Goal: Task Accomplishment & Management: Use online tool/utility

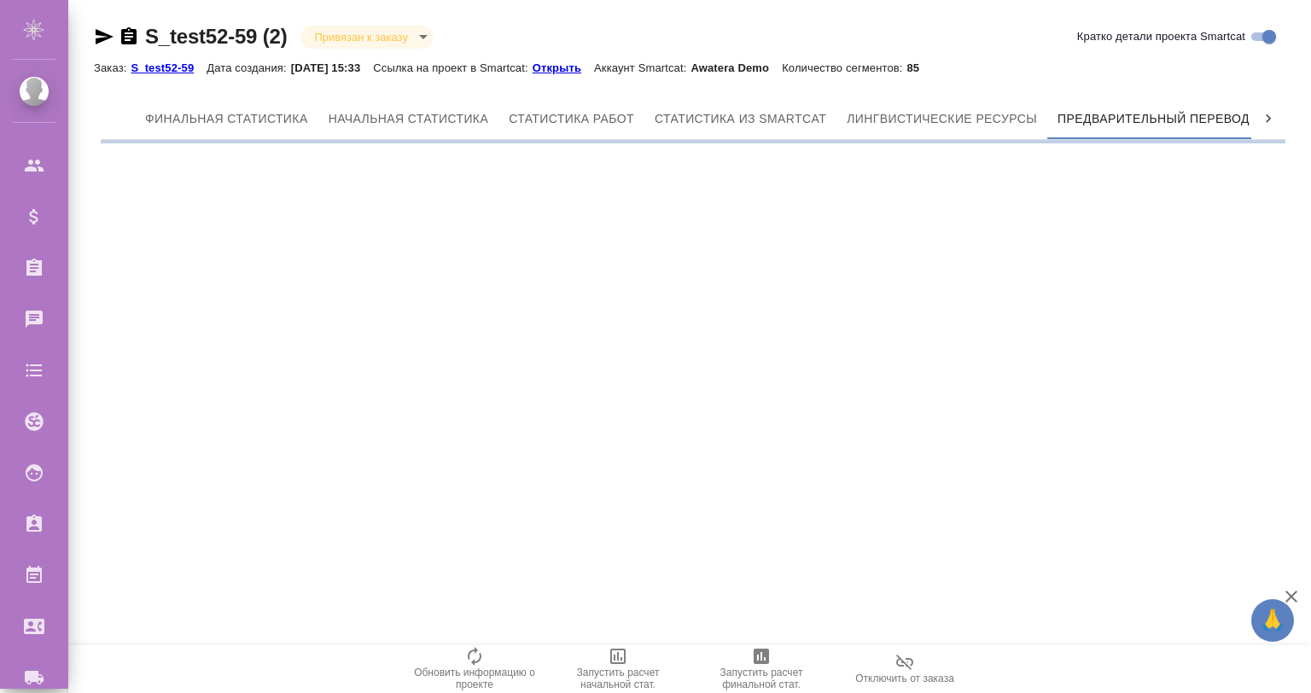
scroll to position [0, 8]
click at [1278, 593] on div ".cls-1 fill:#fff; AWATERA Gvozdikov Andrey Клиенты Спецификации Заказы Чаты Tod…" at bounding box center [655, 346] width 1311 height 693
click at [1285, 591] on icon "button" at bounding box center [1291, 596] width 20 height 20
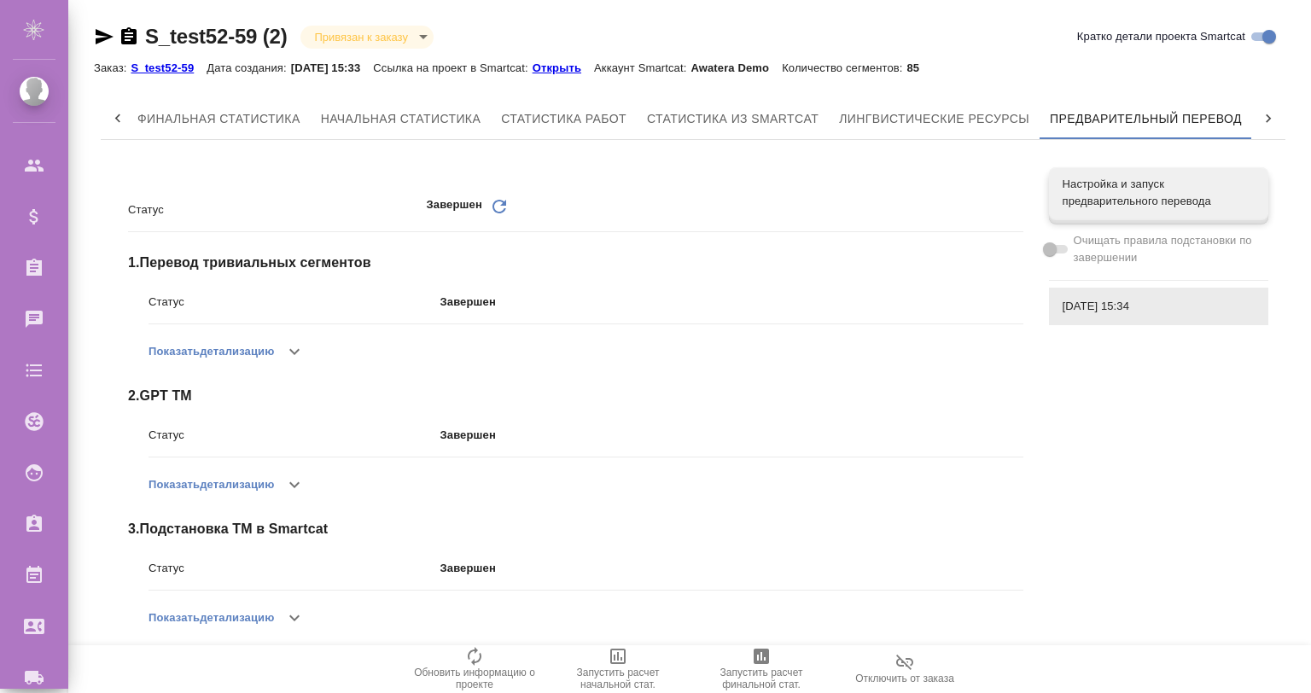
scroll to position [283, 0]
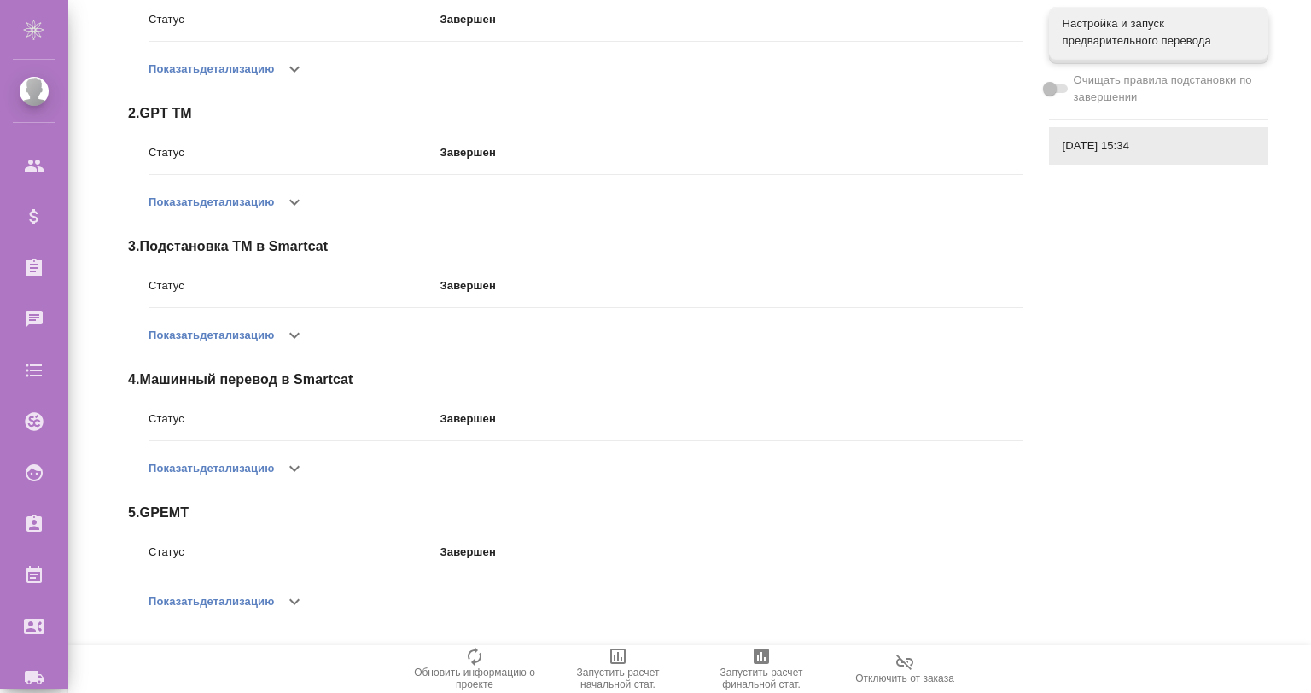
click at [301, 589] on button "button" at bounding box center [294, 601] width 41 height 41
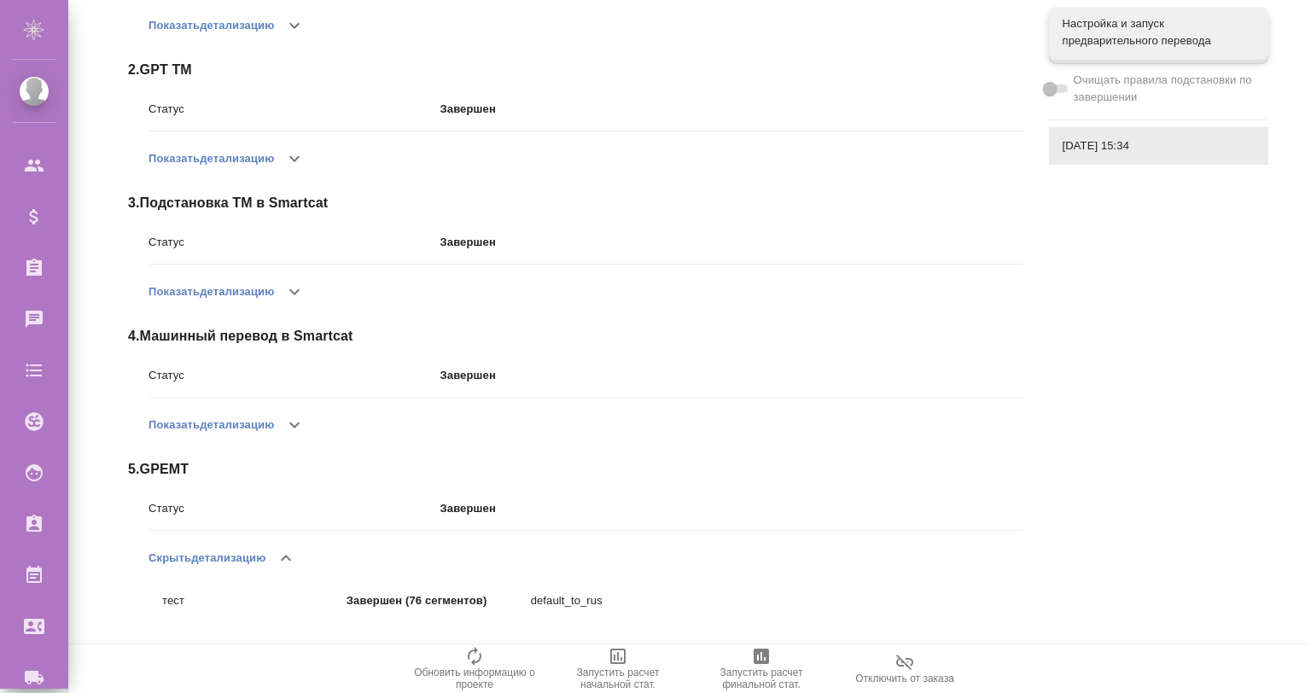
scroll to position [0, 0]
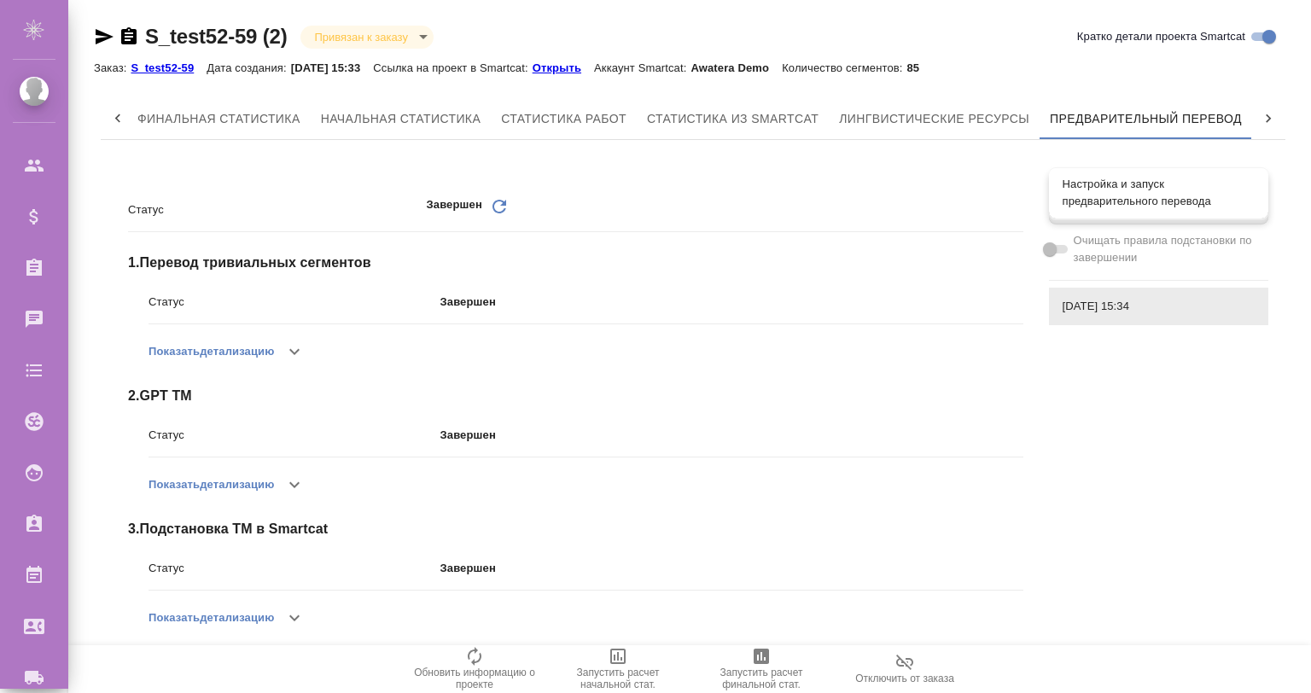
click at [1117, 176] on div "Настройка и запуск предварительного перевода" at bounding box center [1158, 192] width 219 height 51
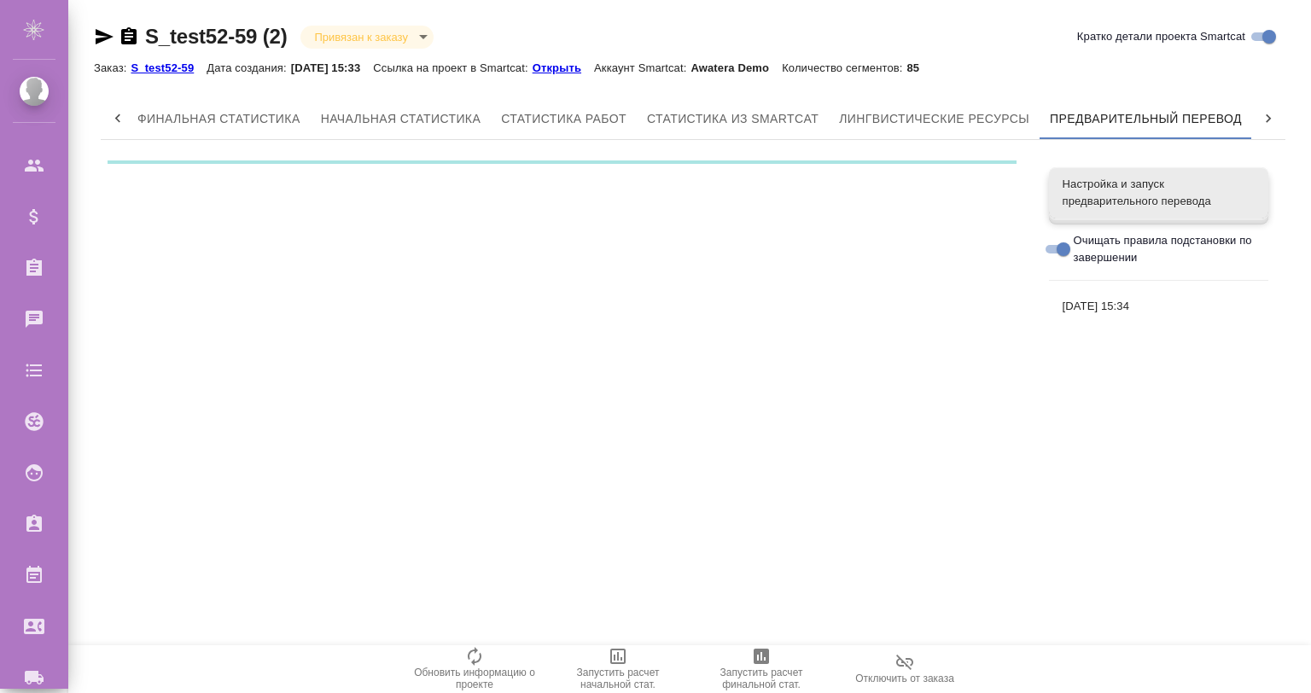
checkbox input "true"
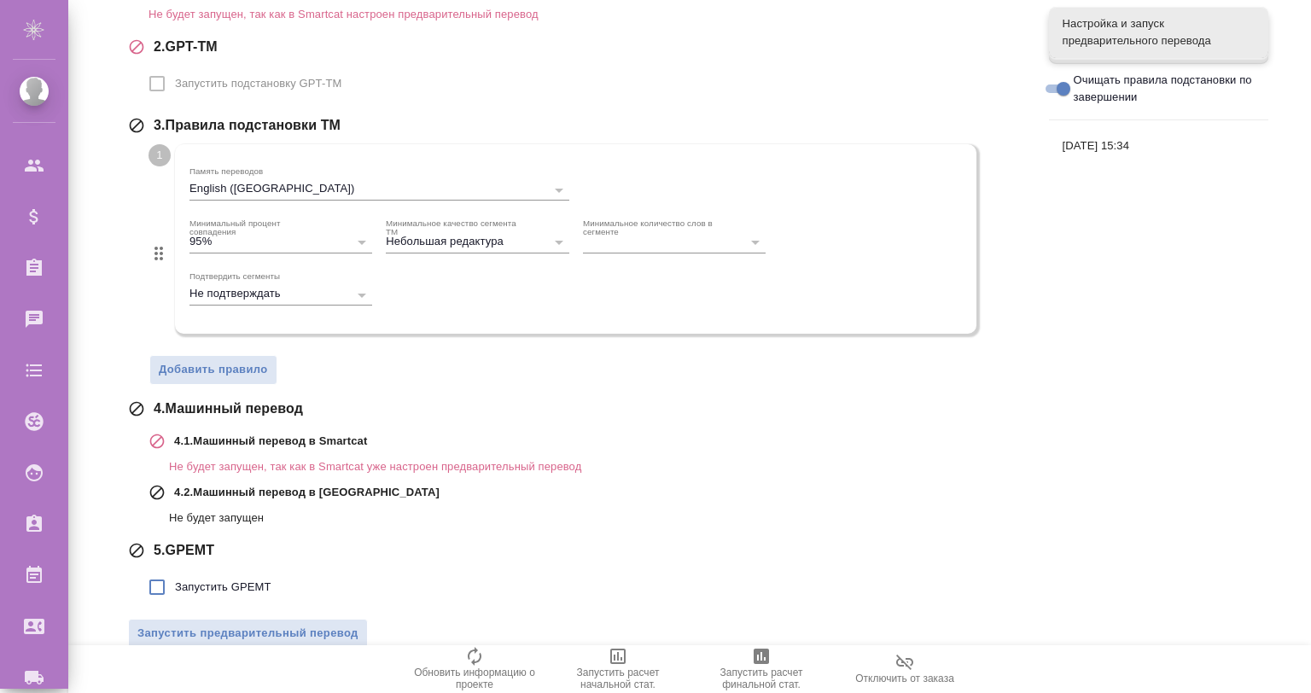
scroll to position [365, 0]
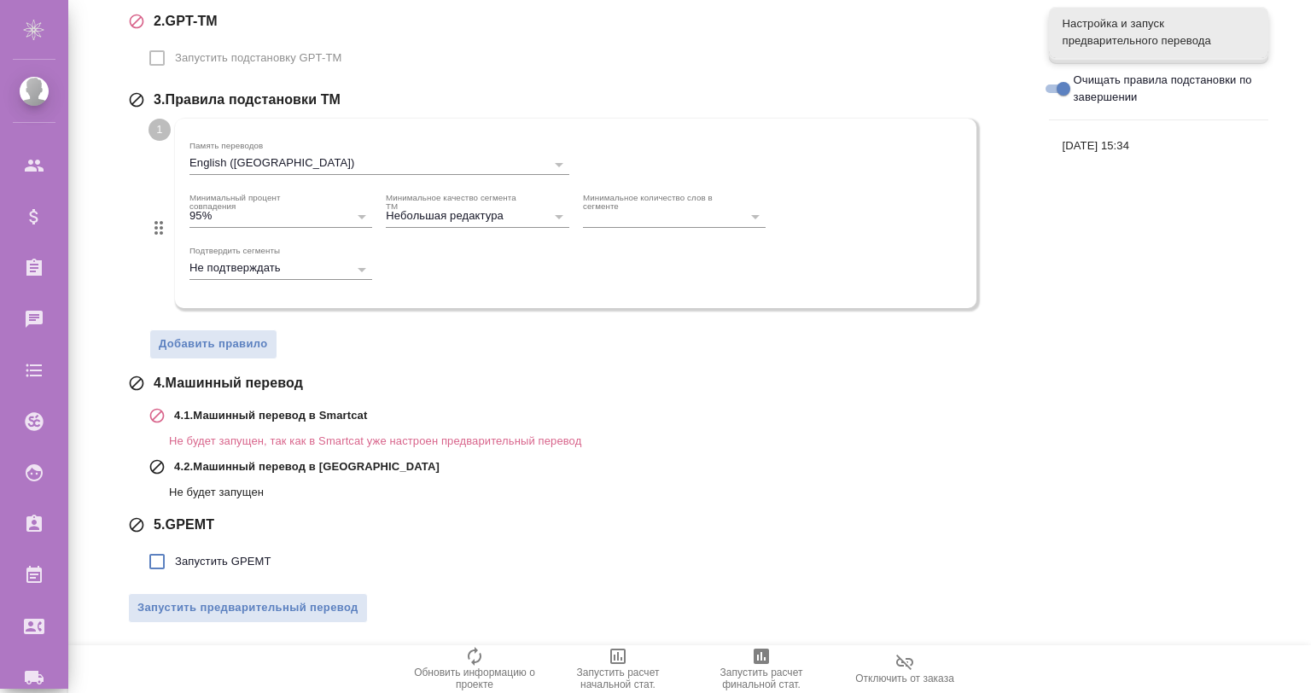
click at [190, 558] on span "Запустить GPEMT" at bounding box center [223, 561] width 96 height 17
click at [175, 558] on input "Запустить GPEMT" at bounding box center [157, 562] width 36 height 36
checkbox input "true"
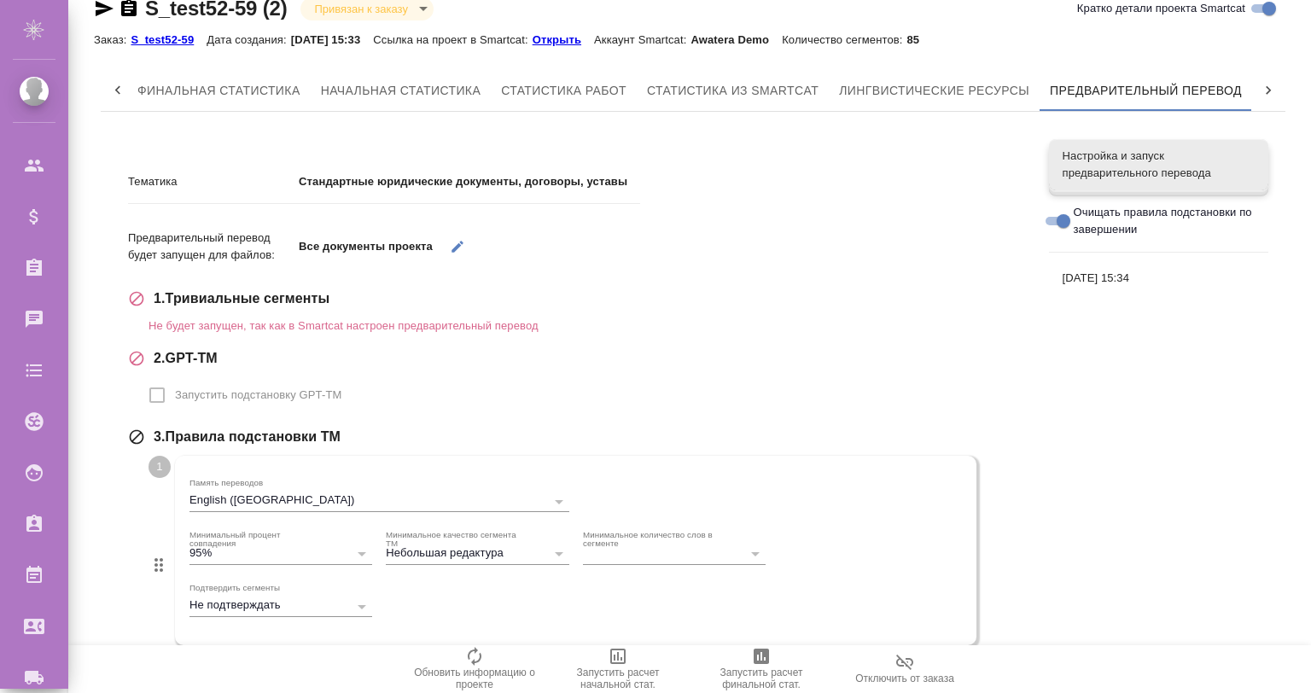
scroll to position [0, 0]
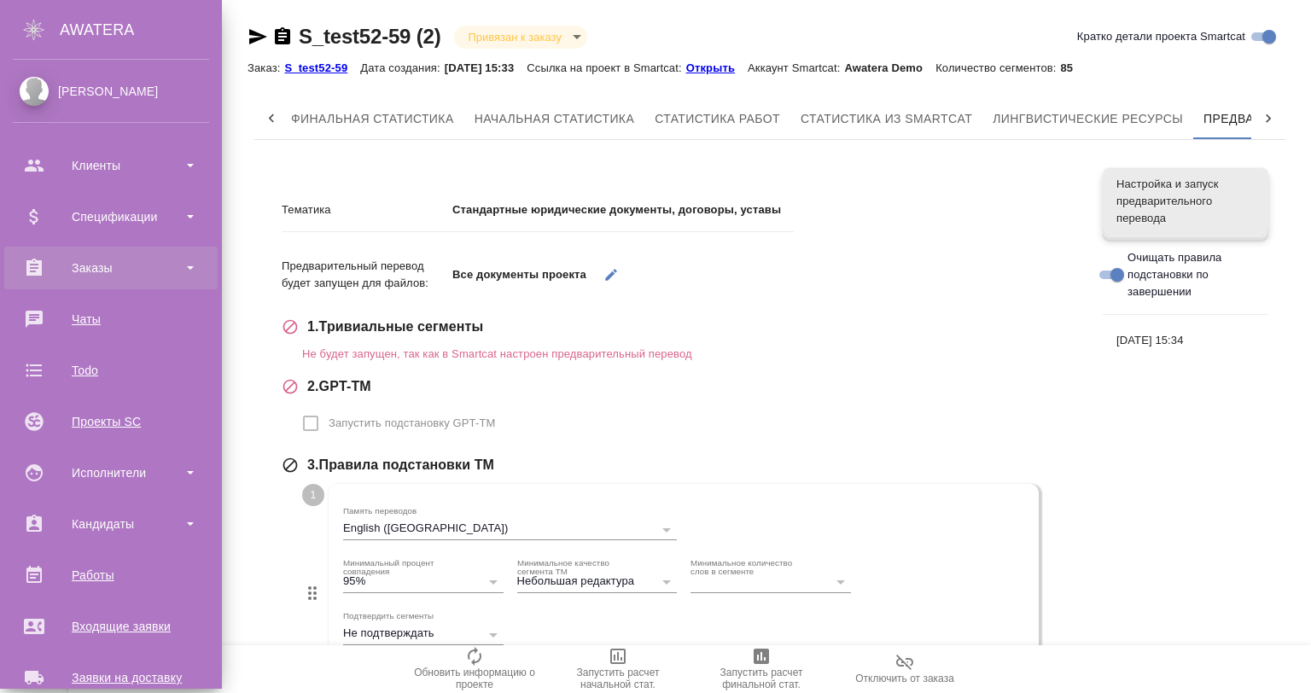
click at [124, 263] on div "Заказы" at bounding box center [111, 268] width 196 height 26
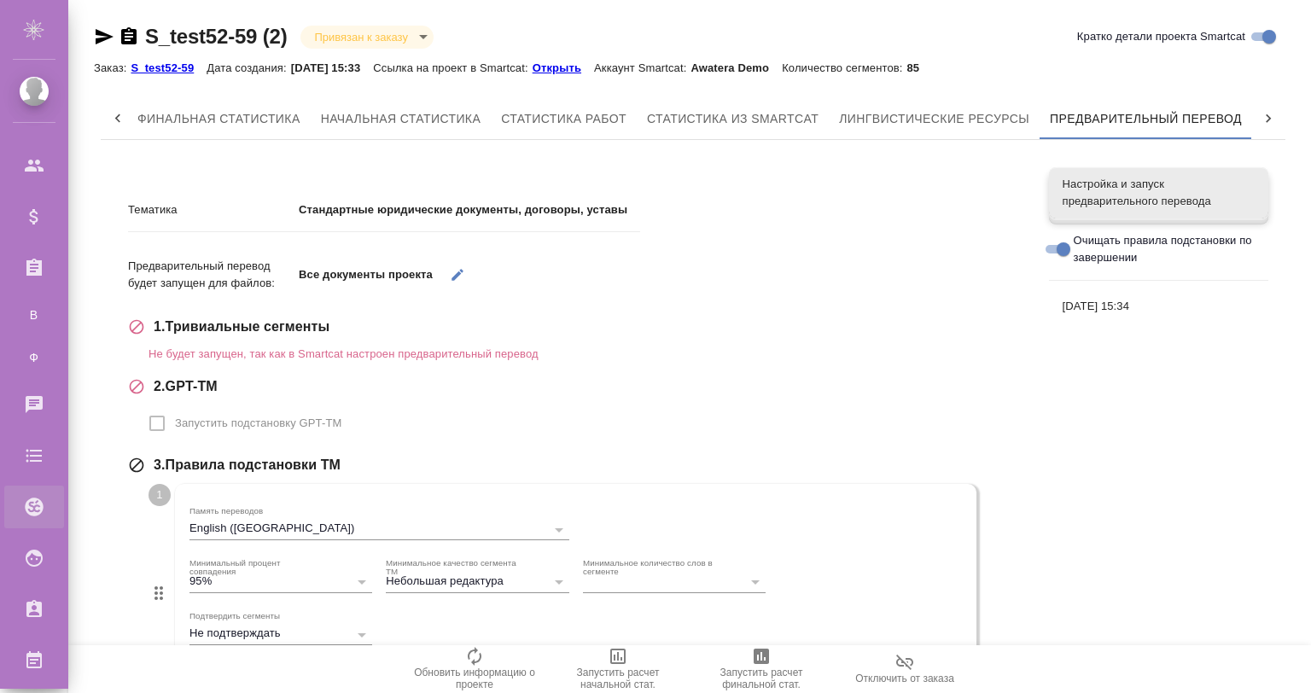
click at [157, 498] on div ".cls-1 fill:#fff; AWATERA Gvozdikov Andrey Клиенты Спецификации Заказы В Все за…" at bounding box center [655, 346] width 1311 height 693
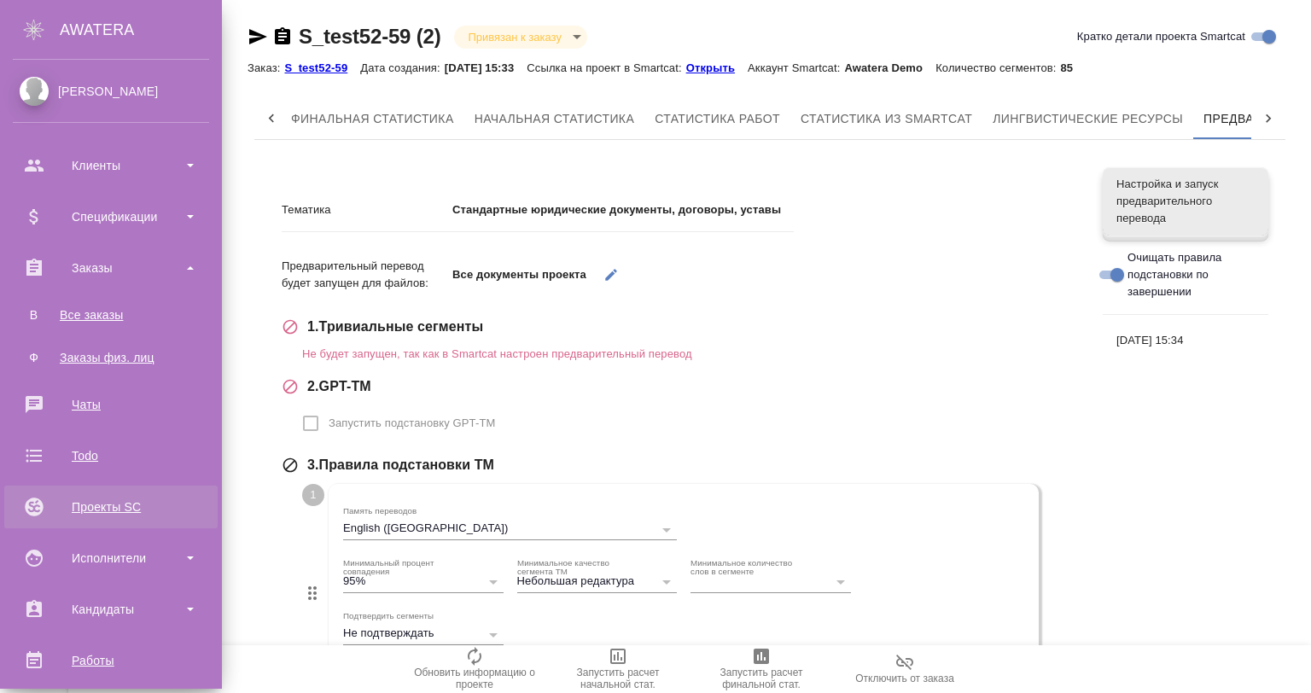
click at [73, 502] on div "Проекты SC" at bounding box center [111, 507] width 196 height 26
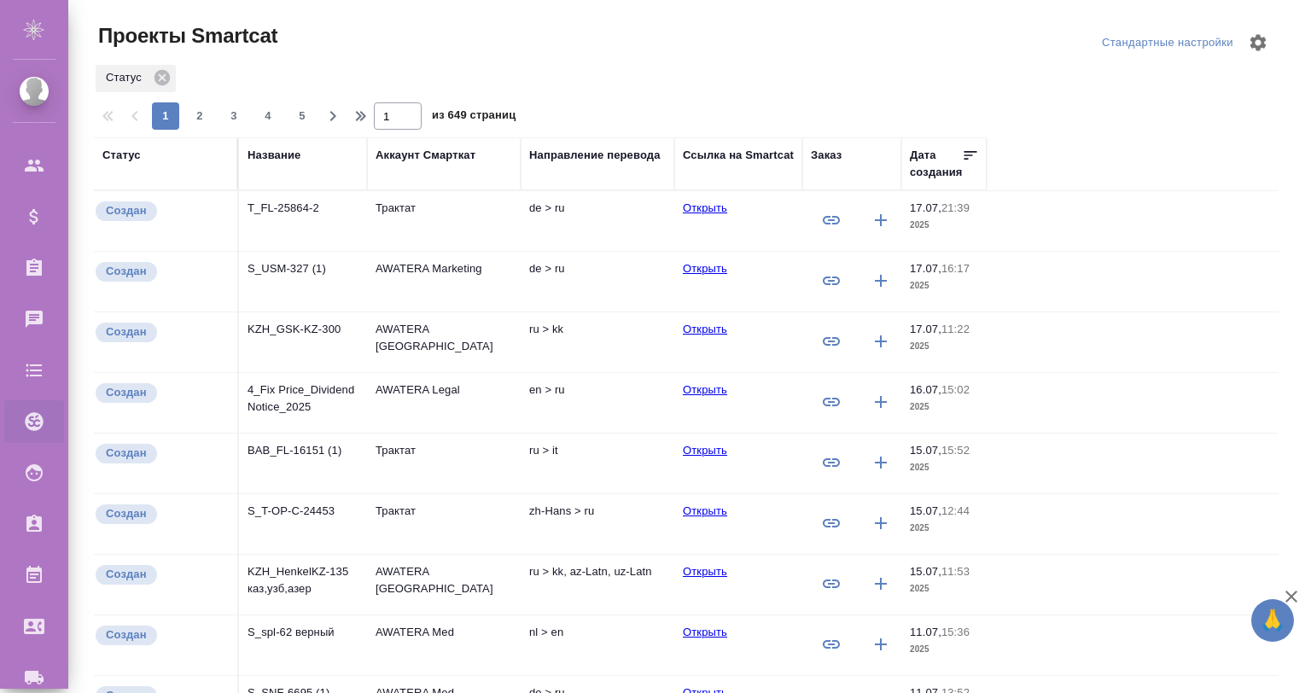
click at [587, 521] on td "zh-Hans > ru" at bounding box center [598, 524] width 154 height 60
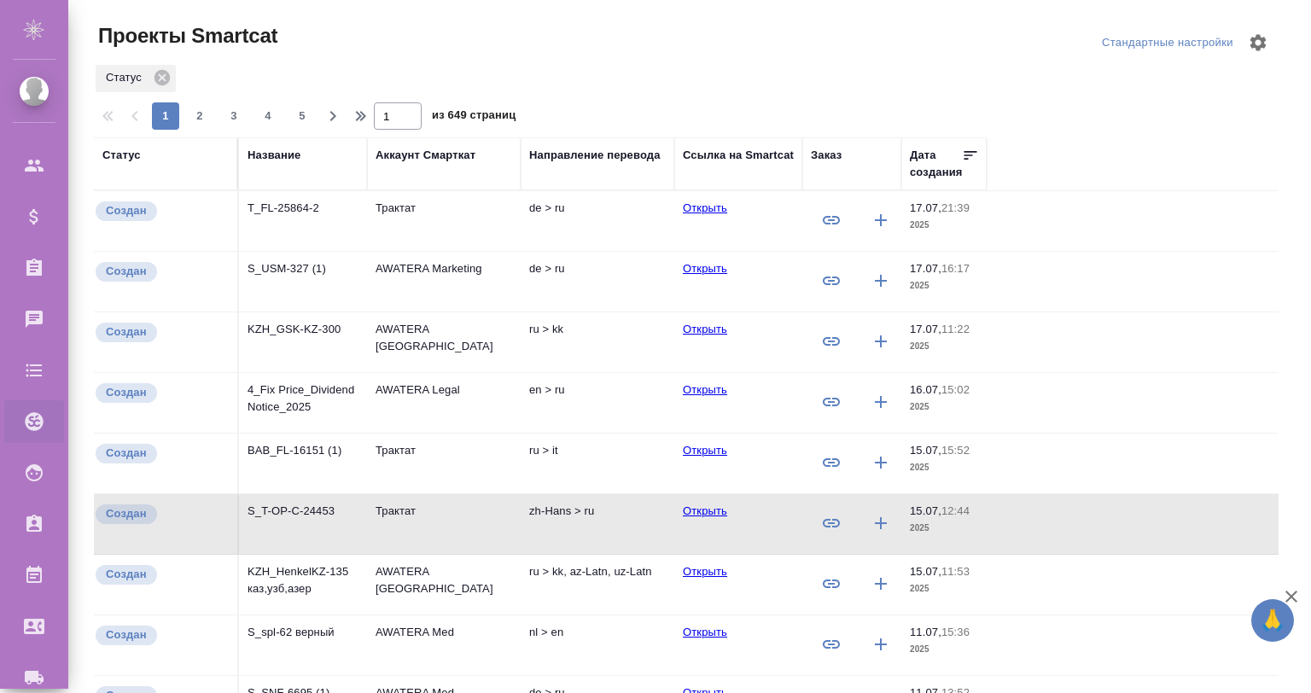
click at [587, 521] on td "zh-Hans > ru" at bounding box center [598, 524] width 154 height 60
click at [632, 566] on p "ru > kk, az-Latn, uz-Latn" at bounding box center [597, 571] width 137 height 17
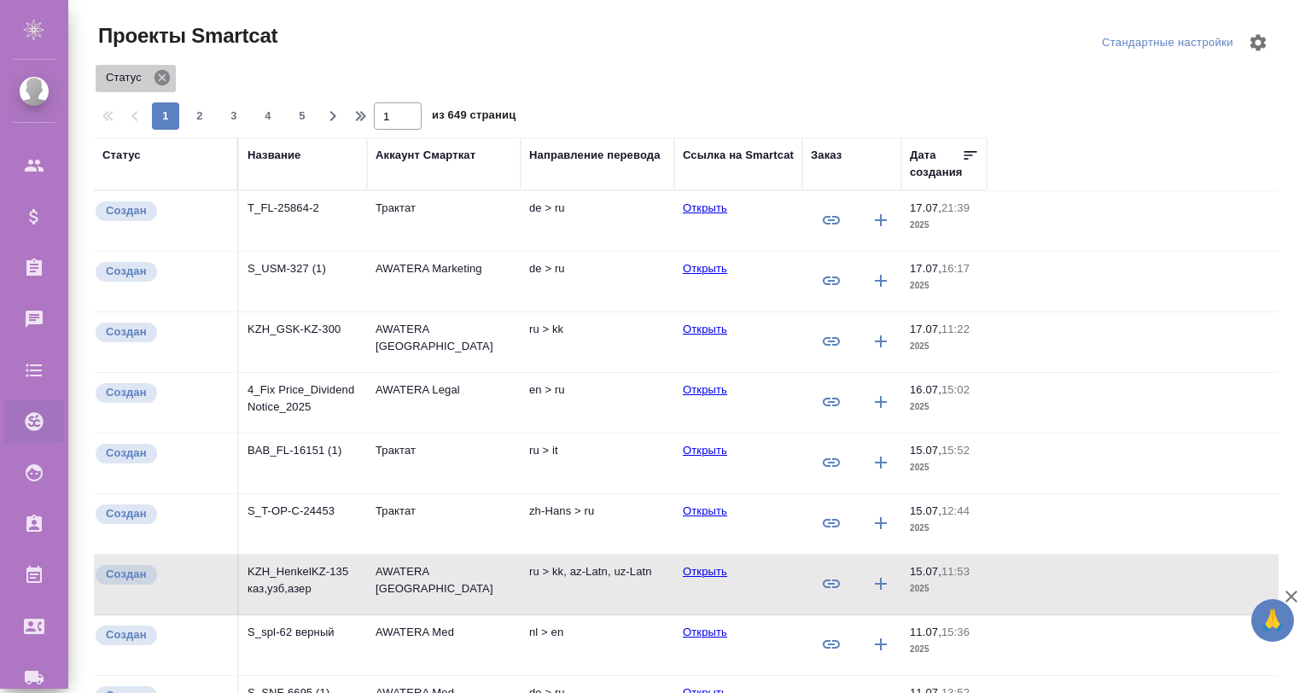
click at [164, 74] on icon at bounding box center [161, 77] width 15 height 15
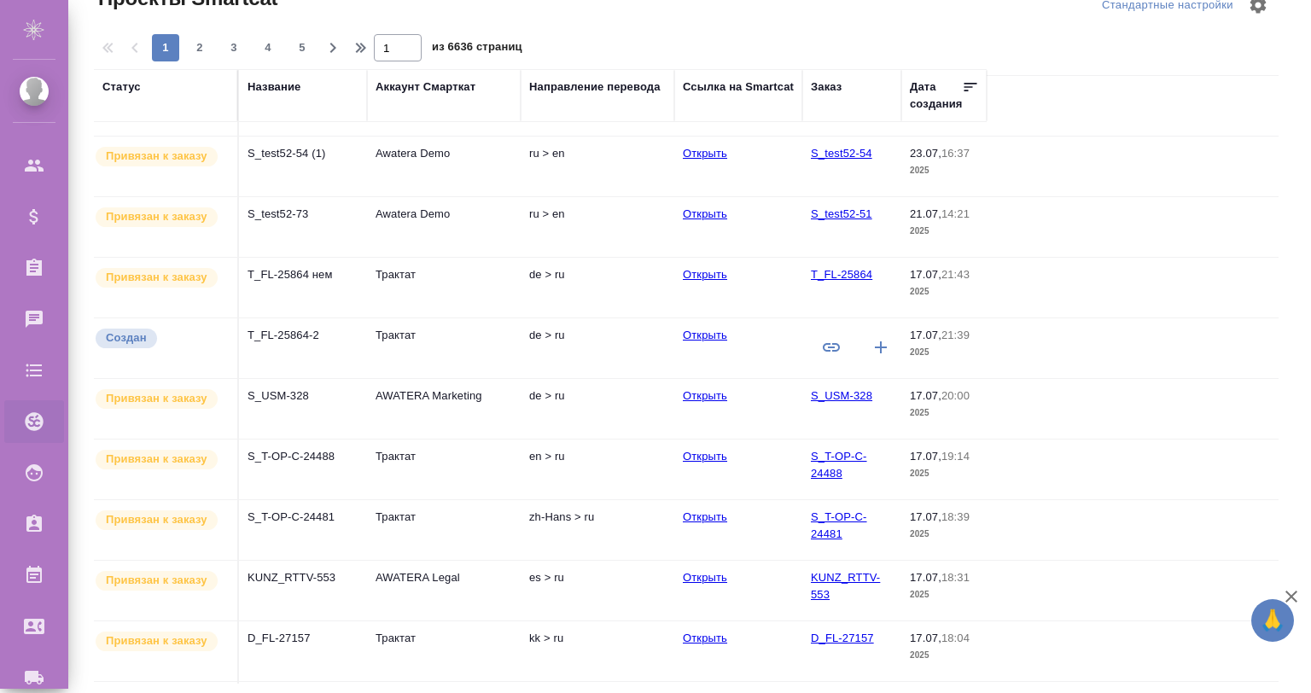
scroll to position [512, 0]
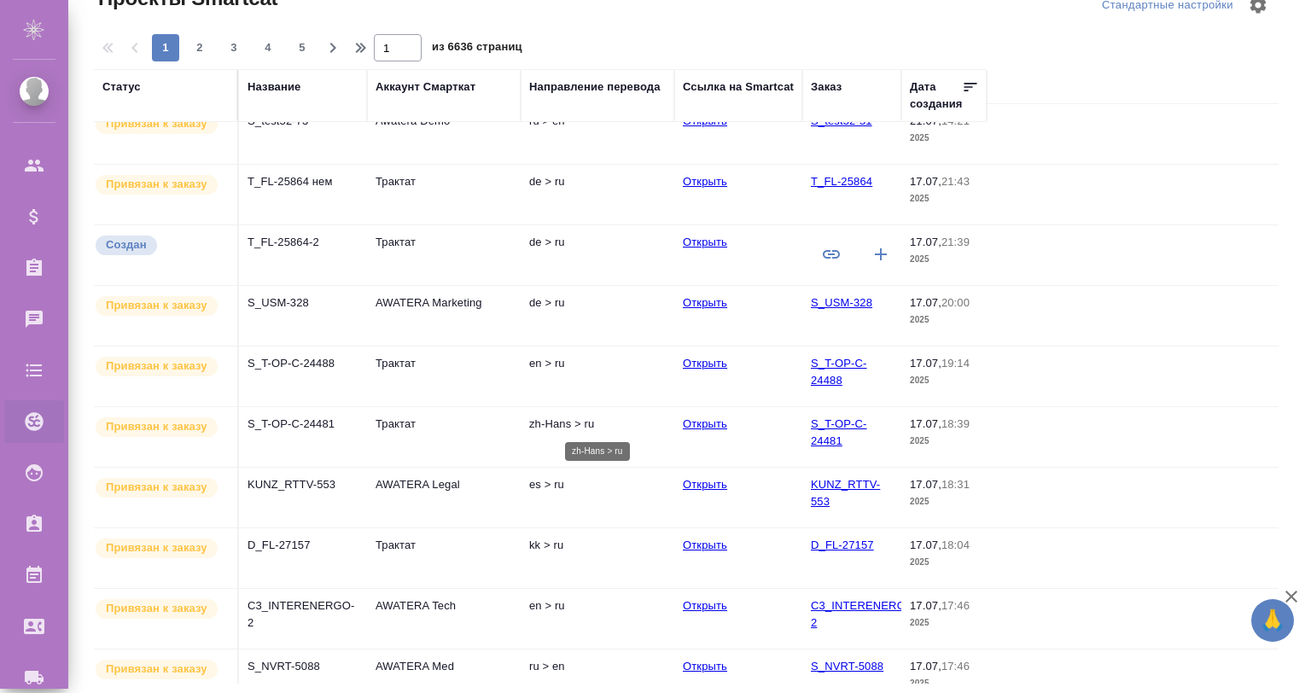
click at [593, 417] on p "zh-Hans > ru" at bounding box center [597, 424] width 137 height 17
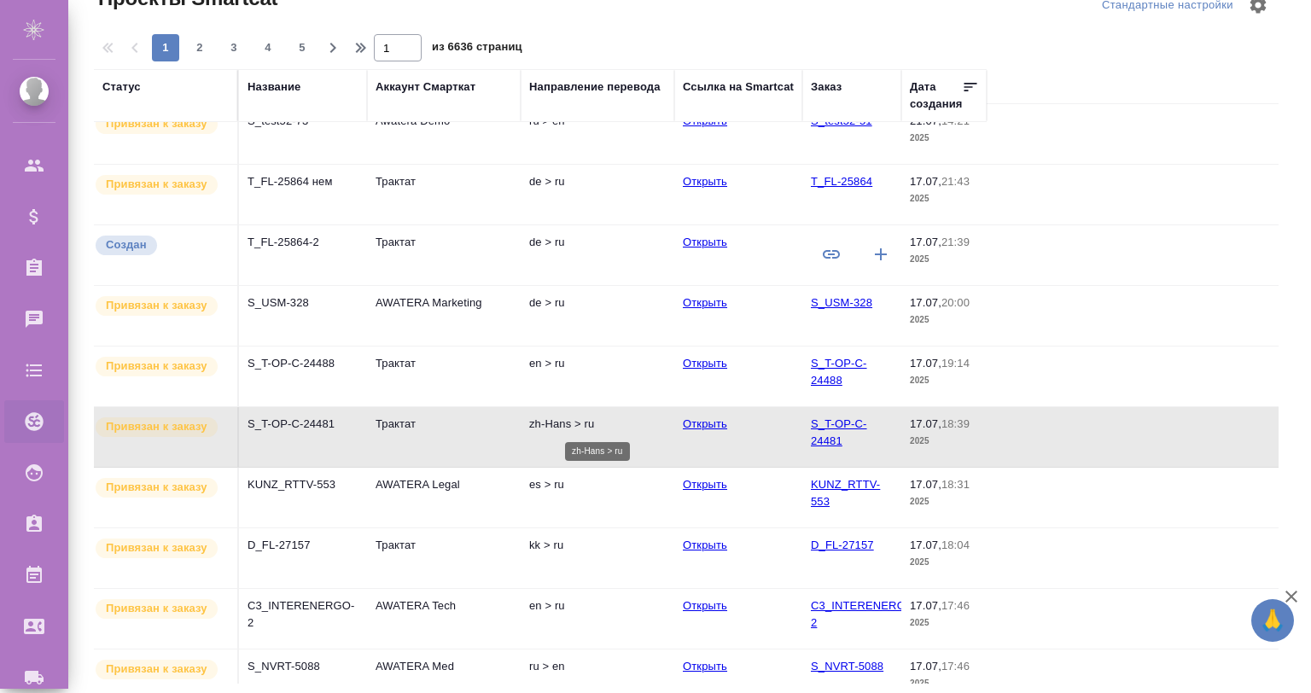
click at [593, 417] on p "zh-Hans > ru" at bounding box center [597, 424] width 137 height 17
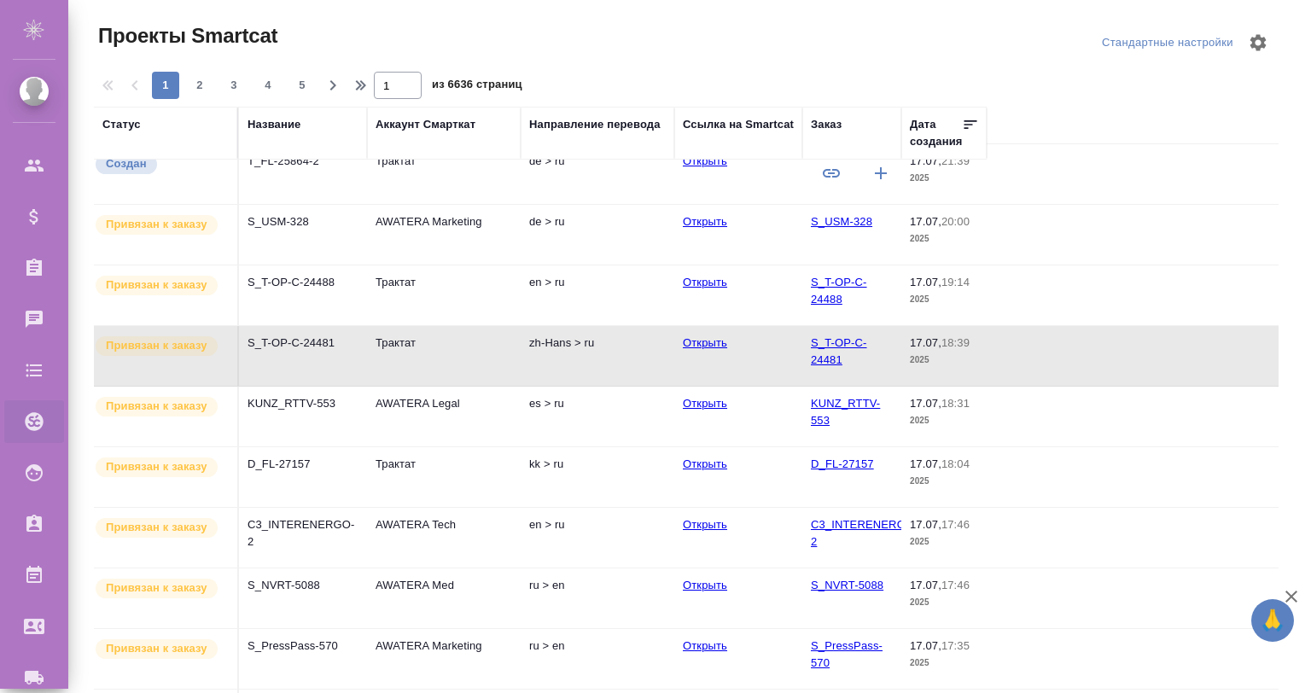
scroll to position [485, 0]
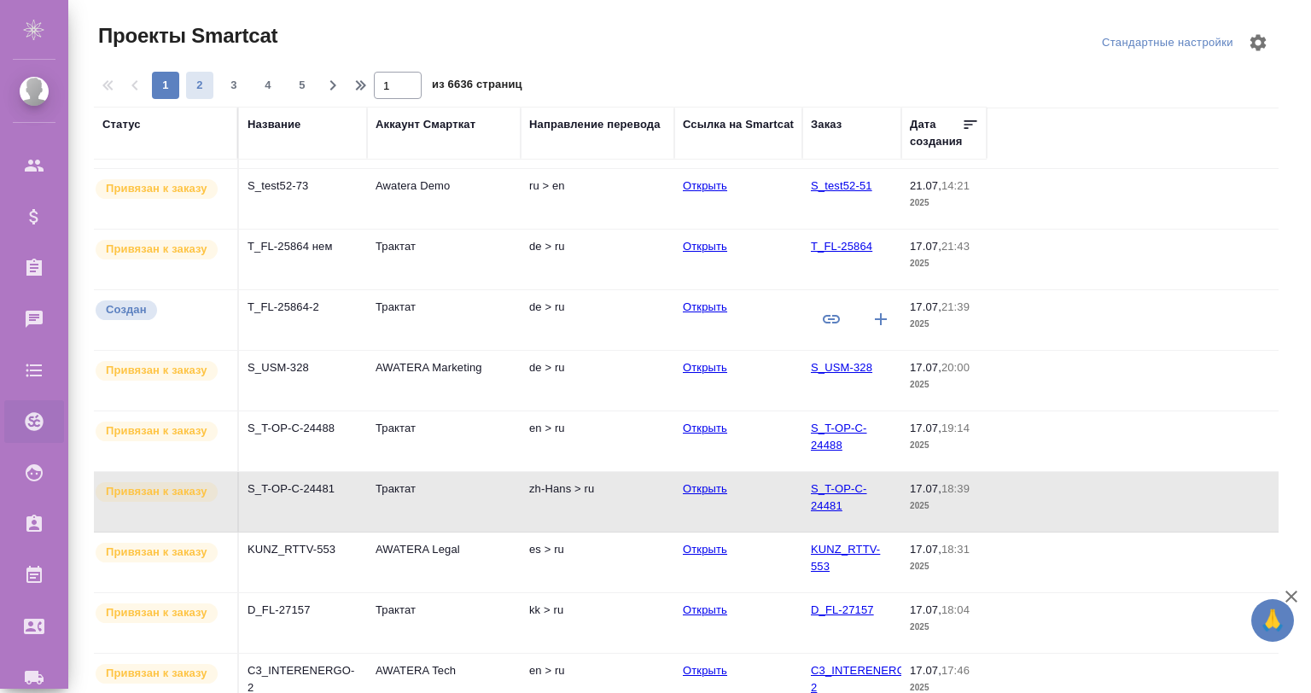
click at [190, 81] on span "2" at bounding box center [199, 85] width 27 height 17
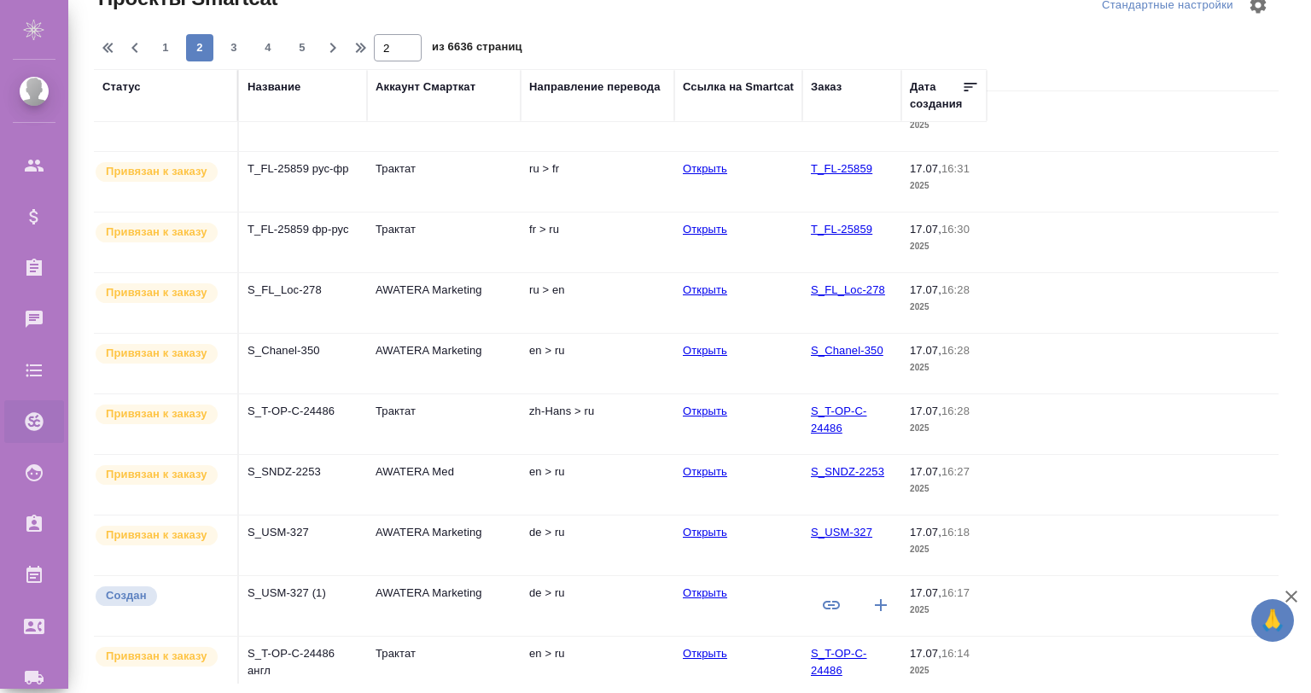
scroll to position [647, 0]
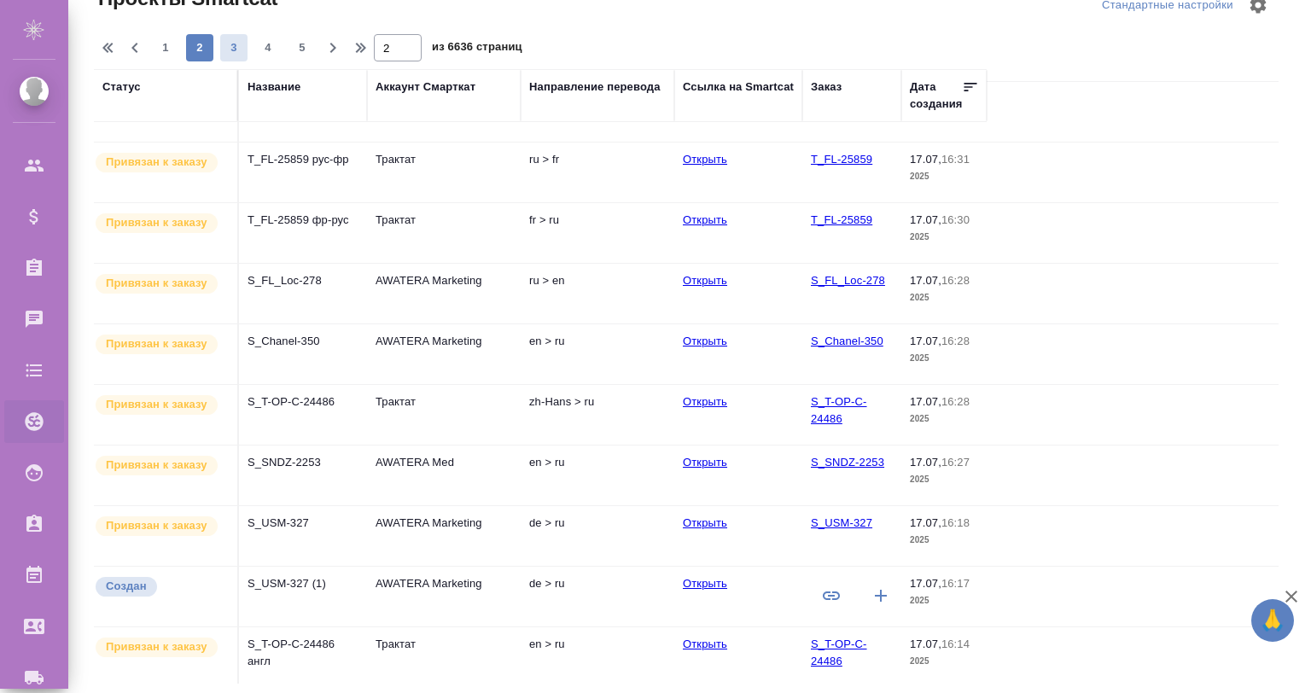
click at [230, 38] on button "3" at bounding box center [233, 47] width 27 height 27
type input "3"
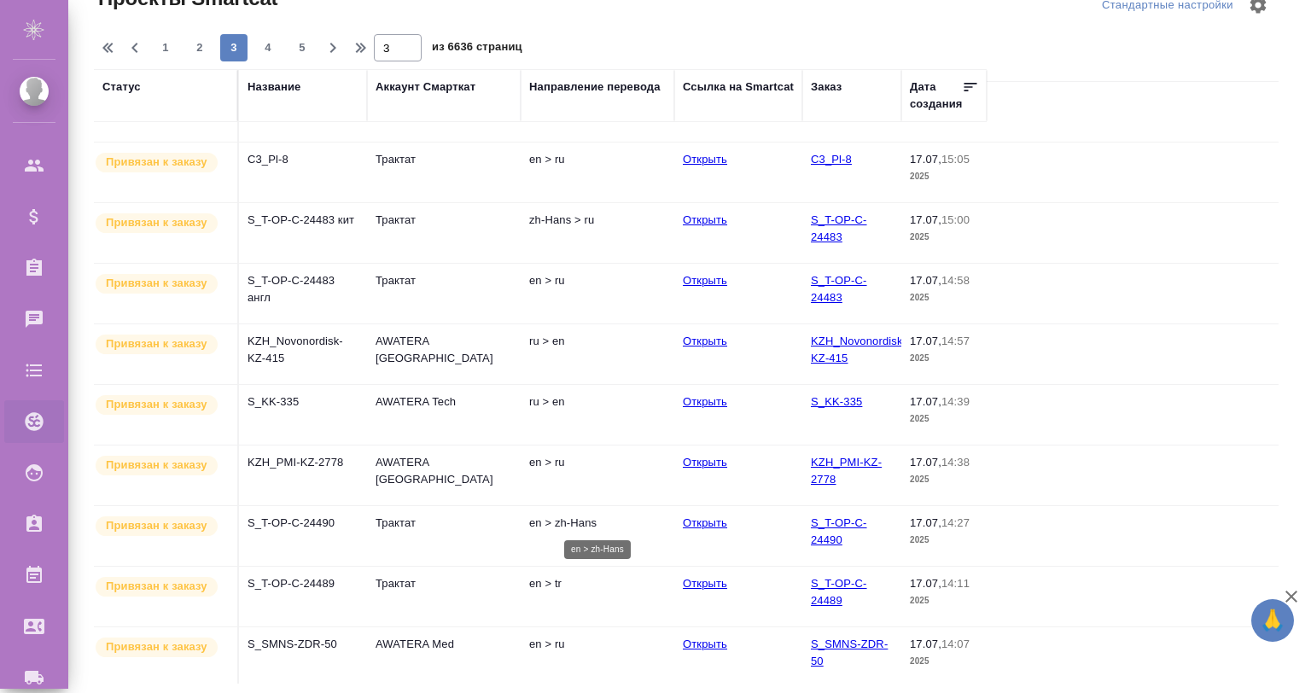
click at [577, 515] on p "en > zh-Hans" at bounding box center [597, 523] width 137 height 17
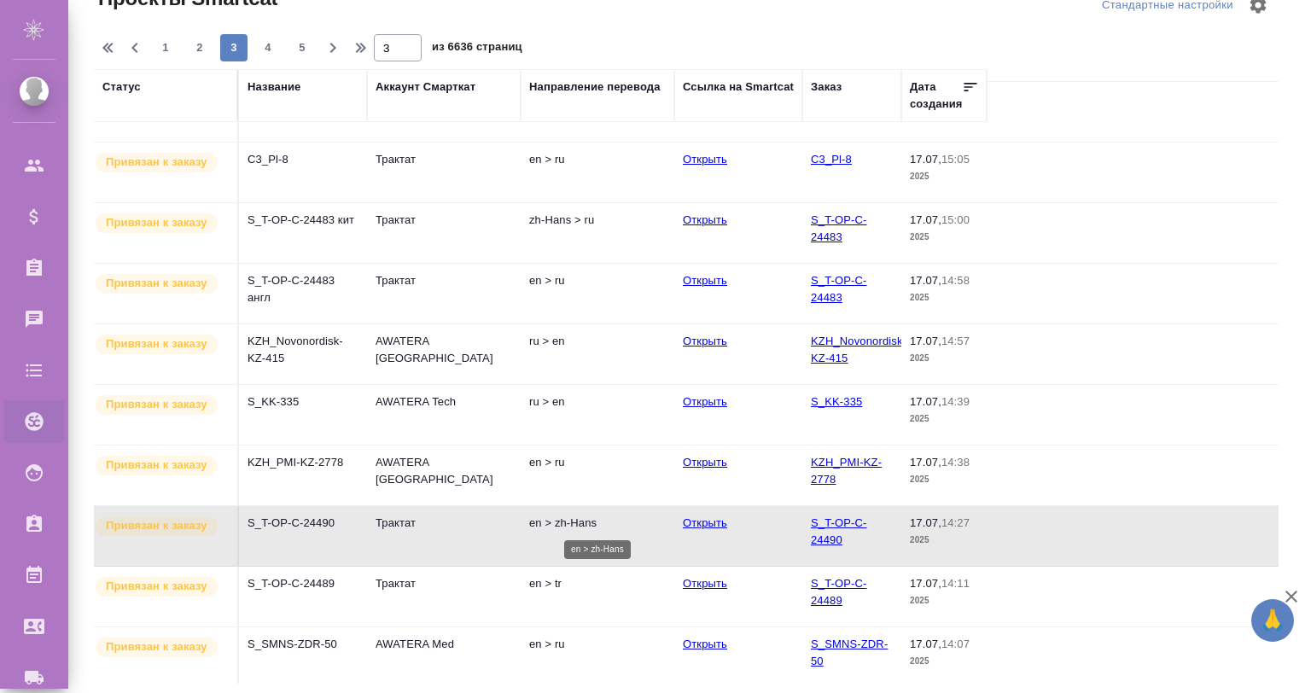
click at [577, 515] on p "en > zh-Hans" at bounding box center [597, 523] width 137 height 17
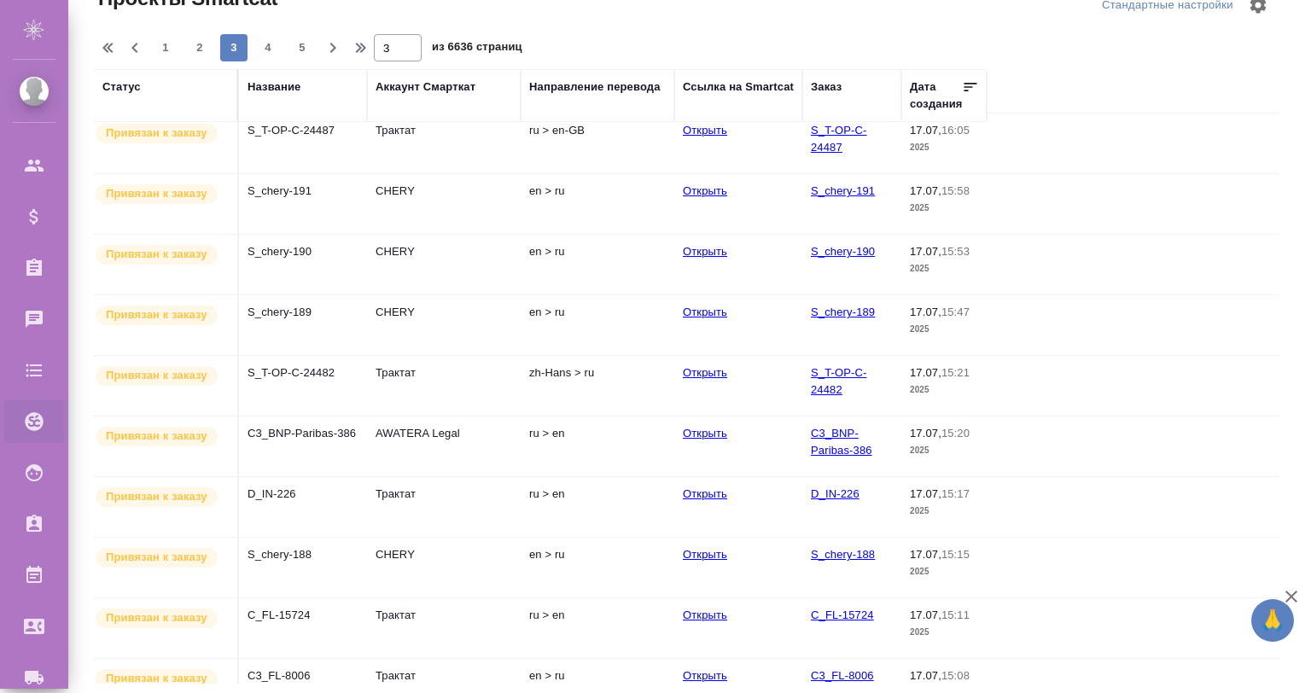
scroll to position [0, 0]
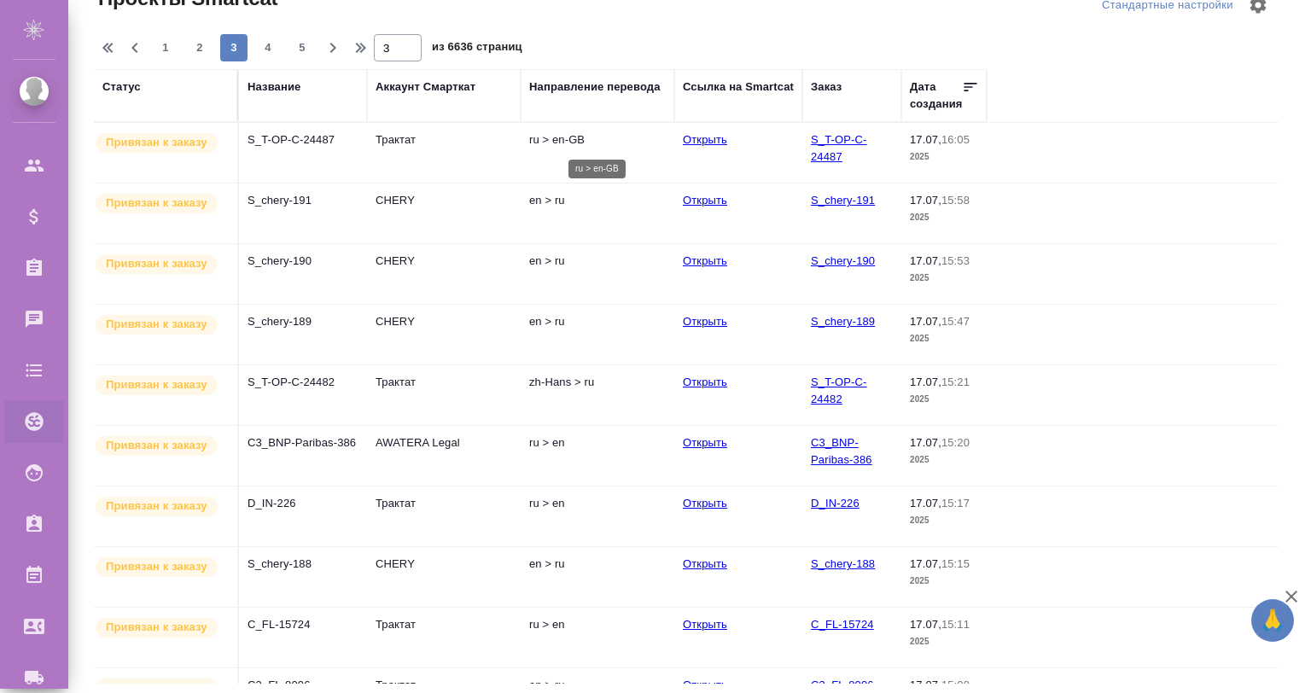
click at [574, 141] on p "ru > en-GB" at bounding box center [597, 139] width 137 height 17
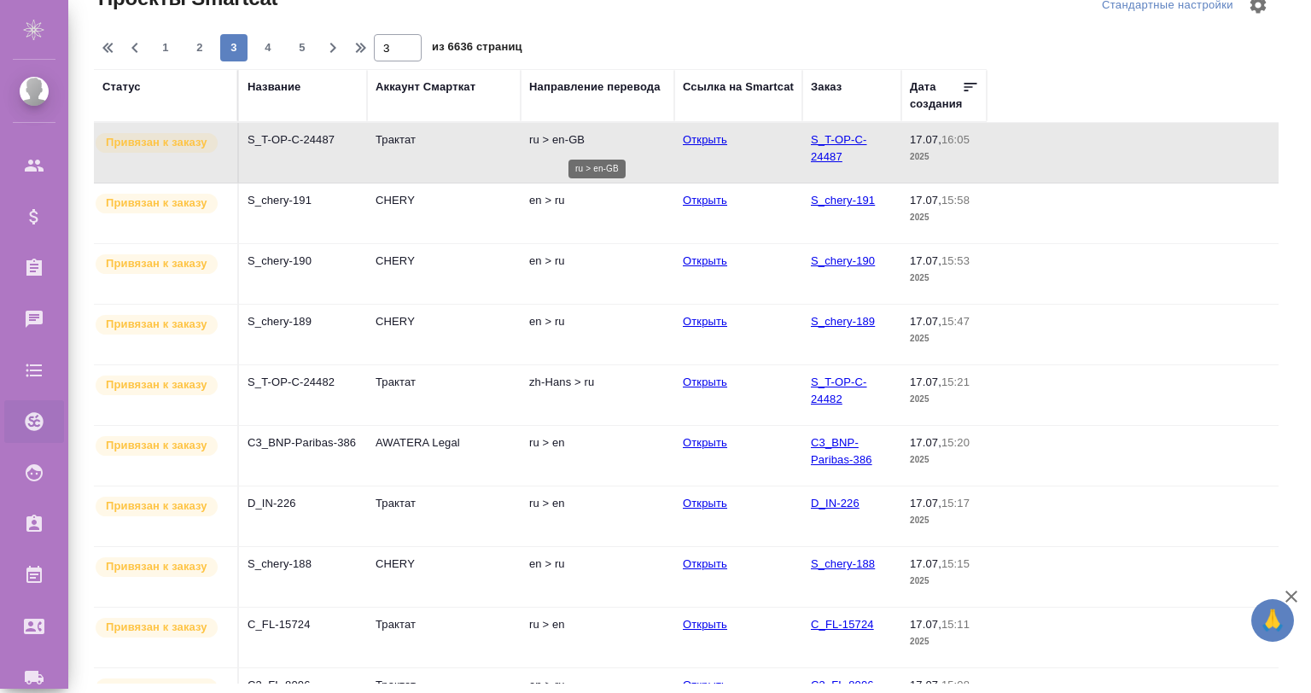
click at [543, 141] on p "ru > en-GB" at bounding box center [597, 139] width 137 height 17
click at [561, 142] on p "ru > en-GB" at bounding box center [597, 139] width 137 height 17
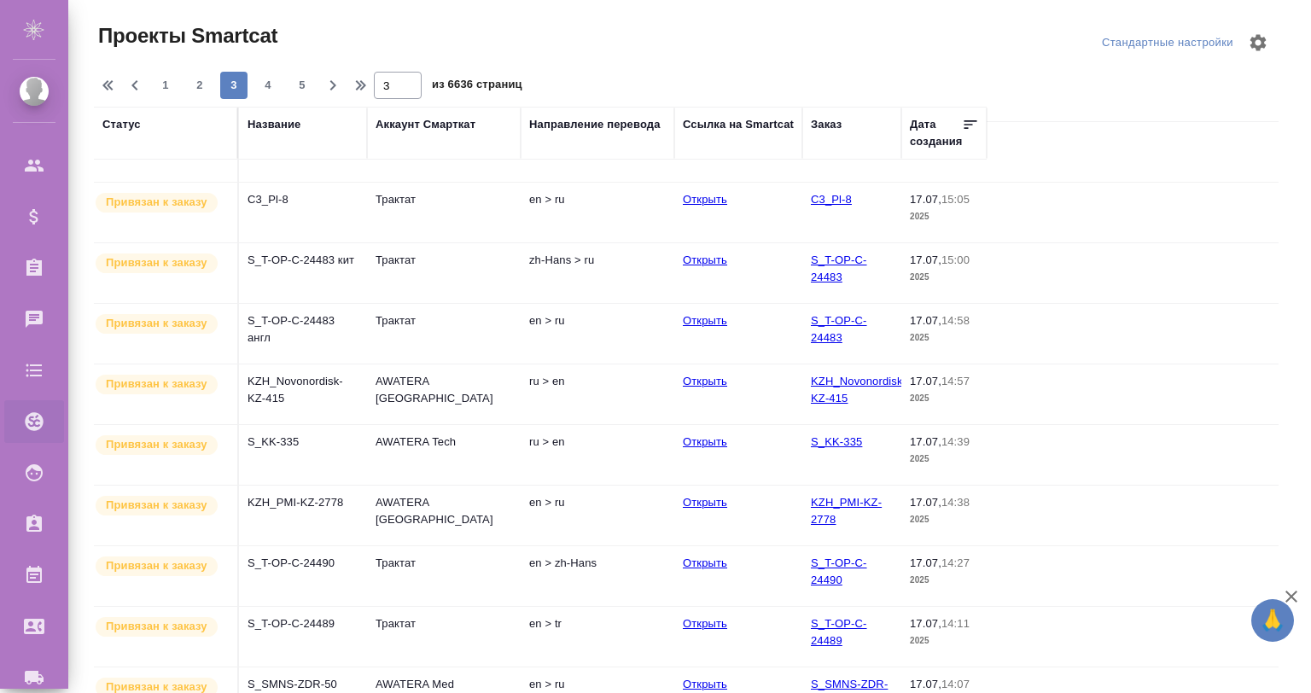
scroll to position [647, 0]
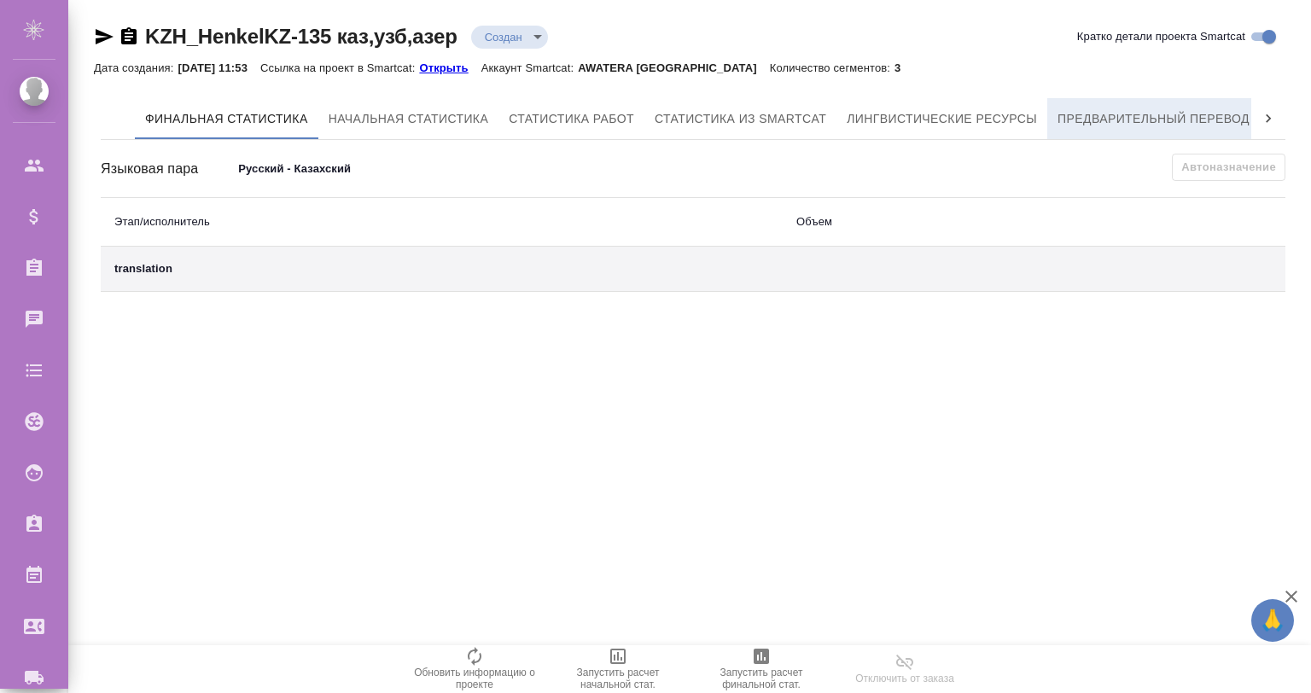
drag, startPoint x: 0, startPoint y: 0, endPoint x: 1115, endPoint y: 130, distance: 1122.2
click at [1114, 137] on div "Финальная статистика Начальная статистика Статистика работ Статистика из Smartc…" at bounding box center [693, 195] width 1185 height 194
click at [1116, 120] on span "Предварительный перевод" at bounding box center [1153, 118] width 192 height 21
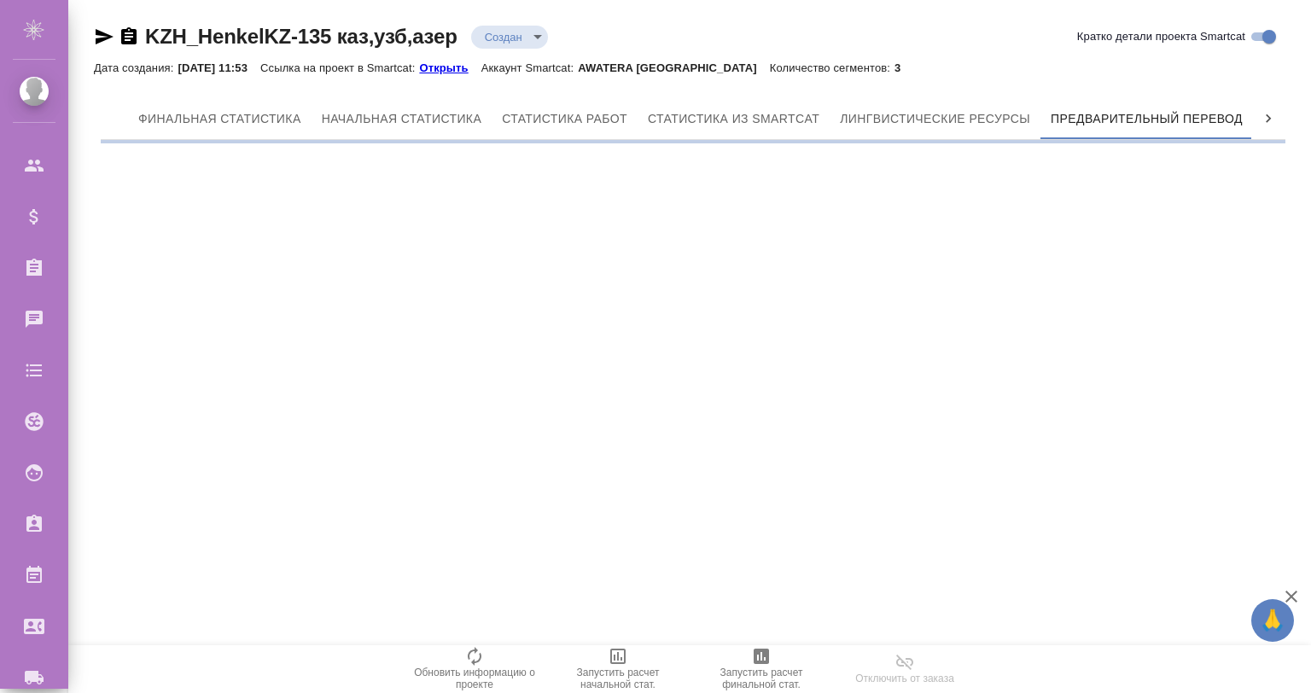
scroll to position [0, 8]
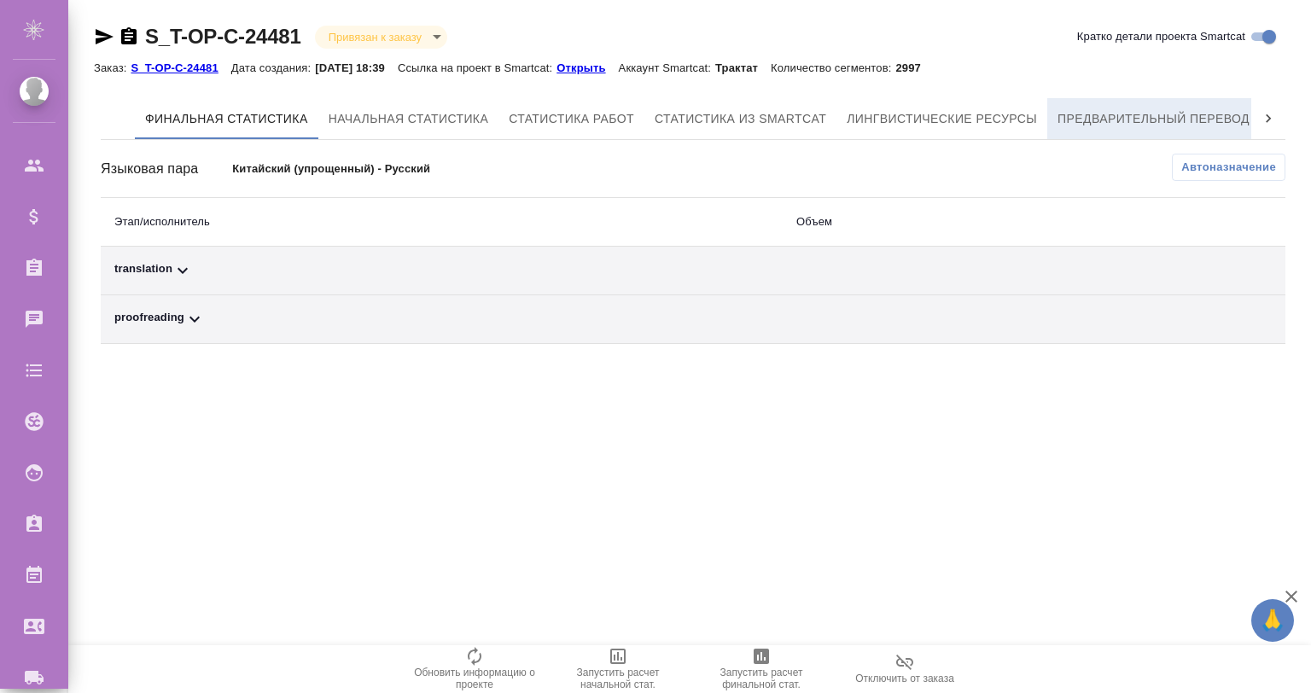
click at [1124, 103] on button "Предварительный перевод" at bounding box center [1153, 118] width 213 height 41
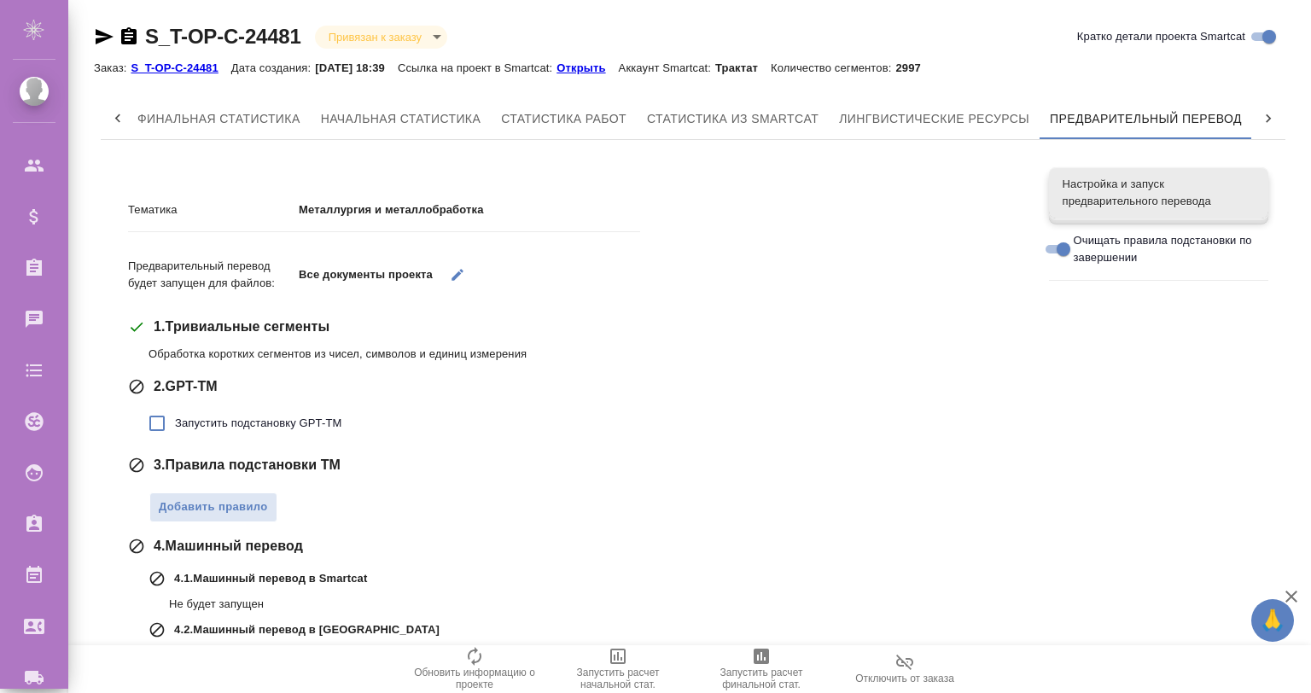
scroll to position [162, 0]
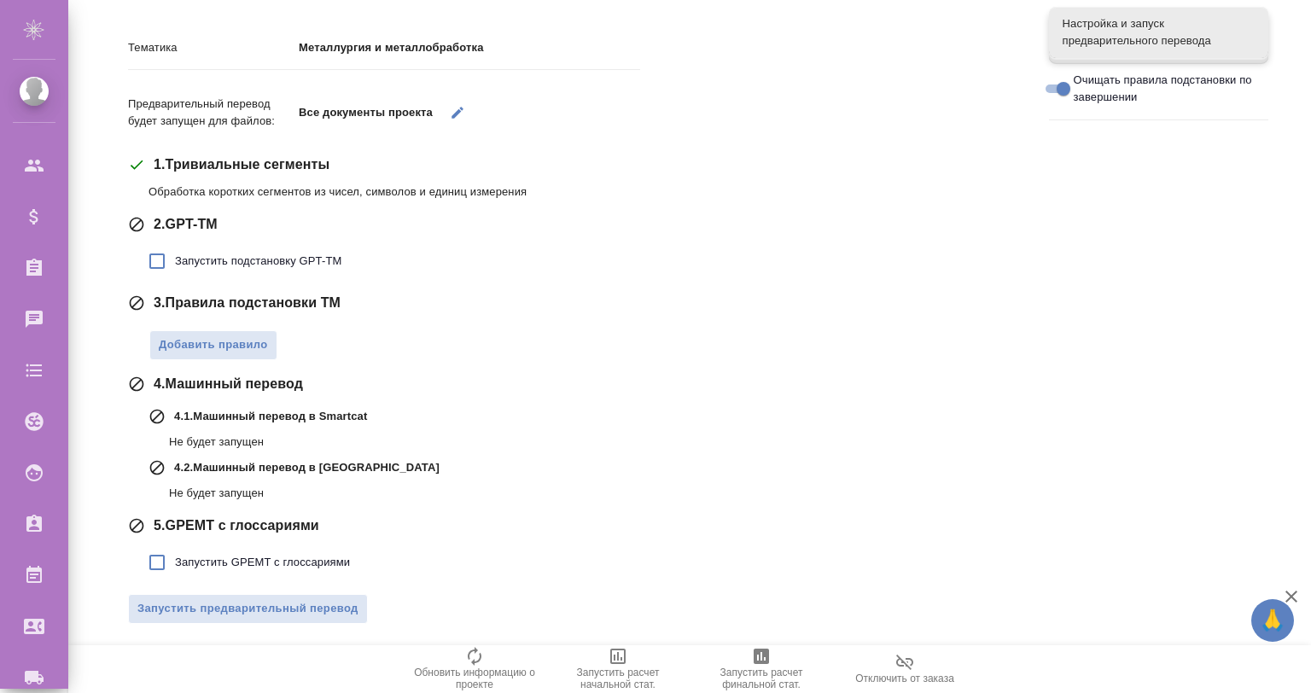
click at [331, 551] on label "Запустить GPEMT с глоссариями" at bounding box center [244, 563] width 211 height 36
click at [175, 551] on input "Запустить GPEMT с глоссариями" at bounding box center [157, 563] width 36 height 36
checkbox input "true"
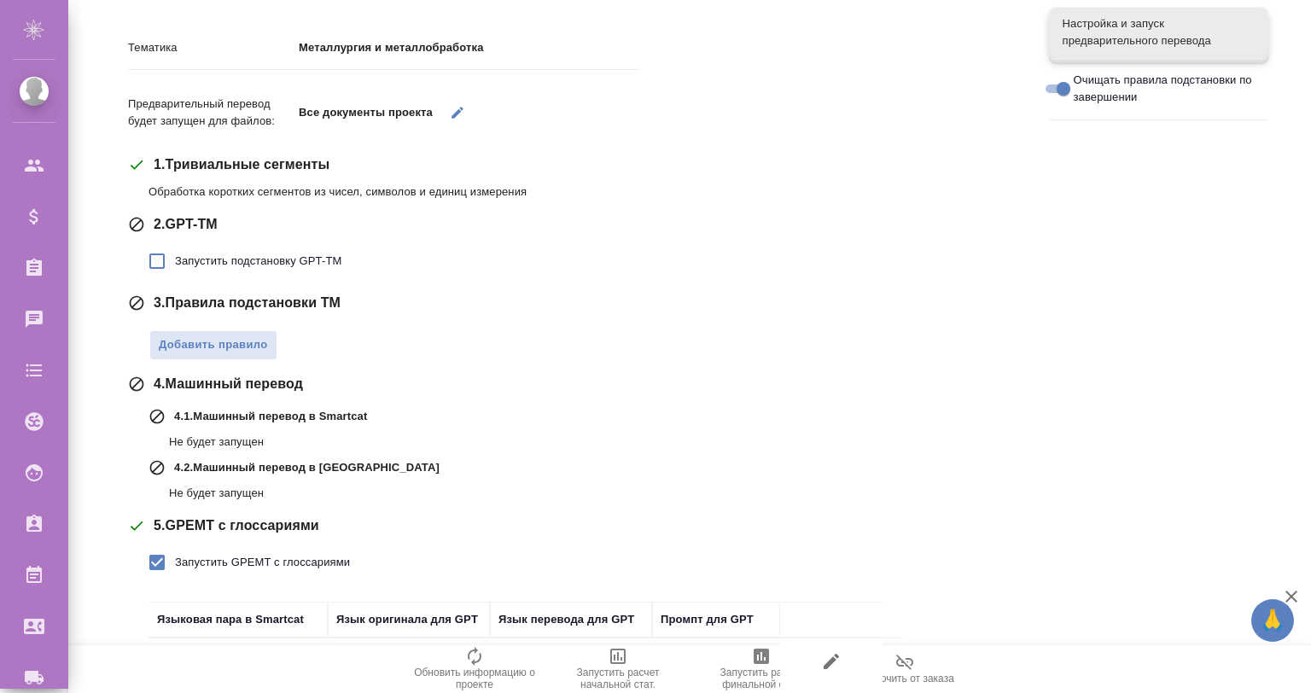
scroll to position [280, 0]
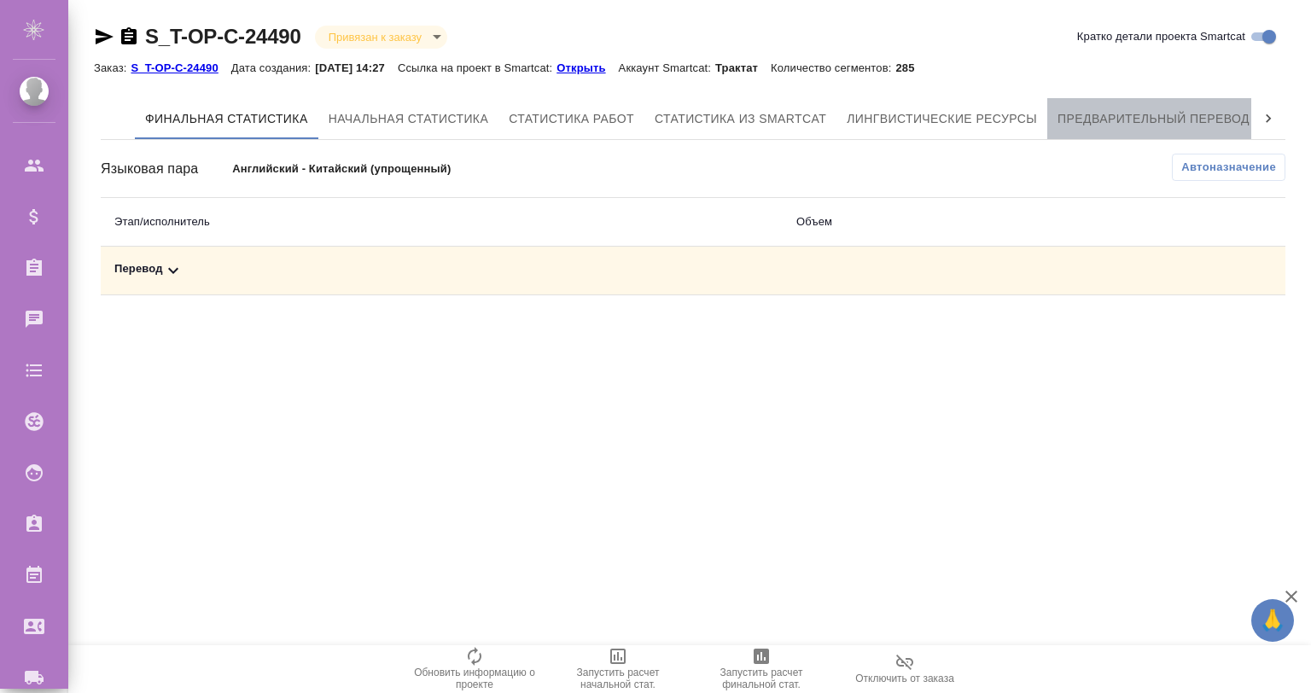
click at [1148, 107] on button "Предварительный перевод" at bounding box center [1153, 118] width 213 height 41
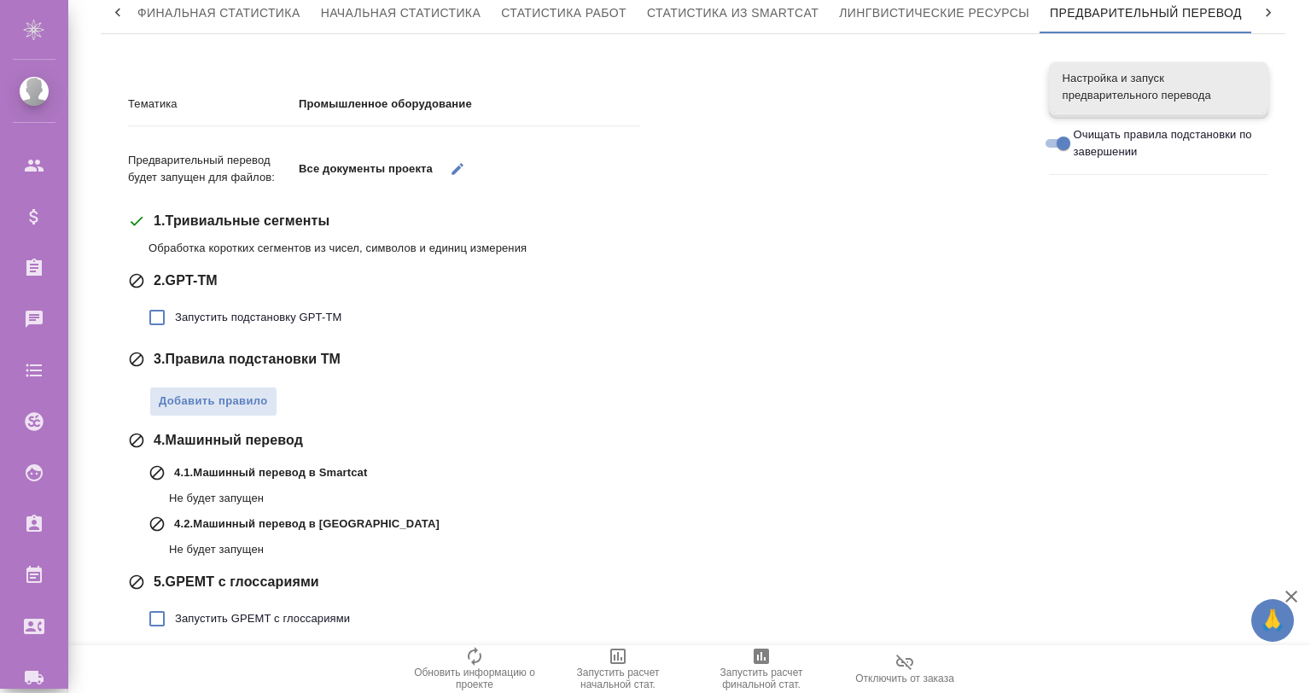
scroll to position [162, 0]
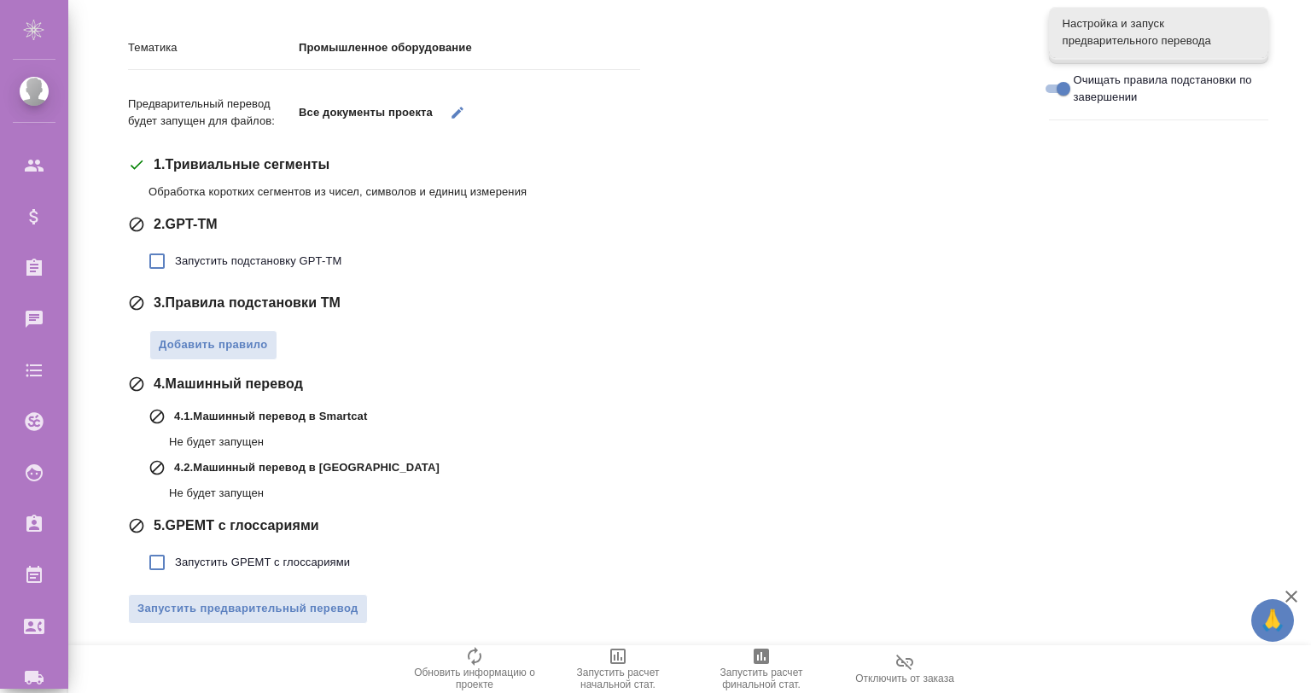
click at [328, 567] on span "Запустить GPEMT с глоссариями" at bounding box center [262, 562] width 175 height 17
click at [175, 567] on input "Запустить GPEMT с глоссариями" at bounding box center [157, 563] width 36 height 36
checkbox input "true"
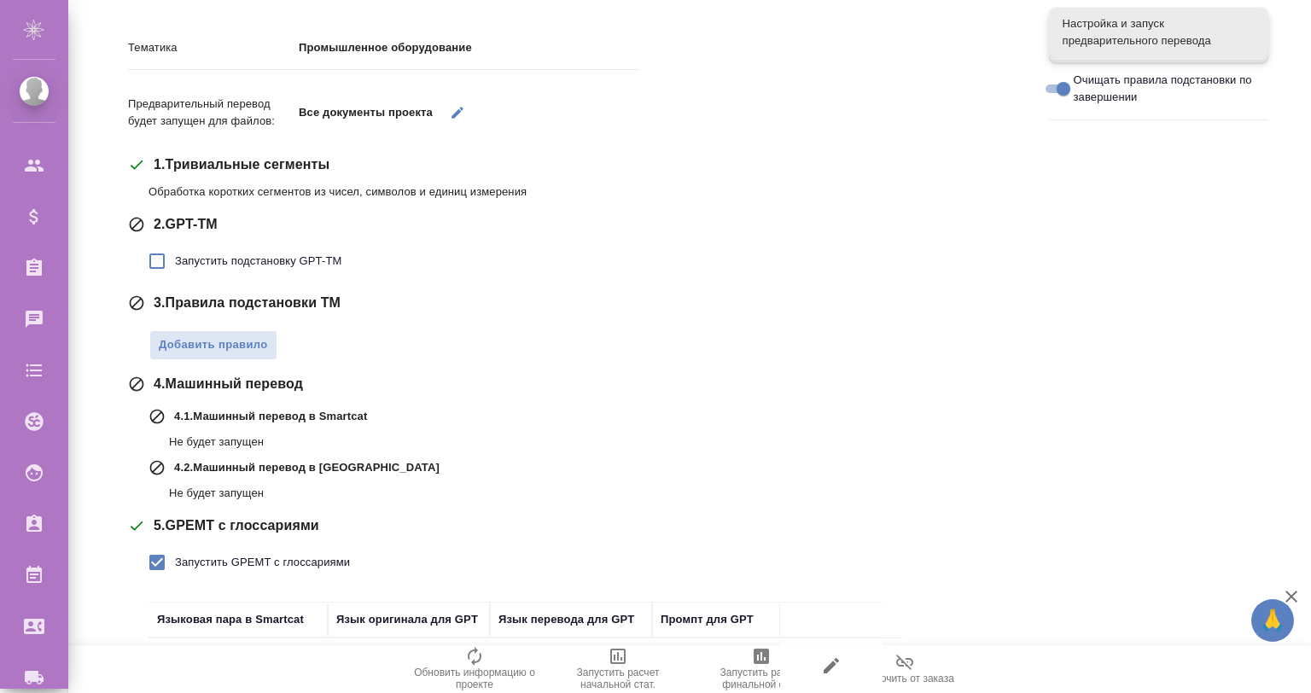
scroll to position [289, 0]
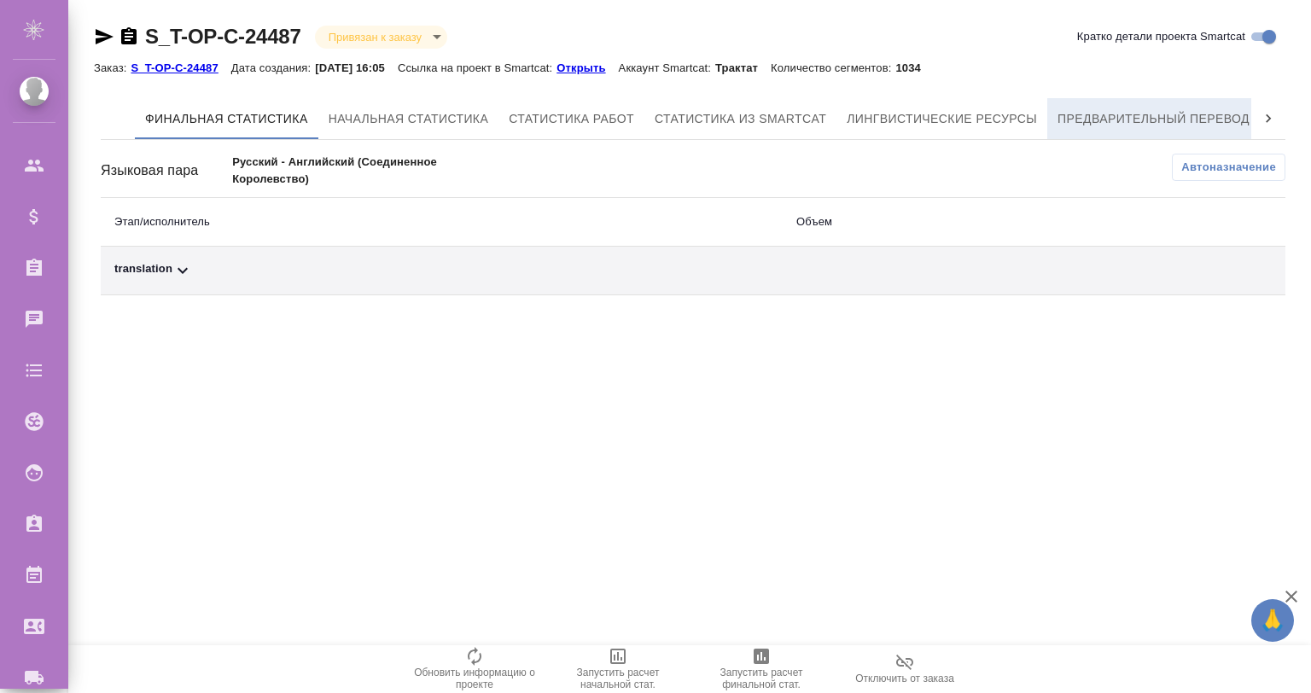
click at [1170, 126] on span "Предварительный перевод" at bounding box center [1153, 118] width 192 height 21
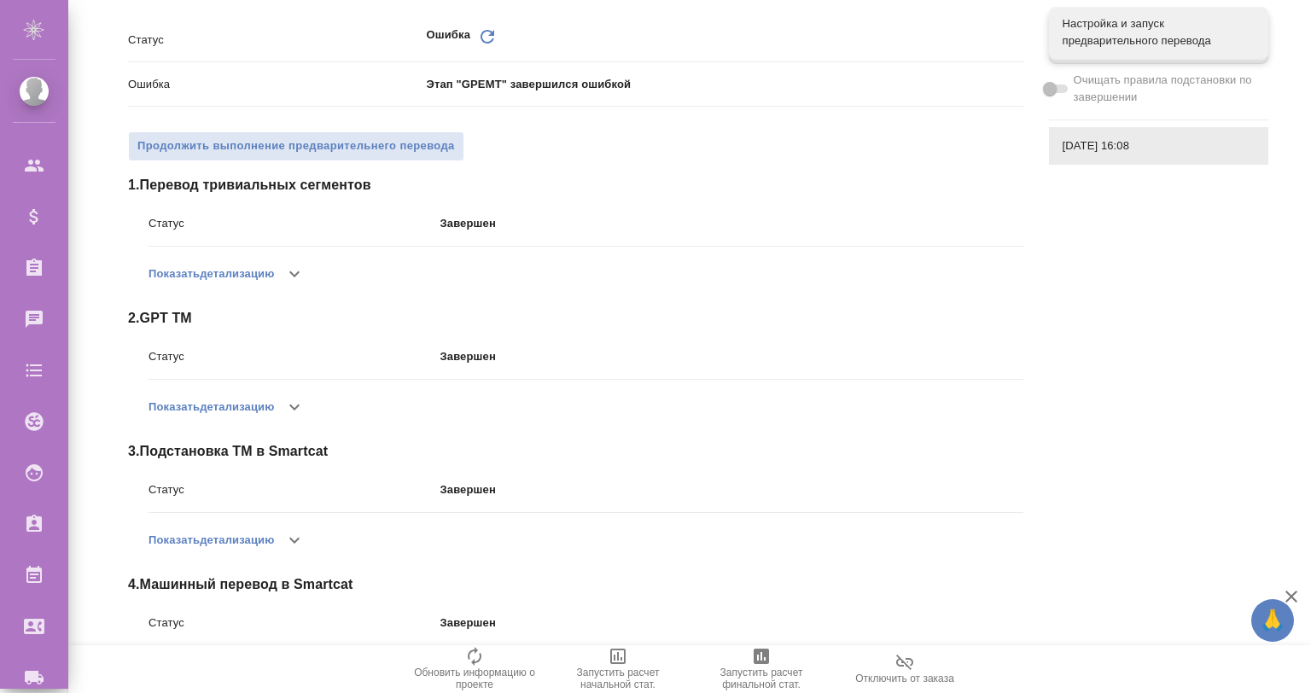
scroll to position [422, 0]
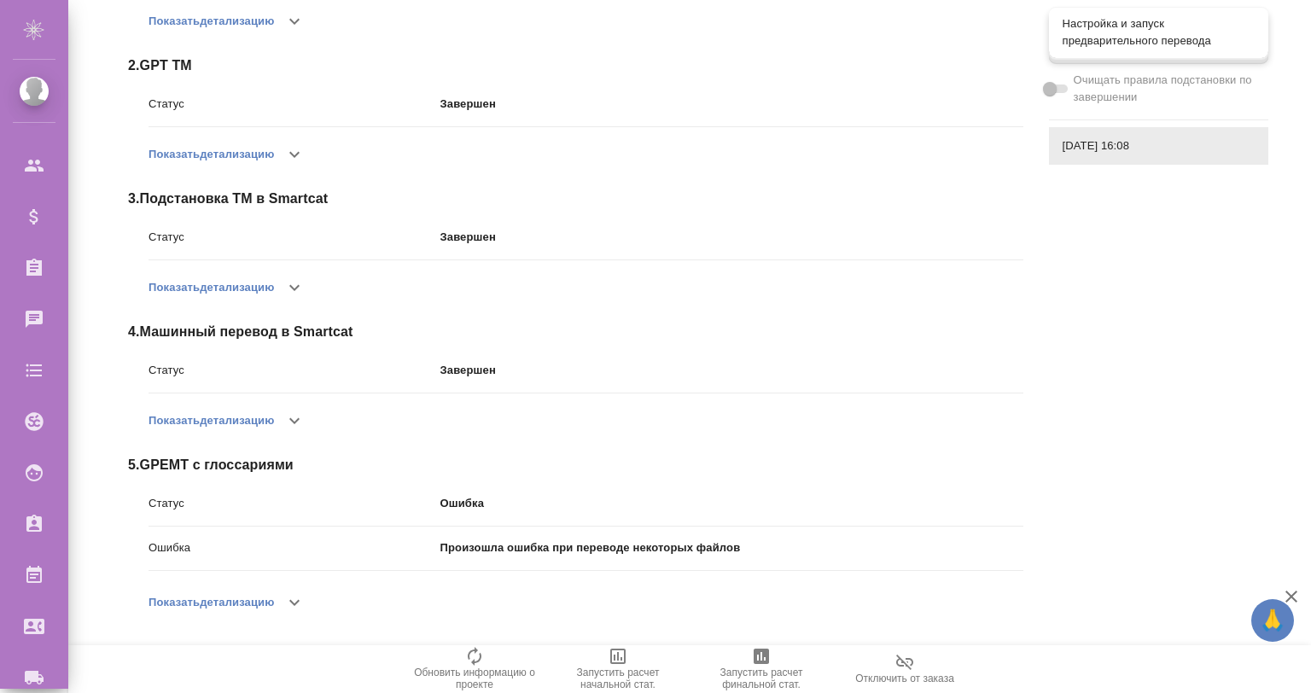
click at [1100, 40] on span "Настройка и запуск предварительного перевода" at bounding box center [1159, 32] width 192 height 34
checkbox input "true"
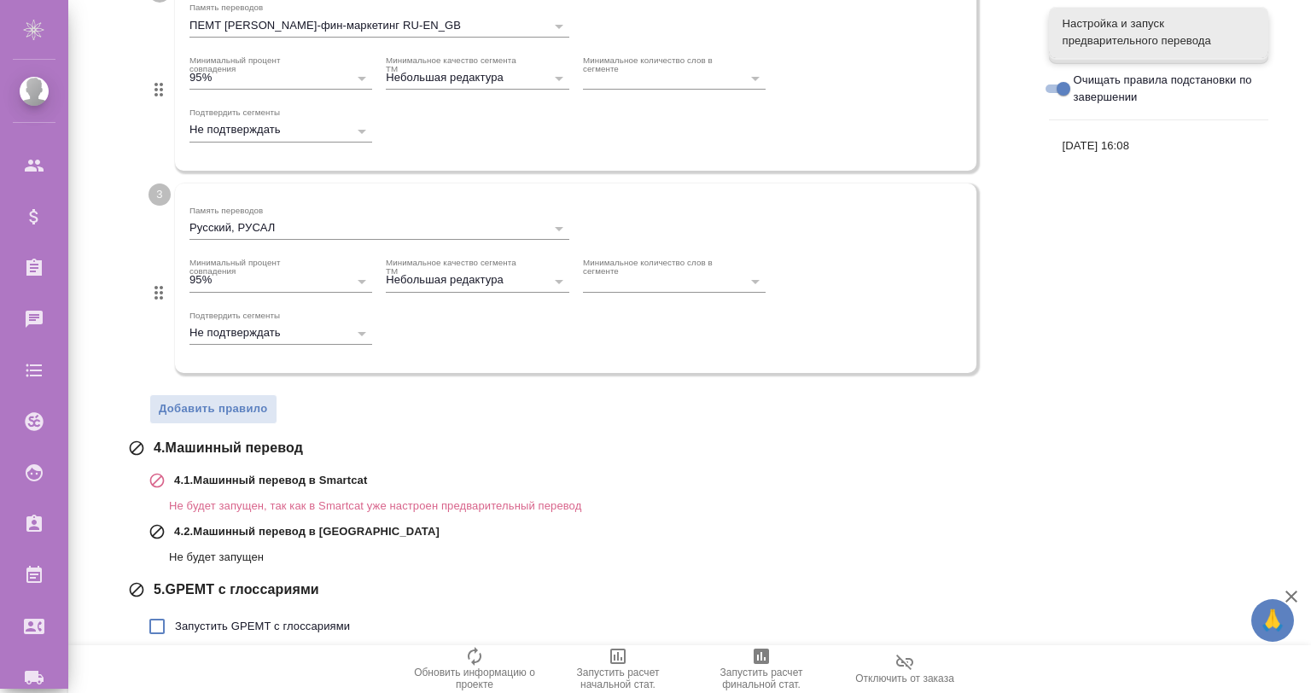
scroll to position [769, 0]
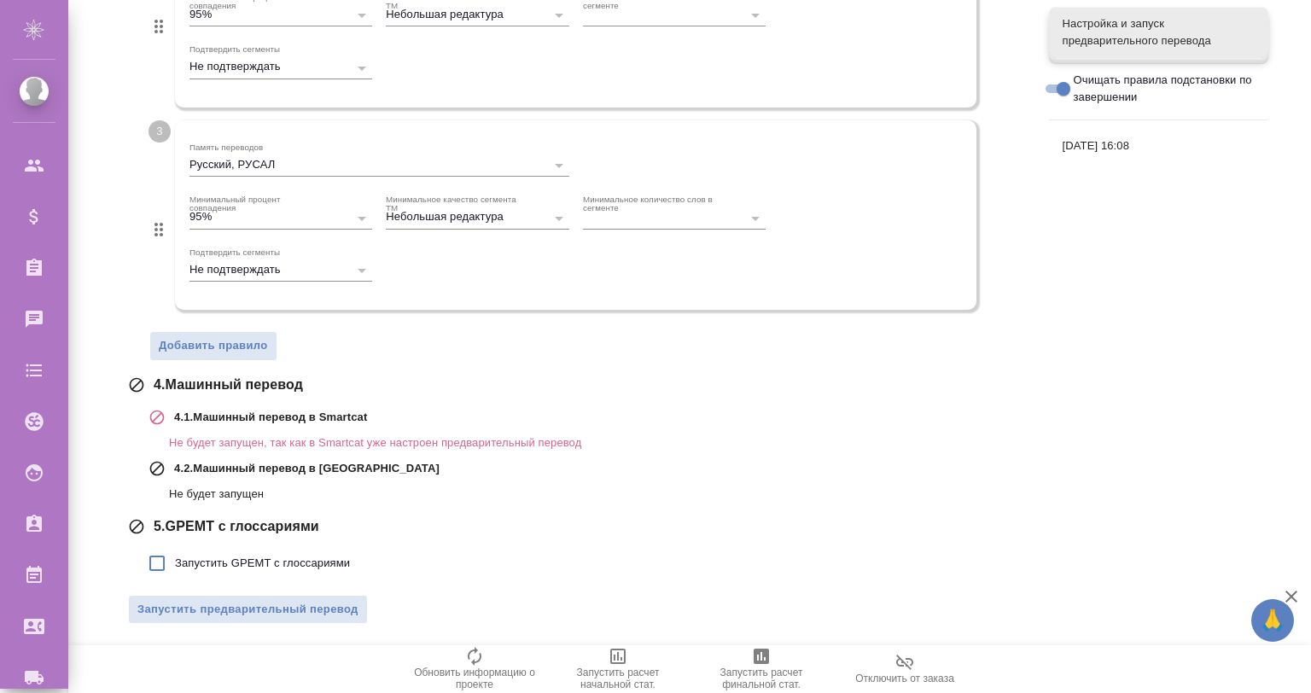
drag, startPoint x: 288, startPoint y: 543, endPoint x: 286, endPoint y: 556, distance: 12.9
click at [286, 556] on label "Запустить GPEMT с глоссариями" at bounding box center [244, 563] width 211 height 36
click at [175, 556] on input "Запустить GPEMT с глоссариями" at bounding box center [157, 563] width 36 height 36
checkbox input "true"
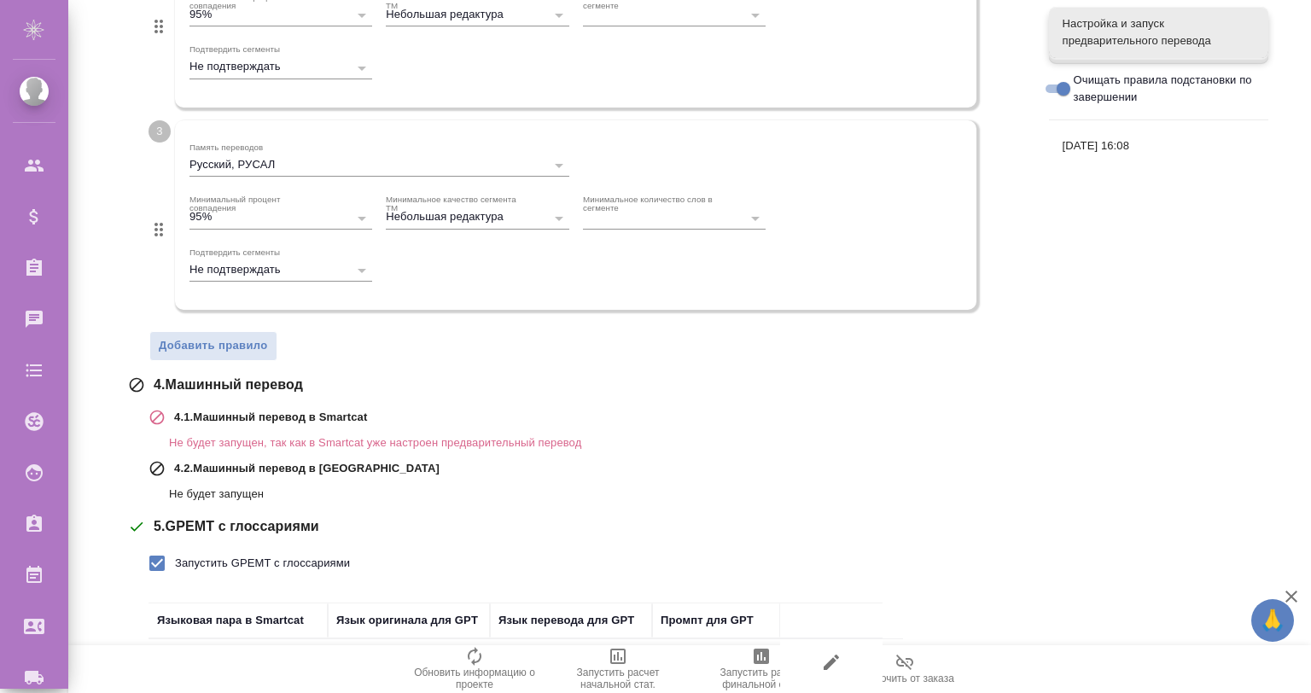
scroll to position [888, 0]
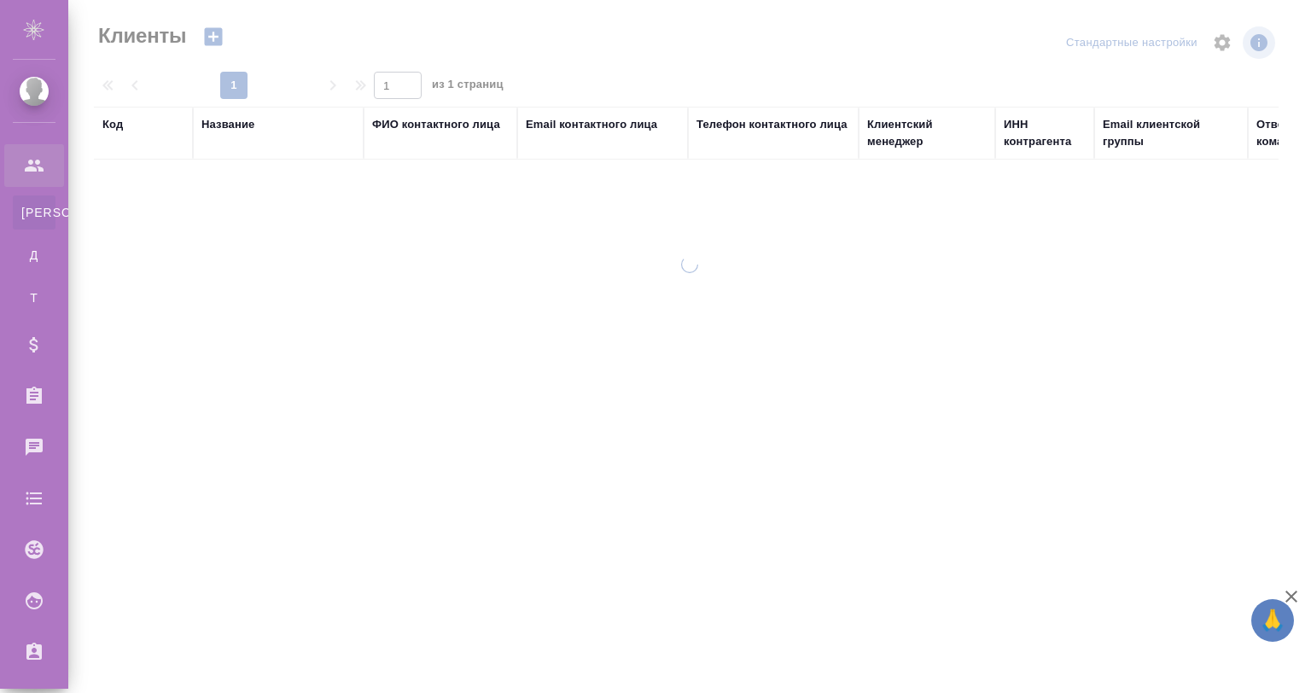
select select "RU"
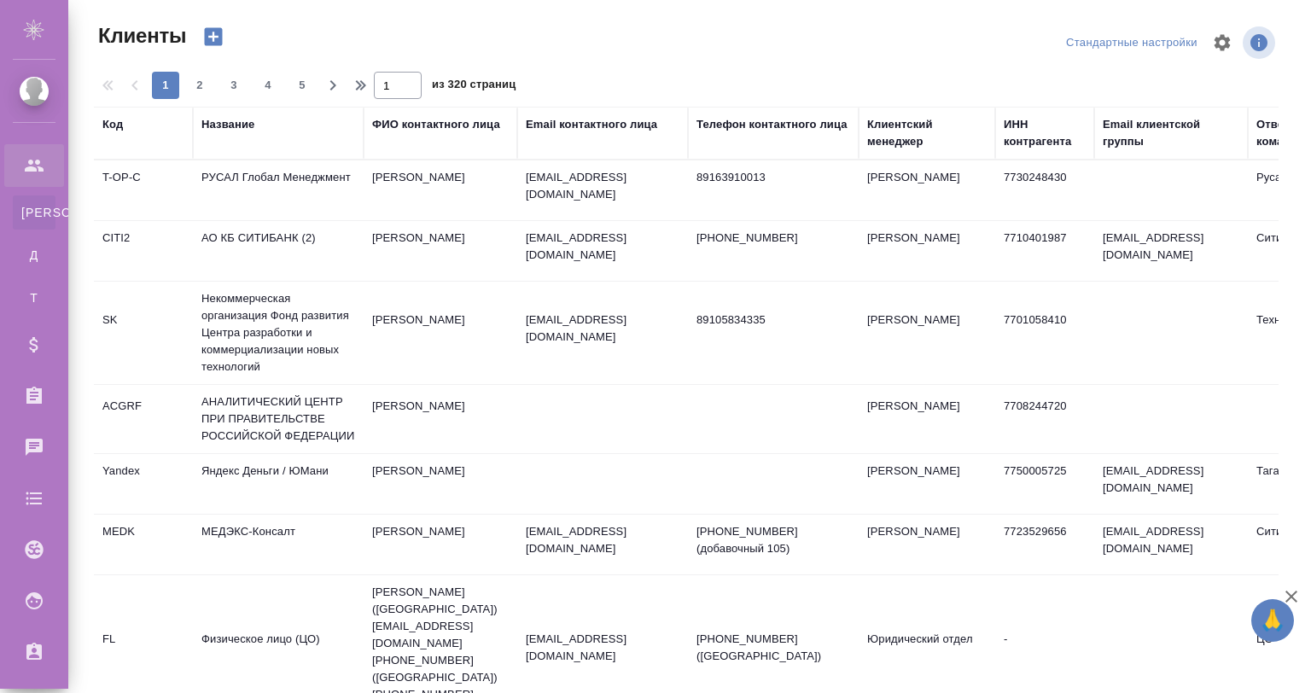
select select "RU"
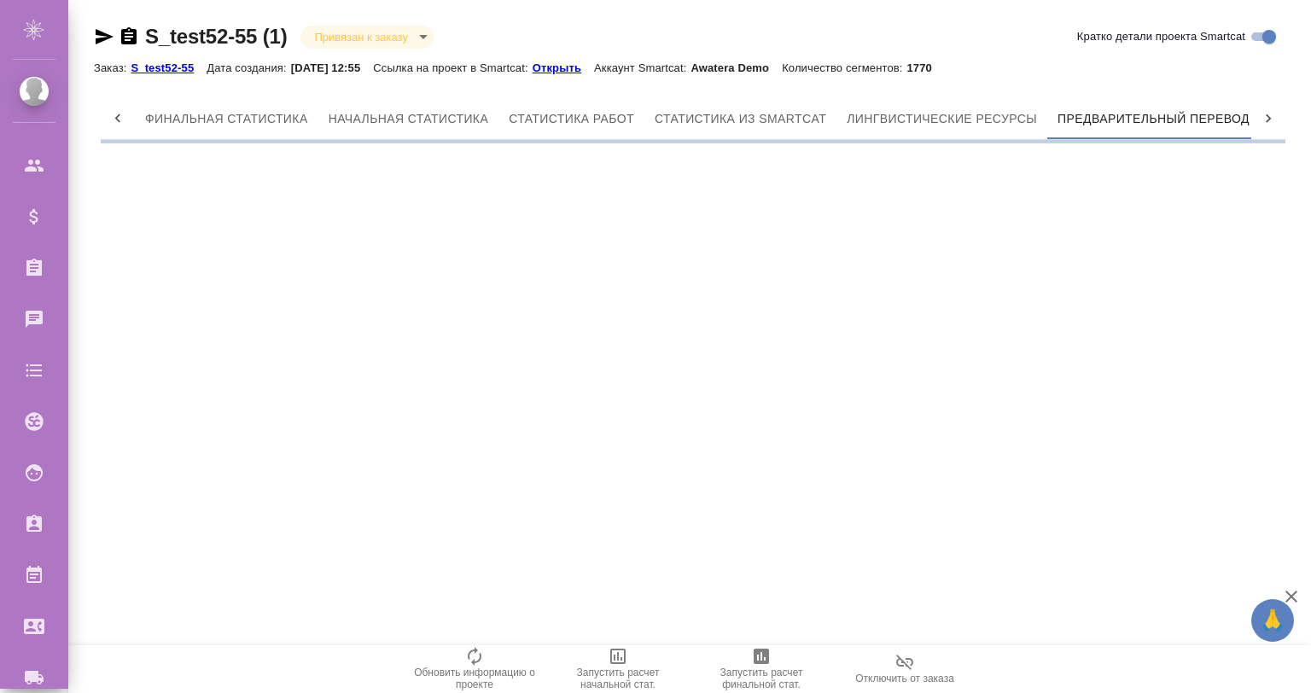
scroll to position [0, 8]
click at [175, 66] on p "S_test52-55" at bounding box center [169, 67] width 76 height 13
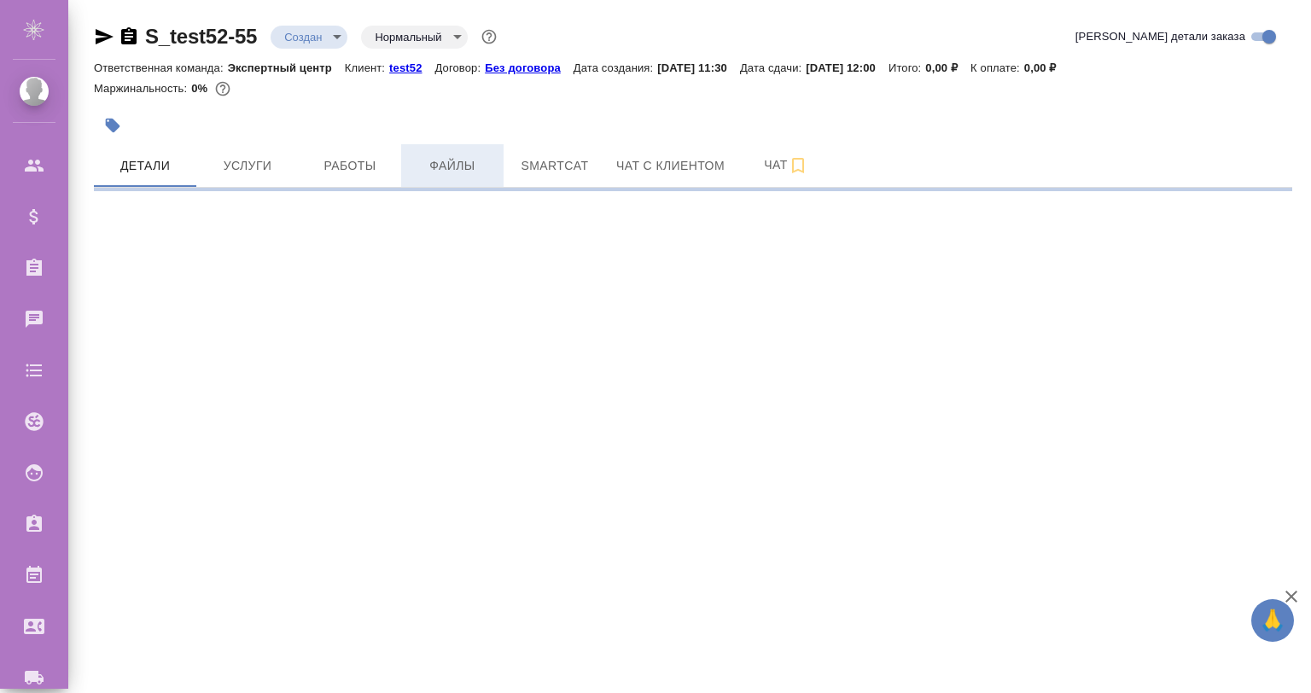
select select "RU"
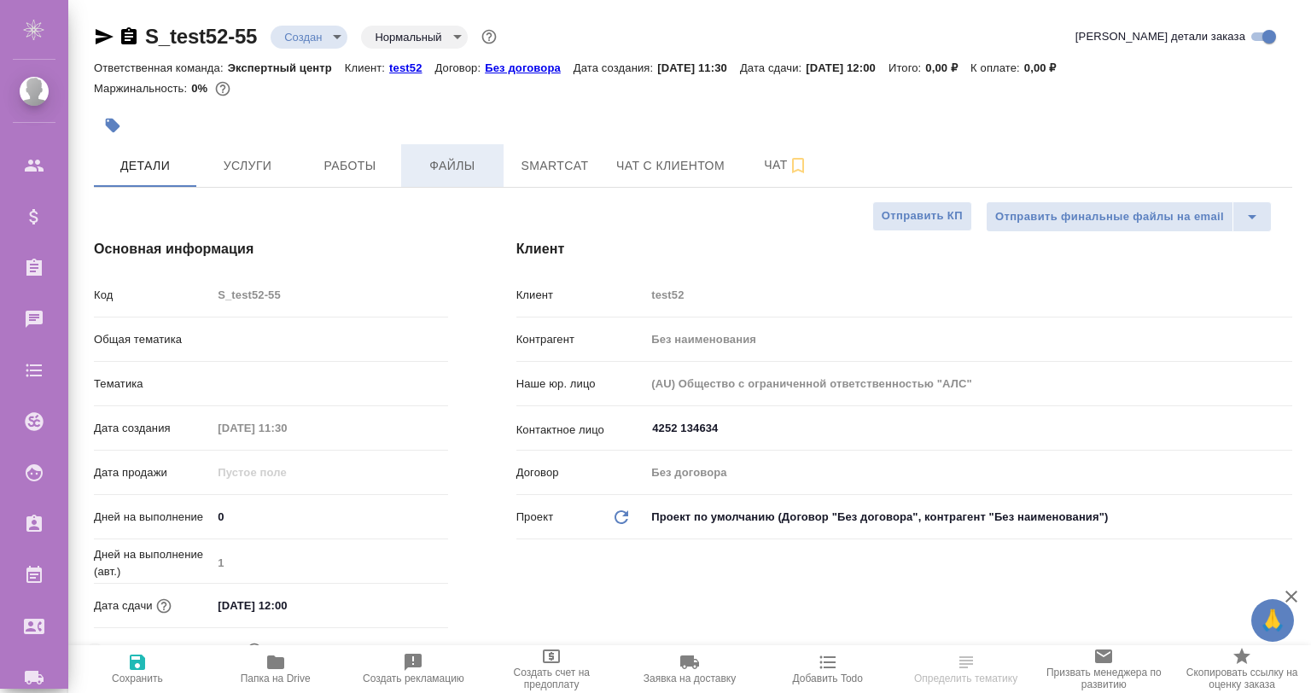
type textarea "x"
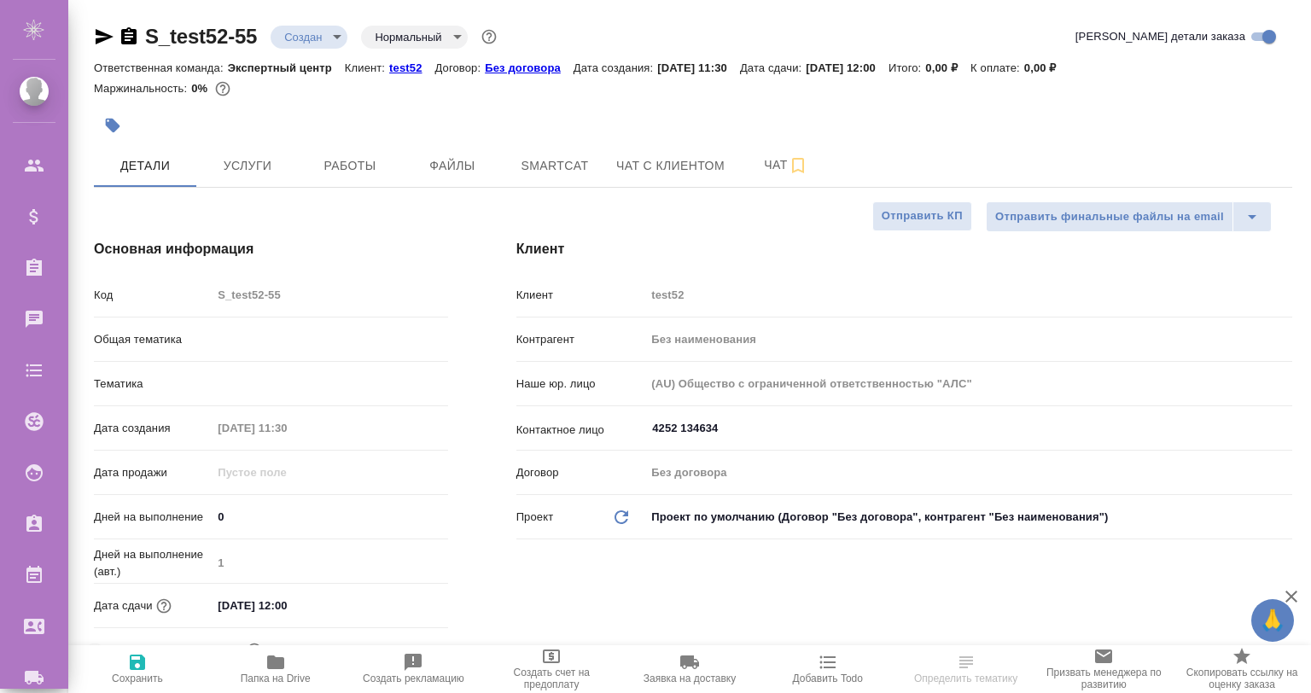
type textarea "x"
type input "Гвоздиков Андрей"
type textarea "x"
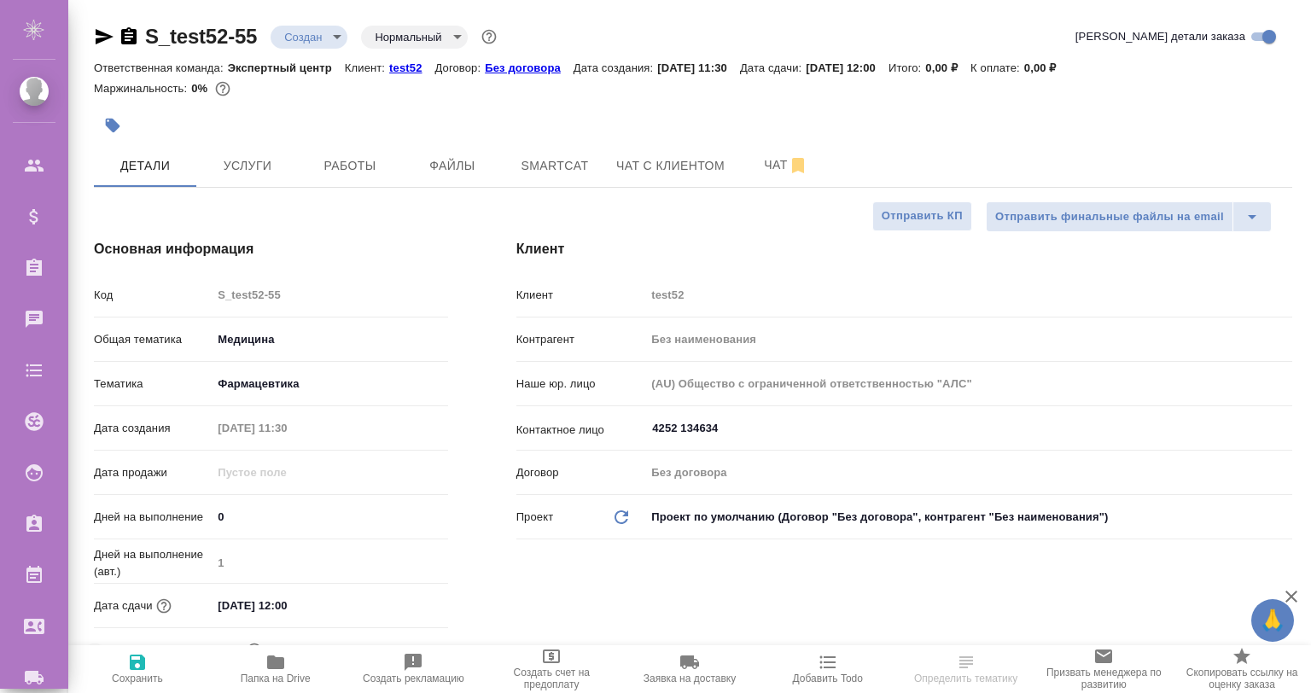
click at [411, 67] on p "test52" at bounding box center [411, 67] width 45 height 13
type textarea "x"
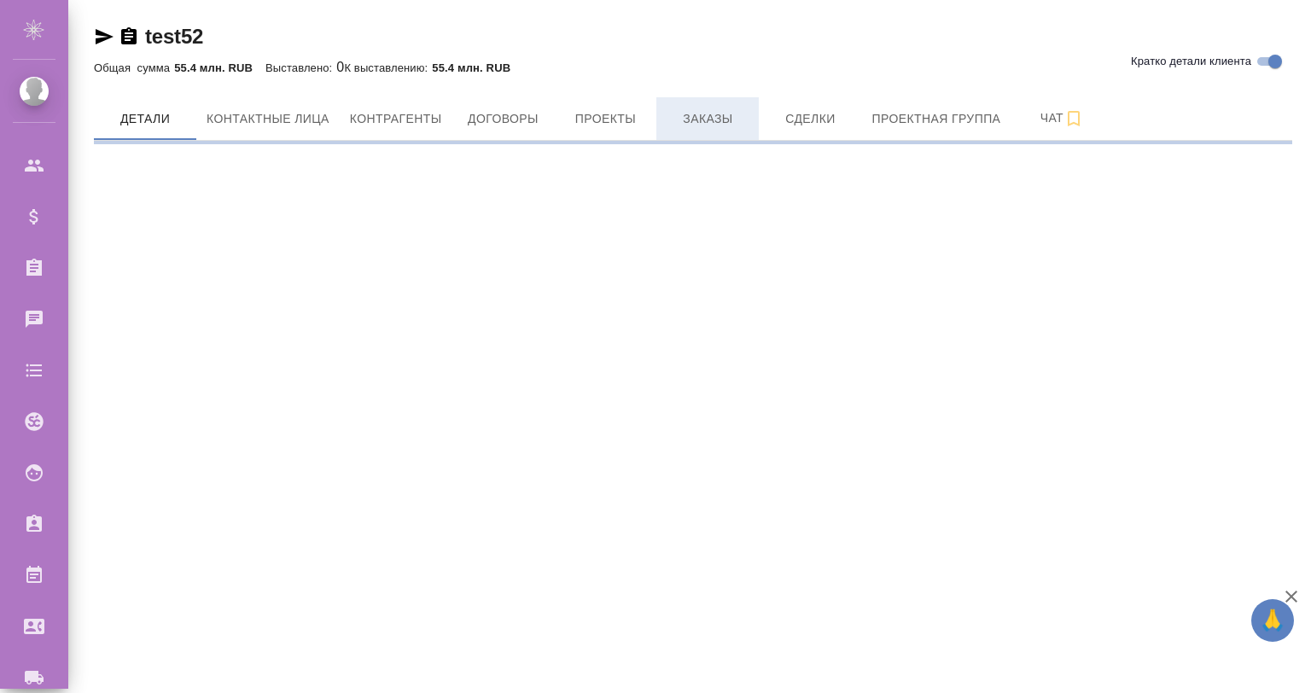
click at [679, 123] on span "Заказы" at bounding box center [708, 118] width 82 height 21
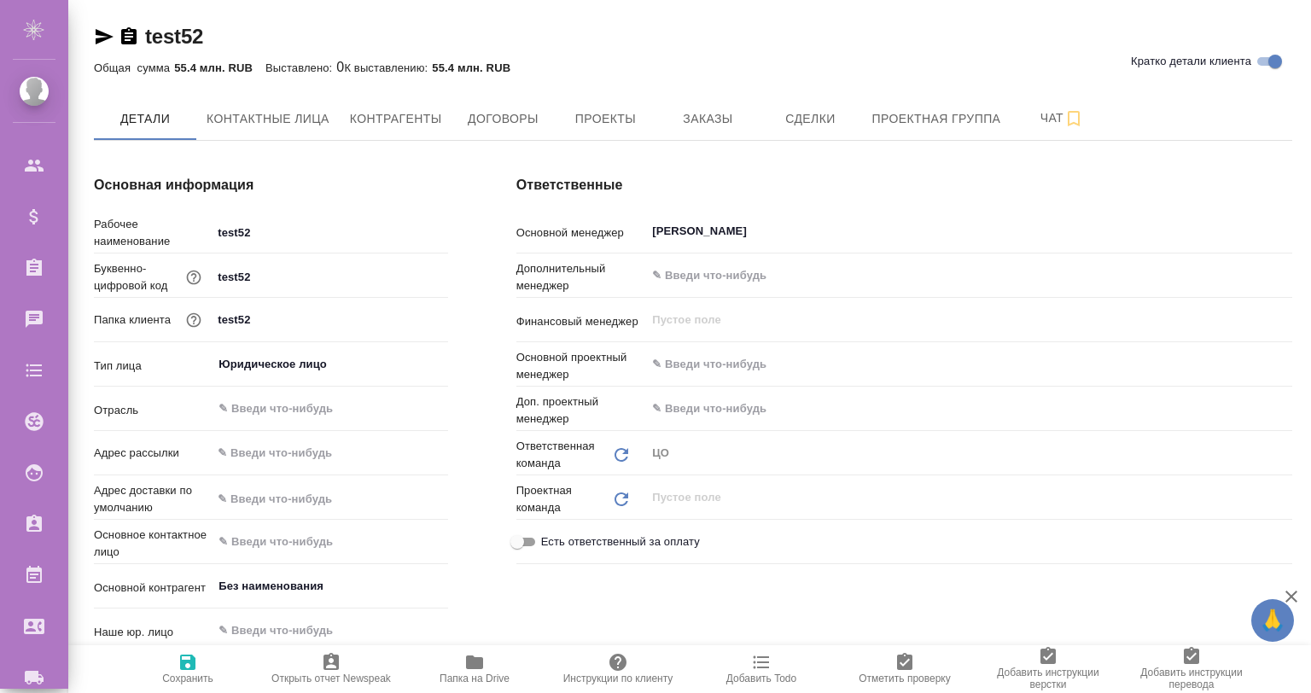
type textarea "x"
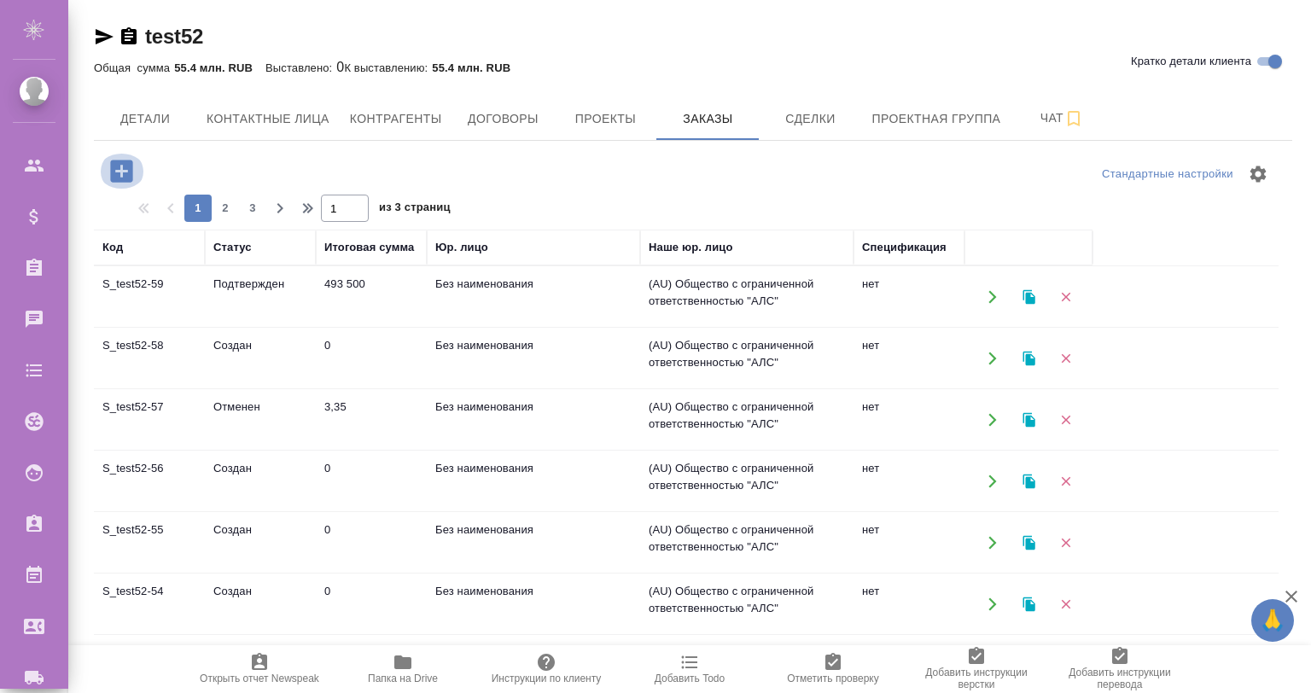
click at [124, 177] on icon "button" at bounding box center [121, 171] width 22 height 22
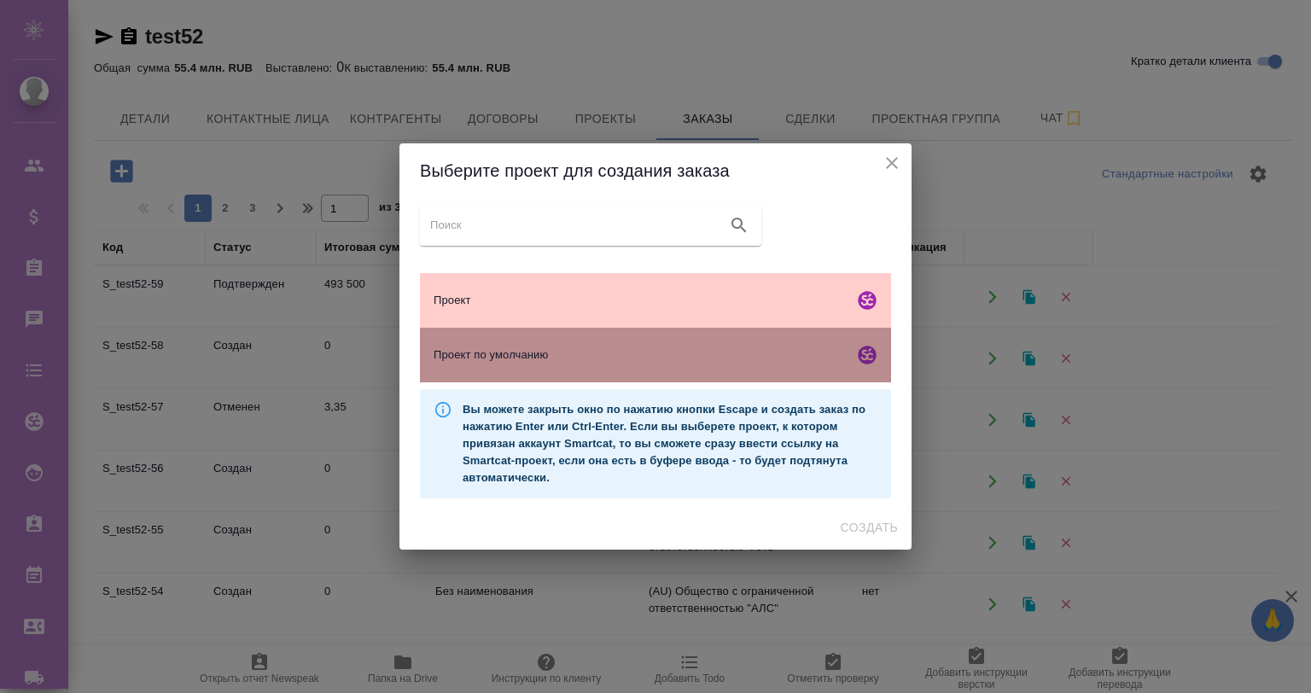
click at [579, 350] on span "Проект по умолчанию" at bounding box center [640, 355] width 413 height 17
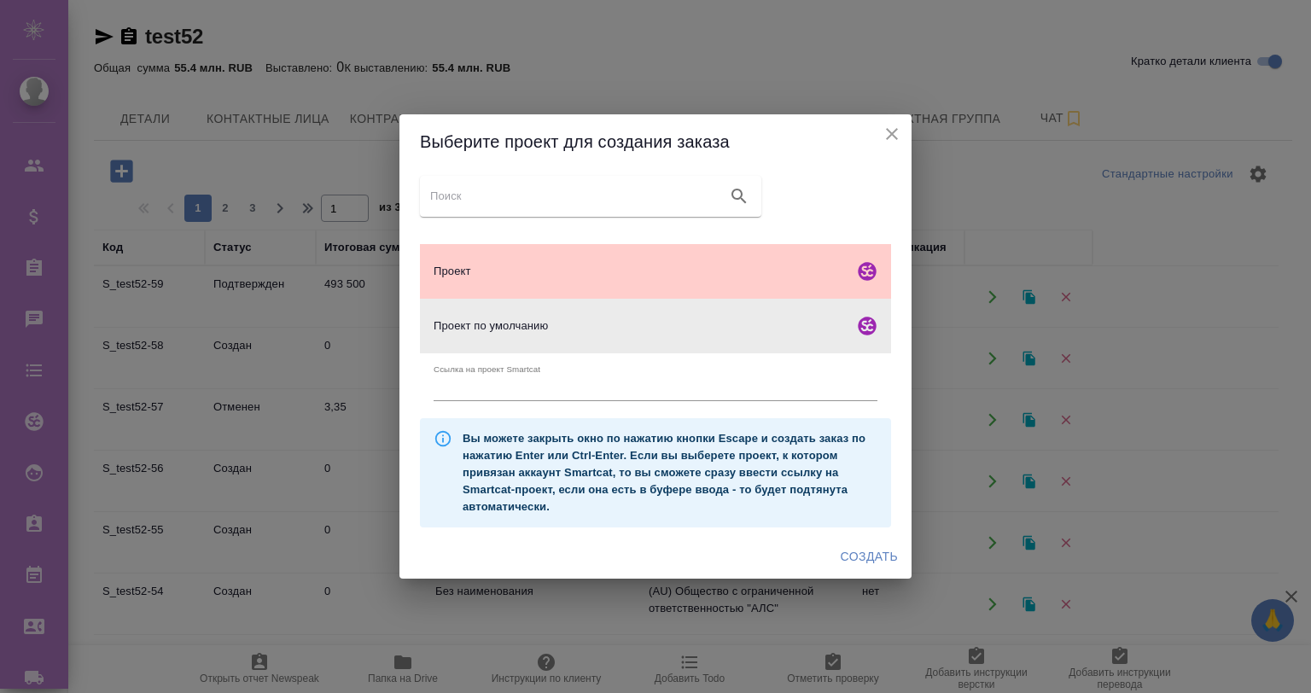
click at [877, 559] on span "Создать" at bounding box center [869, 556] width 57 height 21
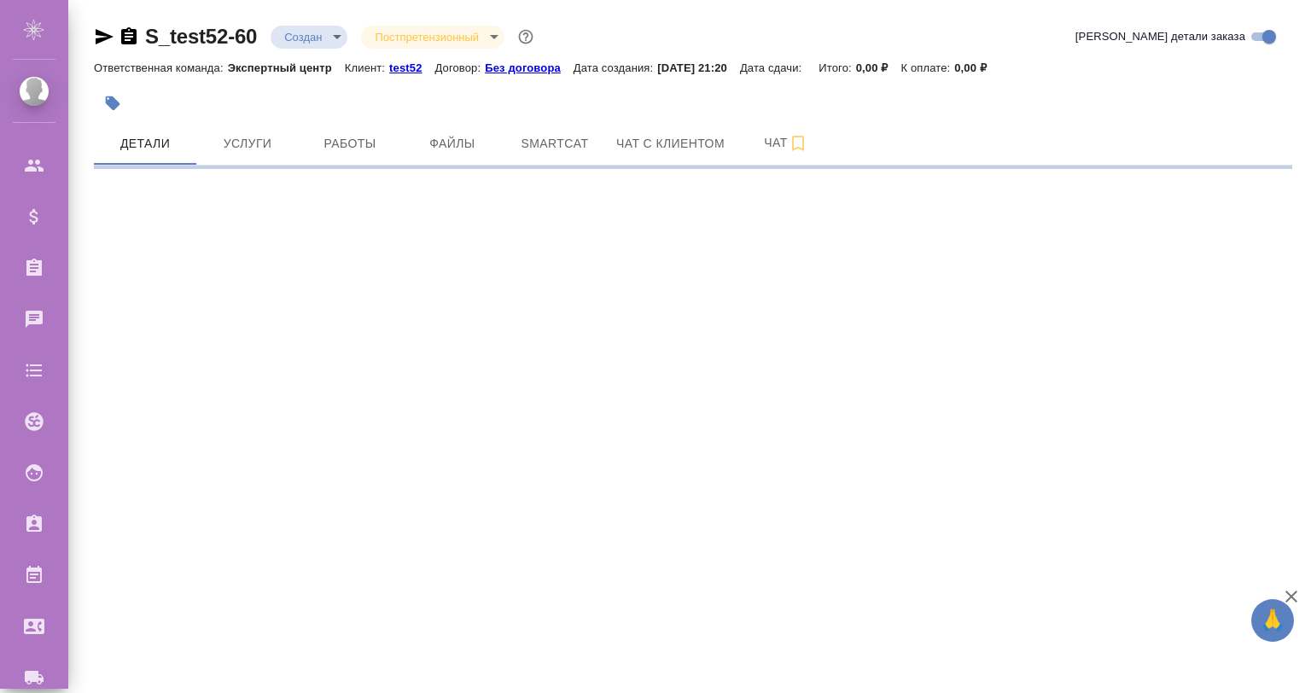
select select "RU"
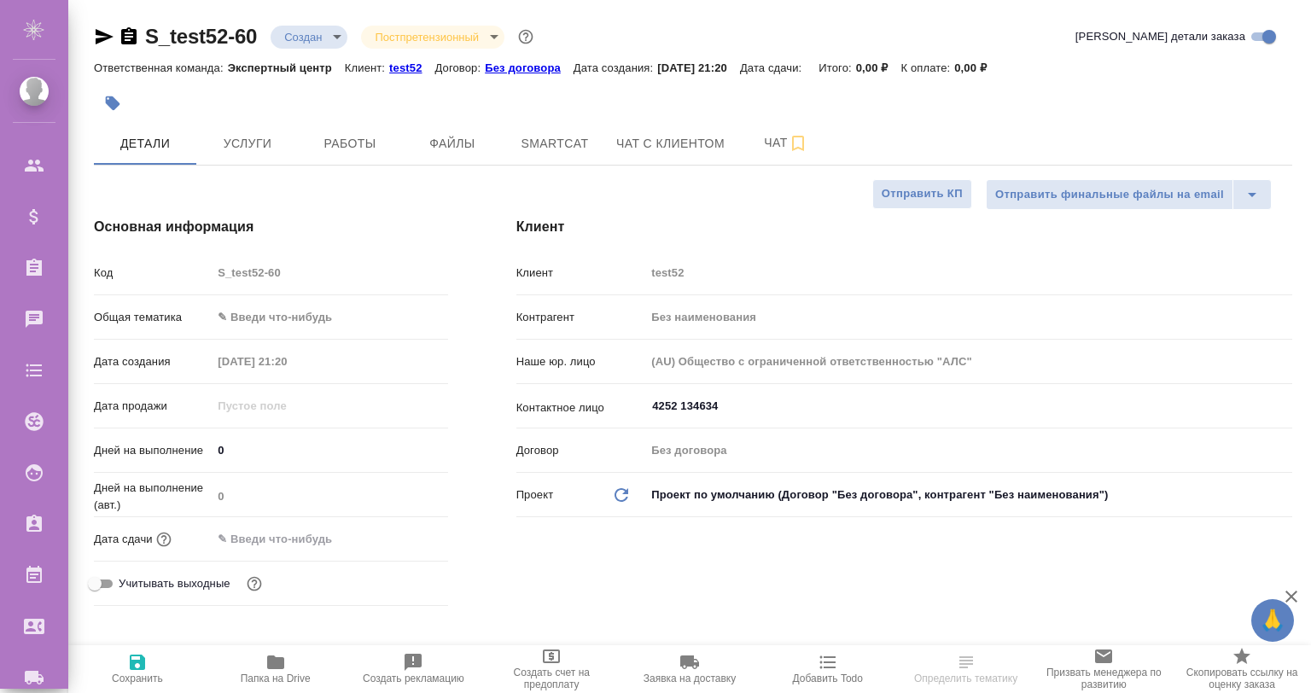
type textarea "x"
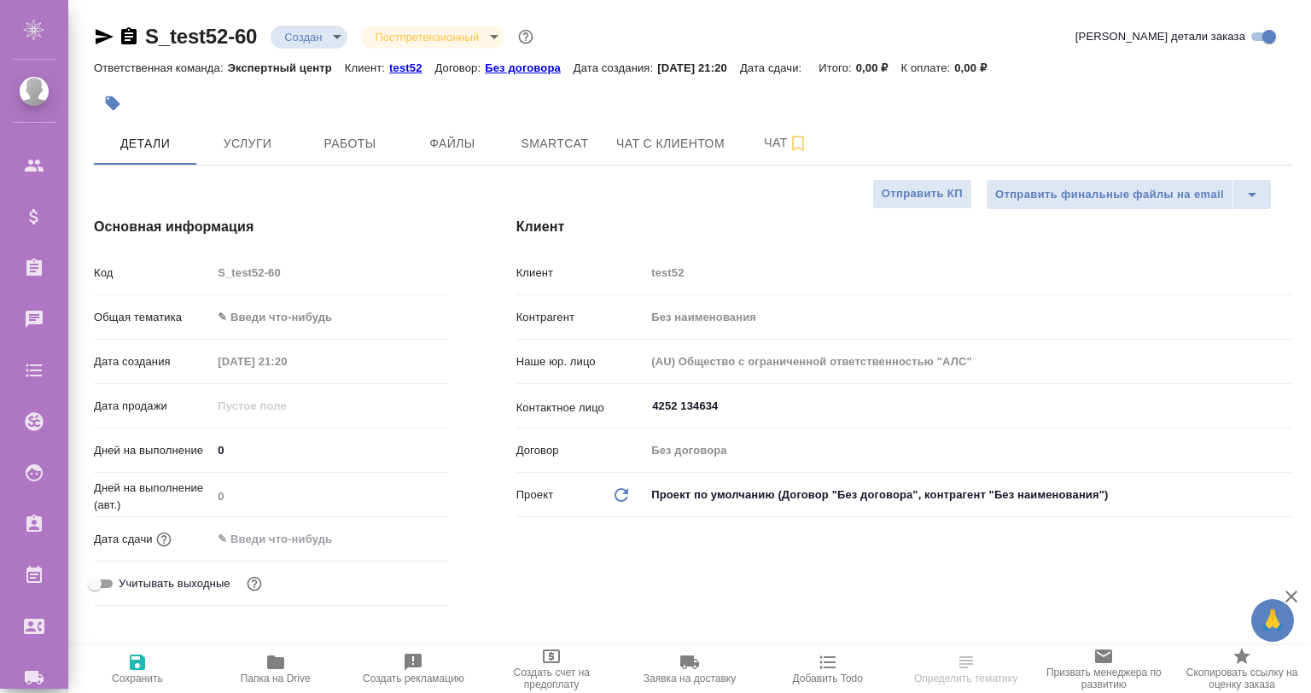
type textarea "x"
click at [283, 318] on body "🙏 .cls-1 fill:#fff; AWATERA Gvozdikov Andrey Клиенты Спецификации Заказы Чаты T…" at bounding box center [655, 415] width 1311 height 830
type textarea "x"
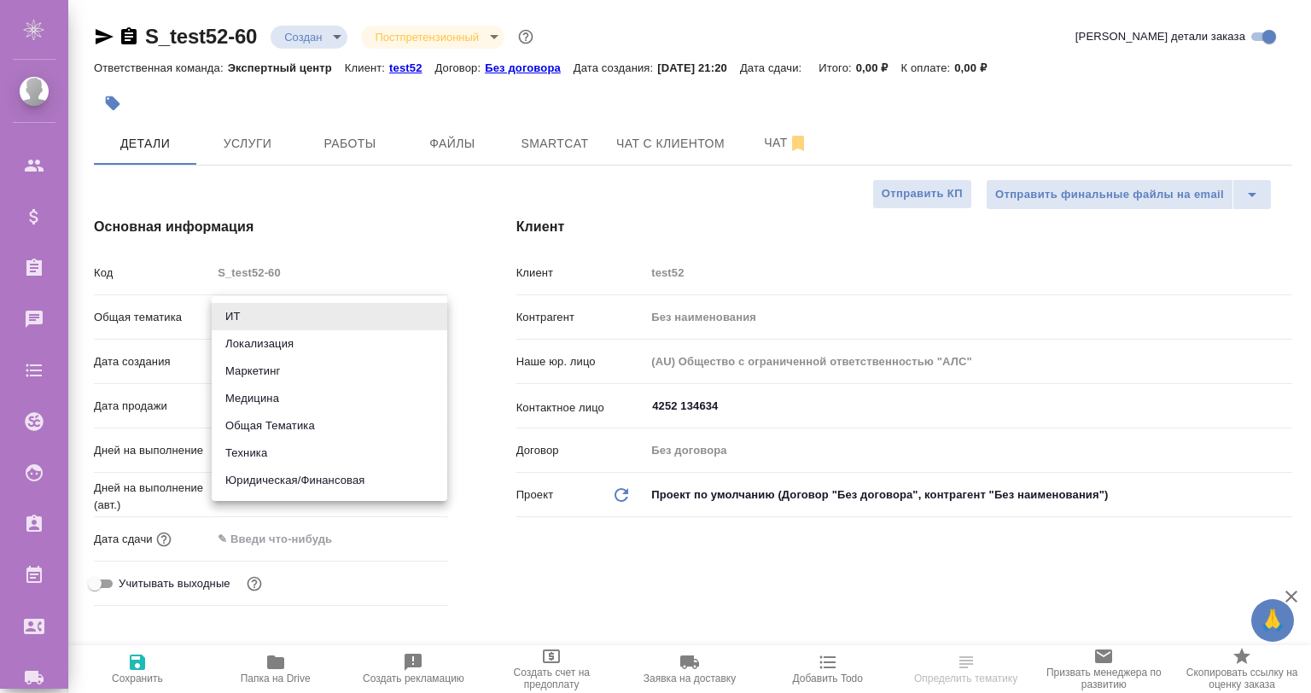
click at [294, 481] on li "Юридическая/Финансовая" at bounding box center [330, 480] width 236 height 27
type input "yr-fn"
type textarea "x"
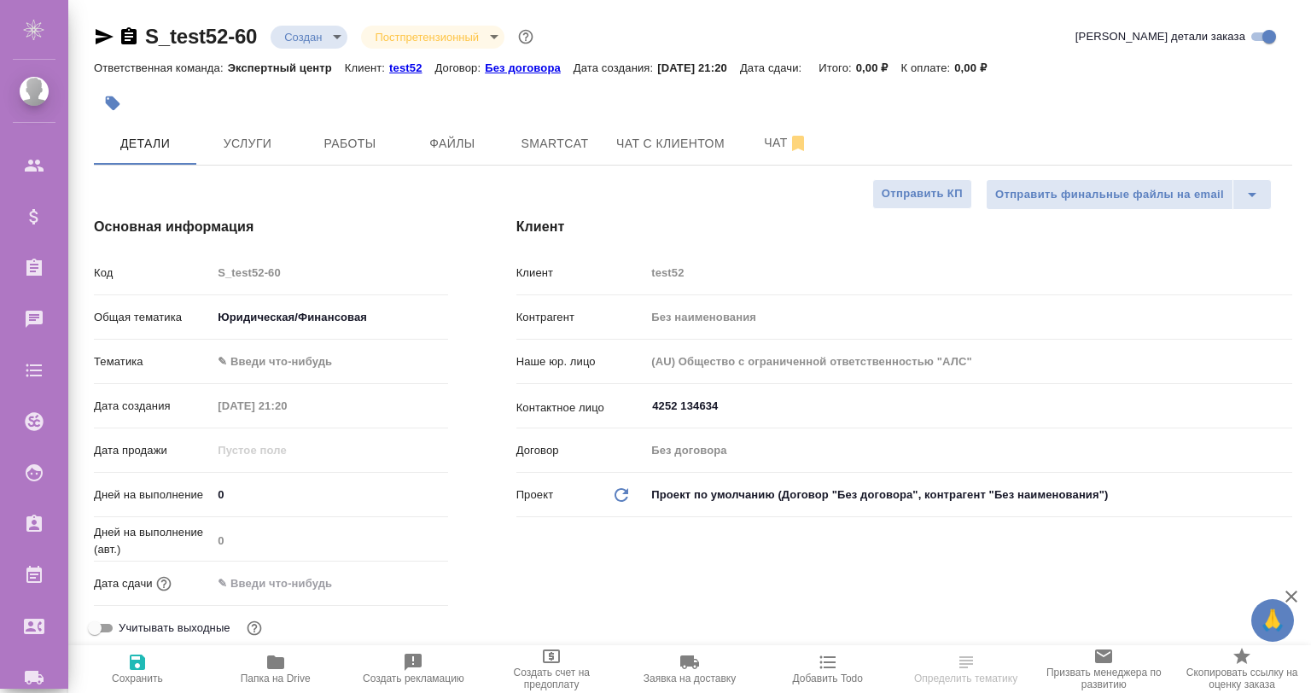
click at [242, 352] on body "🙏 .cls-1 fill:#fff; AWATERA Gvozdikov Andrey Клиенты Спецификации Заказы 0 Чаты…" at bounding box center [655, 415] width 1311 height 830
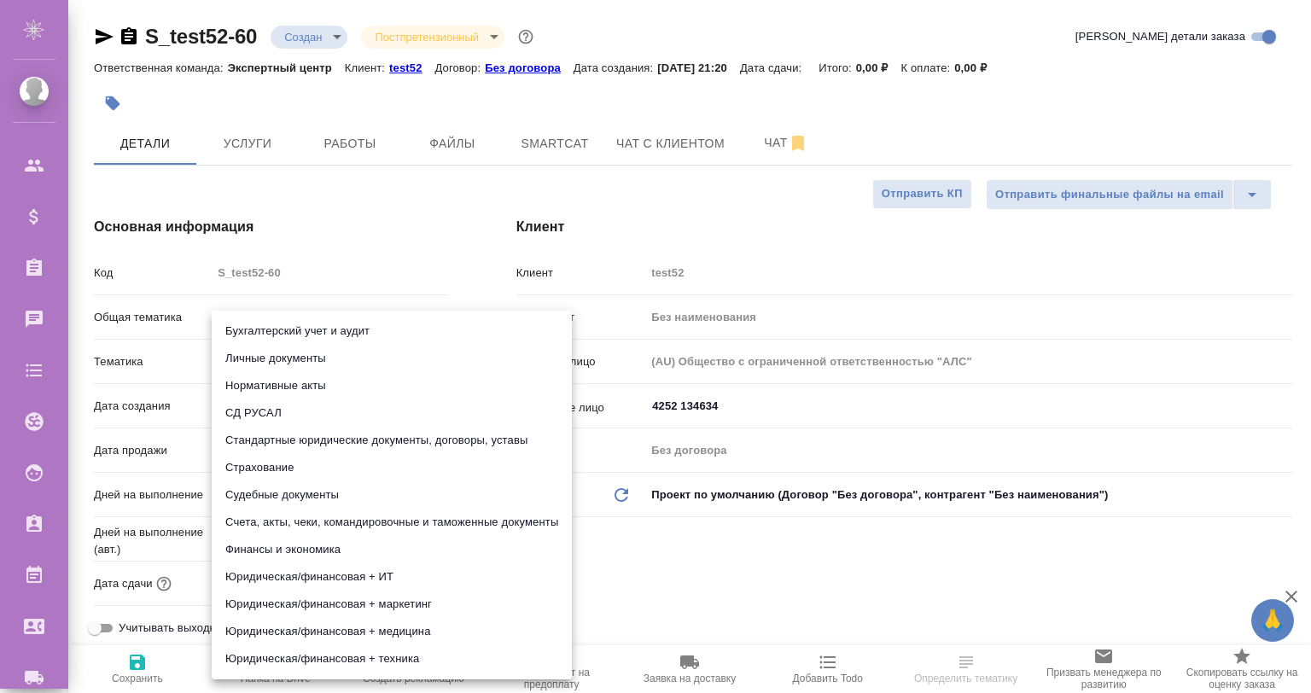
click at [323, 434] on li "Стандартные юридические документы, договоры, уставы" at bounding box center [392, 440] width 360 height 27
type textarea "x"
type input "5f647205b73bc97568ca66bf"
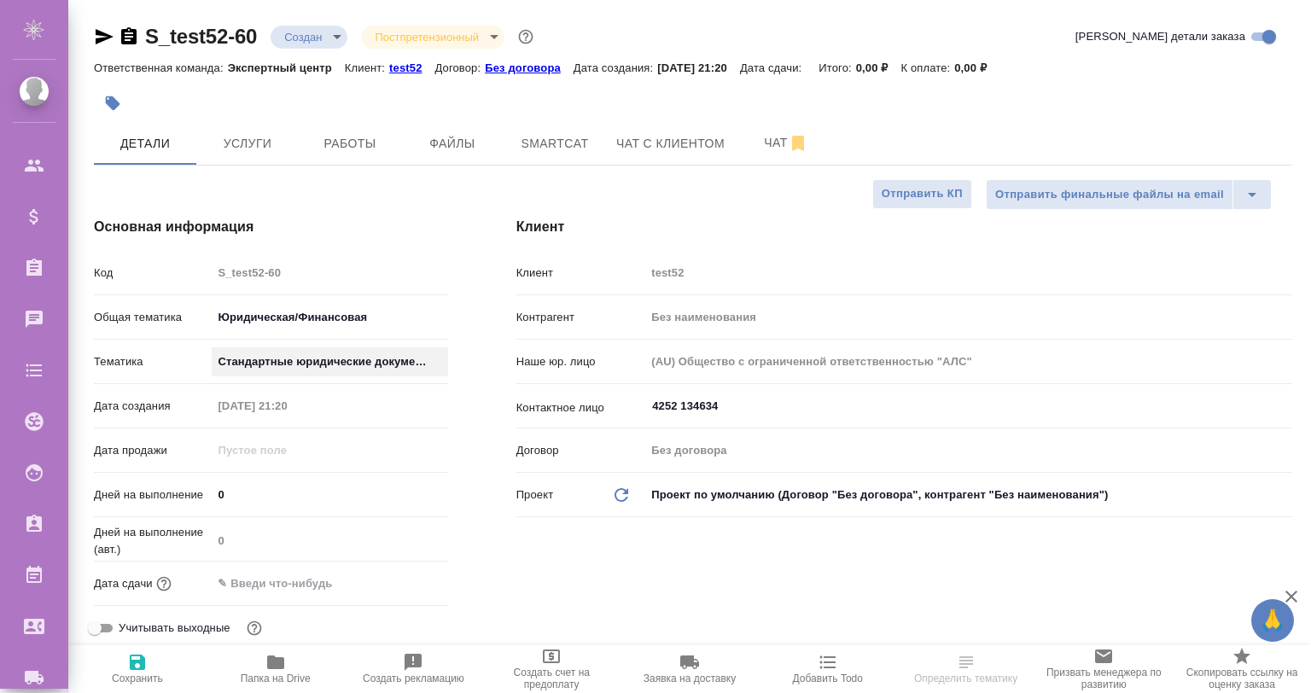
scroll to position [113, 0]
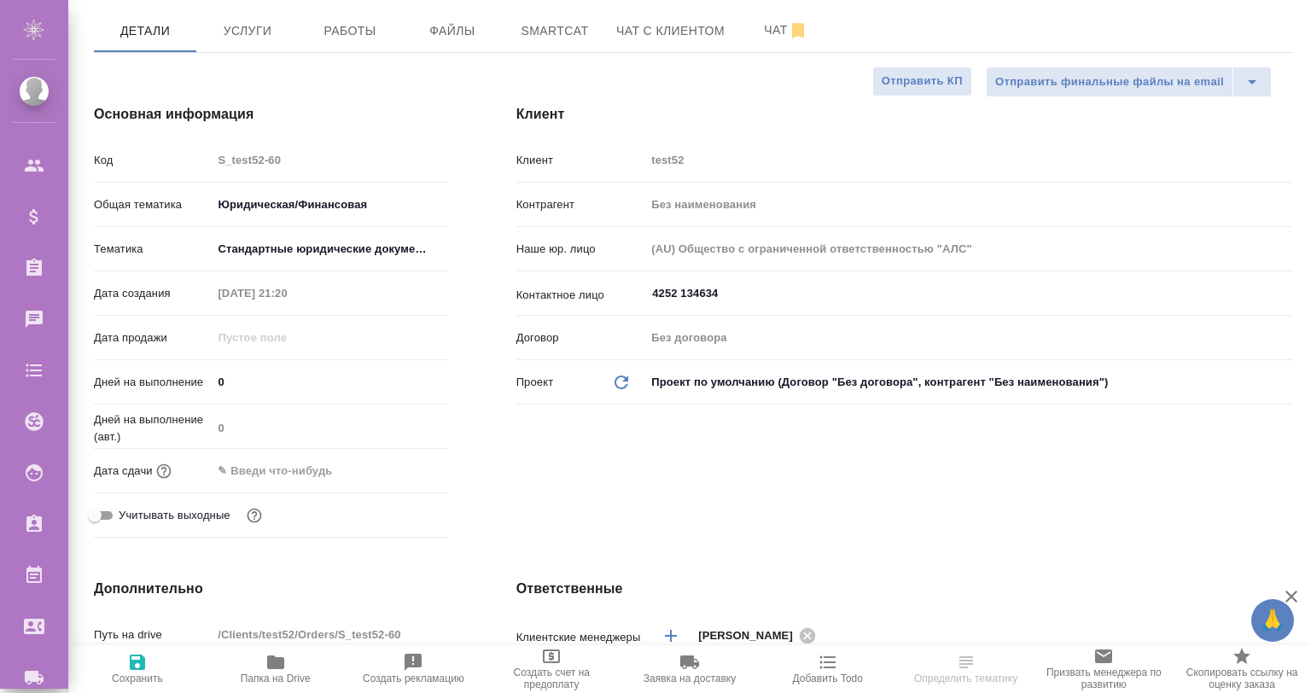
drag, startPoint x: 302, startPoint y: 475, endPoint x: 328, endPoint y: 459, distance: 29.9
click at [303, 475] on input "text" at bounding box center [286, 470] width 149 height 25
click at [388, 465] on div at bounding box center [330, 470] width 236 height 26
click at [393, 460] on icon "button" at bounding box center [398, 470] width 20 height 20
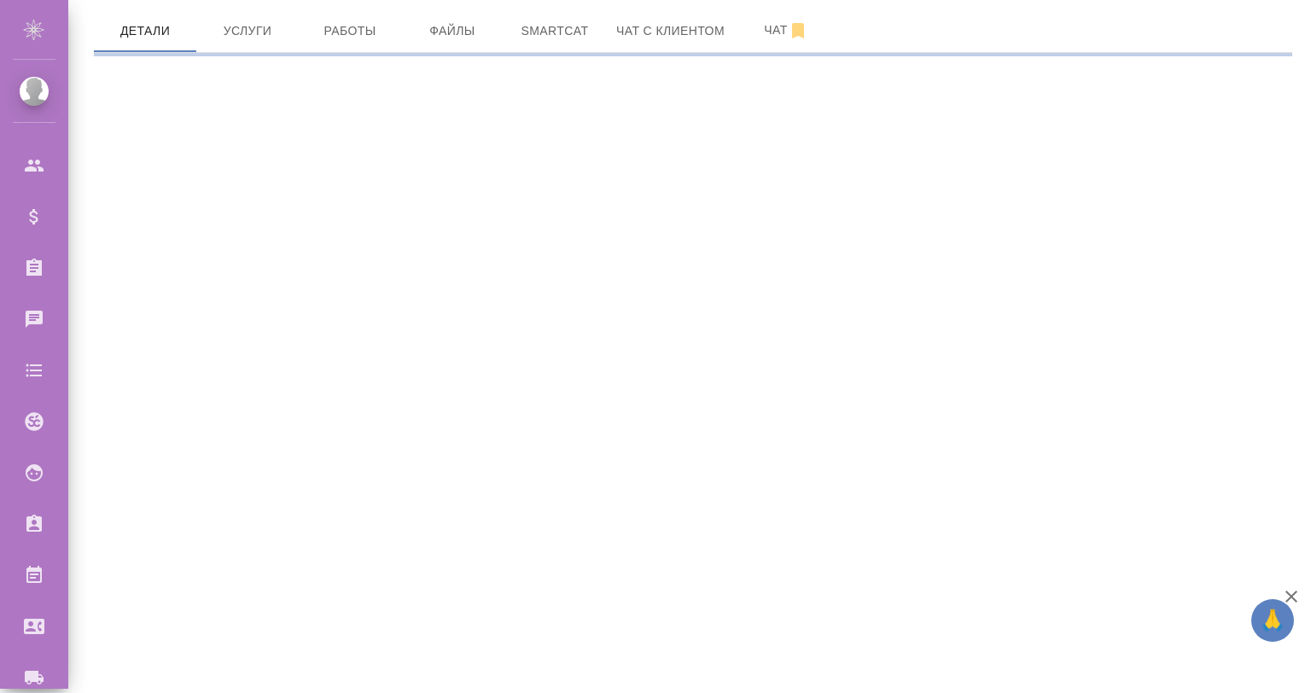
select select "RU"
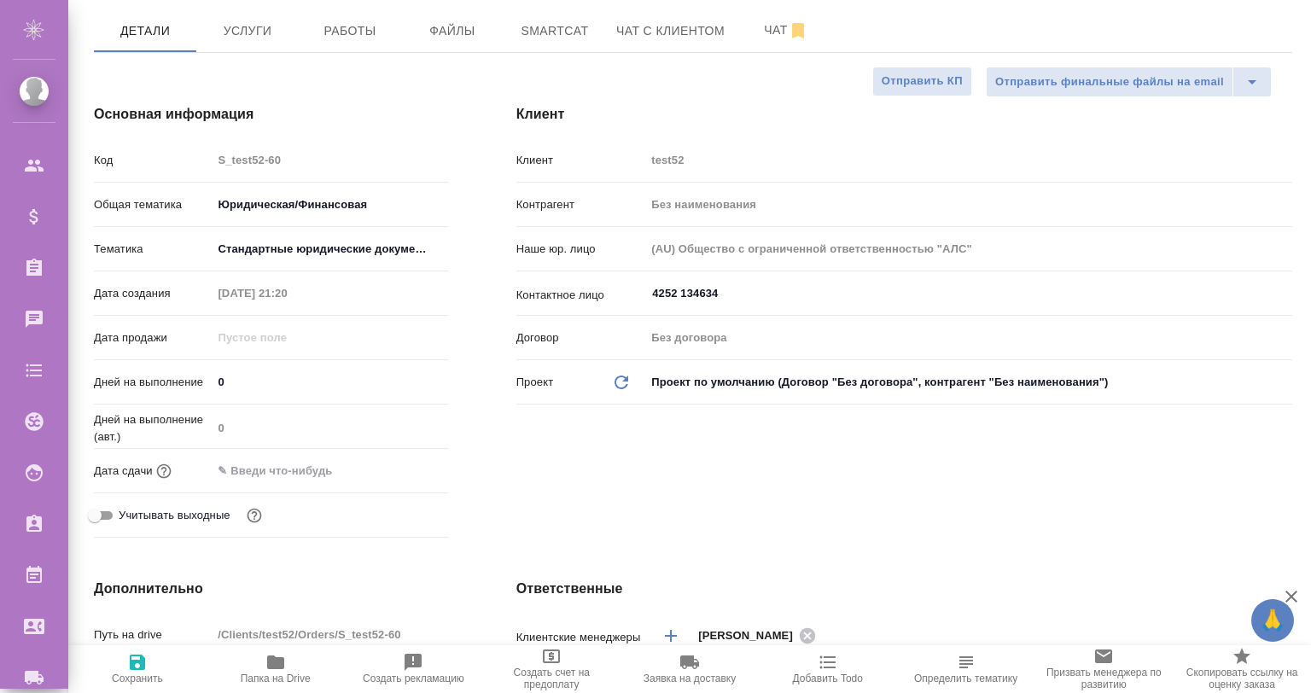
type textarea "x"
click at [329, 448] on hr at bounding box center [271, 448] width 354 height 1
click at [294, 474] on input "text" at bounding box center [286, 470] width 149 height 25
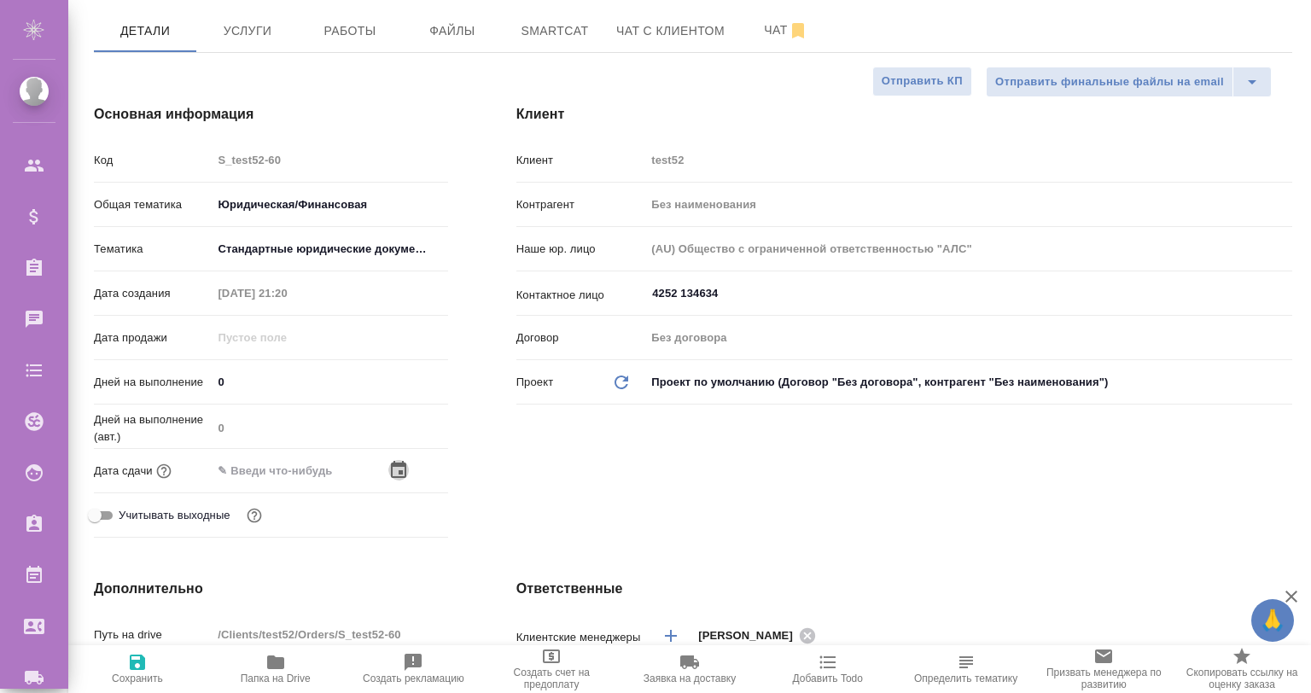
click at [390, 471] on icon "button" at bounding box center [398, 470] width 20 height 20
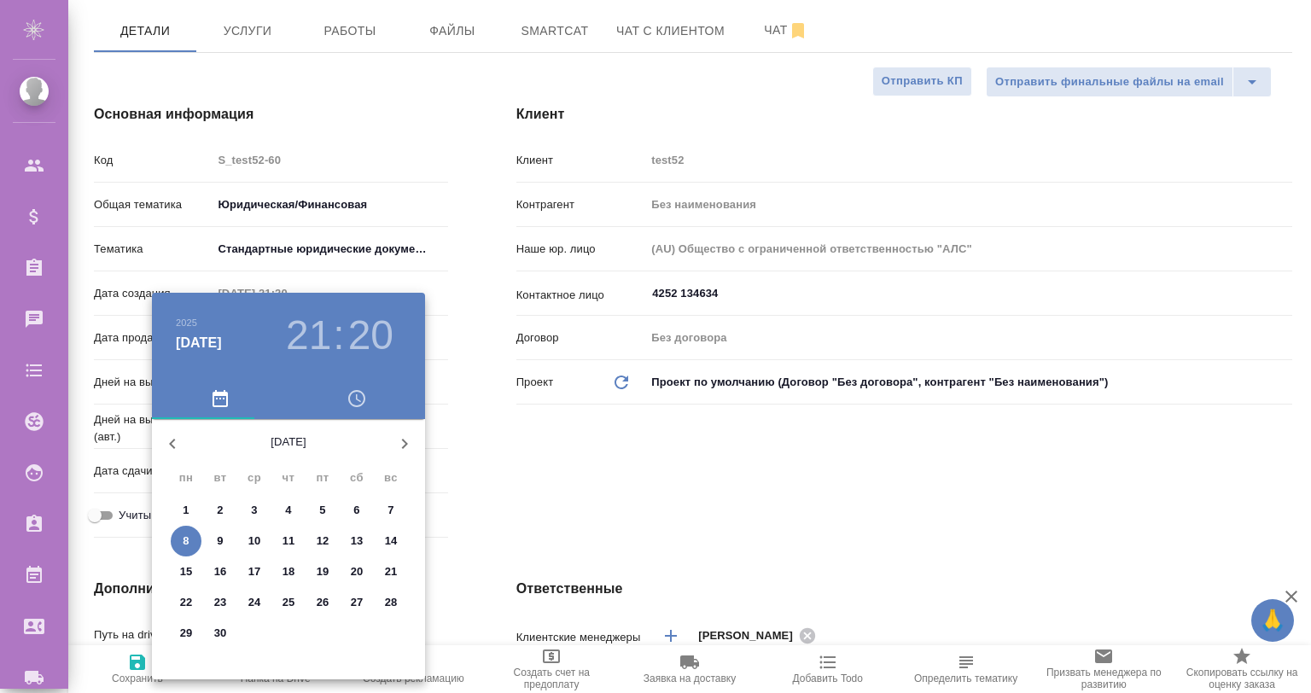
click at [386, 546] on p "14" at bounding box center [391, 541] width 13 height 17
type input "14.09.2025 21:20"
type textarea "x"
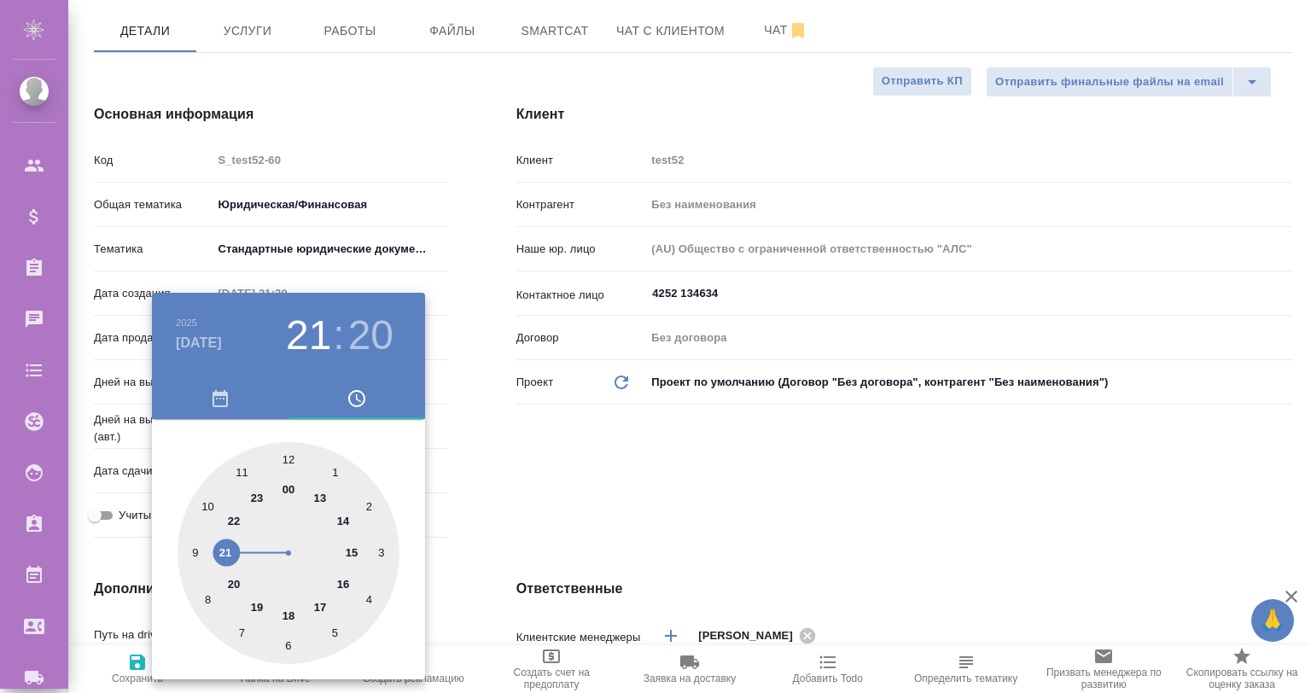
click at [277, 452] on div at bounding box center [289, 553] width 222 height 222
type input "14.09.2025 12:20"
type textarea "x"
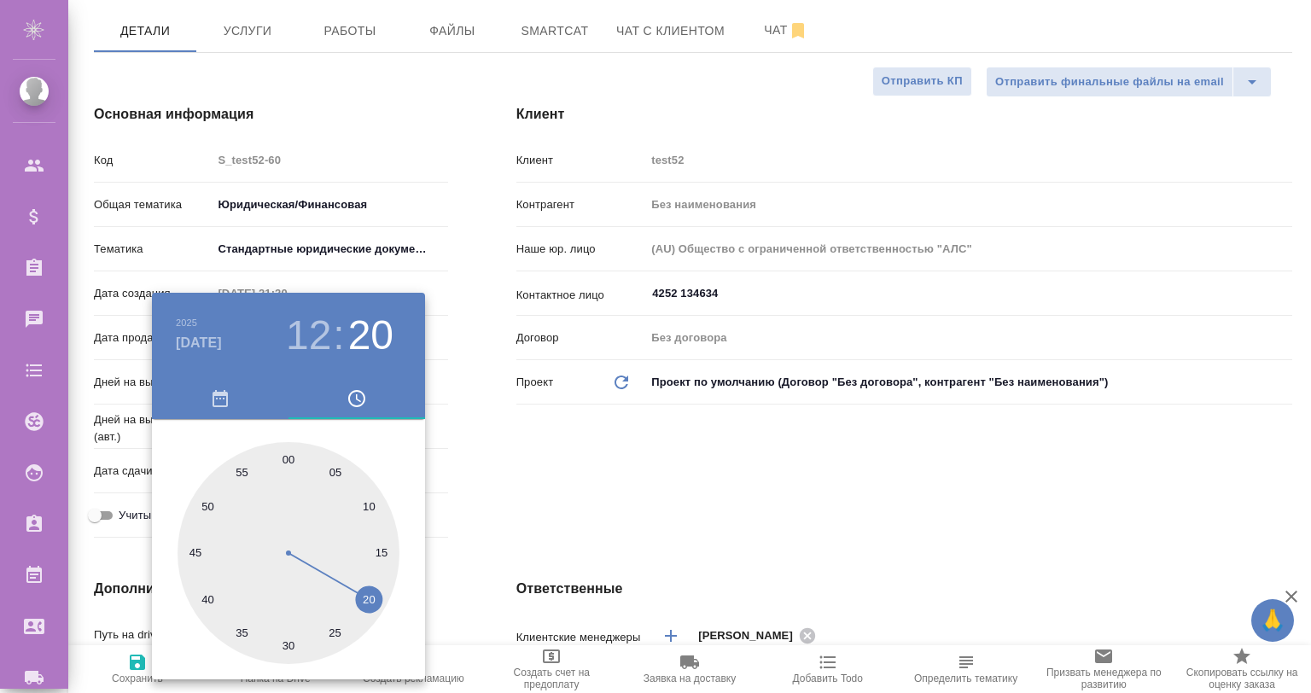
click at [278, 452] on div at bounding box center [289, 553] width 222 height 222
type input "14.09.2025 12:59"
type textarea "x"
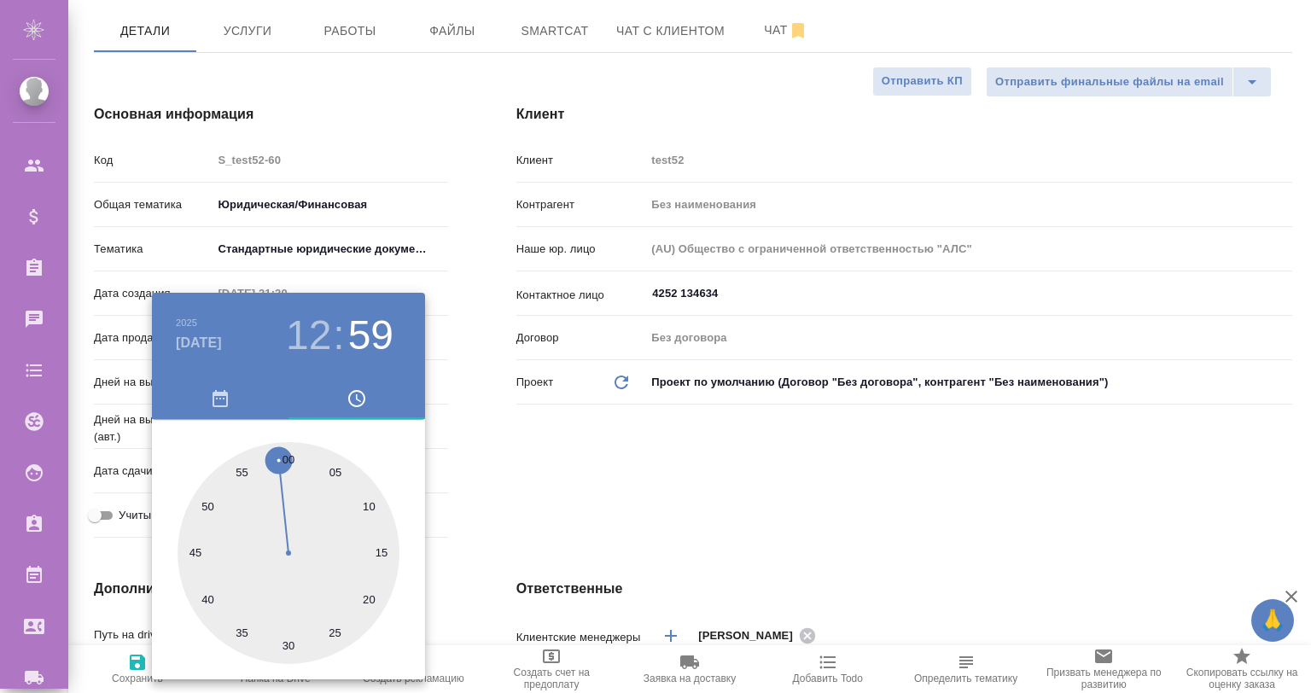
click at [496, 452] on div at bounding box center [655, 346] width 1311 height 693
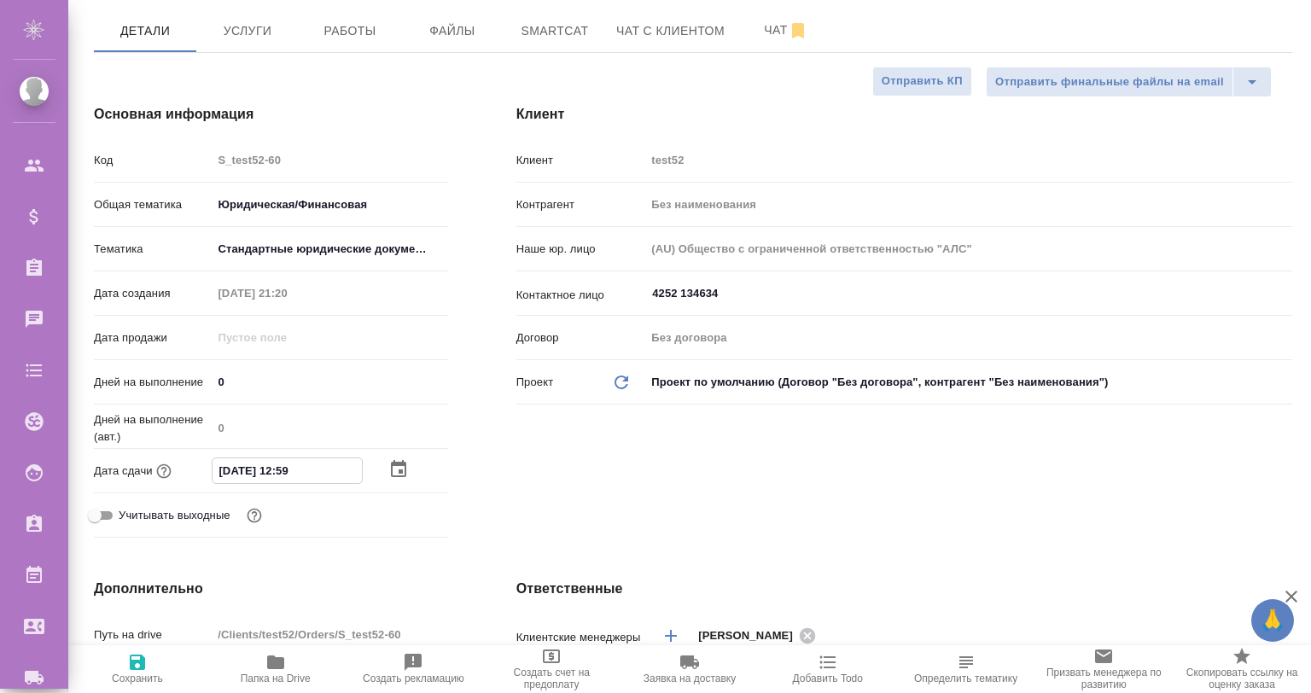
drag, startPoint x: 311, startPoint y: 468, endPoint x: 294, endPoint y: 471, distance: 17.4
click at [294, 471] on input "14.09.2025 12:59" at bounding box center [287, 470] width 149 height 25
type input "14.09.2025 12:0_"
type textarea "x"
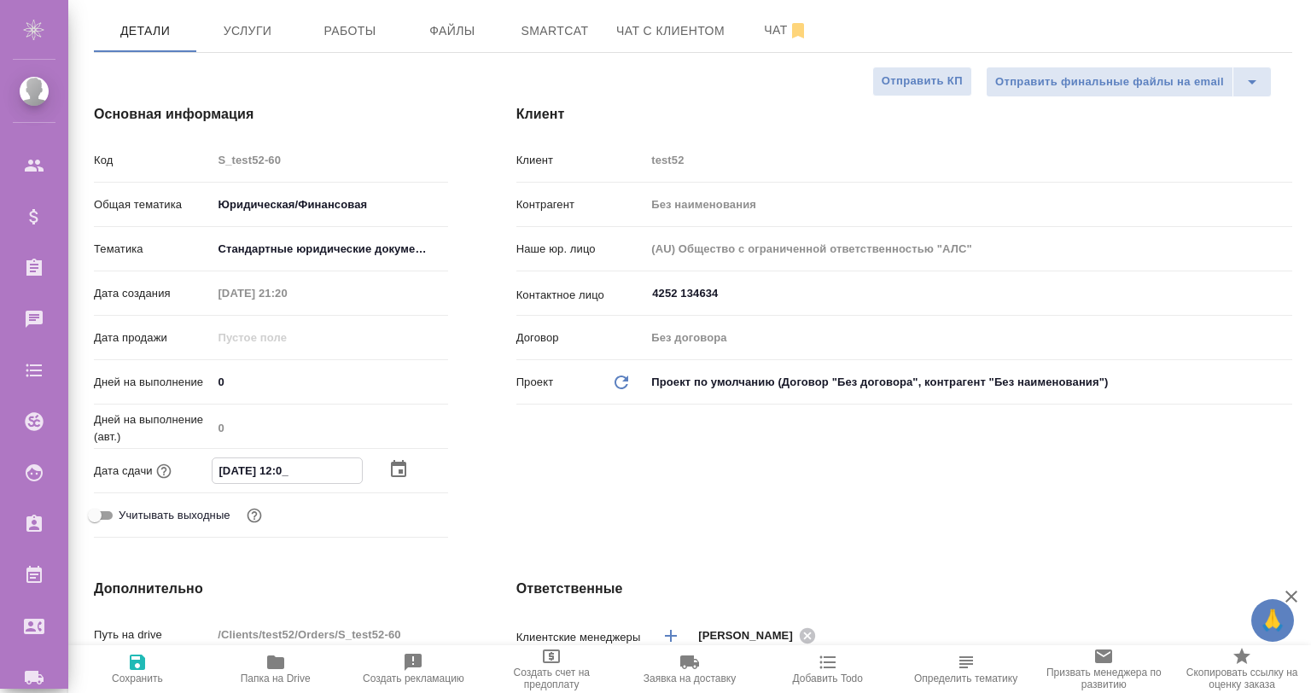
type textarea "x"
type input "14.09.2025 12:00"
type textarea "x"
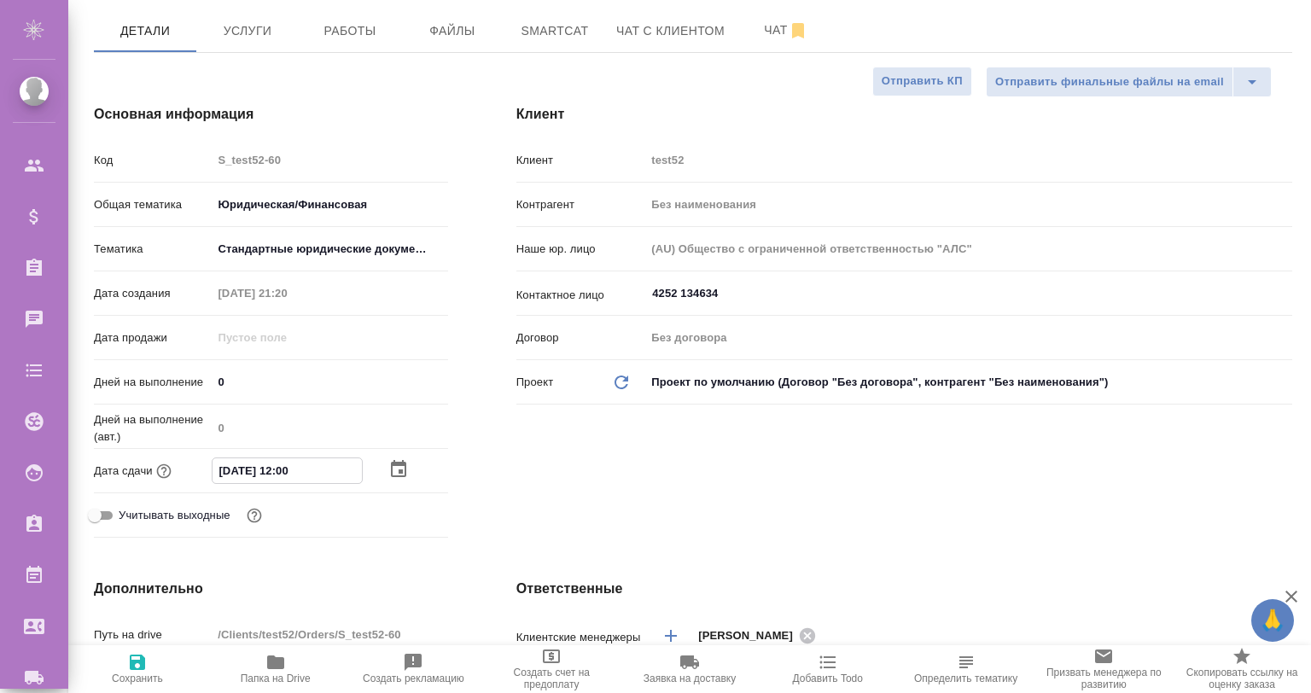
scroll to position [340, 0]
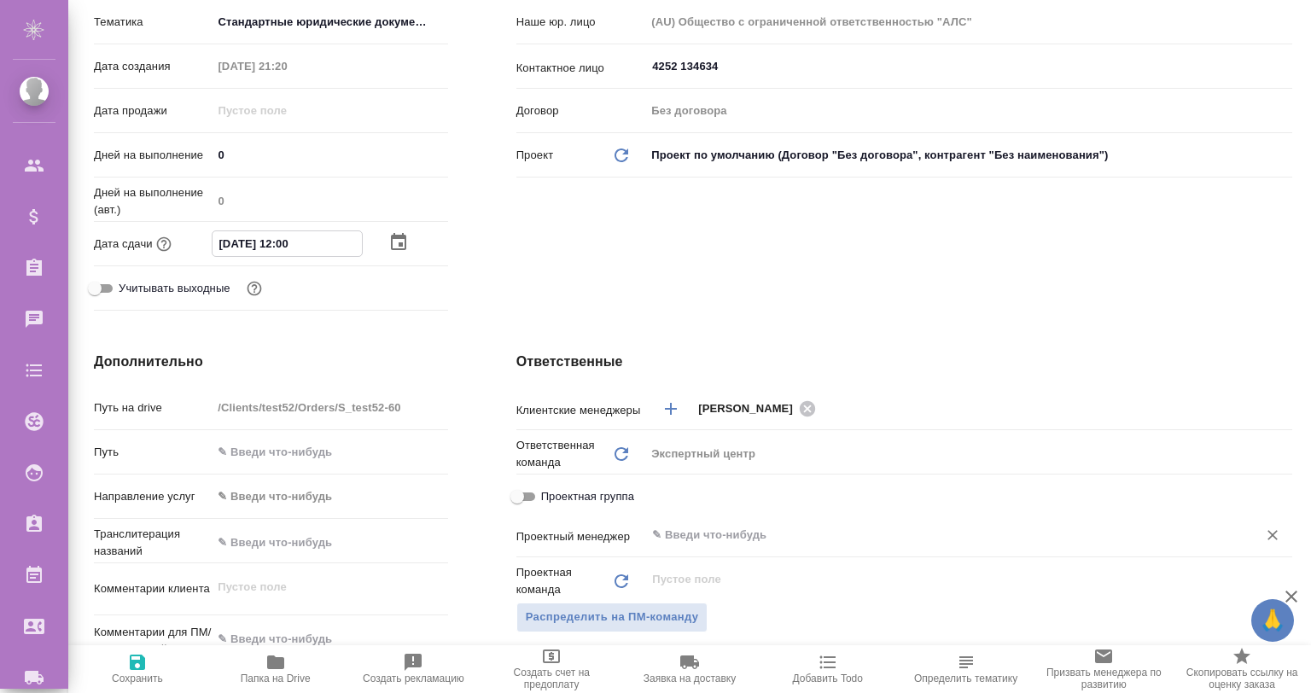
type input "14.09.2025 12:00"
click at [683, 525] on input "text" at bounding box center [940, 535] width 580 height 20
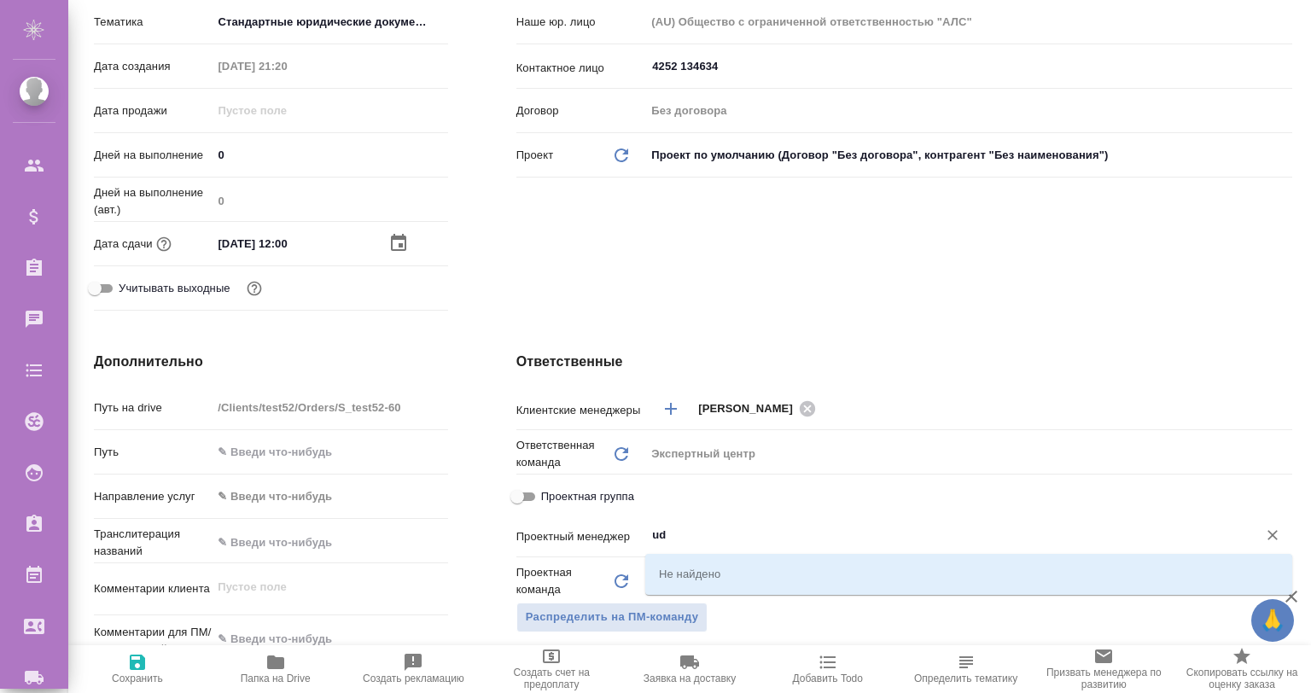
type input "u"
type input "гвозди"
type textarea "x"
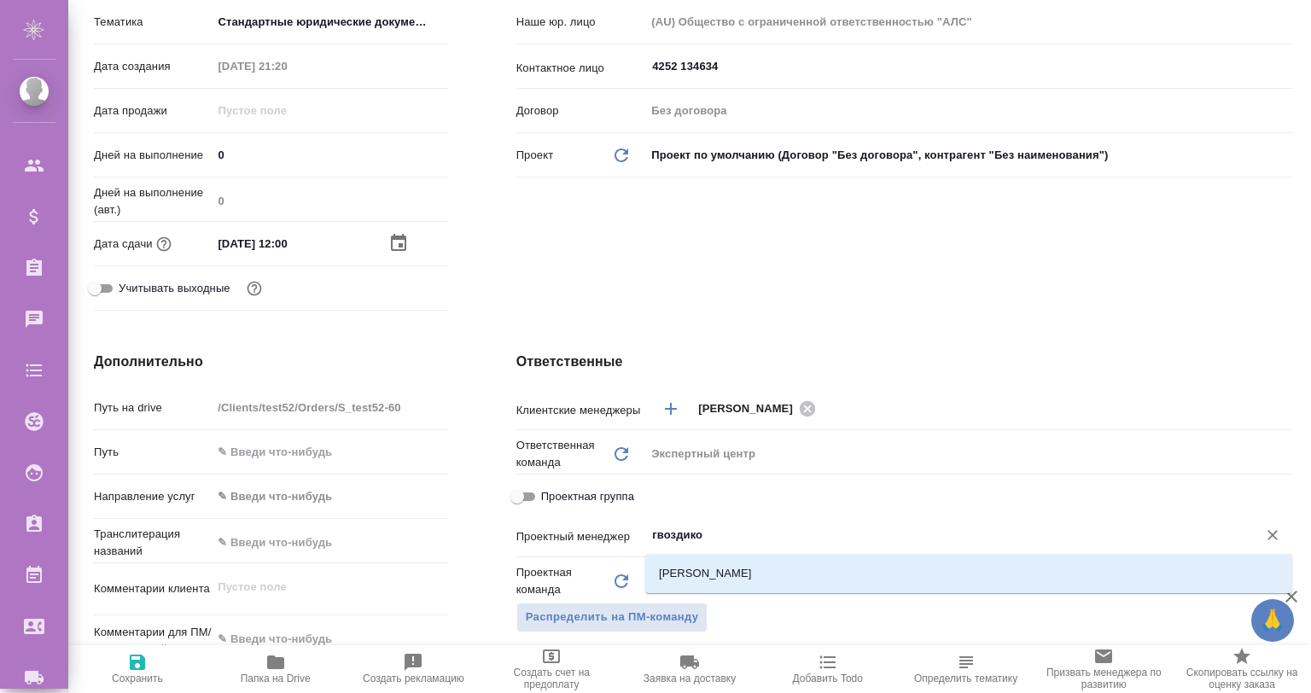
type input "гвоздиков"
click at [678, 584] on li "Гвоздиков Андрей" at bounding box center [968, 573] width 647 height 31
type textarea "x"
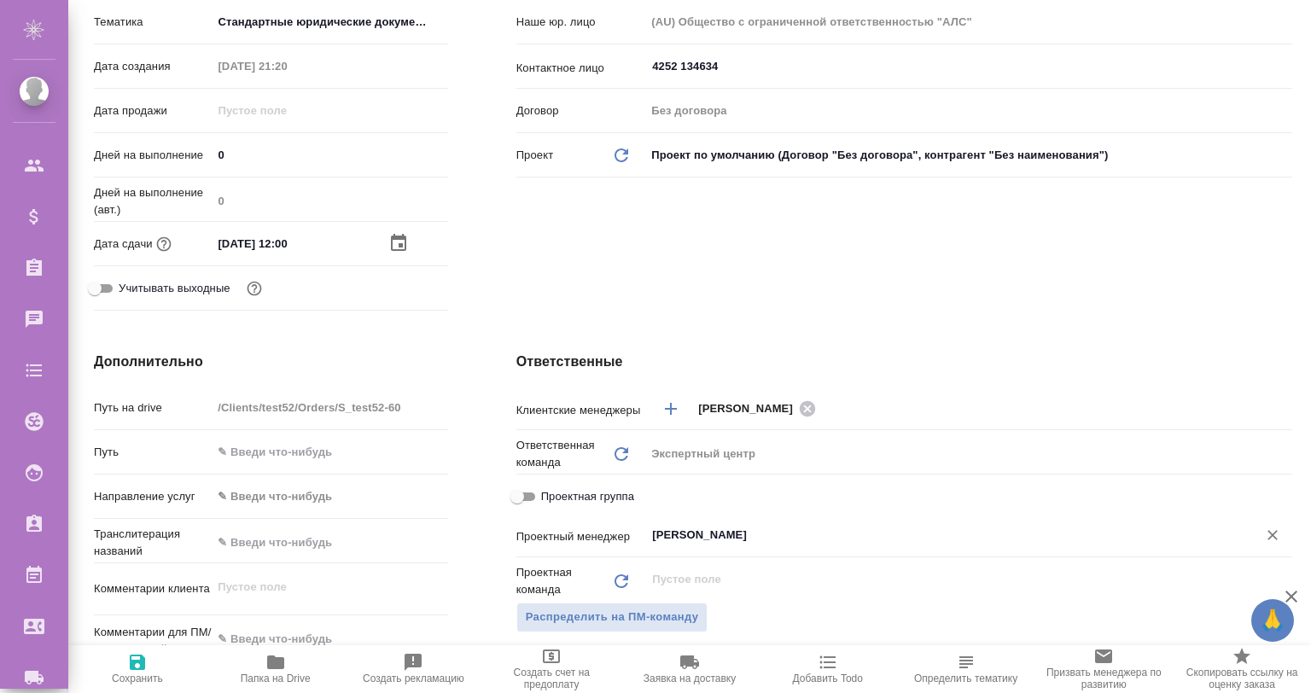
type input "Гвоздиков Андрей"
click at [124, 663] on span "Сохранить" at bounding box center [138, 668] width 118 height 32
type textarea "x"
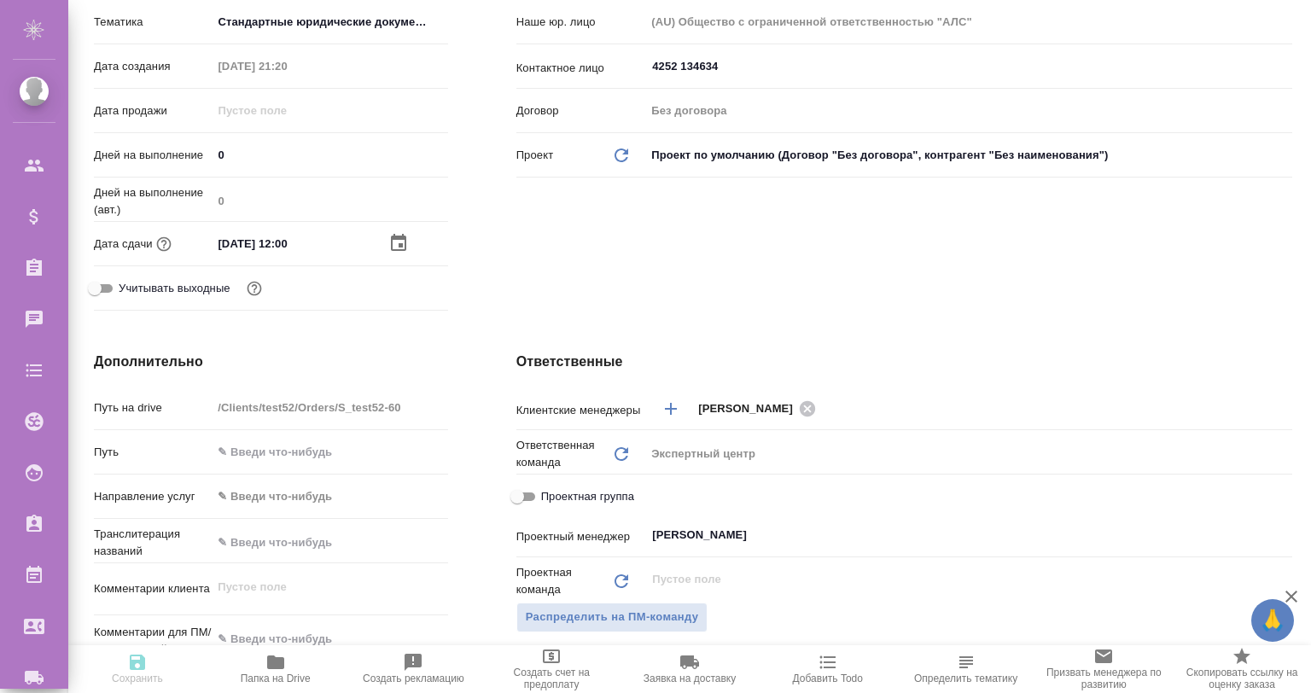
type textarea "x"
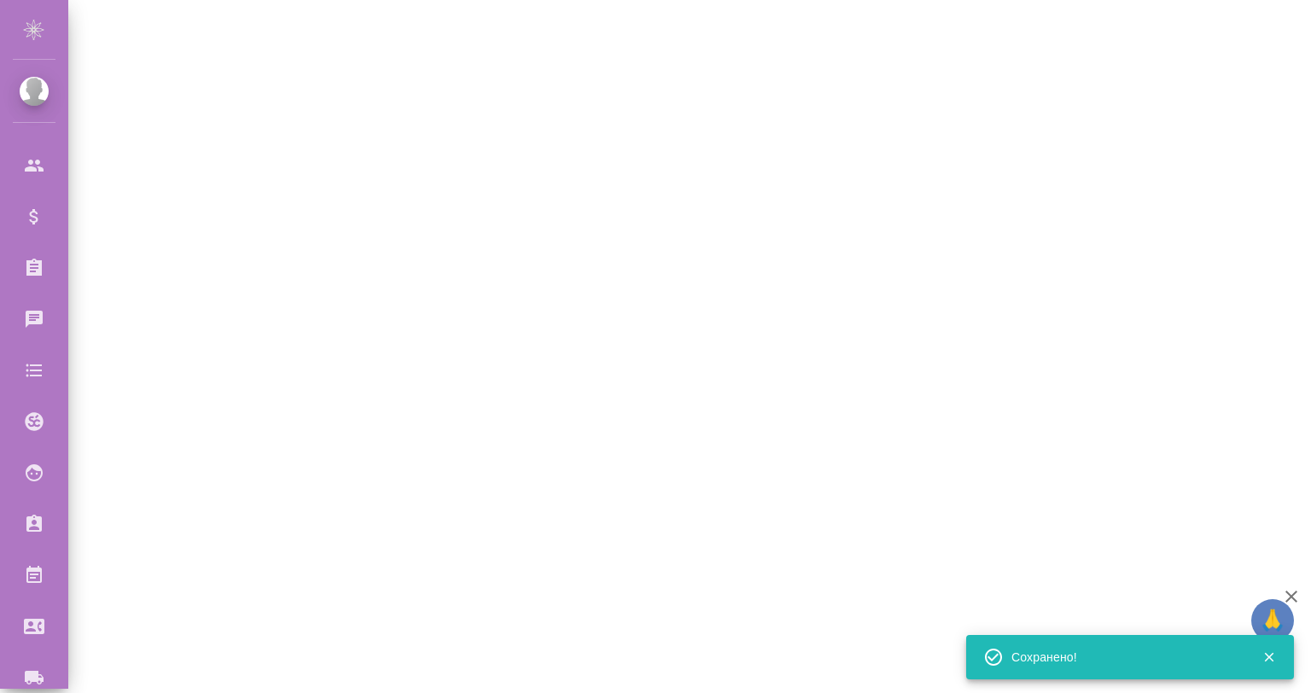
select select "RU"
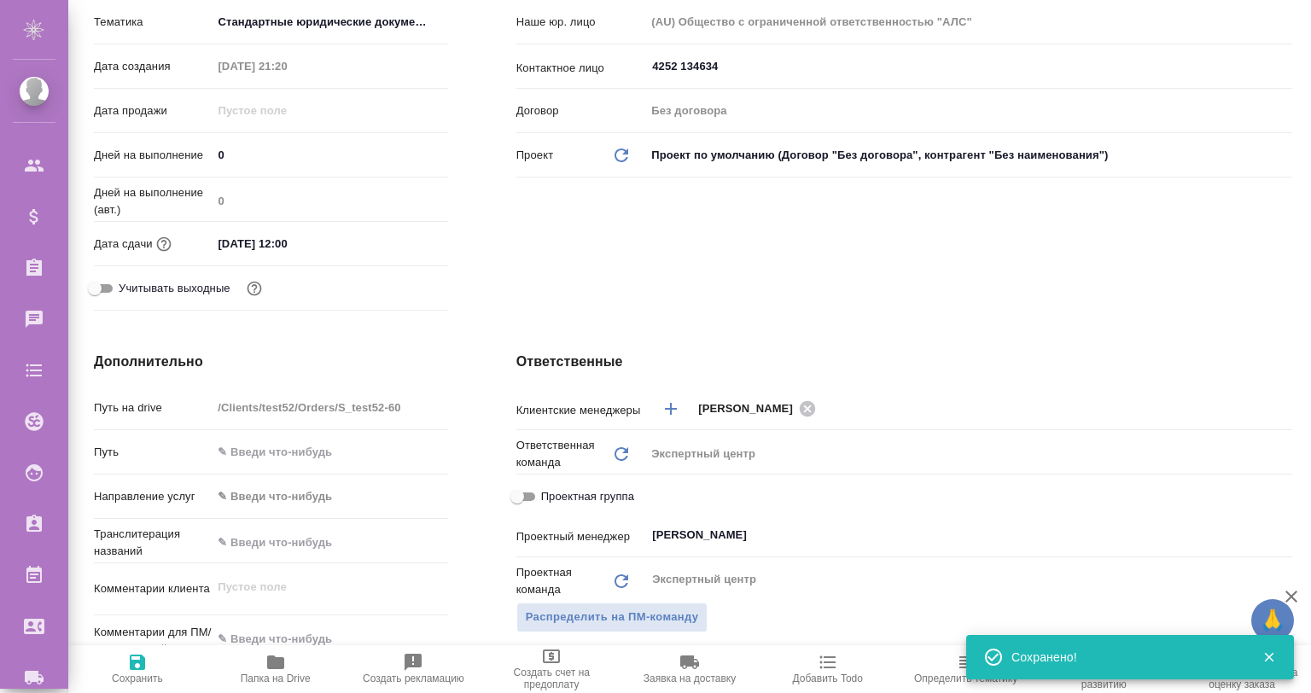
type textarea "x"
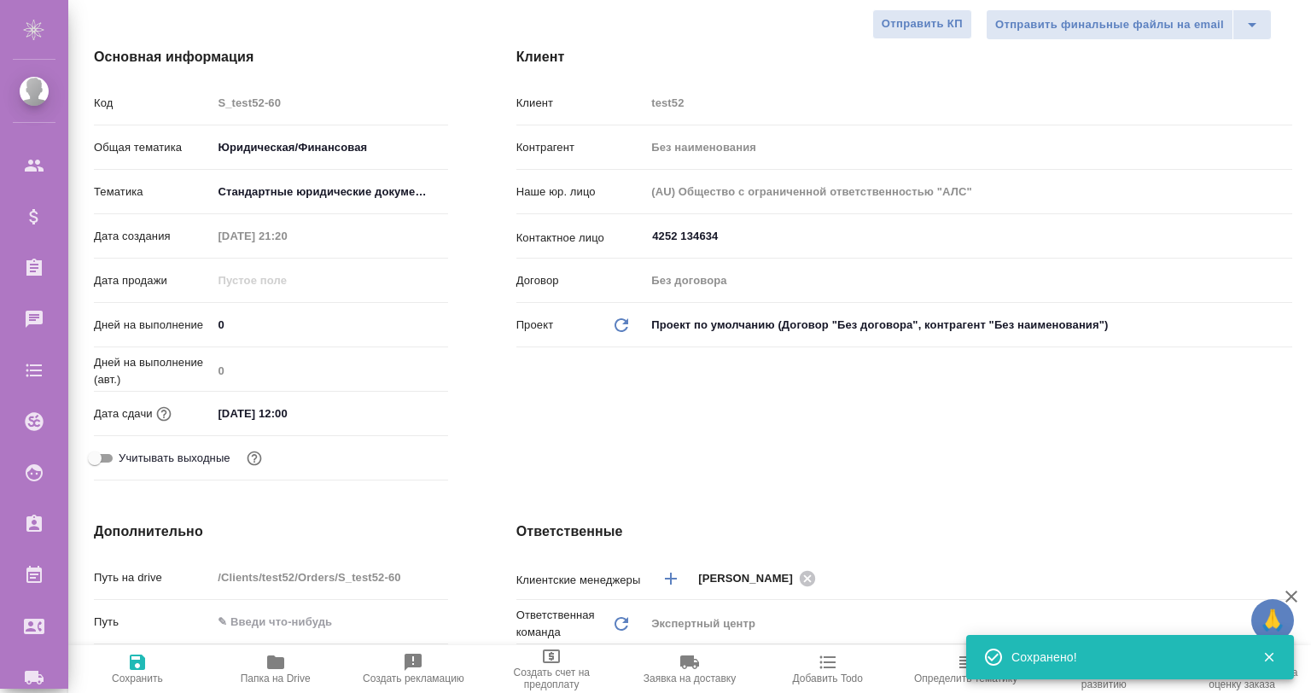
scroll to position [0, 0]
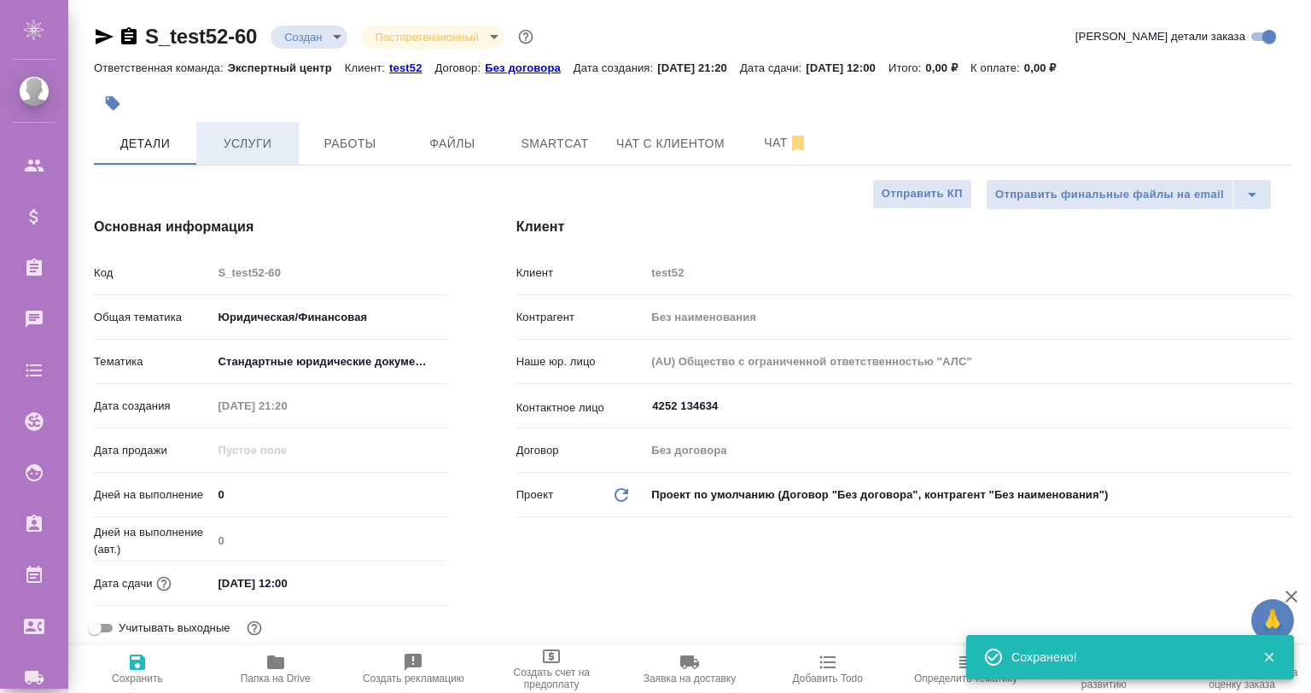
click at [222, 134] on span "Услуги" at bounding box center [248, 143] width 82 height 21
click at [298, 33] on body "🙏 .cls-1 fill:#fff; AWATERA Gvozdikov Andrey Клиенты Спецификации Заказы 0 Чаты…" at bounding box center [655, 415] width 1311 height 830
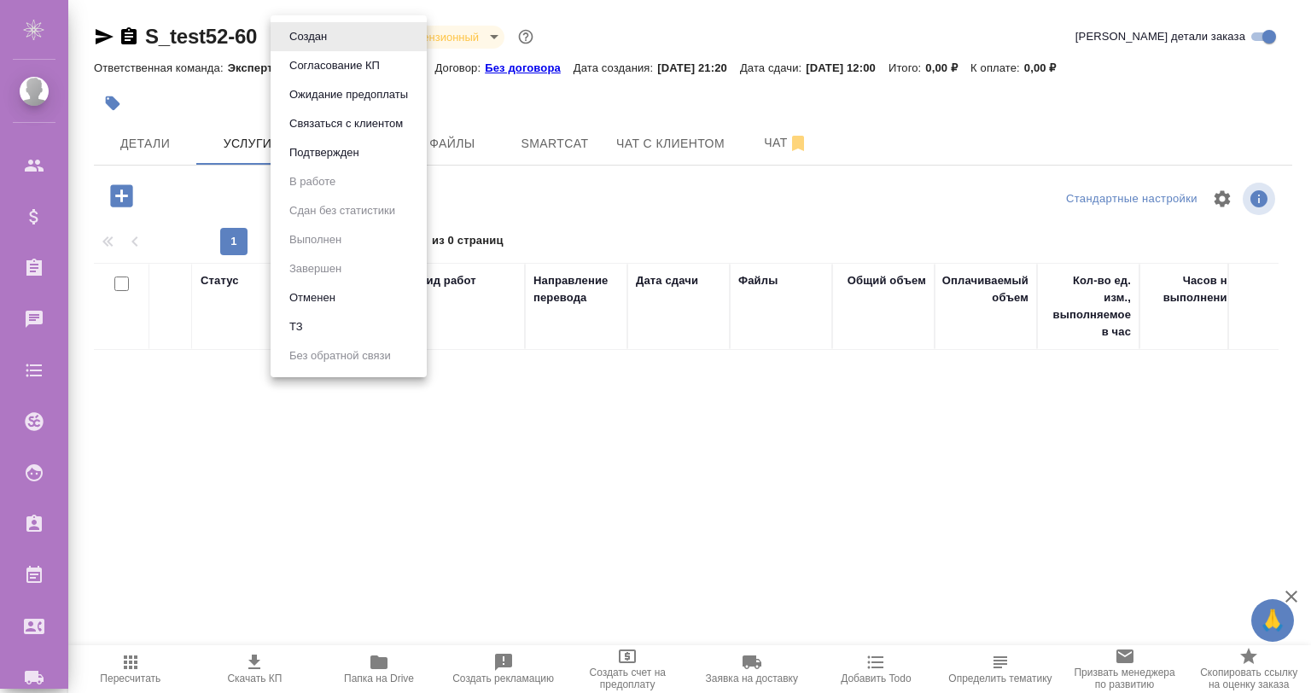
click at [110, 197] on div at bounding box center [655, 346] width 1311 height 693
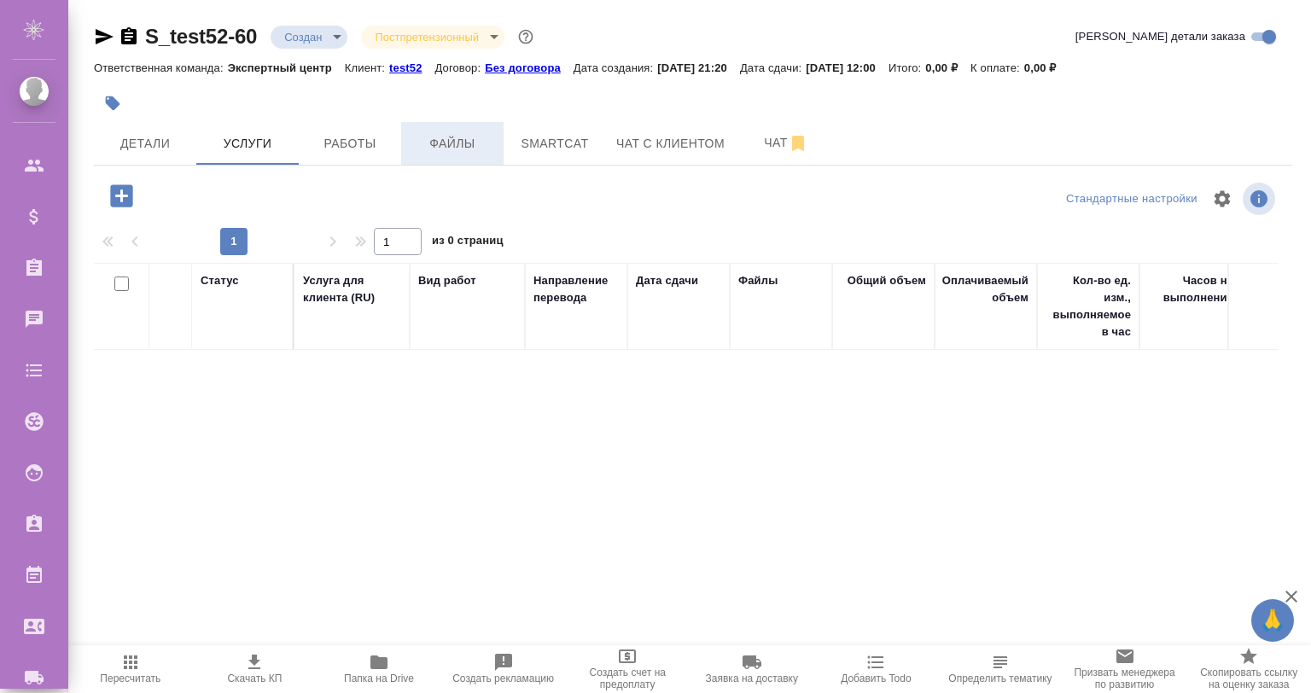
click at [458, 131] on button "Файлы" at bounding box center [452, 143] width 102 height 43
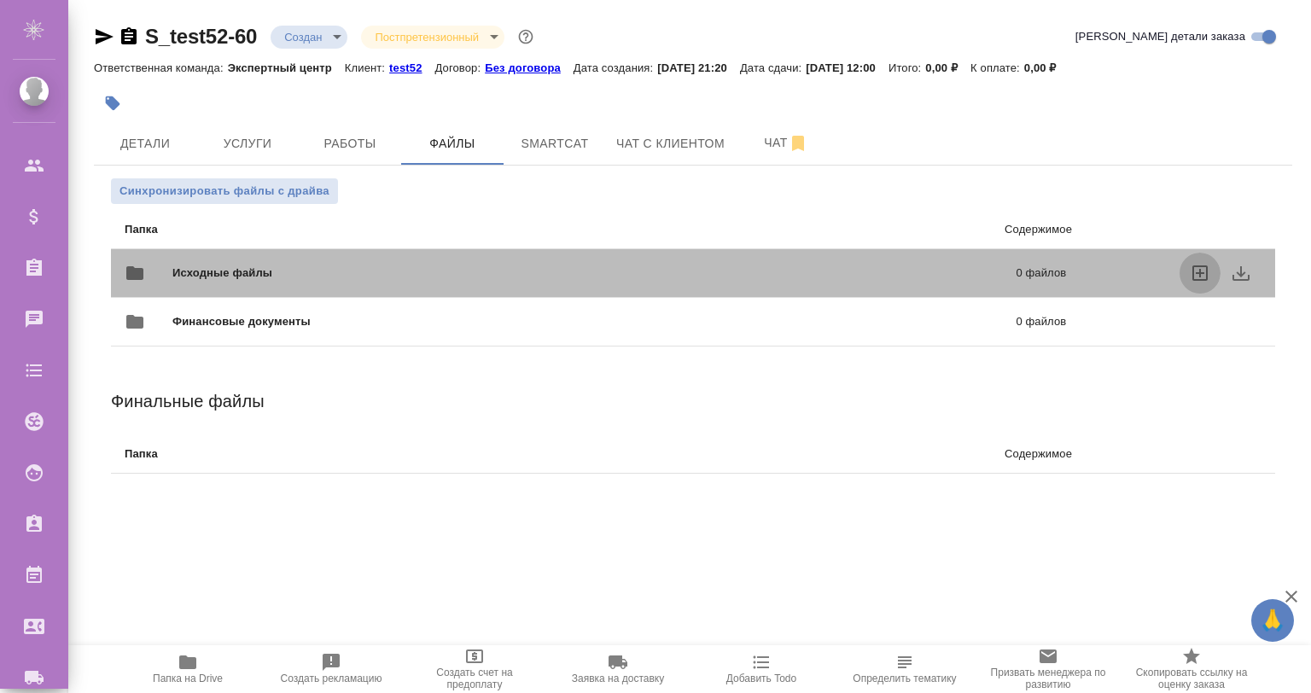
click at [1197, 266] on icon "uploadFiles" at bounding box center [1199, 272] width 15 height 15
click at [0, 0] on input "uploadFiles" at bounding box center [0, 0] width 0 height 0
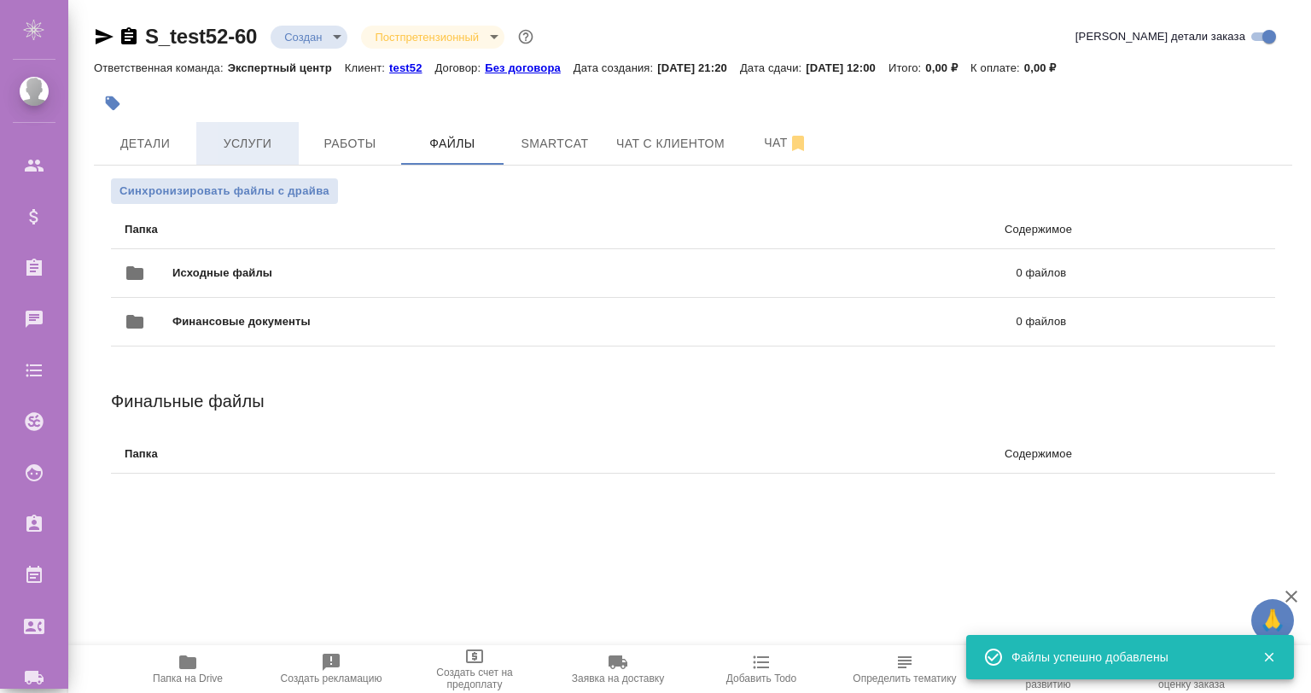
click at [249, 149] on span "Услуги" at bounding box center [248, 143] width 82 height 21
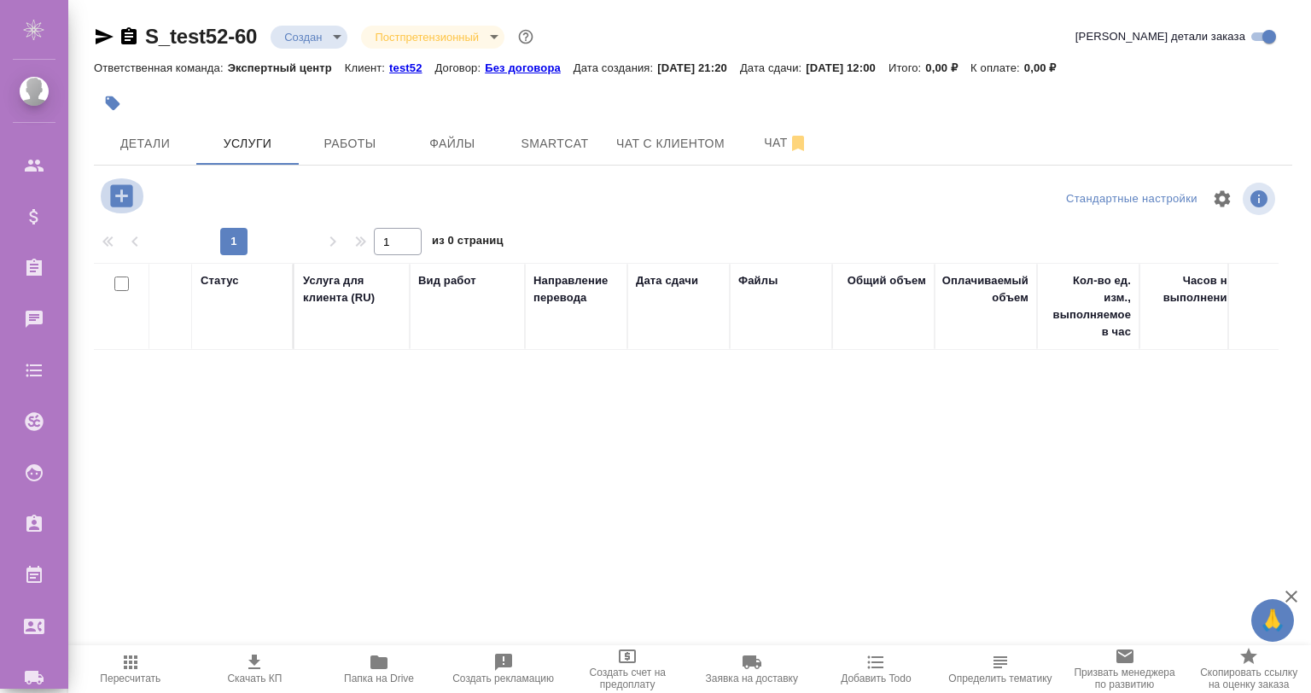
click at [116, 195] on icon "button" at bounding box center [121, 195] width 22 height 22
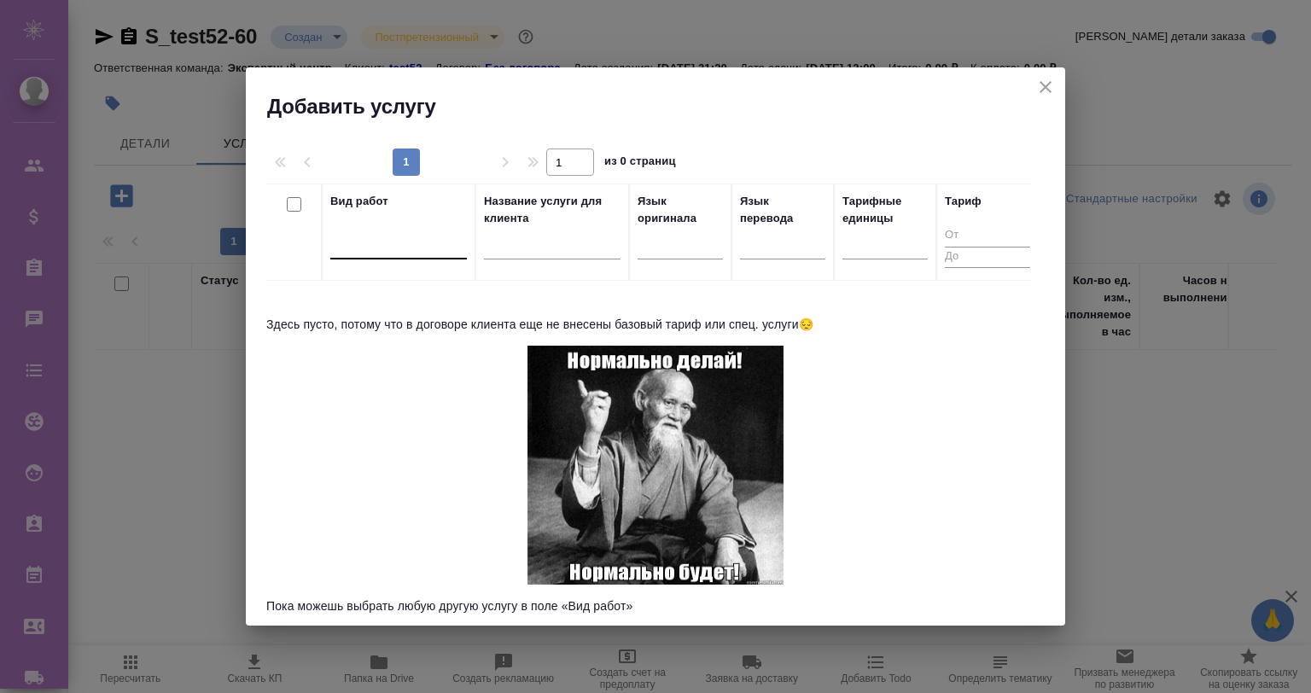
click at [376, 236] on div at bounding box center [398, 242] width 137 height 25
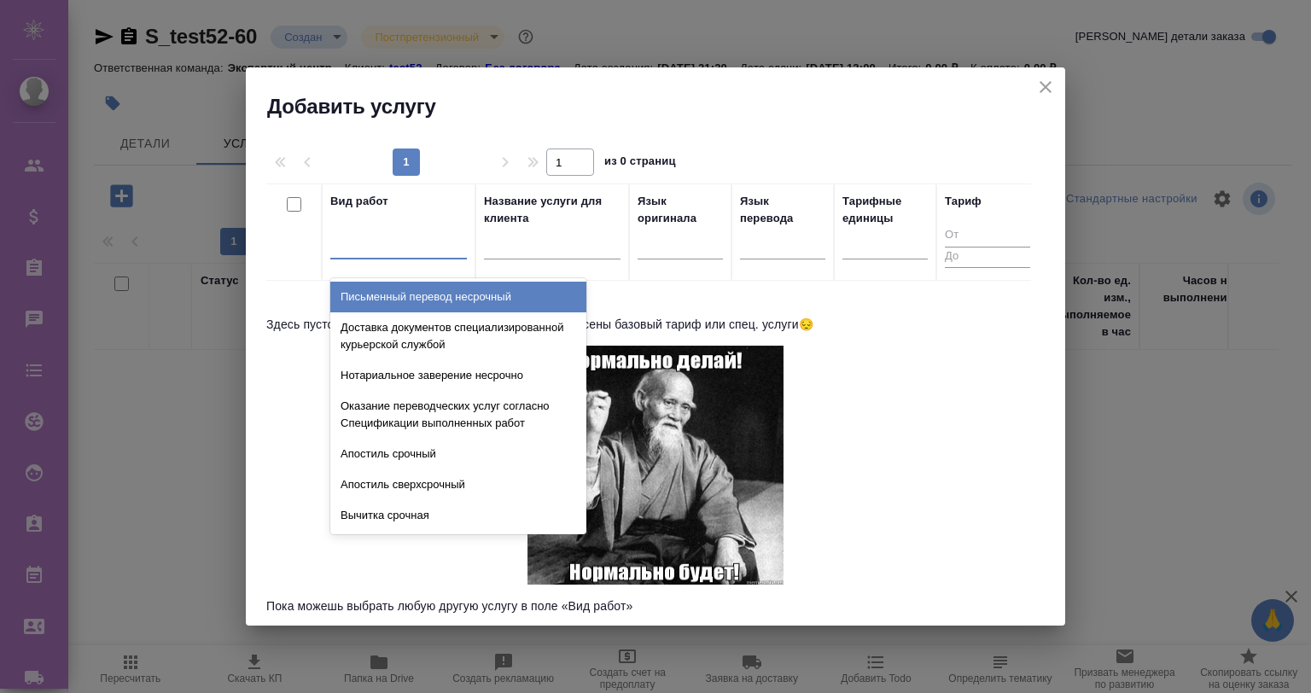
click at [561, 294] on div "Письменный перевод несрочный" at bounding box center [458, 297] width 256 height 31
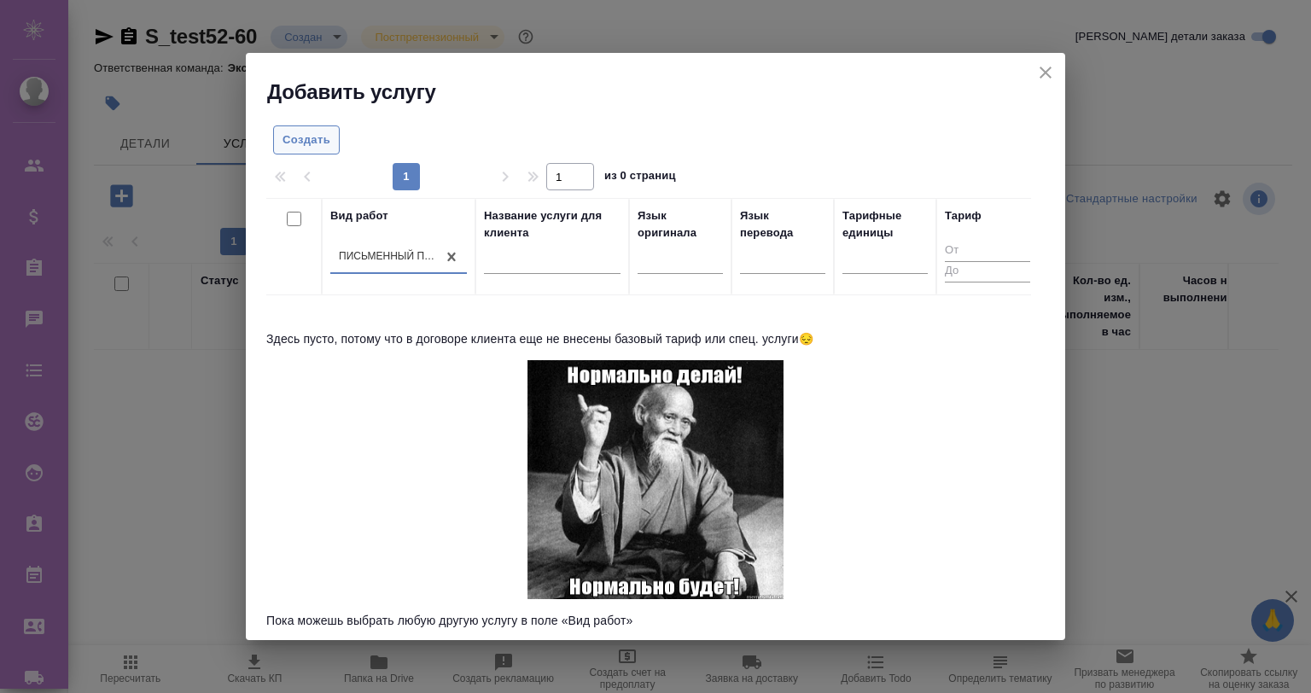
click at [320, 143] on span "Создать" at bounding box center [307, 141] width 48 height 20
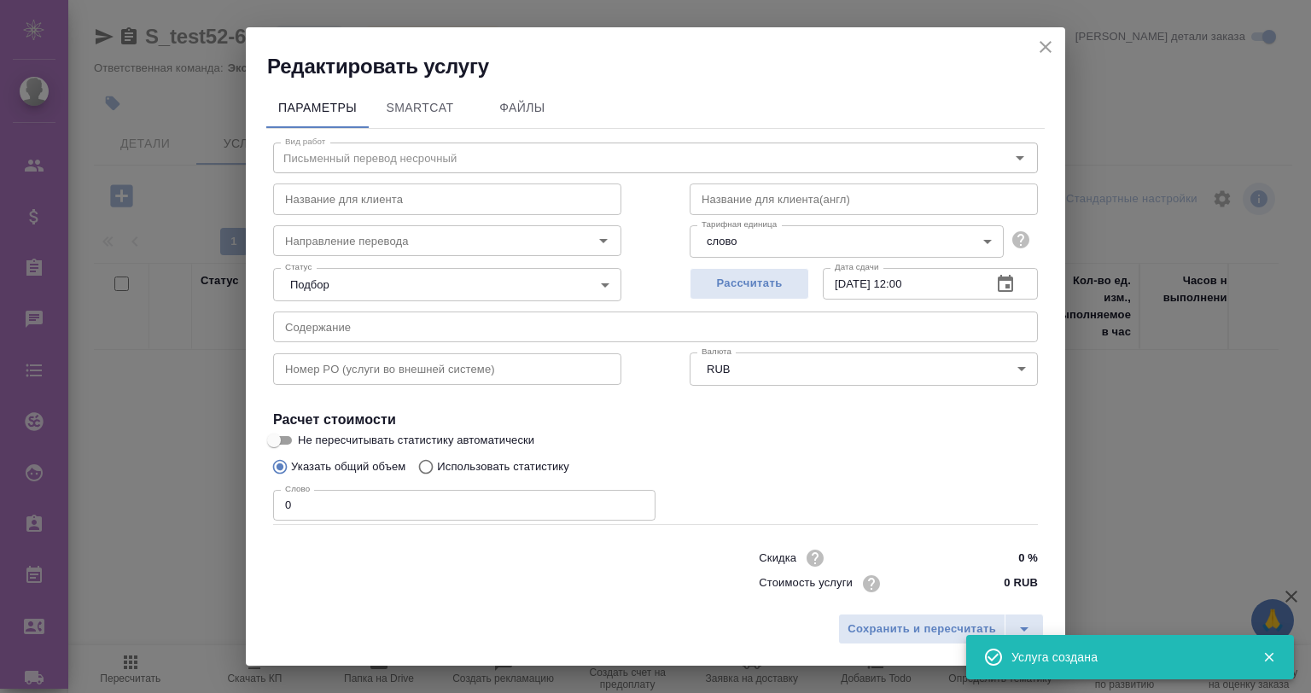
click at [693, 259] on div "Рассчитать Дата сдачи 14.09.2025 12:00 Дата сдачи" at bounding box center [863, 281] width 417 height 109
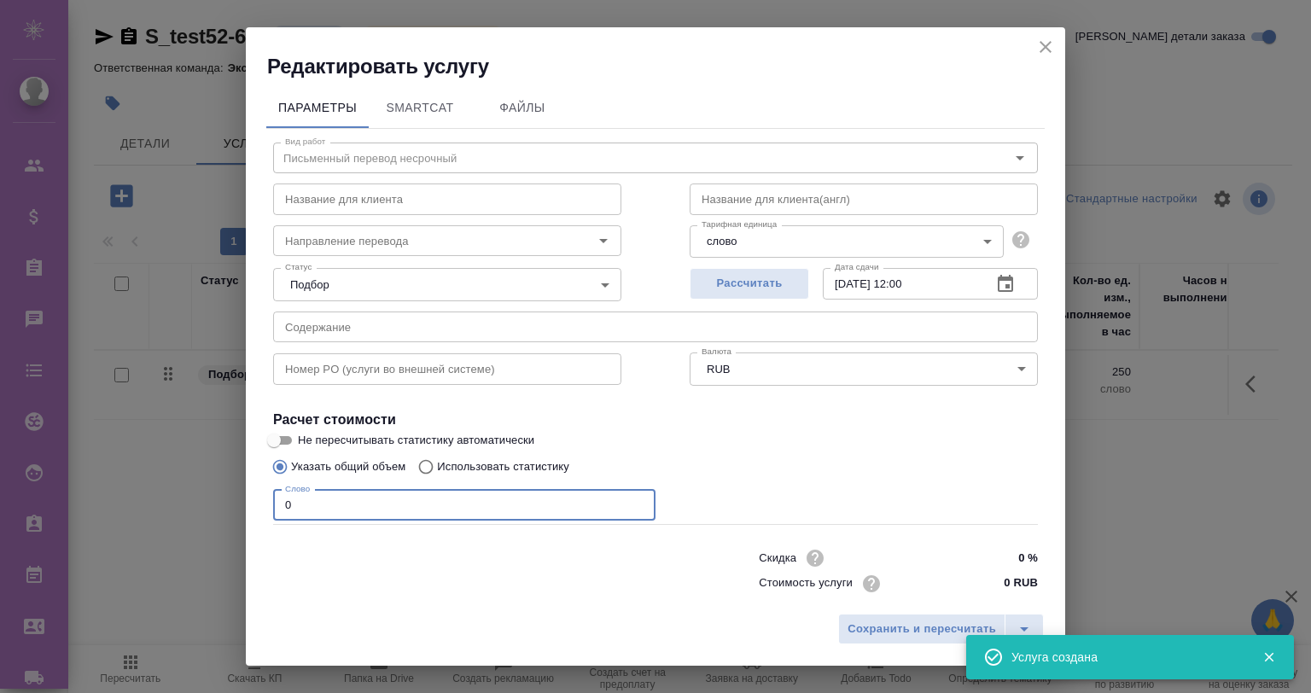
drag, startPoint x: 346, startPoint y: 504, endPoint x: 201, endPoint y: 505, distance: 145.1
click at [201, 505] on div "Редактировать услугу Параметры SmartCat Файлы Вид работ Письменный перевод неср…" at bounding box center [655, 346] width 1311 height 693
type input "1"
click at [308, 235] on input "Направление перевода" at bounding box center [418, 240] width 281 height 20
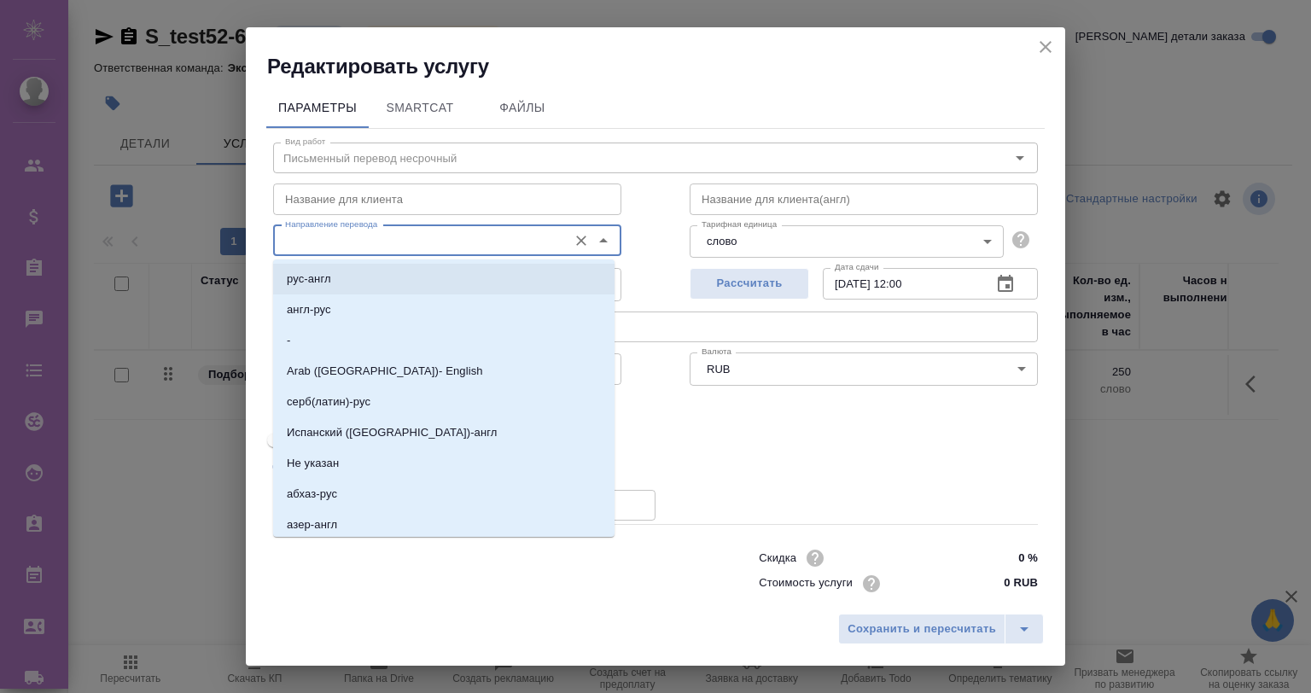
click at [323, 277] on p "рус-англ" at bounding box center [309, 279] width 44 height 17
type input "рус-англ"
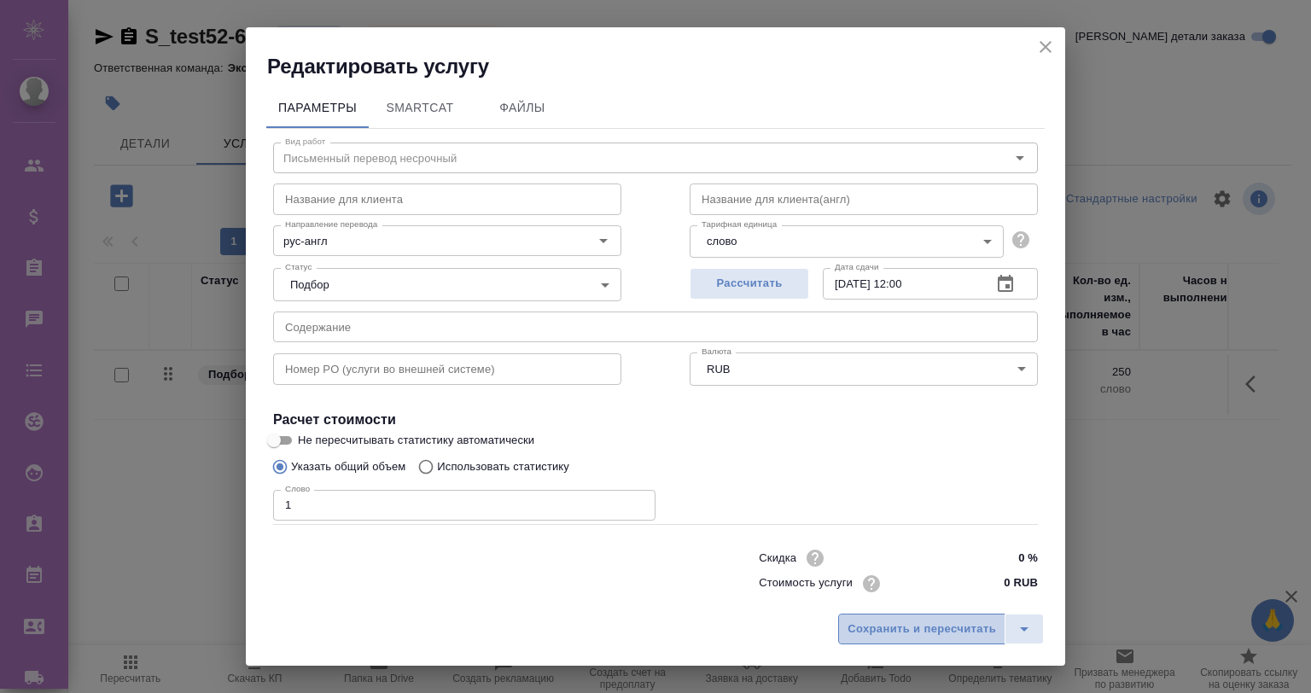
click at [902, 620] on span "Сохранить и пересчитать" at bounding box center [922, 630] width 149 height 20
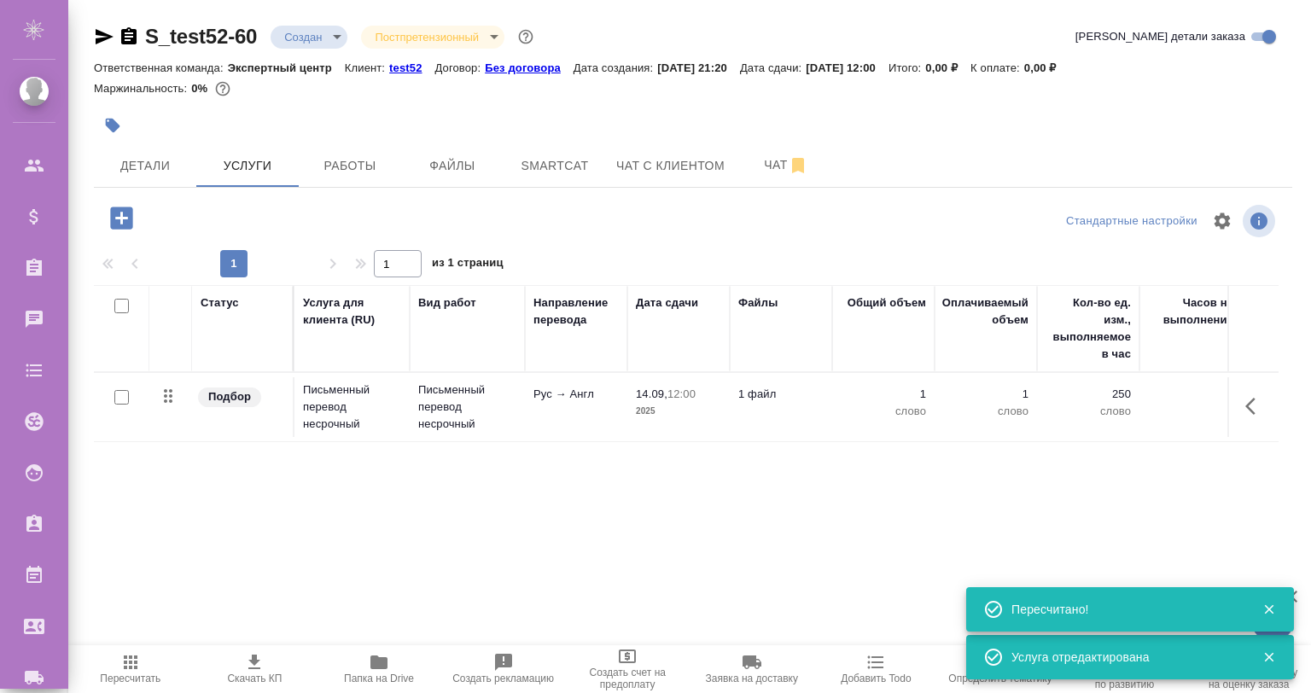
click at [122, 373] on tr "Подбор Письменный перевод несрочный Письменный перевод несрочный Рус → Англ 14.…" at bounding box center [898, 407] width 1609 height 69
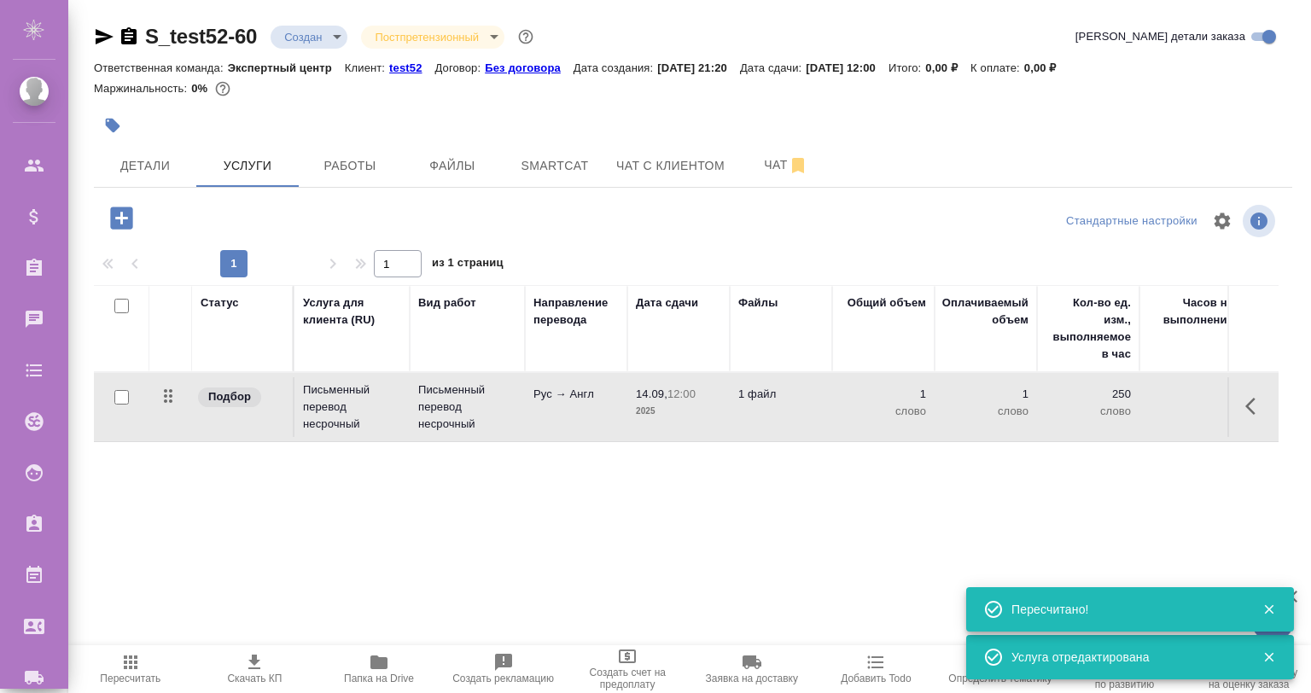
drag, startPoint x: 119, startPoint y: 394, endPoint x: 184, endPoint y: 387, distance: 64.5
click at [117, 394] on input "checkbox" at bounding box center [121, 397] width 15 height 15
checkbox input "true"
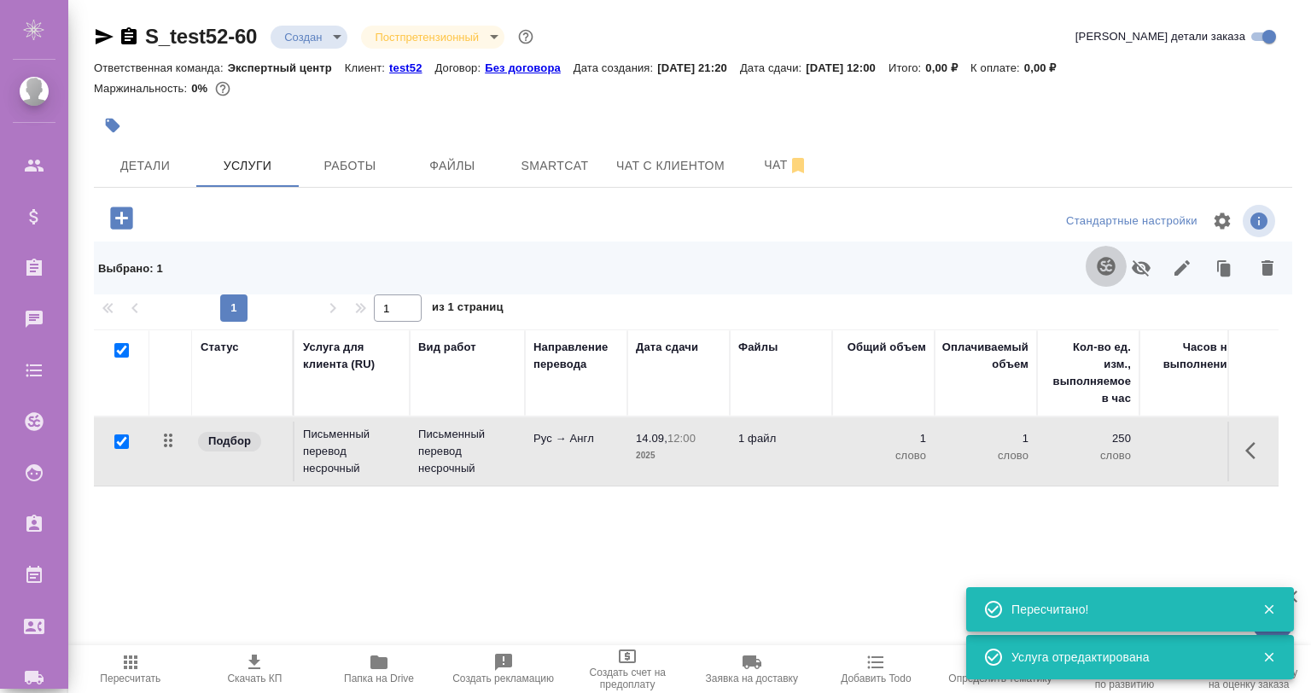
click at [1092, 263] on button "button" at bounding box center [1106, 266] width 41 height 41
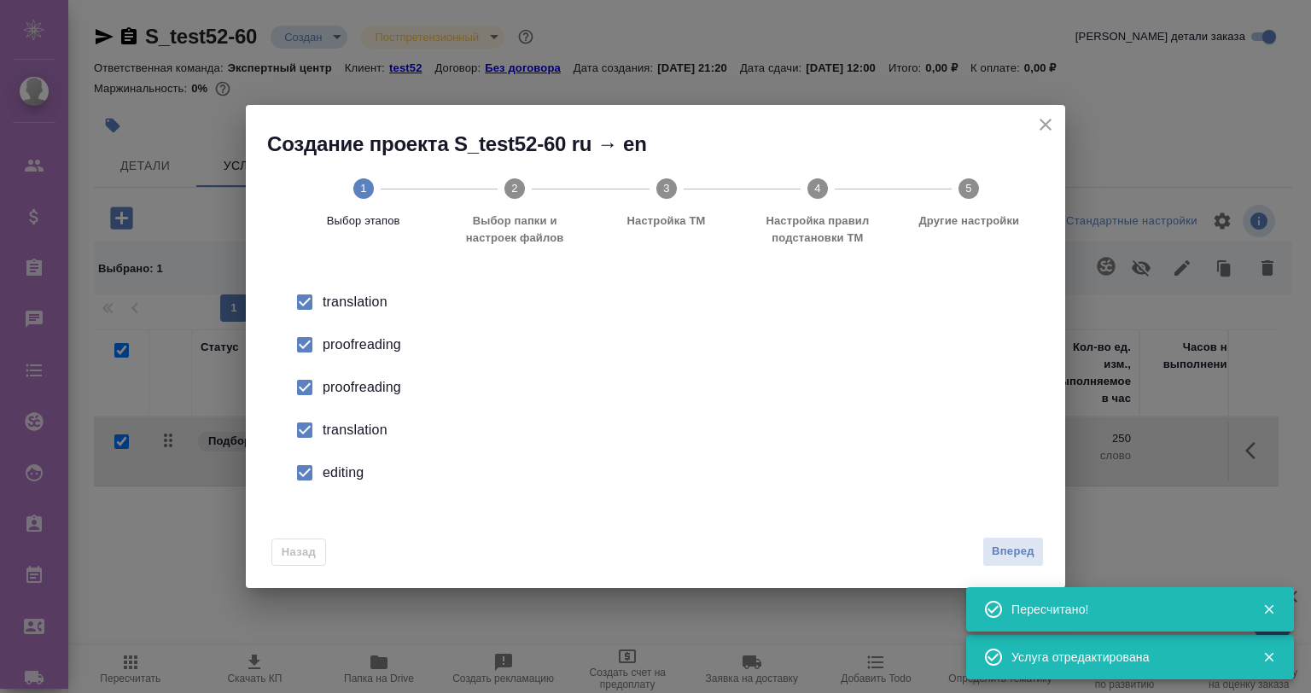
click at [305, 341] on input "checkbox" at bounding box center [305, 345] width 36 height 36
click at [305, 403] on input "checkbox" at bounding box center [305, 388] width 36 height 36
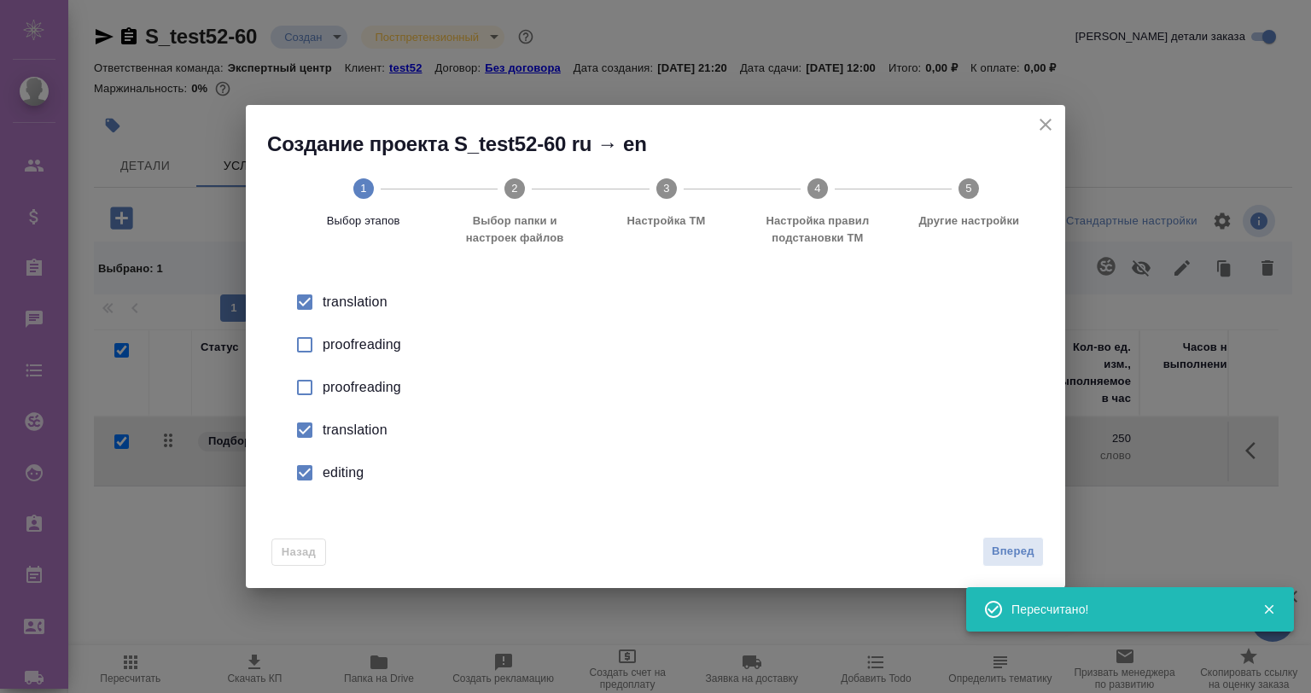
click at [305, 434] on input "checkbox" at bounding box center [305, 430] width 36 height 36
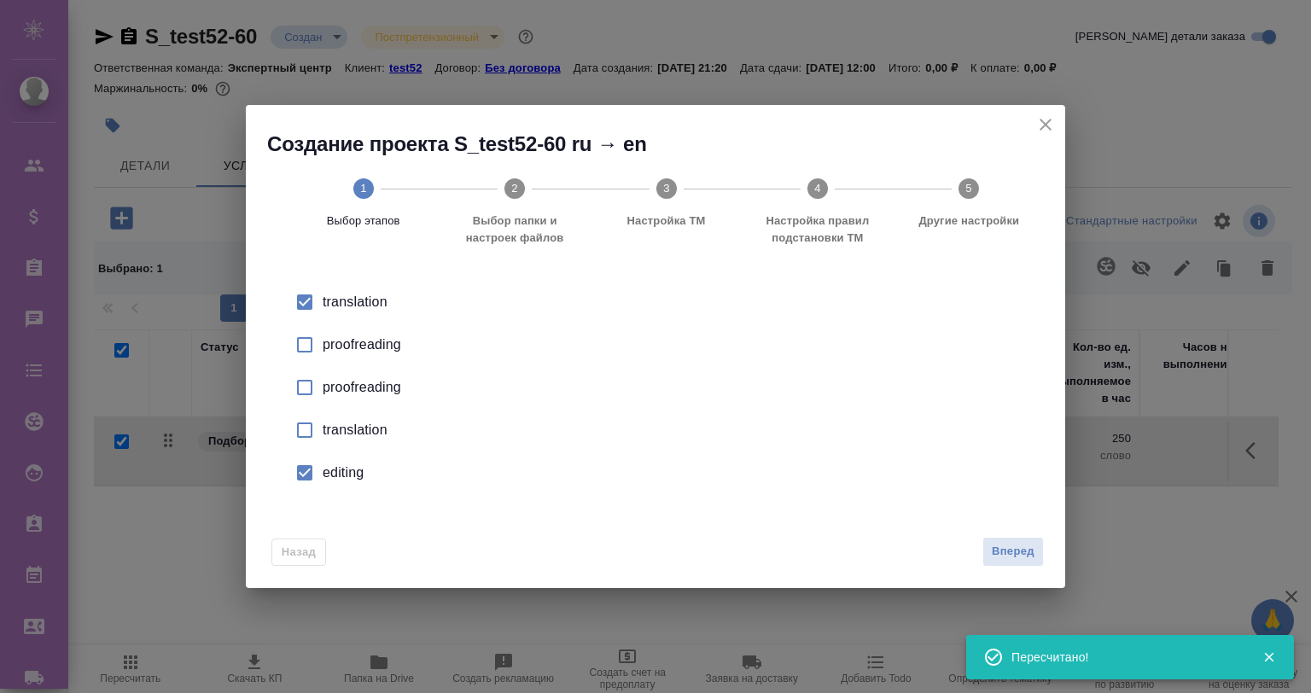
click at [301, 476] on input "checkbox" at bounding box center [305, 473] width 36 height 36
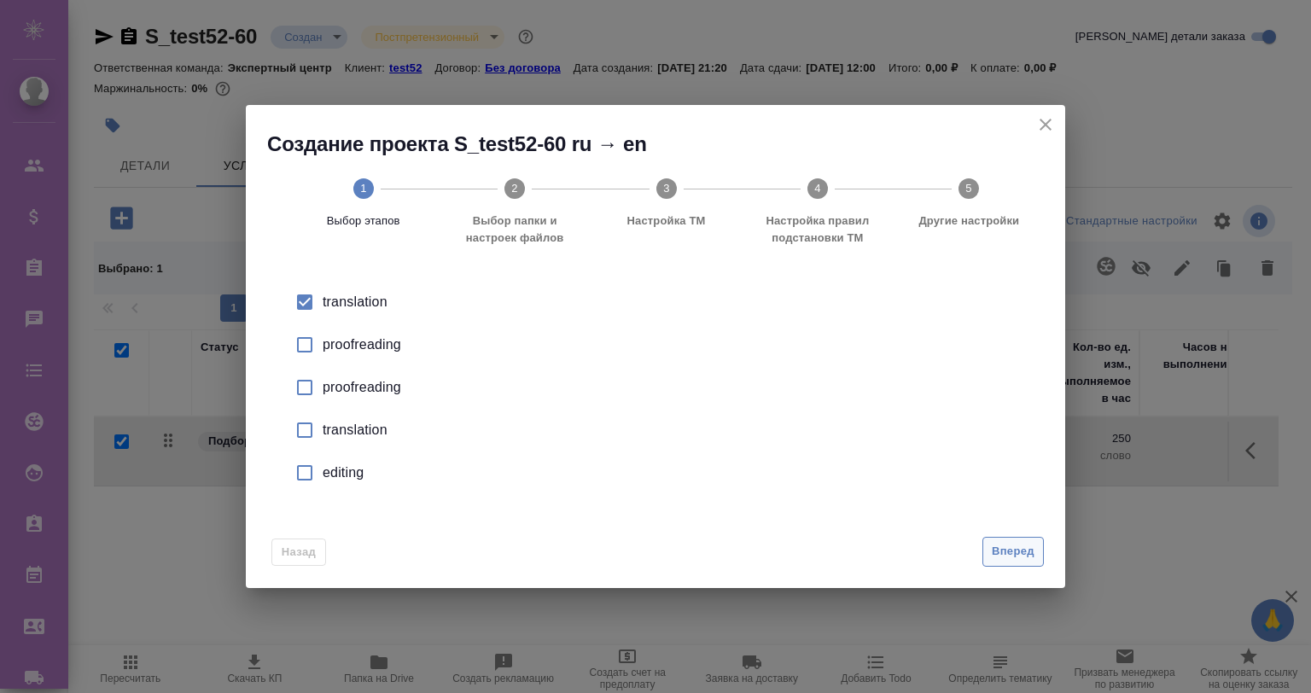
click at [1008, 550] on span "Вперед" at bounding box center [1013, 552] width 43 height 20
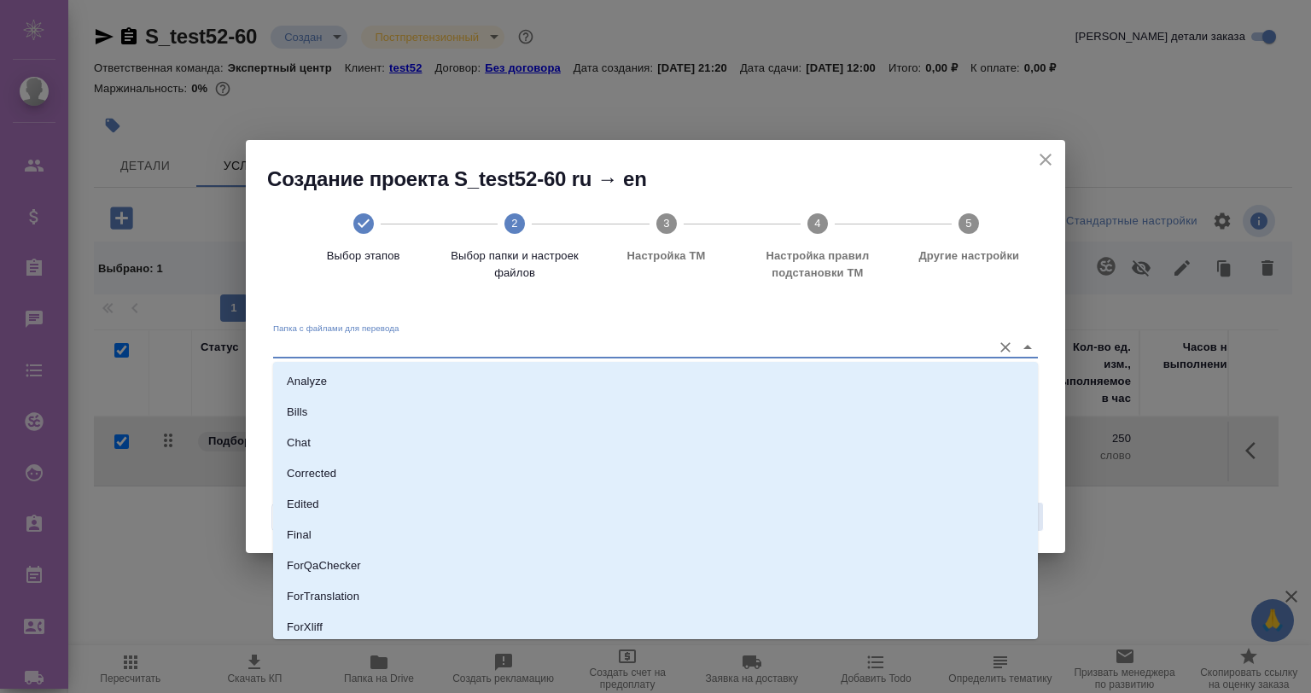
click at [416, 350] on input "Папка с файлами для перевода" at bounding box center [628, 346] width 710 height 20
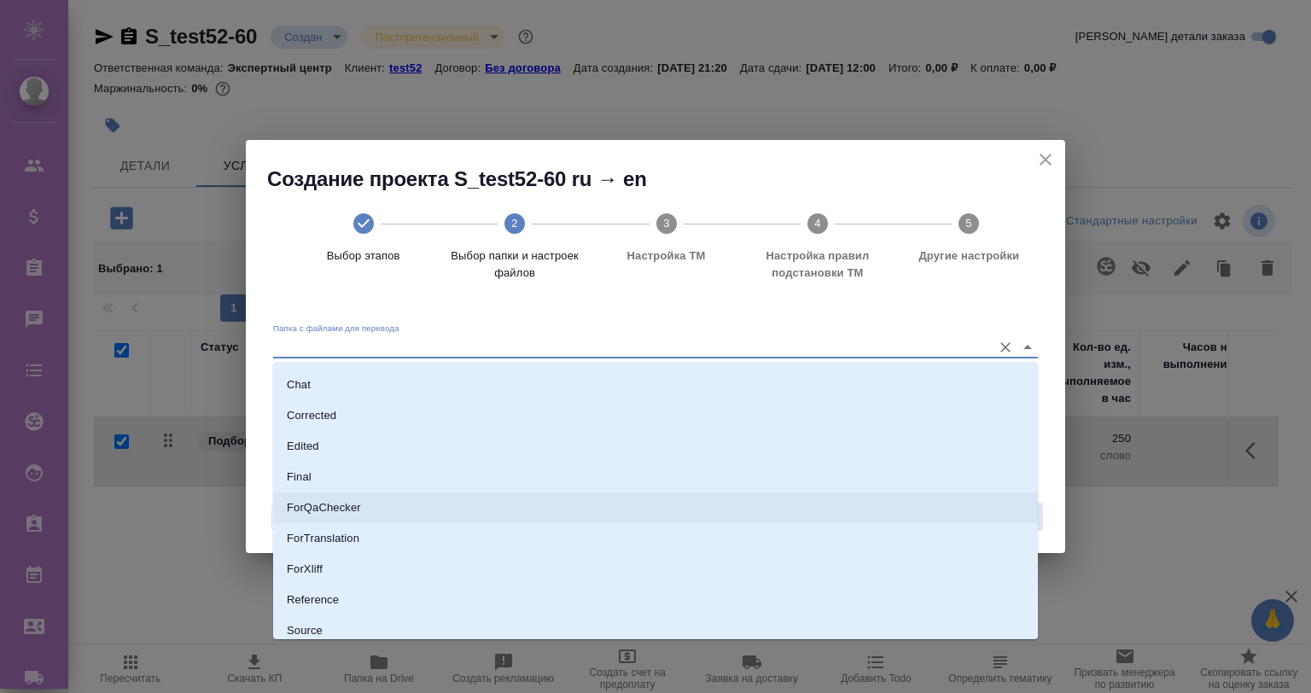
scroll to position [127, 0]
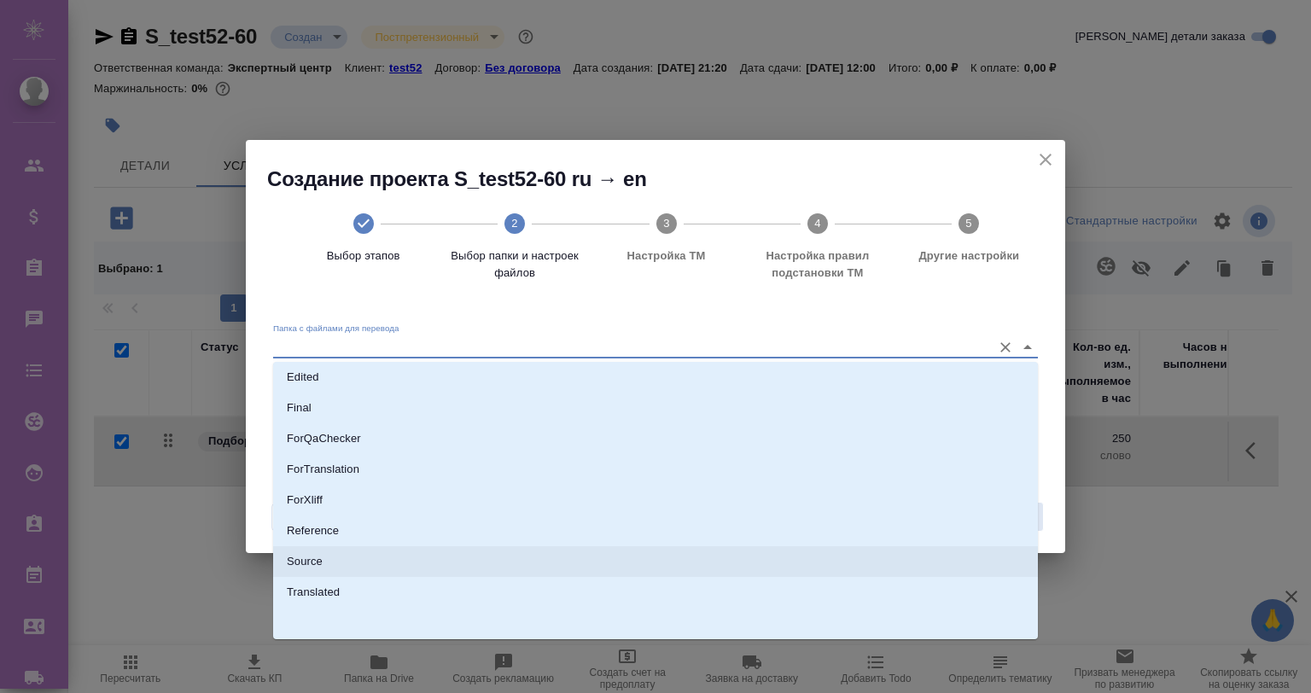
click at [368, 560] on li "Source" at bounding box center [655, 561] width 765 height 31
type input "Source"
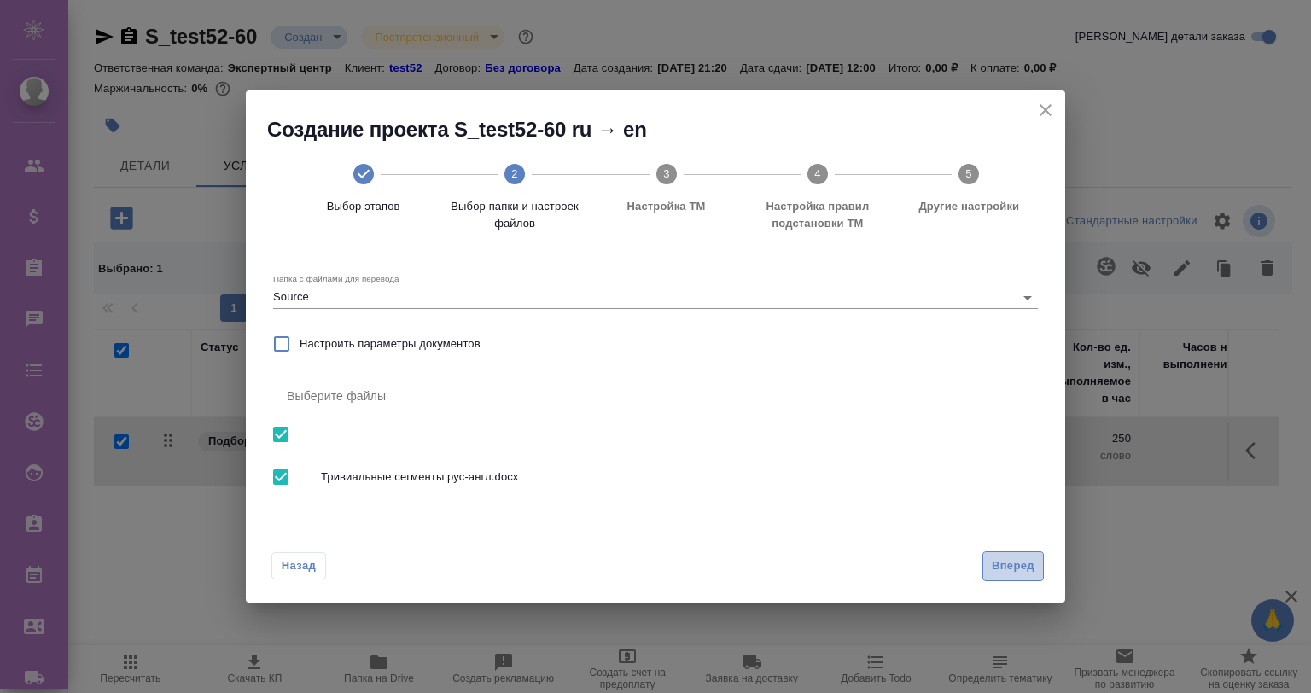
click at [1017, 560] on span "Вперед" at bounding box center [1013, 566] width 43 height 20
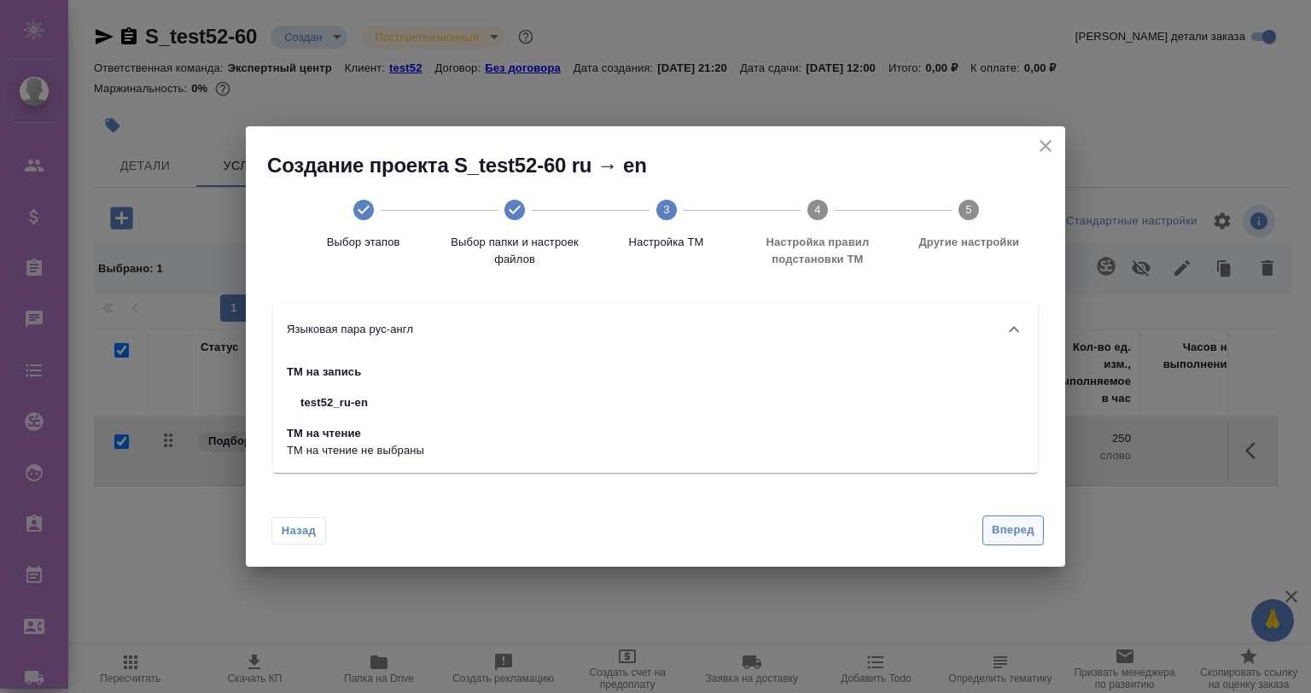
click at [1004, 517] on button "Вперед" at bounding box center [1012, 531] width 61 height 30
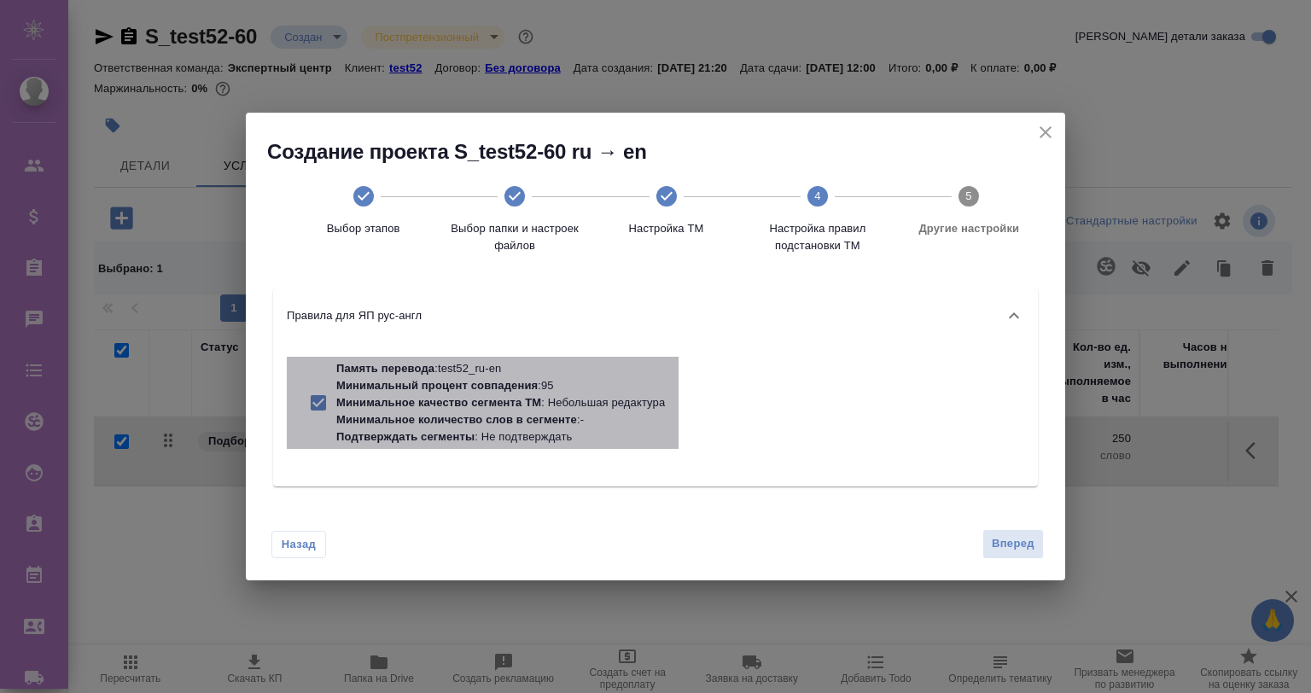
click at [457, 408] on p "Минимальное качество сегмента ТМ" at bounding box center [438, 402] width 205 height 13
checkbox input "false"
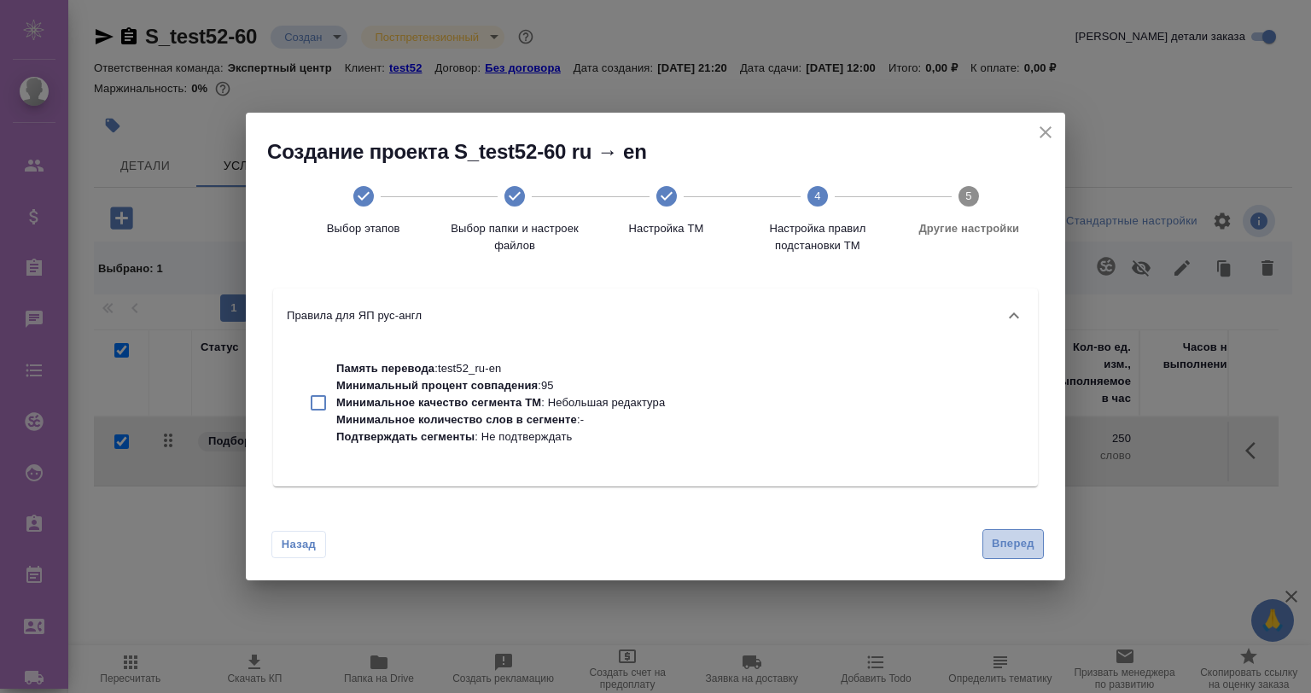
click at [997, 537] on span "Вперед" at bounding box center [1013, 544] width 43 height 20
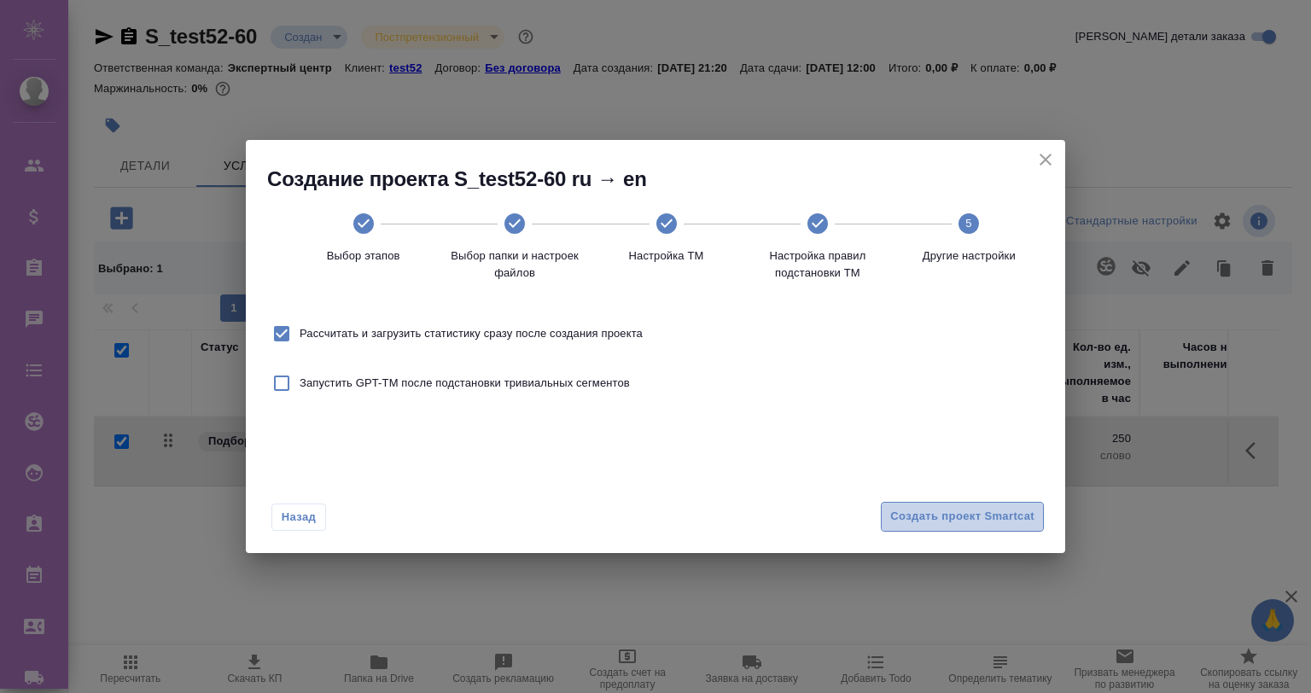
click at [923, 513] on span "Создать проект Smartcat" at bounding box center [962, 517] width 144 height 20
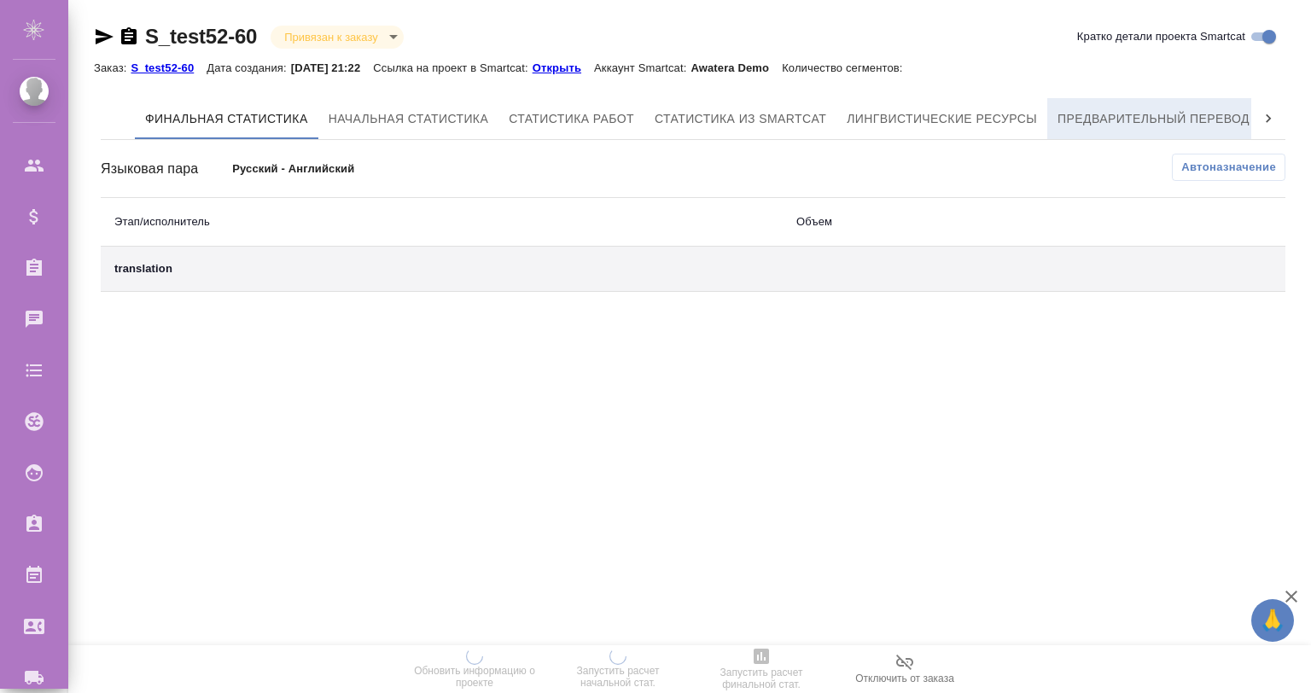
click at [1175, 114] on span "Предварительный перевод" at bounding box center [1153, 118] width 192 height 21
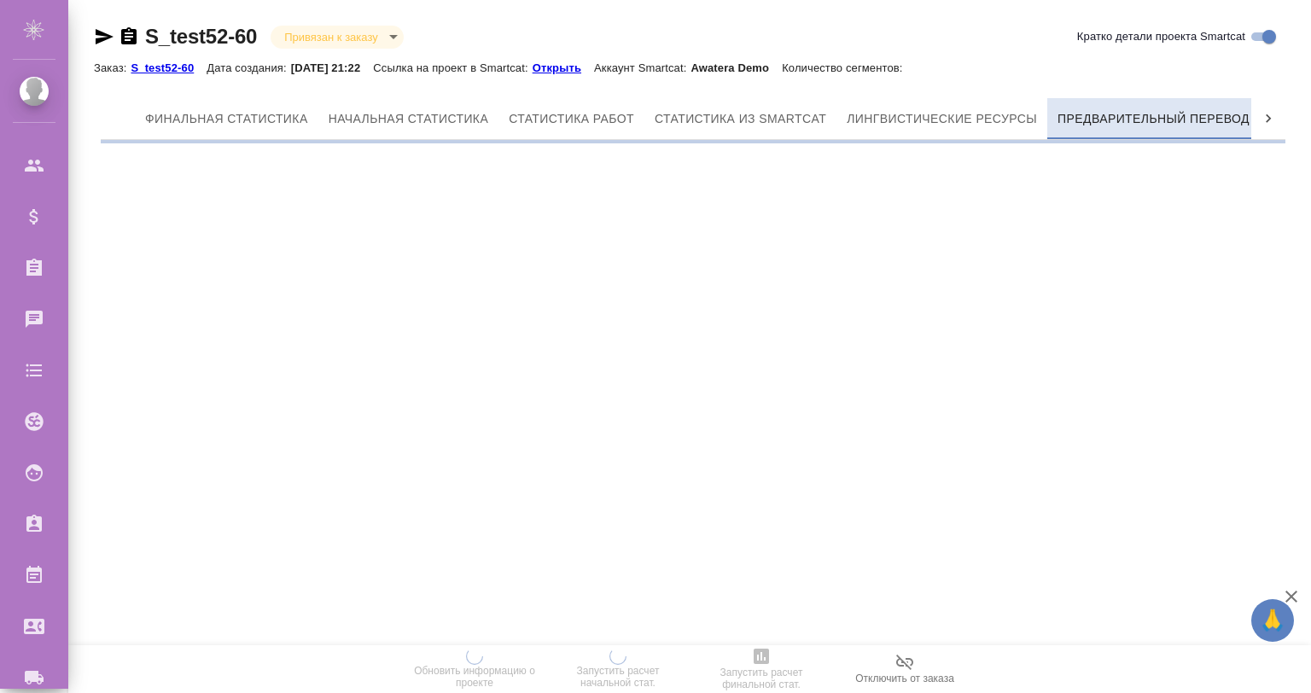
scroll to position [0, 8]
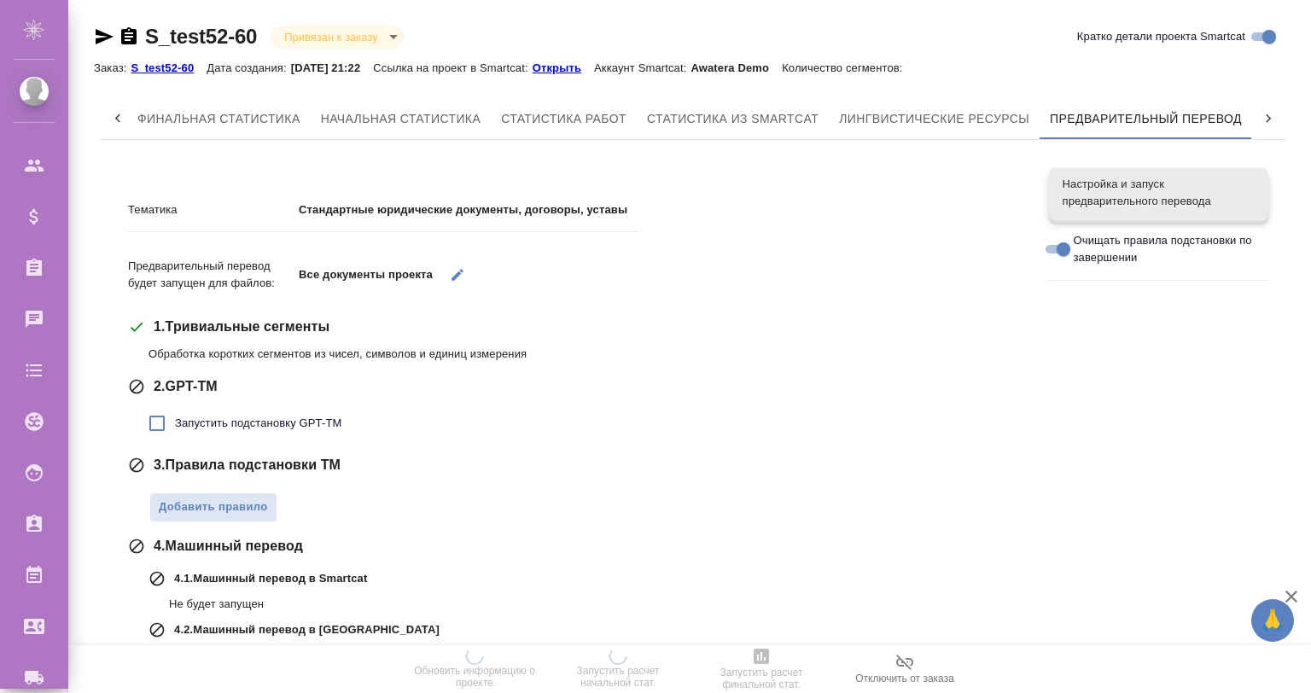
click at [263, 423] on span "Запустить подстановку GPT-TM" at bounding box center [258, 423] width 166 height 17
click at [175, 423] on input "Запустить подстановку GPT-TM" at bounding box center [157, 423] width 36 height 36
checkbox input "true"
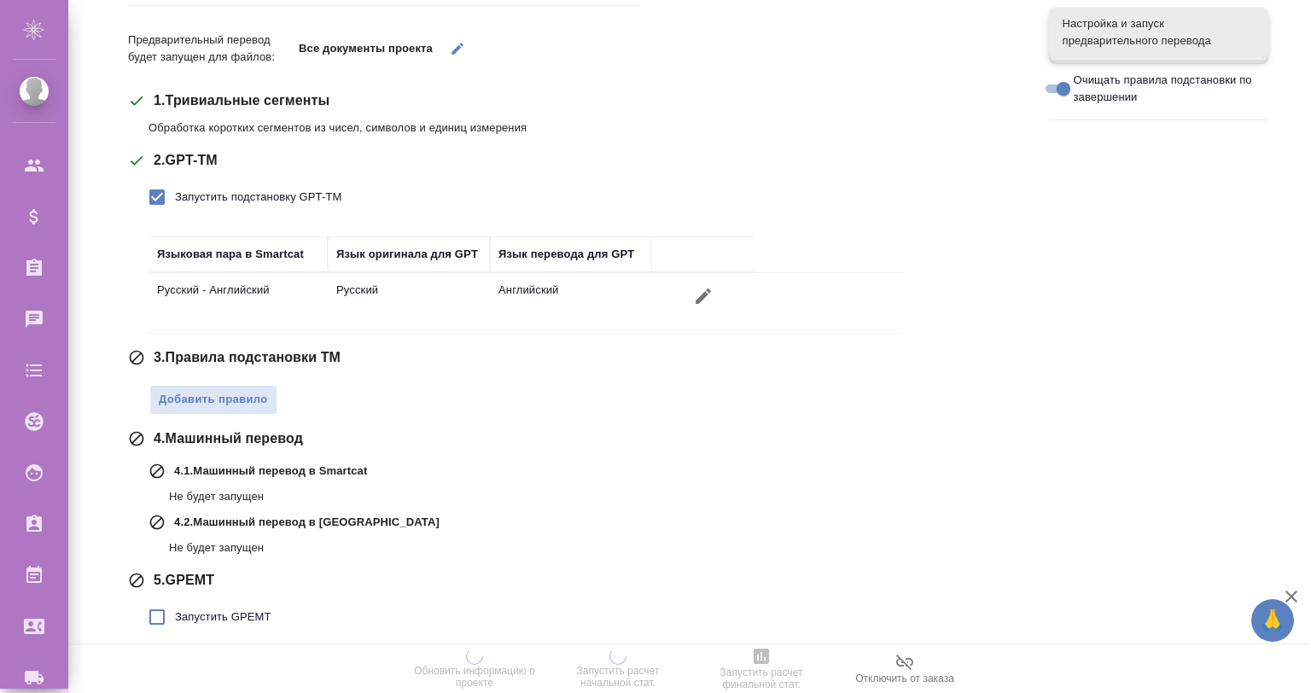
scroll to position [280, 0]
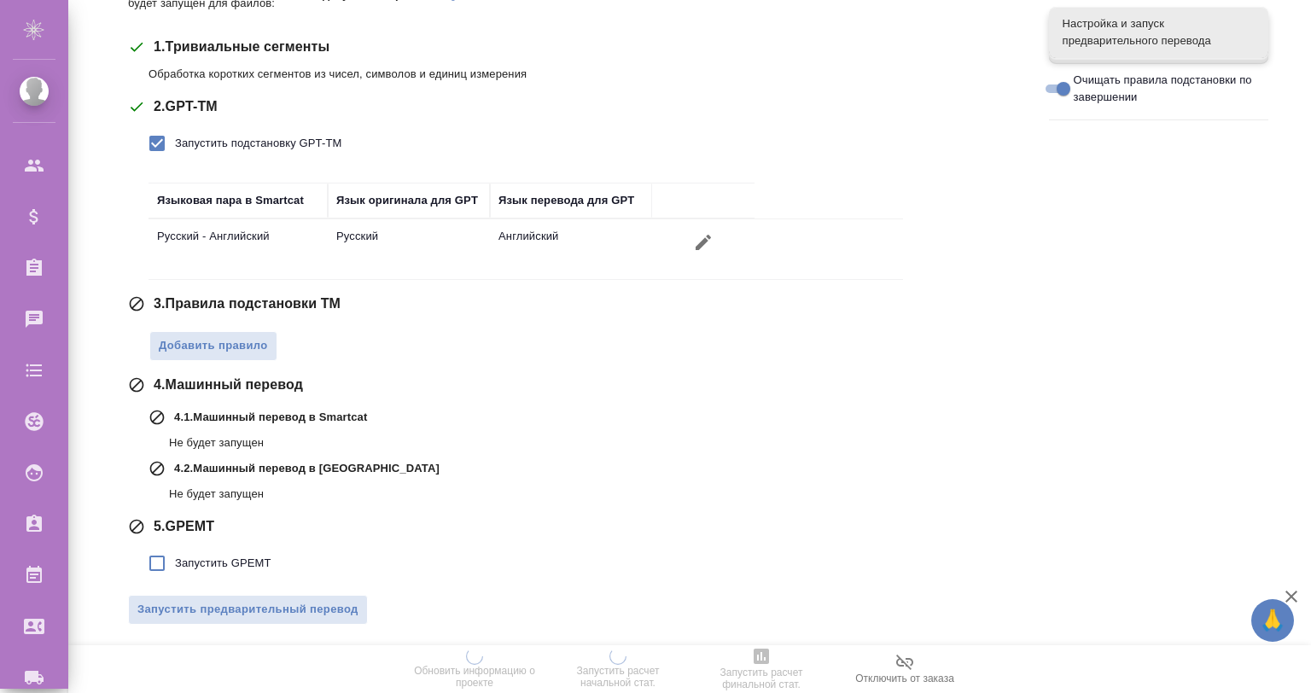
click at [197, 329] on div "Добавить правило" at bounding box center [586, 342] width 875 height 38
click at [219, 352] on span "Добавить правило" at bounding box center [213, 346] width 109 height 20
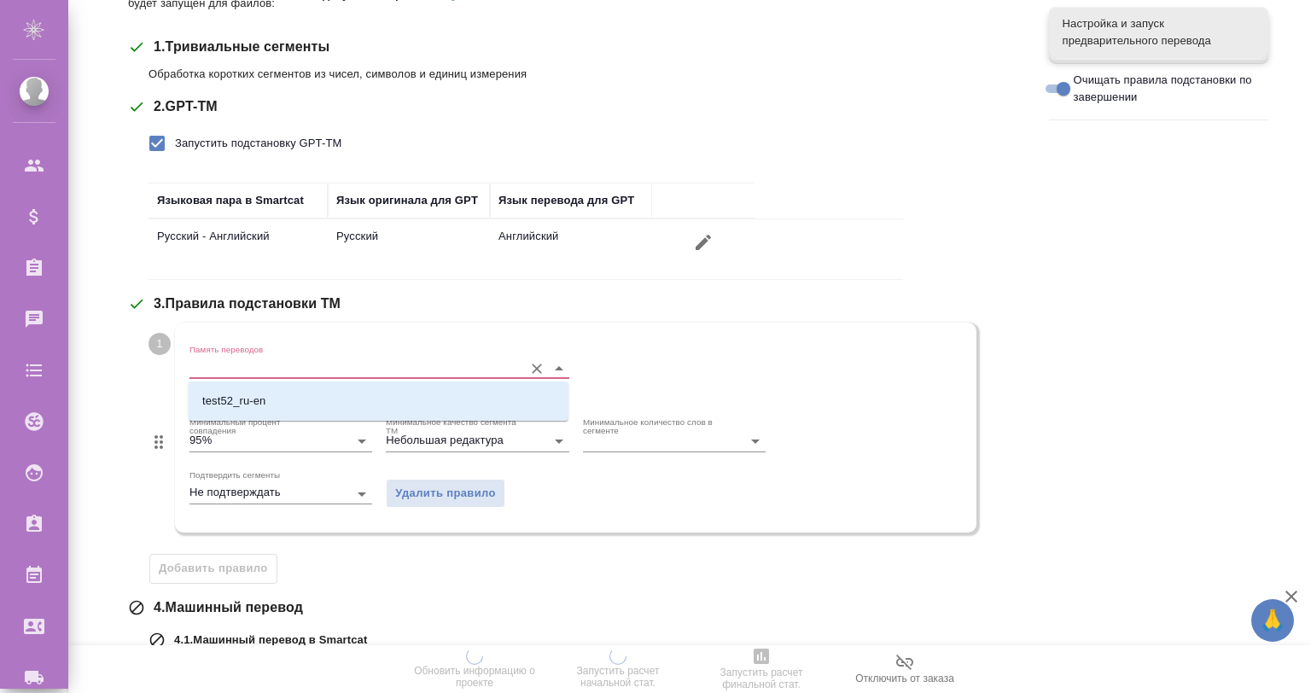
click at [262, 364] on input "Память переводов" at bounding box center [351, 368] width 325 height 20
click at [366, 399] on li "test52_ru-en" at bounding box center [379, 401] width 380 height 31
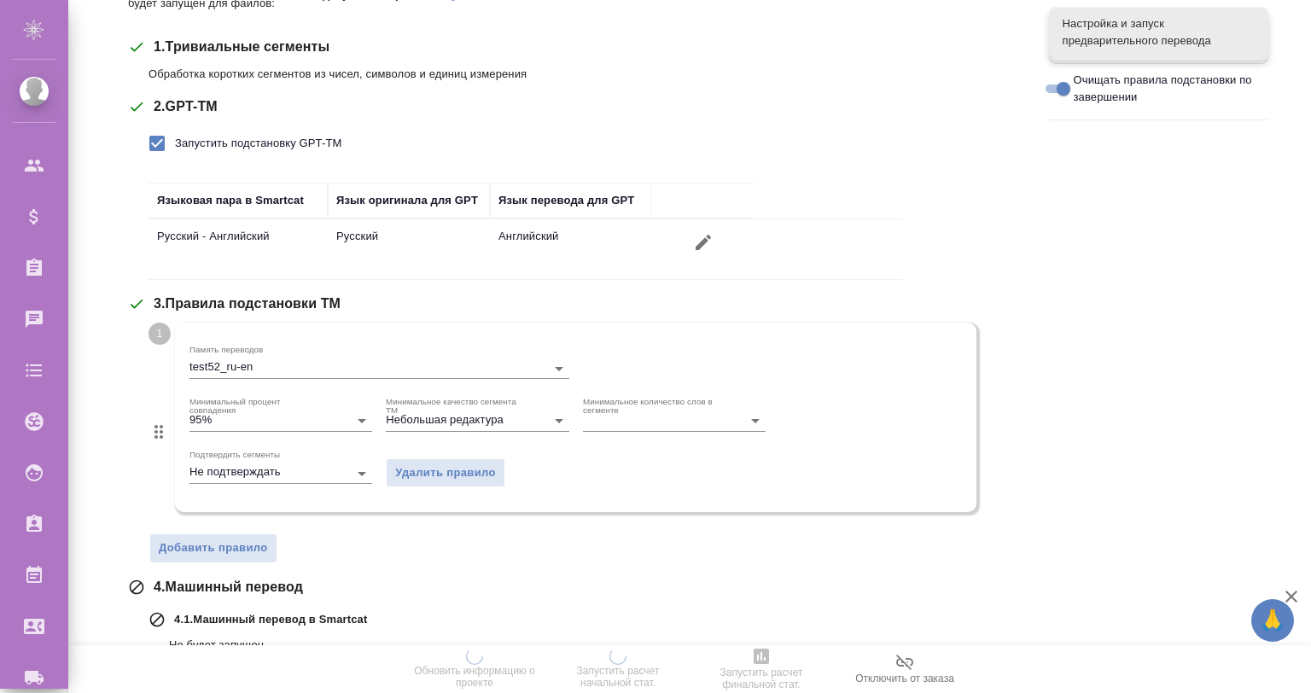
scroll to position [451, 0]
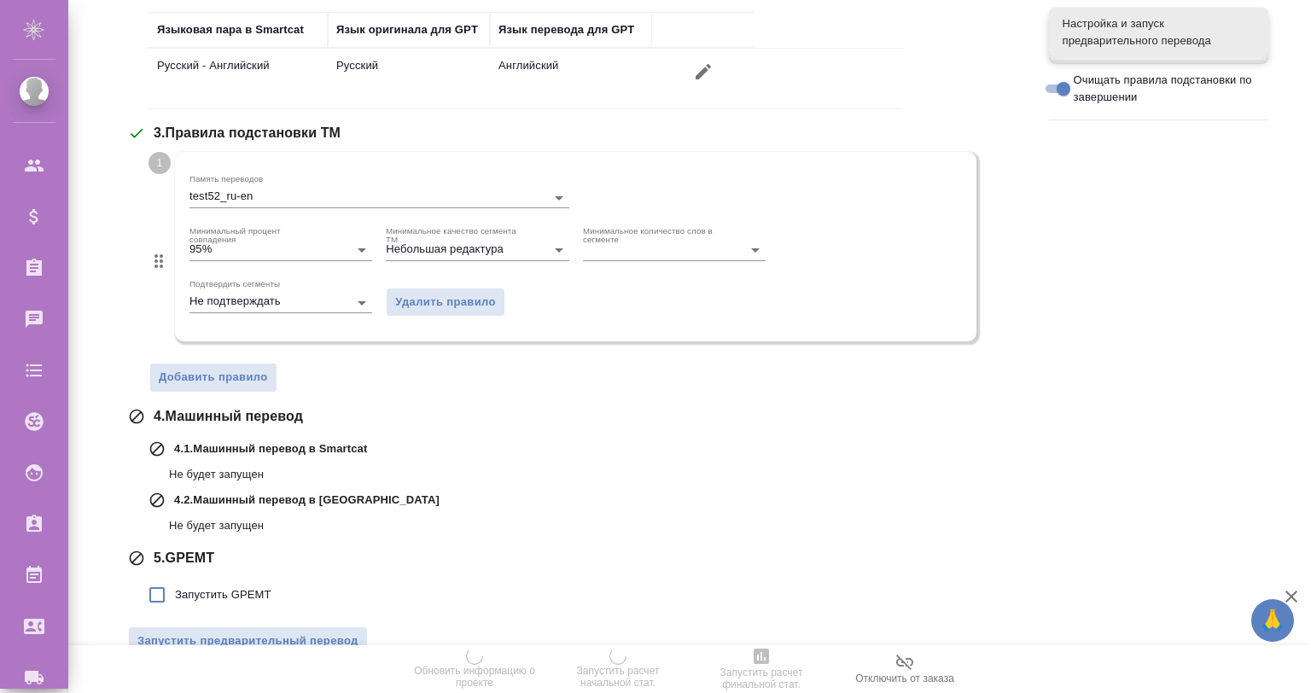
click at [1054, 72] on label "Очищать правила подстановки по завершении" at bounding box center [1148, 89] width 216 height 34
click at [1054, 79] on input "Очищать правила подстановки по завершении" at bounding box center [1063, 89] width 61 height 20
checkbox input "false"
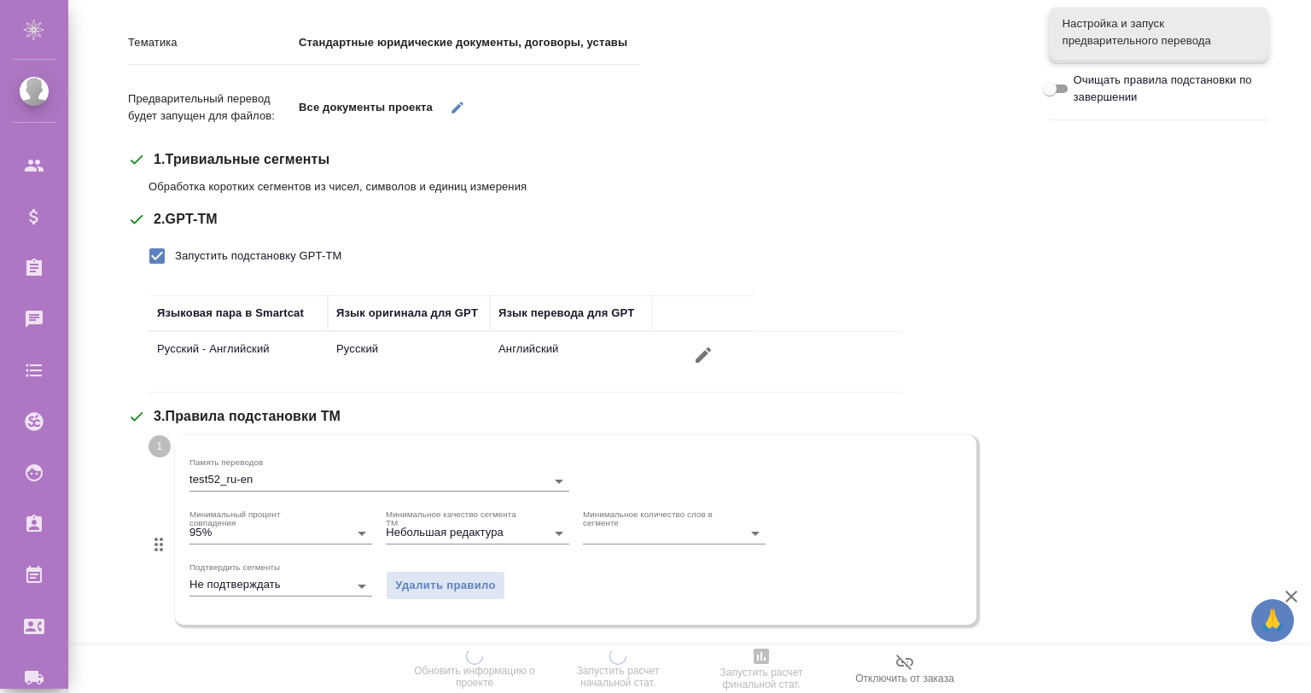
scroll to position [0, 0]
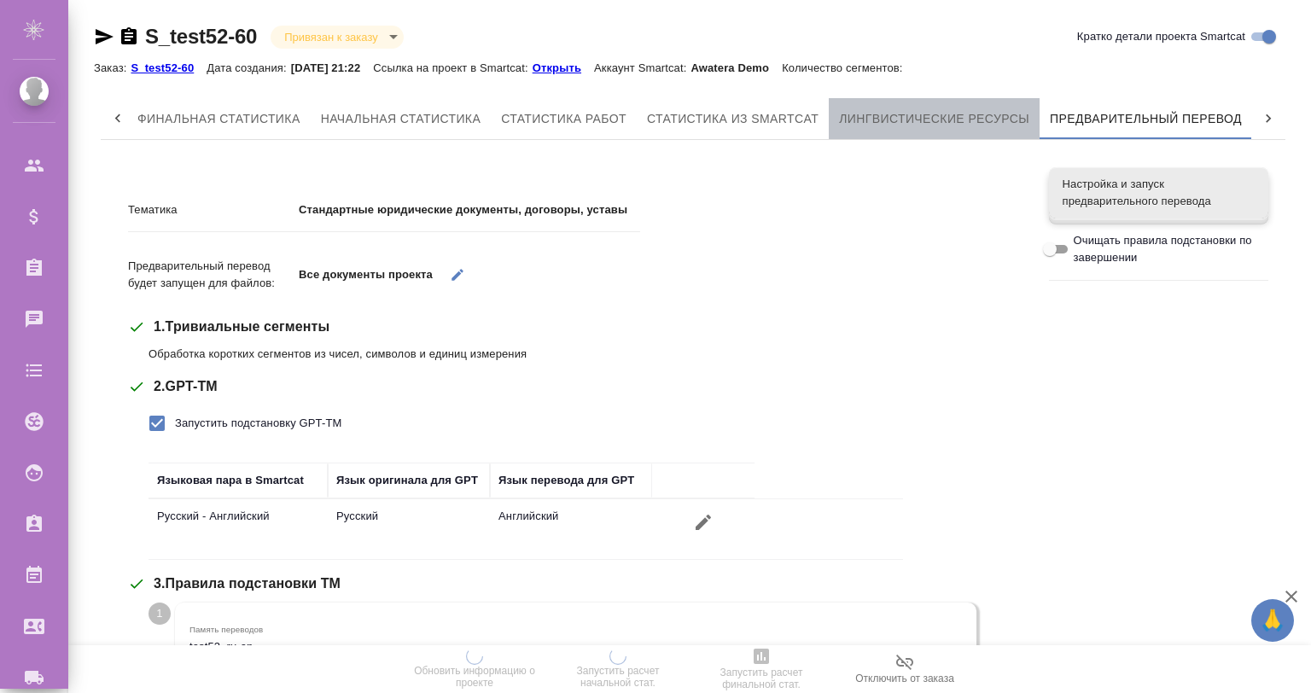
click at [909, 109] on span "Лингвистические ресурсы" at bounding box center [934, 118] width 190 height 21
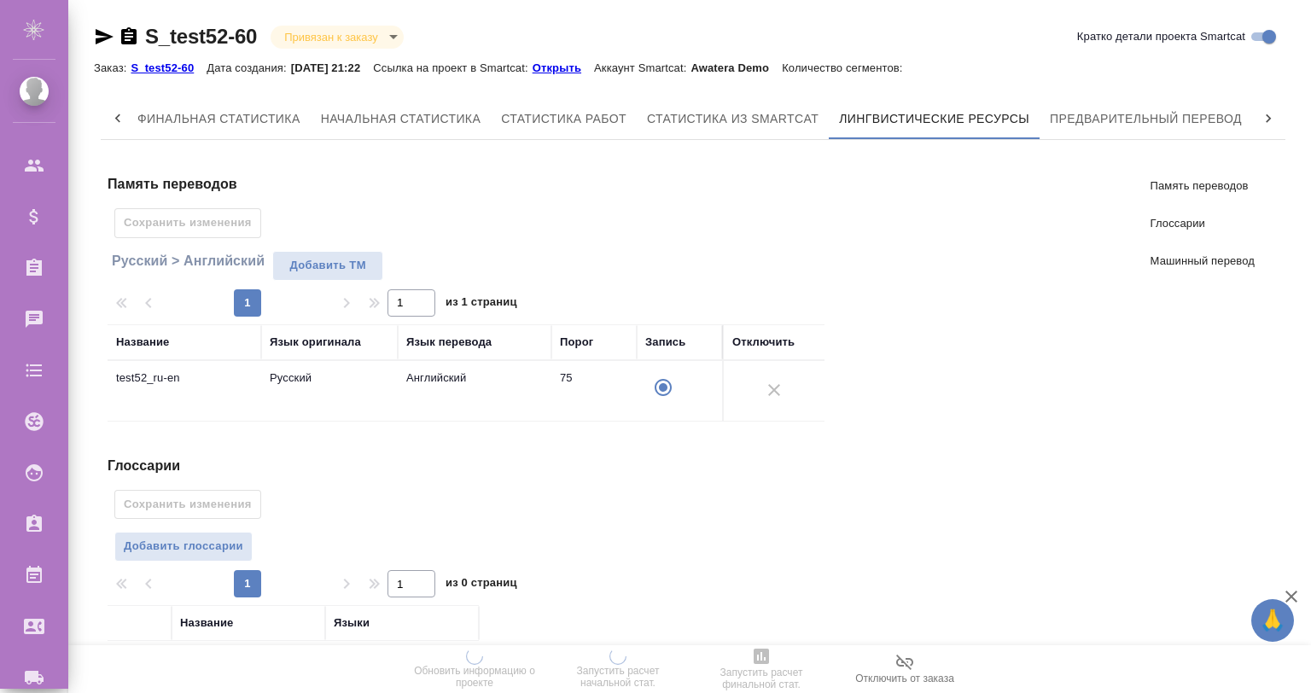
scroll to position [266, 0]
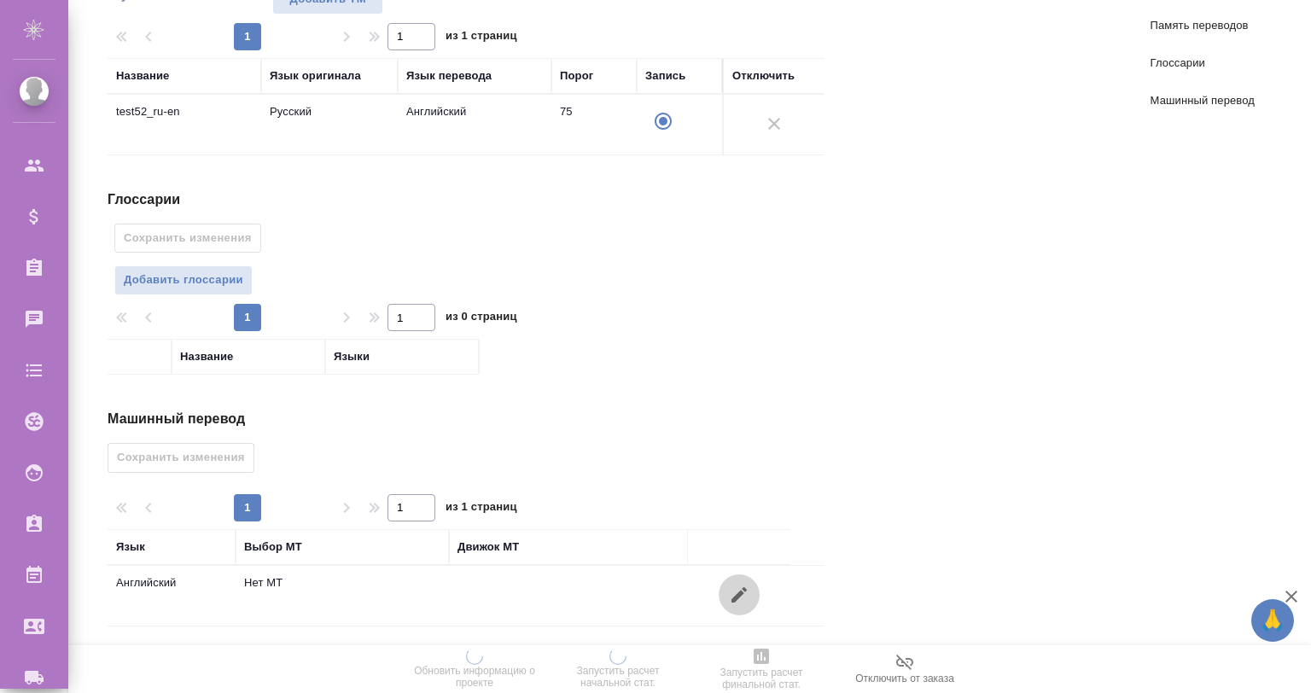
click at [745, 593] on icon "button" at bounding box center [739, 595] width 20 height 20
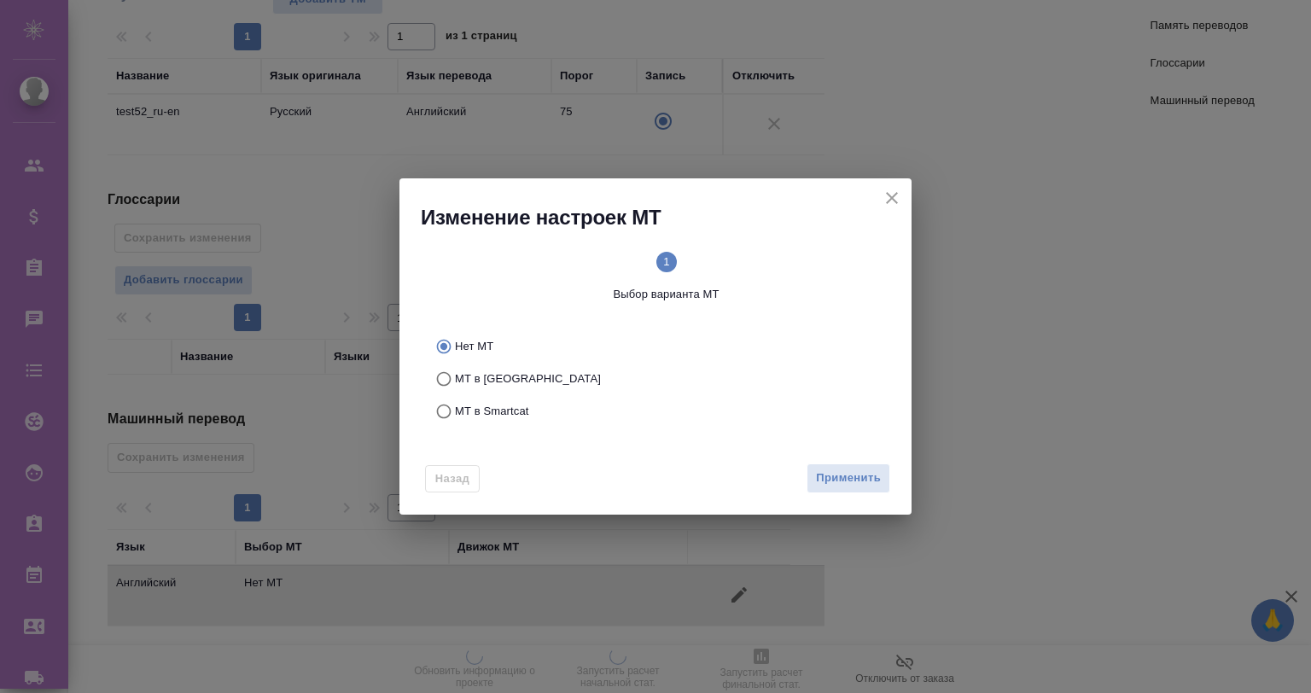
drag, startPoint x: 539, startPoint y: 403, endPoint x: 532, endPoint y: 408, distance: 9.2
click at [532, 408] on label "МТ в Smartcat" at bounding box center [653, 411] width 450 height 32
click at [455, 408] on input "МТ в Smartcat" at bounding box center [441, 411] width 27 height 32
radio input "true"
click at [833, 474] on button "Вперед" at bounding box center [859, 478] width 61 height 30
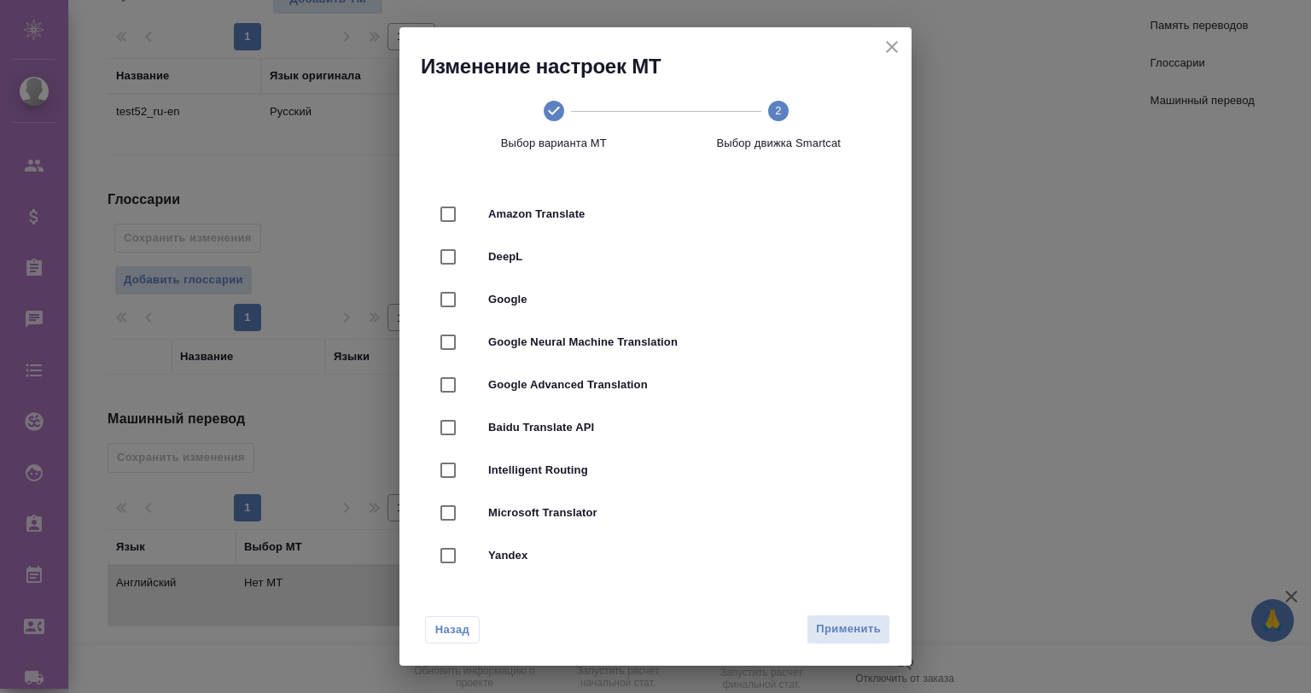
click at [498, 259] on span "DeepL" at bounding box center [679, 256] width 382 height 17
checkbox input "true"
click at [836, 627] on span "Применить" at bounding box center [848, 630] width 65 height 20
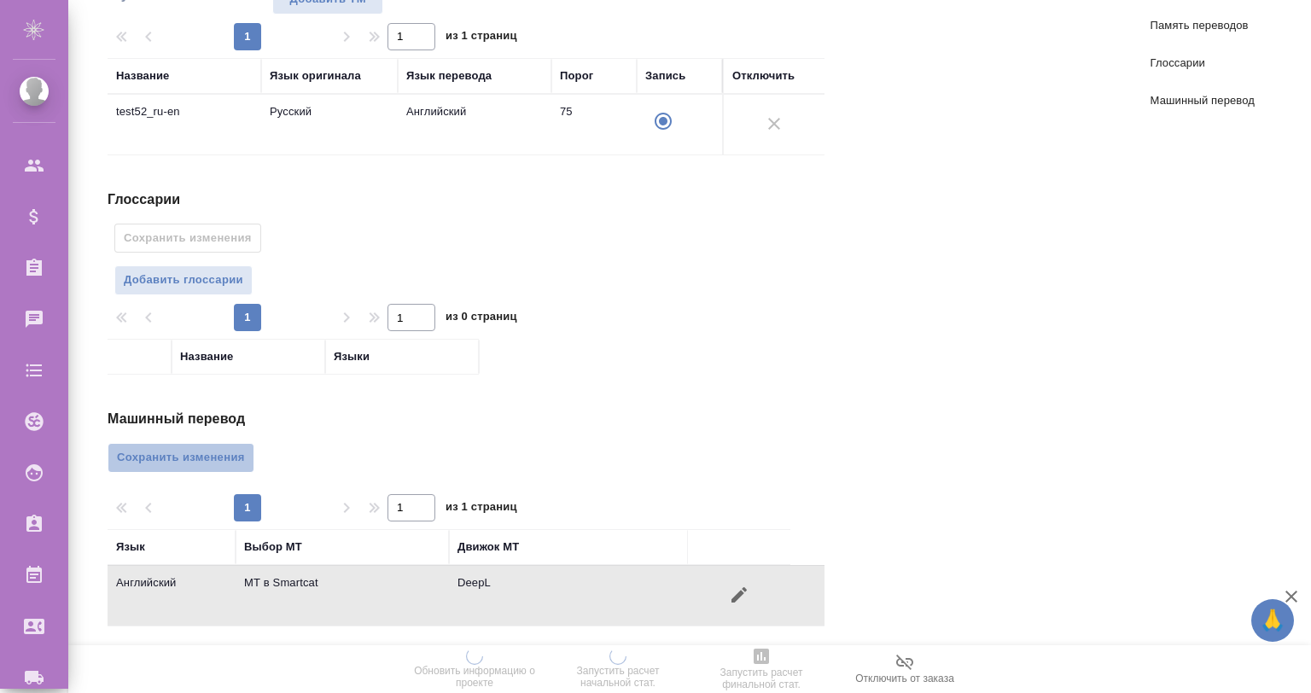
drag, startPoint x: 144, startPoint y: 461, endPoint x: 551, endPoint y: 440, distance: 406.8
click at [146, 460] on span "Сохранить изменения" at bounding box center [181, 458] width 128 height 20
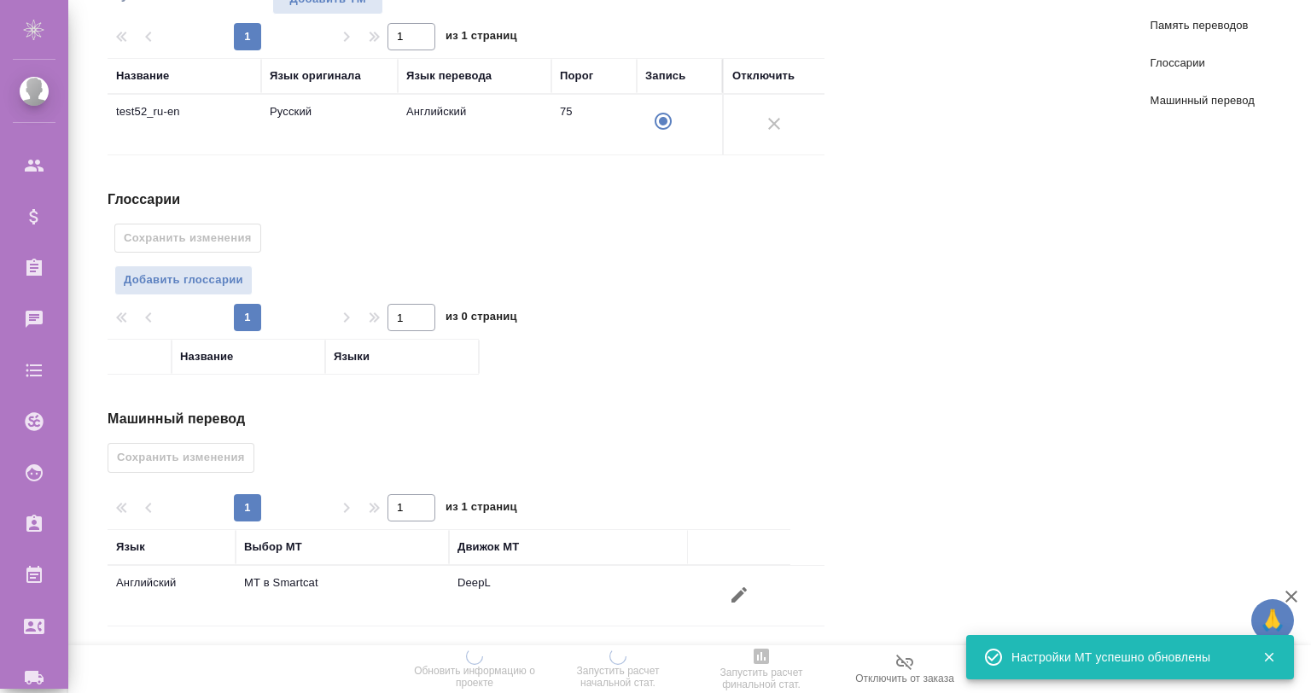
scroll to position [0, 0]
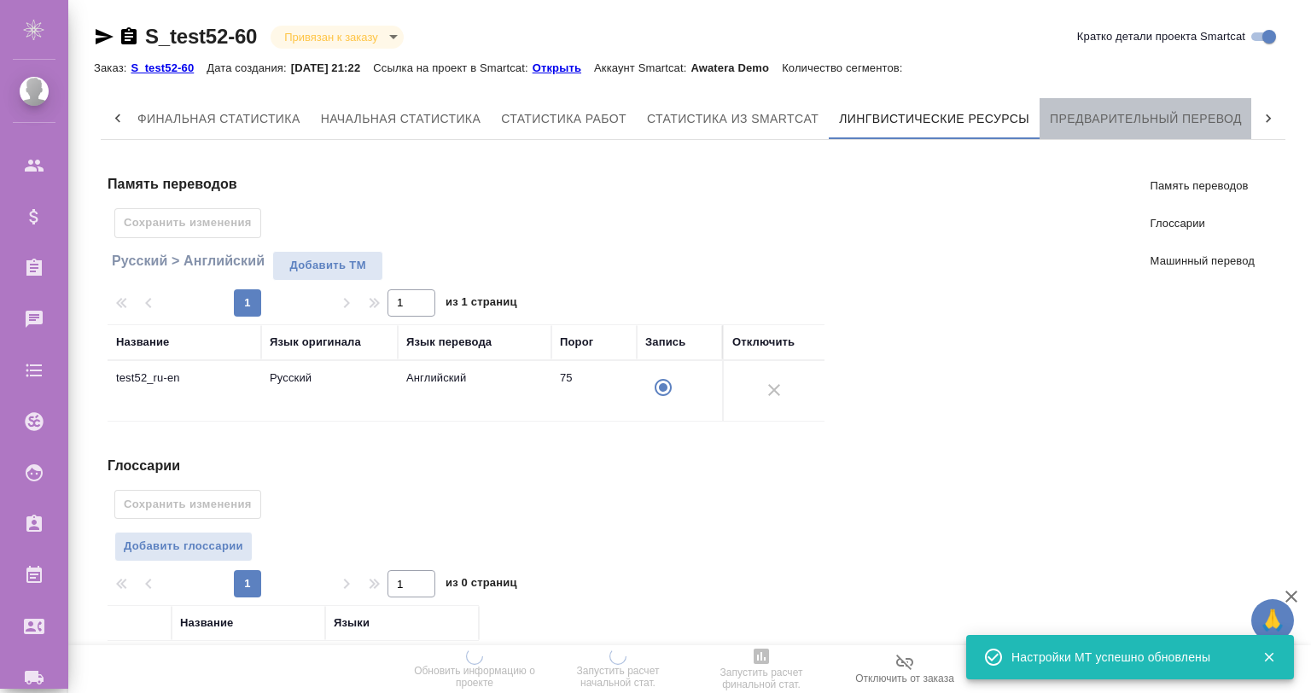
click at [1151, 124] on span "Предварительный перевод" at bounding box center [1146, 118] width 192 height 21
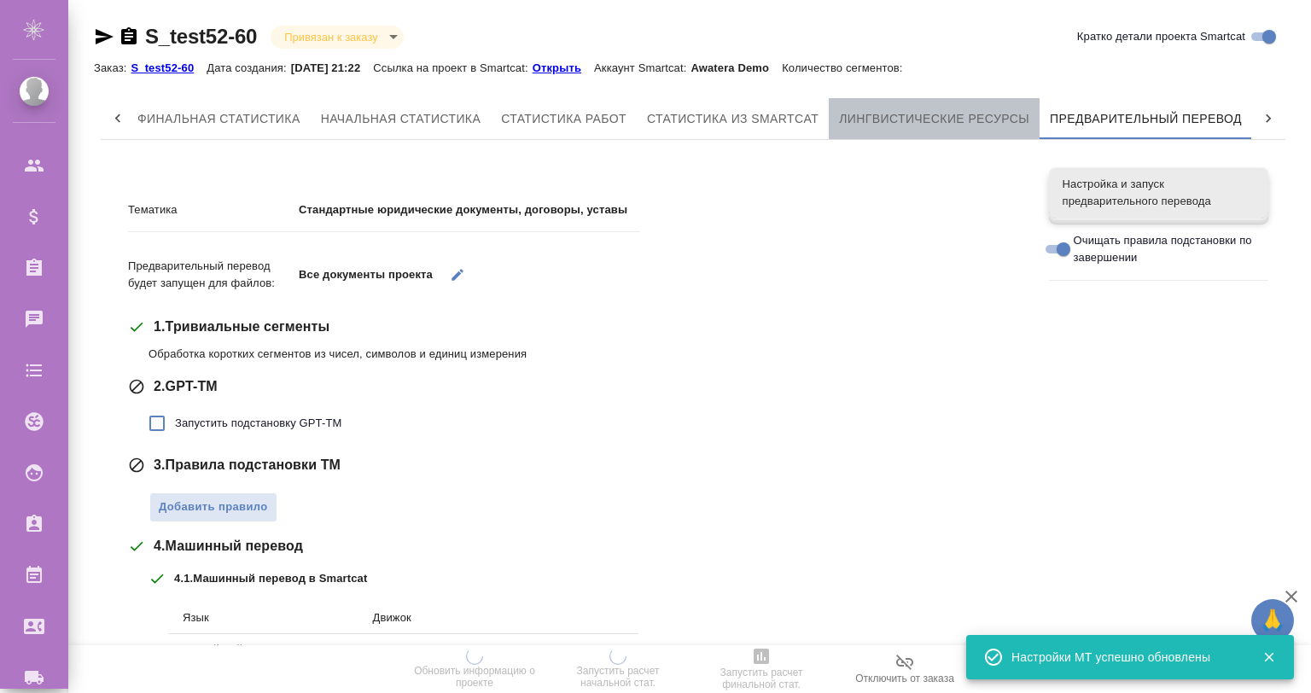
click at [963, 105] on button "Лингвистические ресурсы" at bounding box center [934, 118] width 211 height 41
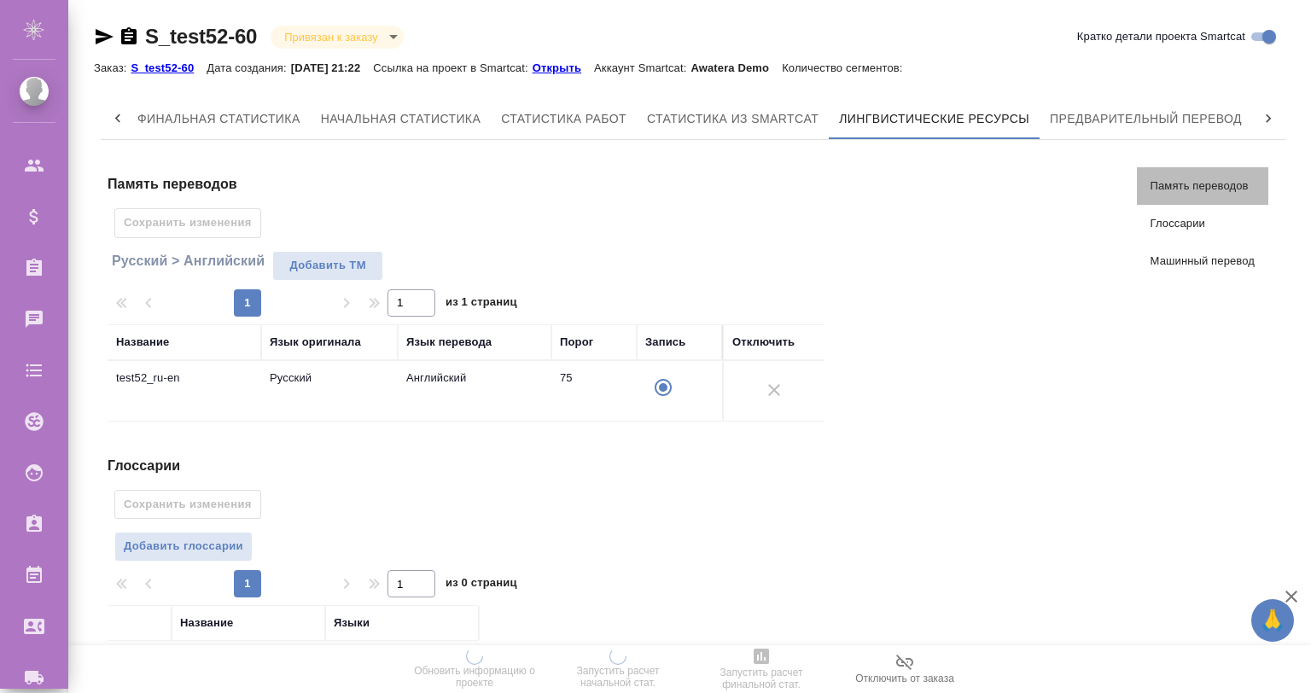
click at [1209, 181] on span "Память переводов" at bounding box center [1203, 186] width 104 height 17
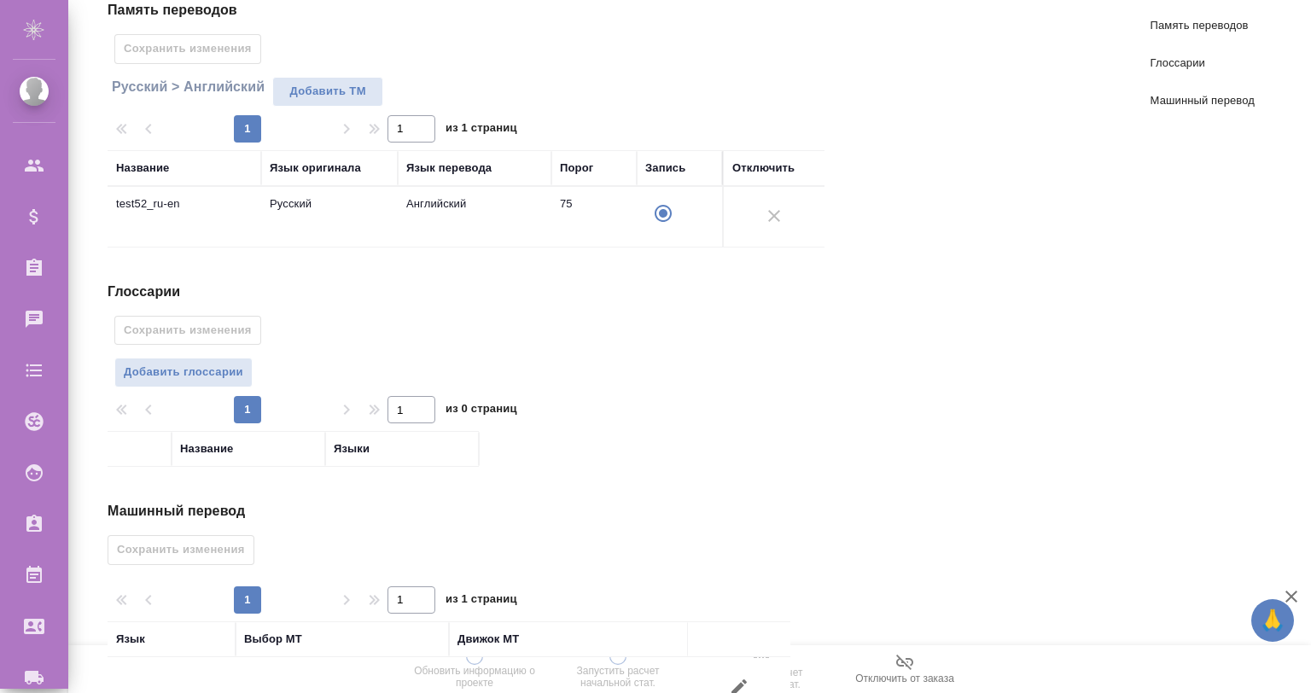
click at [1186, 50] on link "Глоссарии" at bounding box center [1202, 63] width 131 height 38
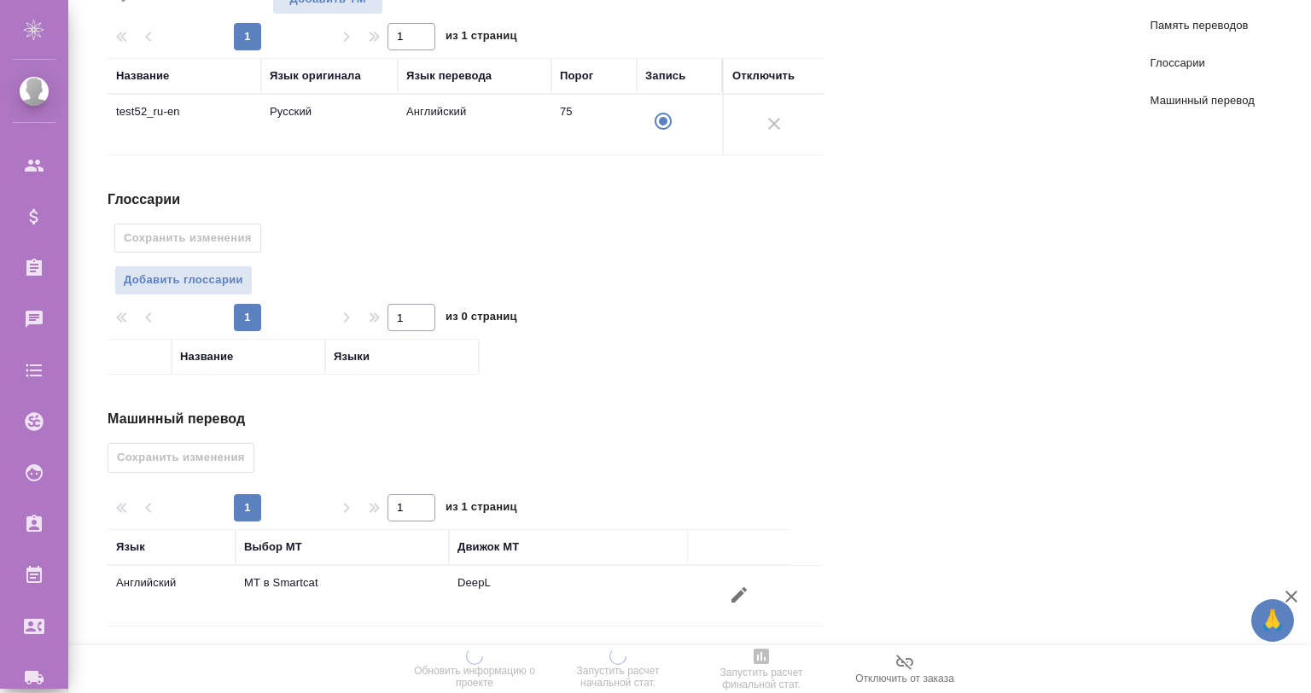
click at [1203, 105] on span "Машинный перевод" at bounding box center [1203, 100] width 104 height 17
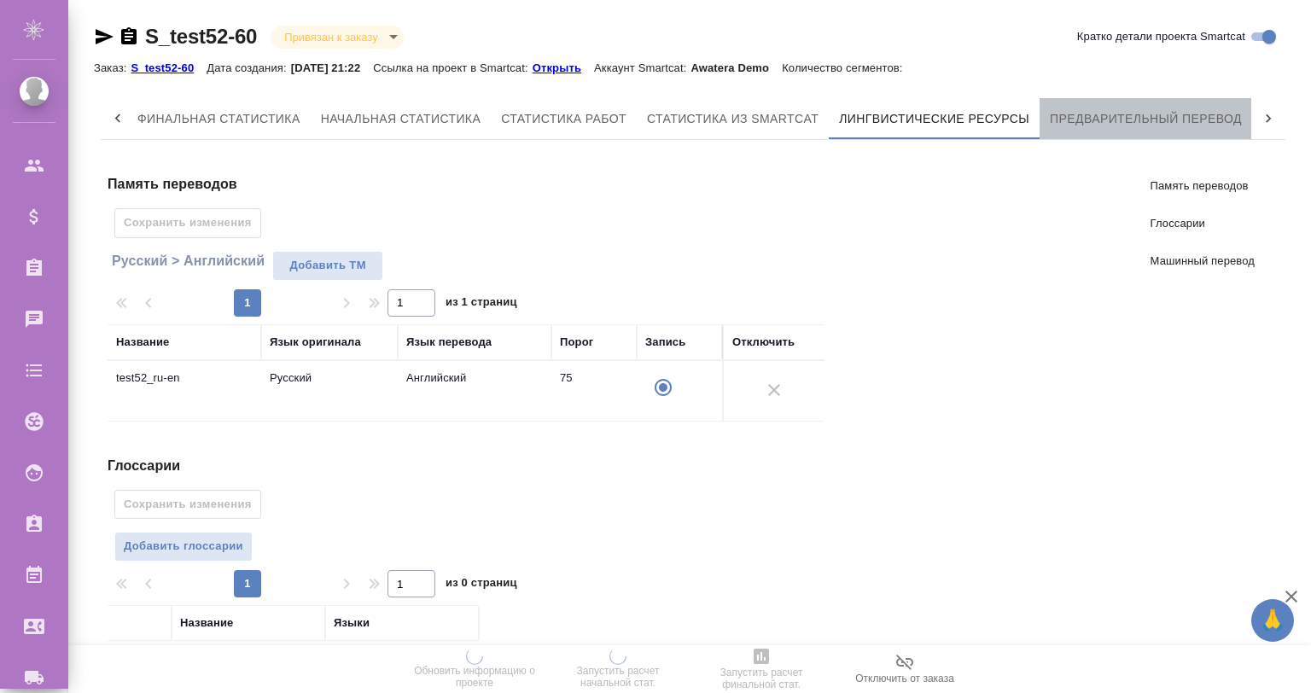
click at [1161, 106] on button "Предварительный перевод" at bounding box center [1146, 118] width 213 height 41
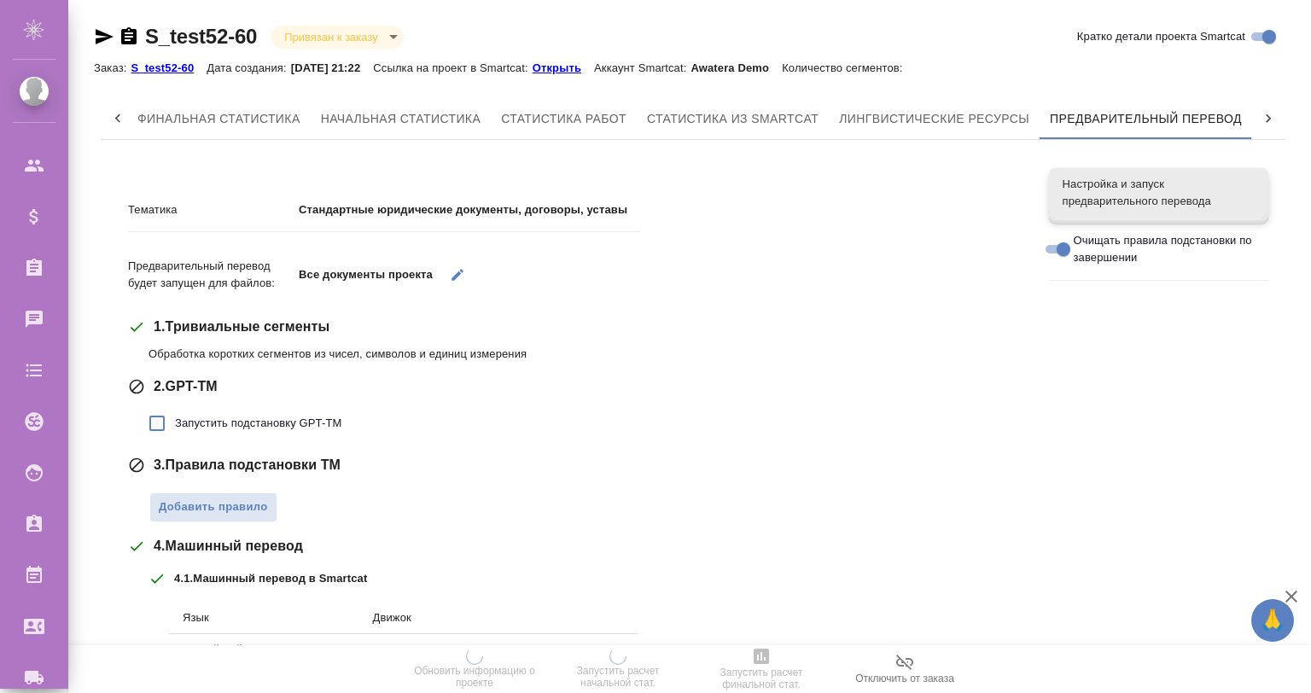
click at [1058, 252] on input "Очищать правила подстановки по завершении" at bounding box center [1063, 249] width 61 height 20
checkbox input "false"
click at [182, 417] on span "Запустить подстановку GPT-TM" at bounding box center [258, 423] width 166 height 17
click at [175, 417] on input "Запустить подстановку GPT-TM" at bounding box center [157, 423] width 36 height 36
checkbox input "true"
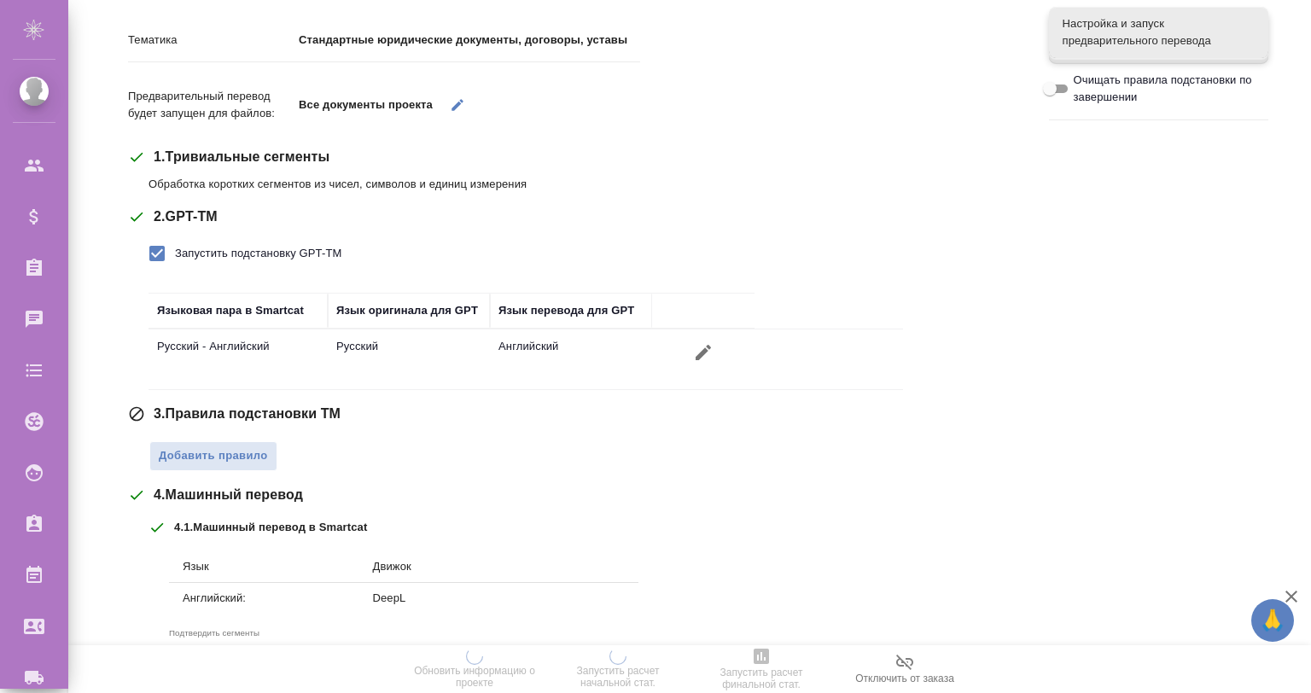
scroll to position [226, 0]
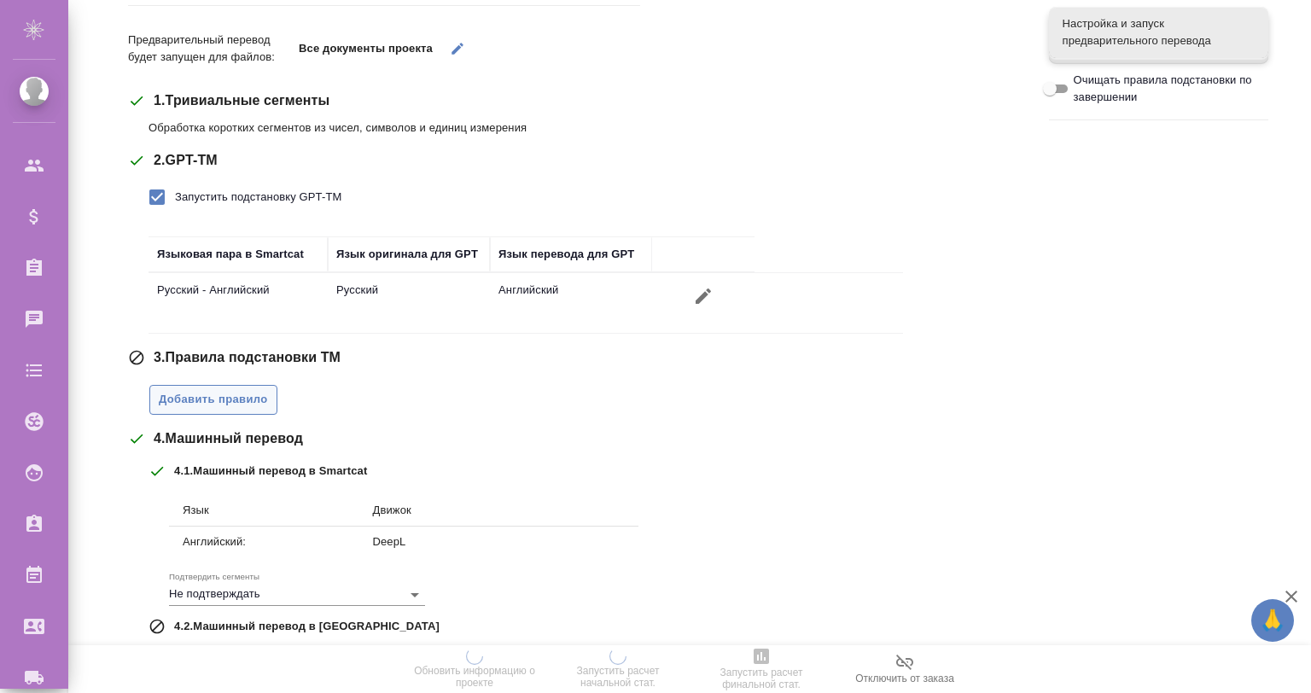
click at [219, 399] on span "Добавить правило" at bounding box center [213, 400] width 109 height 20
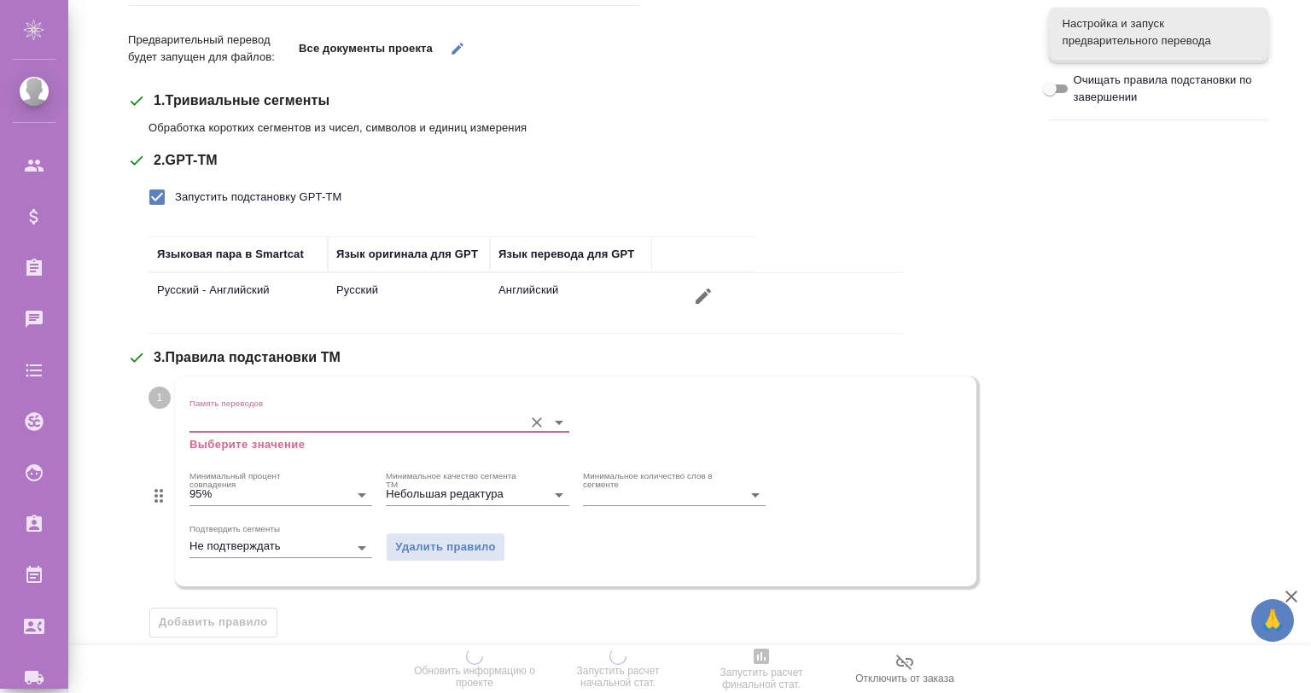
click at [248, 422] on input "Память переводов" at bounding box center [351, 421] width 325 height 20
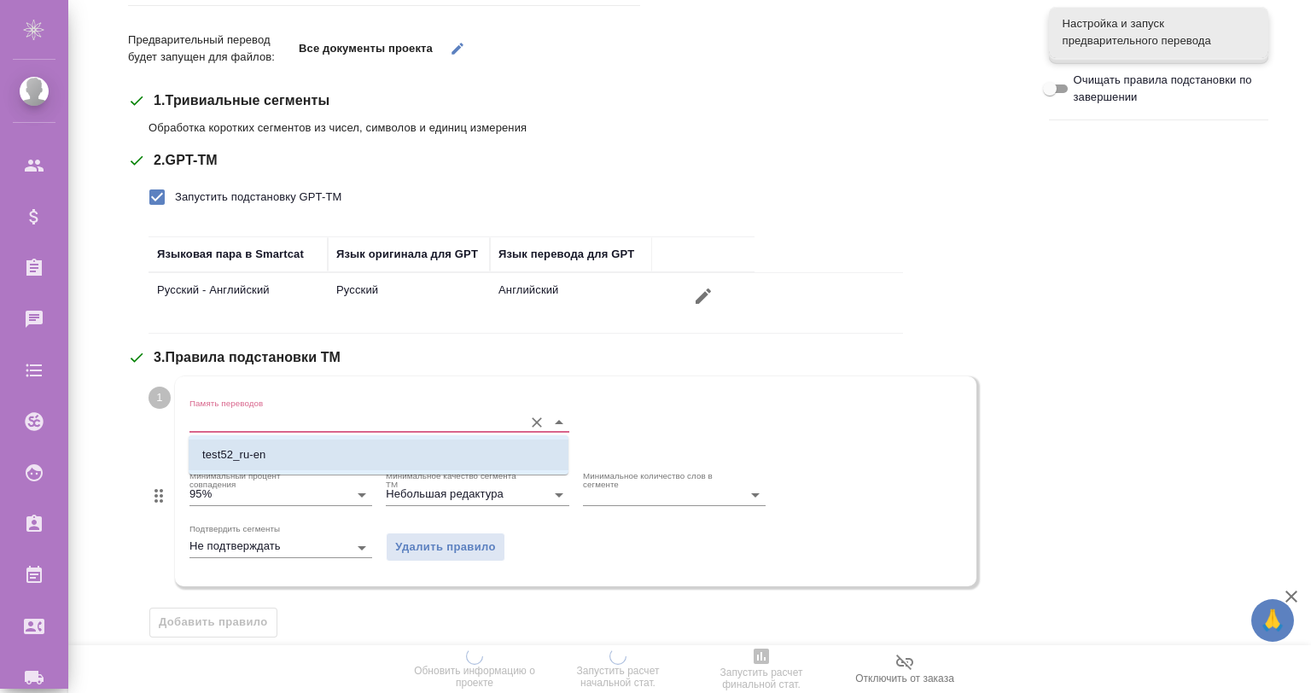
click at [260, 445] on li "test52_ru-en" at bounding box center [379, 455] width 380 height 31
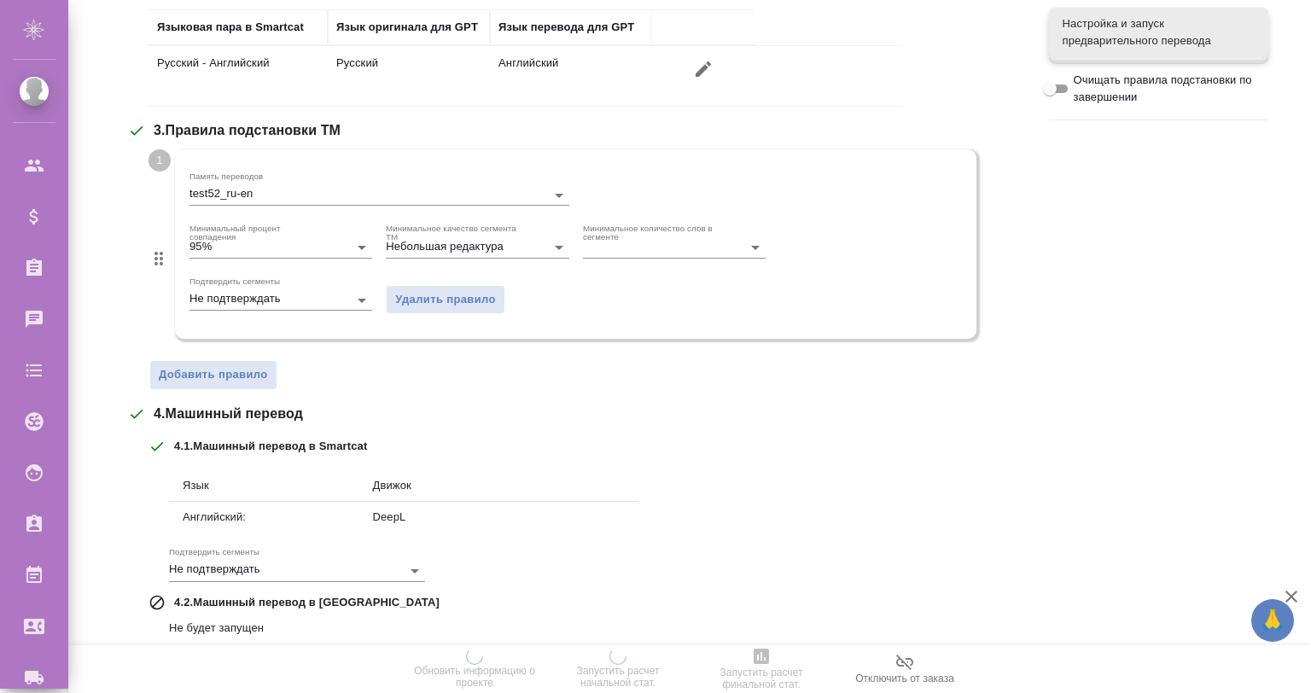
scroll to position [567, 0]
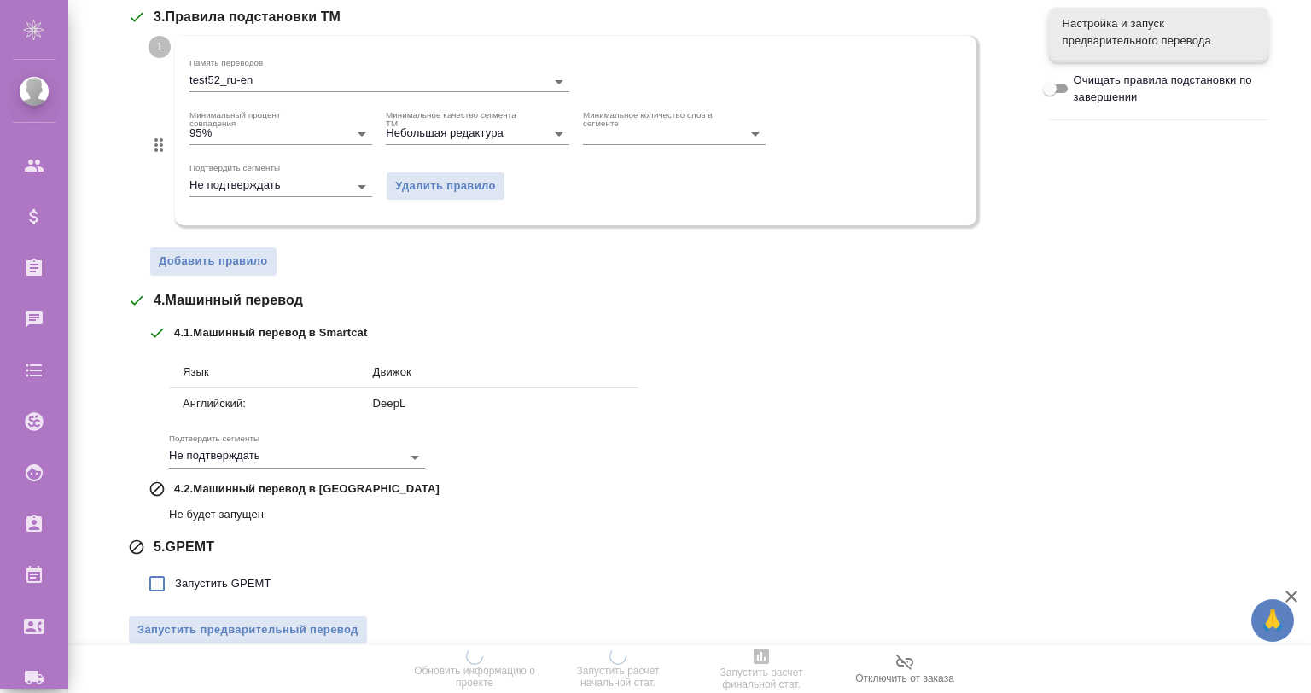
click at [222, 584] on span "Запустить GPEMT" at bounding box center [223, 583] width 96 height 17
click at [175, 584] on input "Запустить GPEMT" at bounding box center [157, 584] width 36 height 36
checkbox input "true"
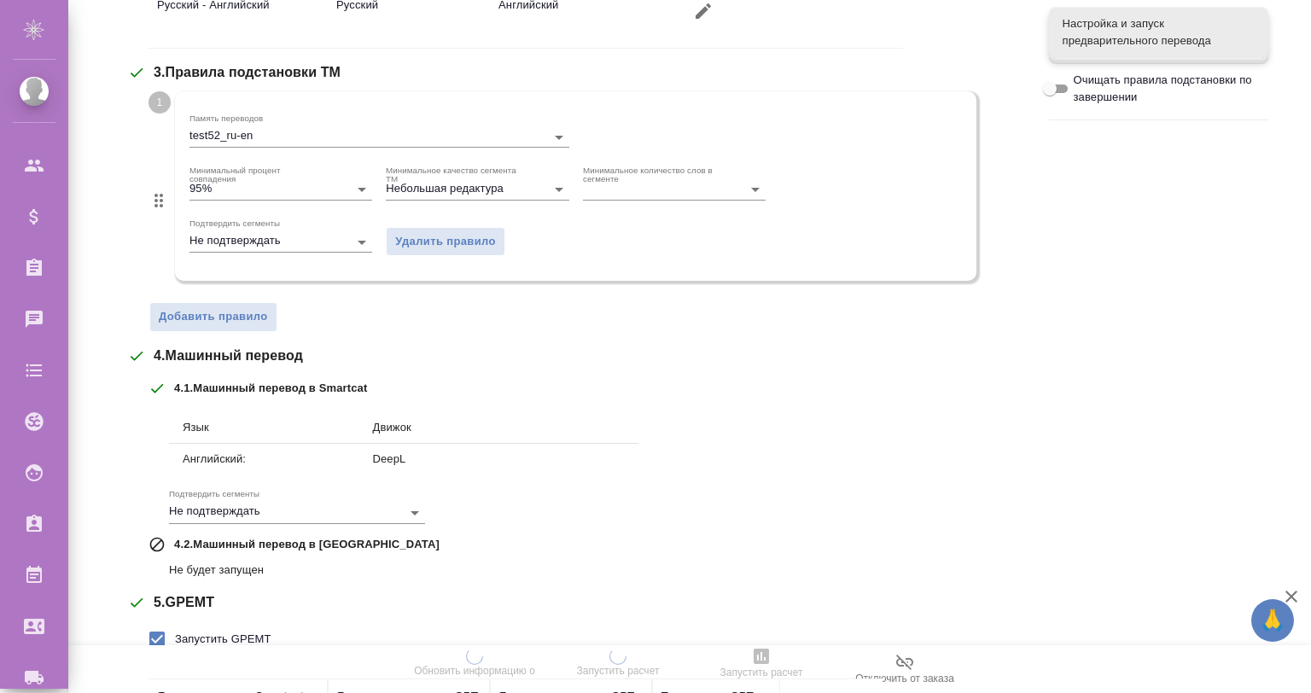
scroll to position [705, 0]
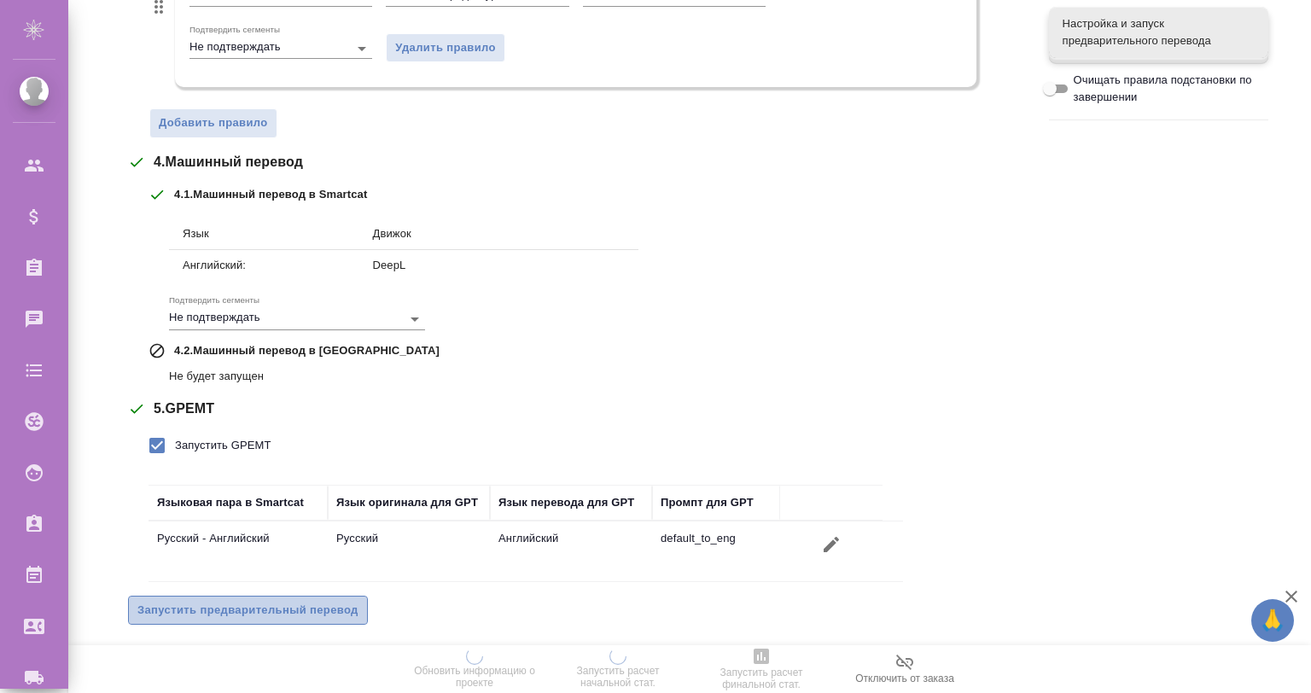
click at [293, 605] on span "Запустить предварительный перевод" at bounding box center [247, 611] width 221 height 20
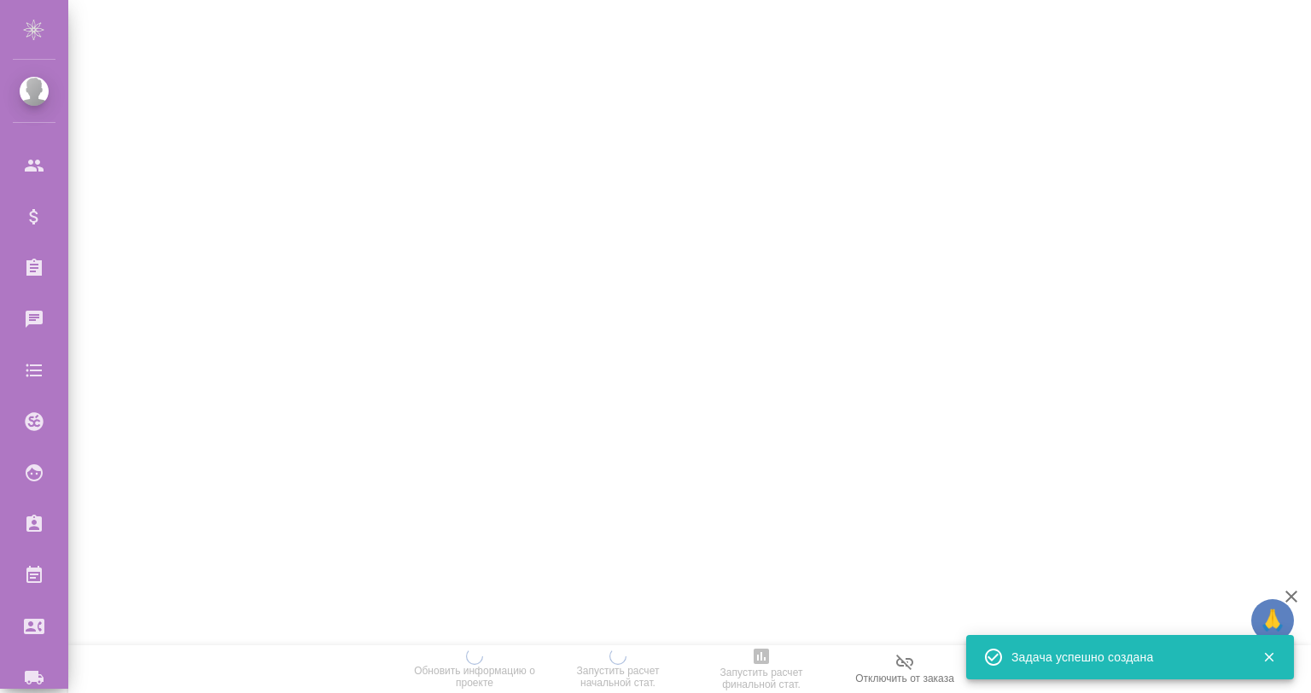
click at [1296, 590] on icon "button" at bounding box center [1291, 596] width 20 height 20
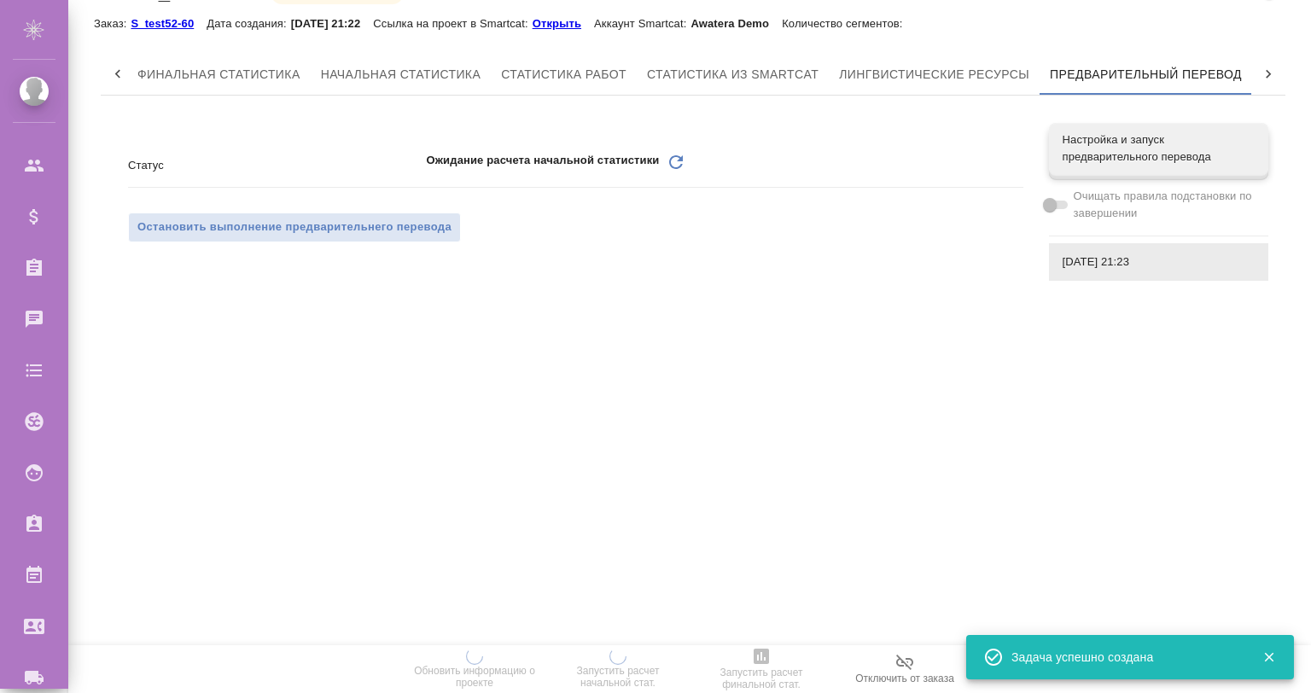
scroll to position [0, 0]
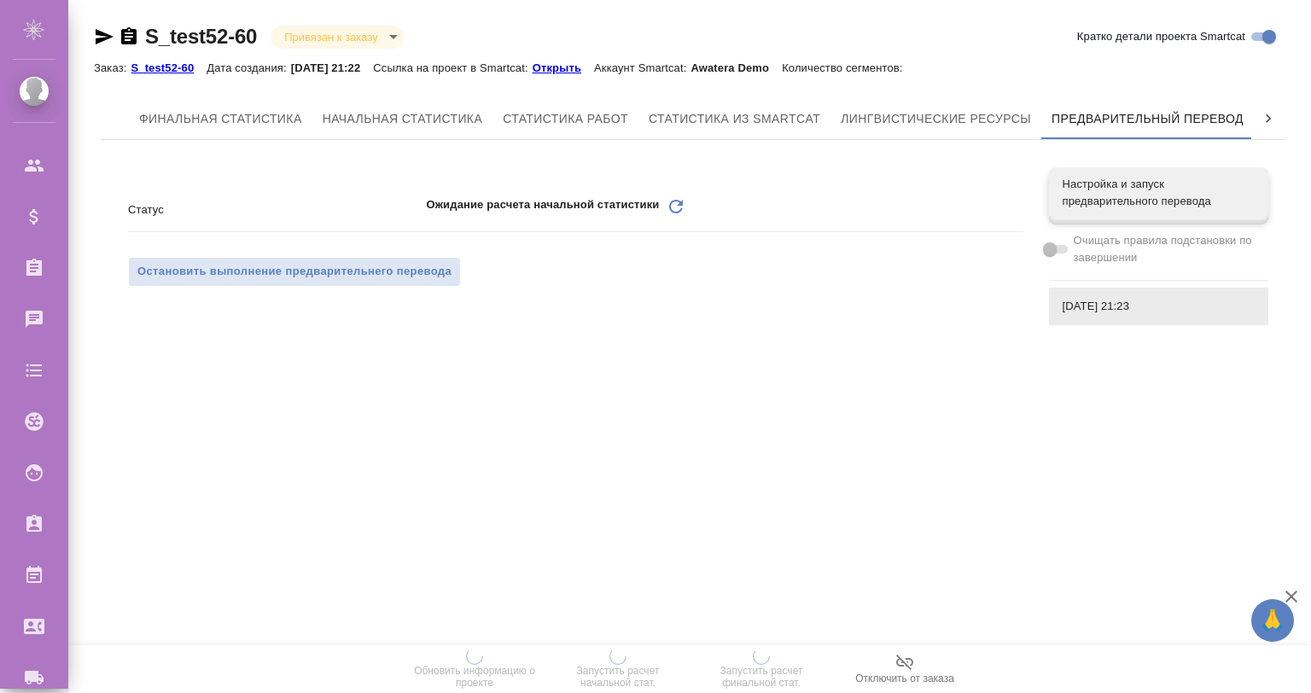
scroll to position [0, 8]
click at [673, 202] on icon "Обновить" at bounding box center [676, 206] width 20 height 20
click at [673, 203] on icon "Обновить" at bounding box center [676, 206] width 20 height 20
click at [675, 204] on icon "Обновить" at bounding box center [676, 206] width 20 height 20
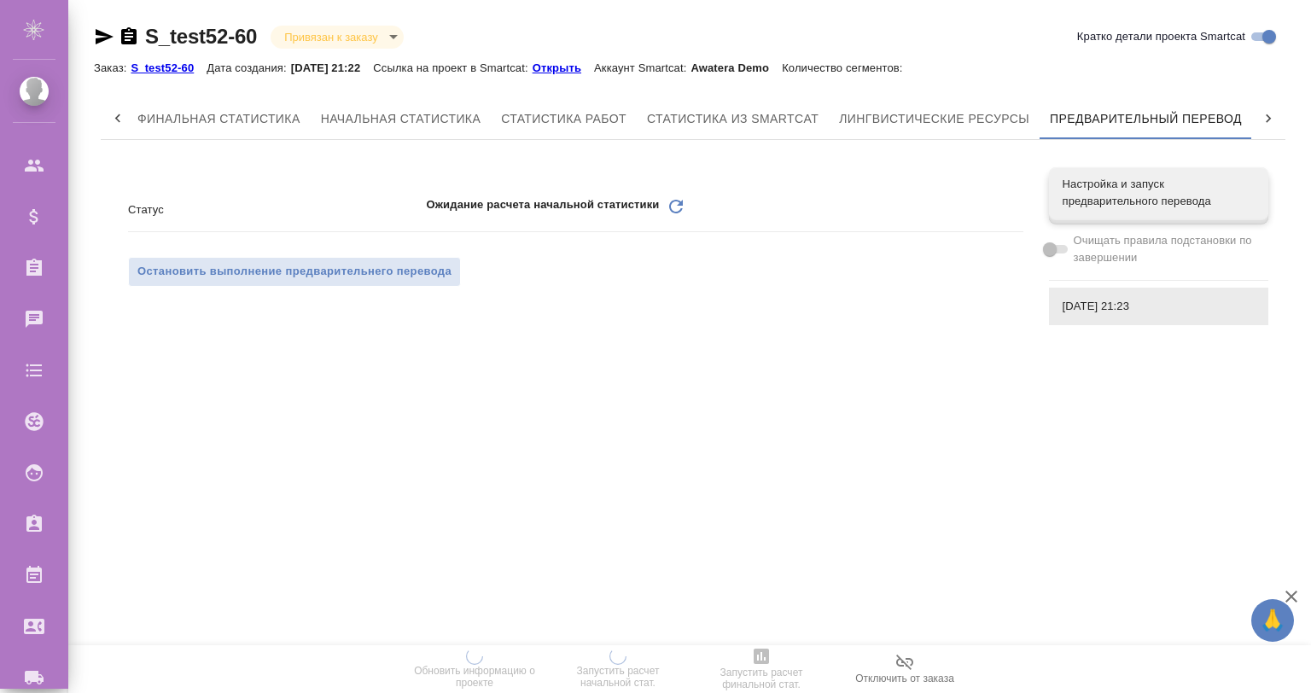
click at [677, 204] on icon "Обновить" at bounding box center [676, 206] width 20 height 20
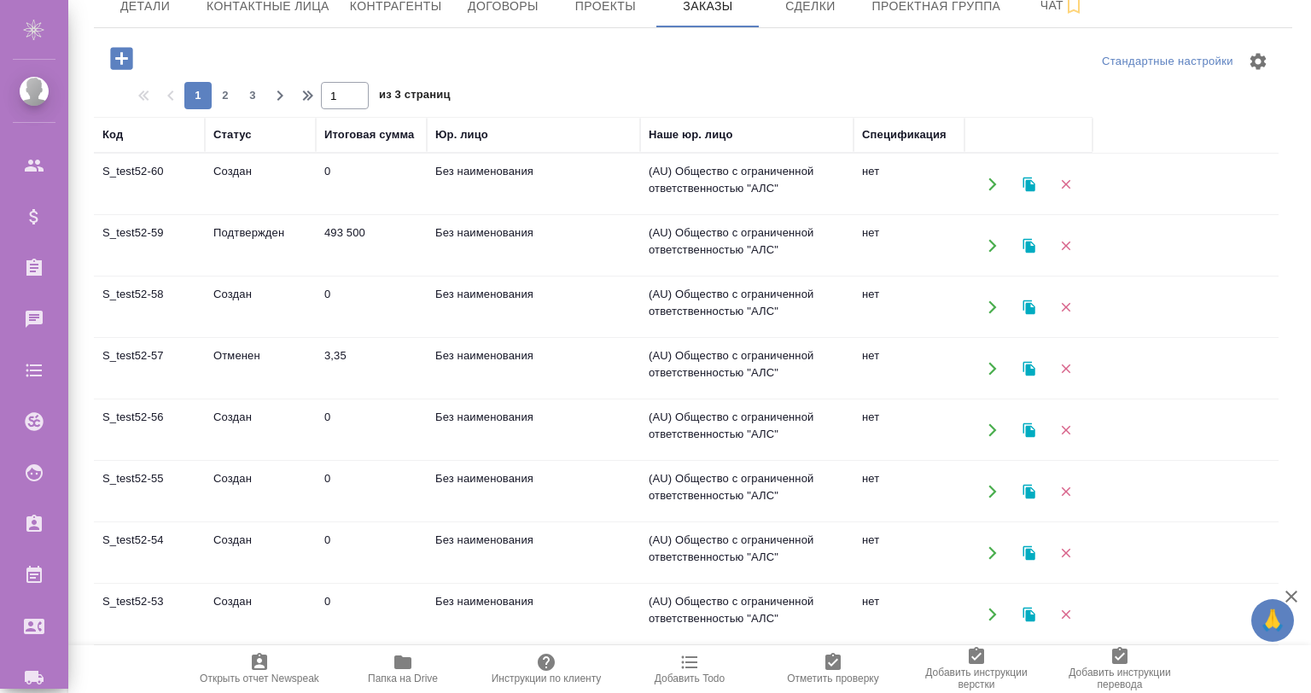
scroll to position [170, 0]
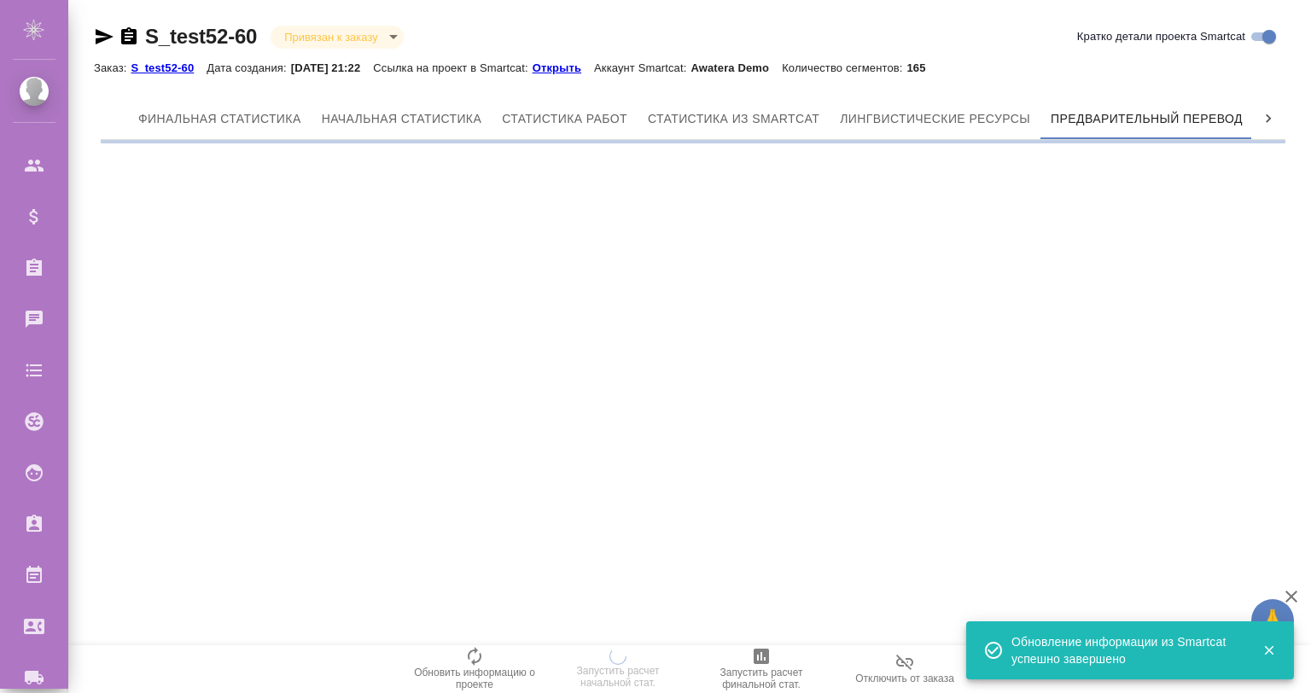
scroll to position [0, 8]
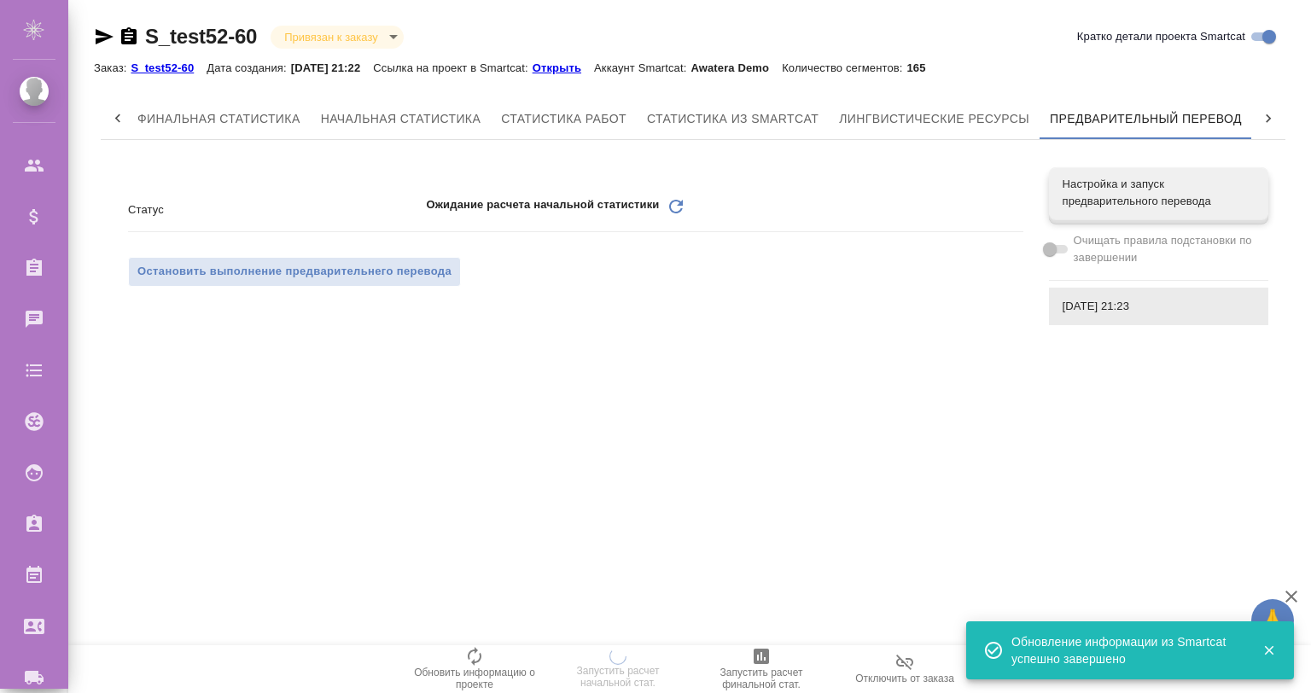
click at [673, 208] on icon "Обновить" at bounding box center [676, 206] width 20 height 20
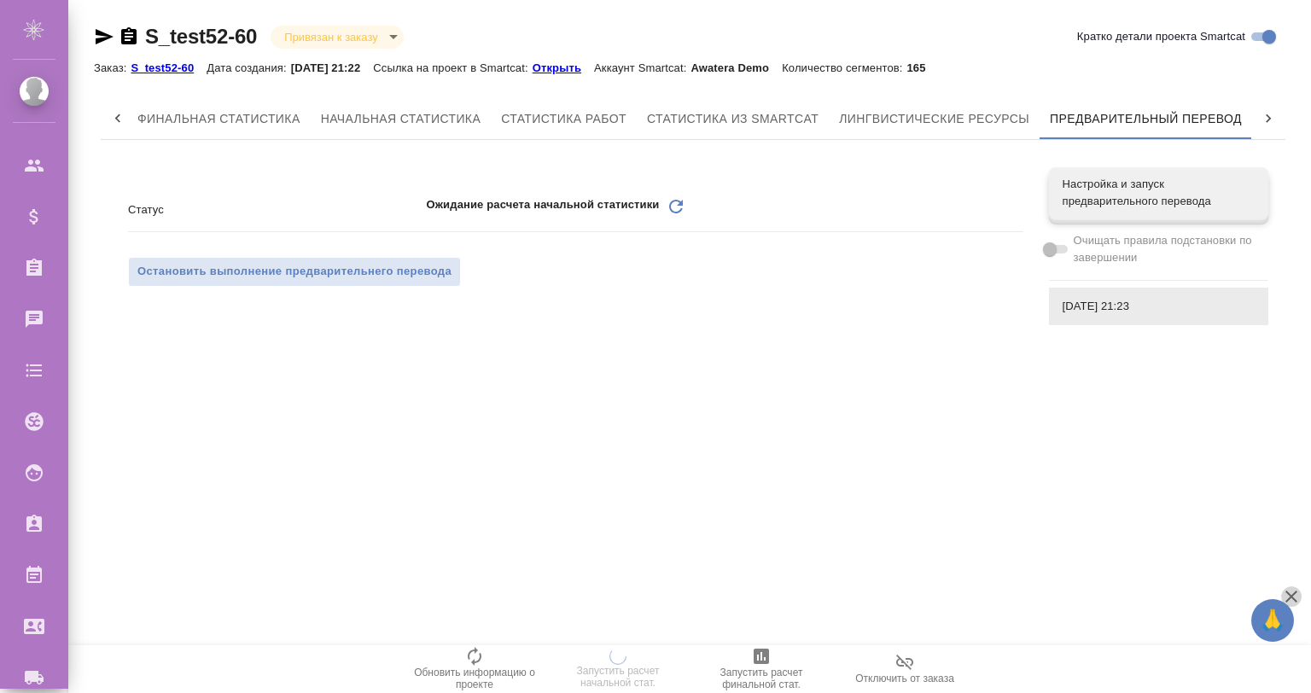
click at [1294, 597] on icon "button" at bounding box center [1291, 597] width 12 height 12
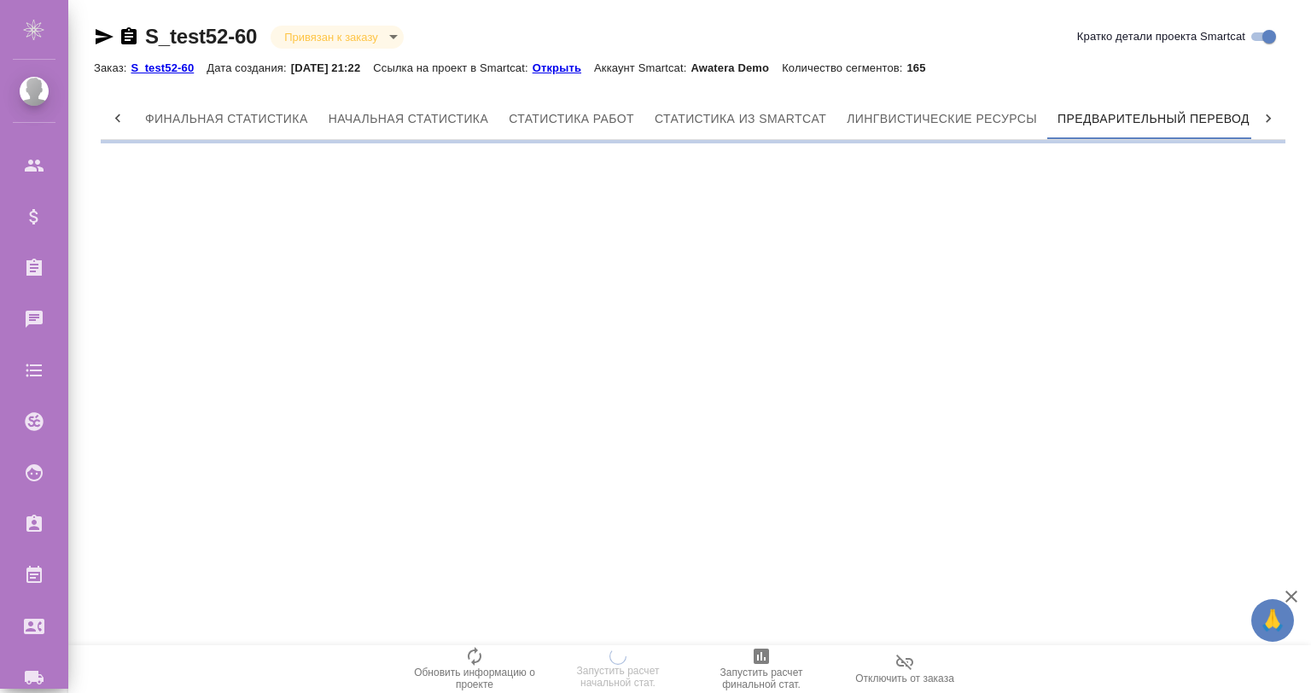
scroll to position [0, 8]
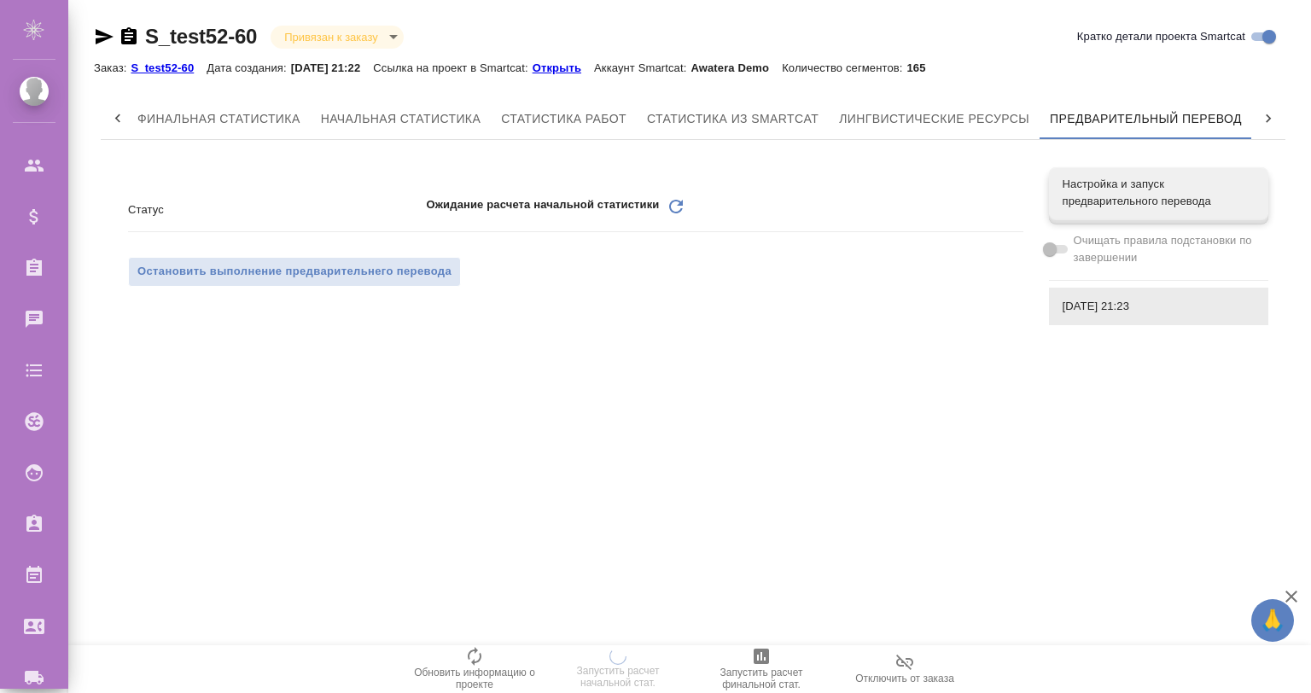
click at [673, 212] on icon at bounding box center [676, 207] width 14 height 14
click at [672, 205] on icon "Обновить" at bounding box center [676, 206] width 20 height 20
click at [576, 65] on p "Открыть" at bounding box center [563, 67] width 61 height 13
click at [672, 196] on icon "Обновить" at bounding box center [676, 206] width 20 height 20
click at [674, 200] on icon "Обновить" at bounding box center [676, 206] width 20 height 20
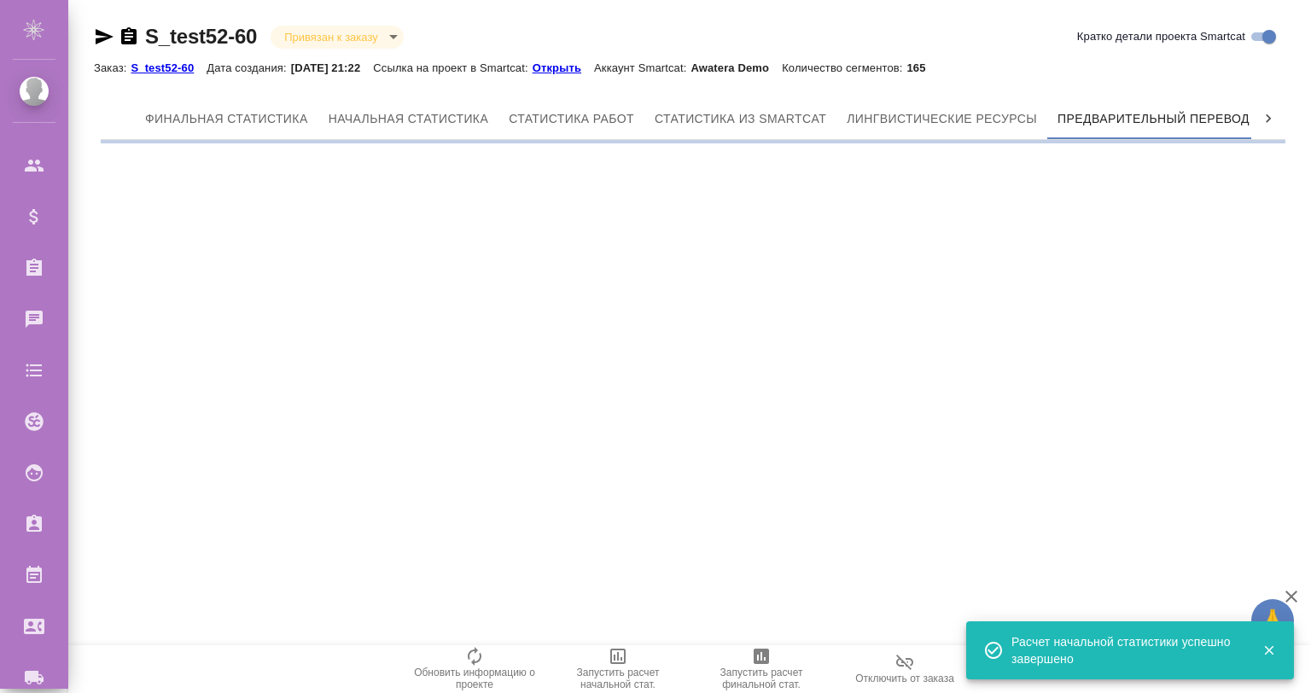
scroll to position [0, 8]
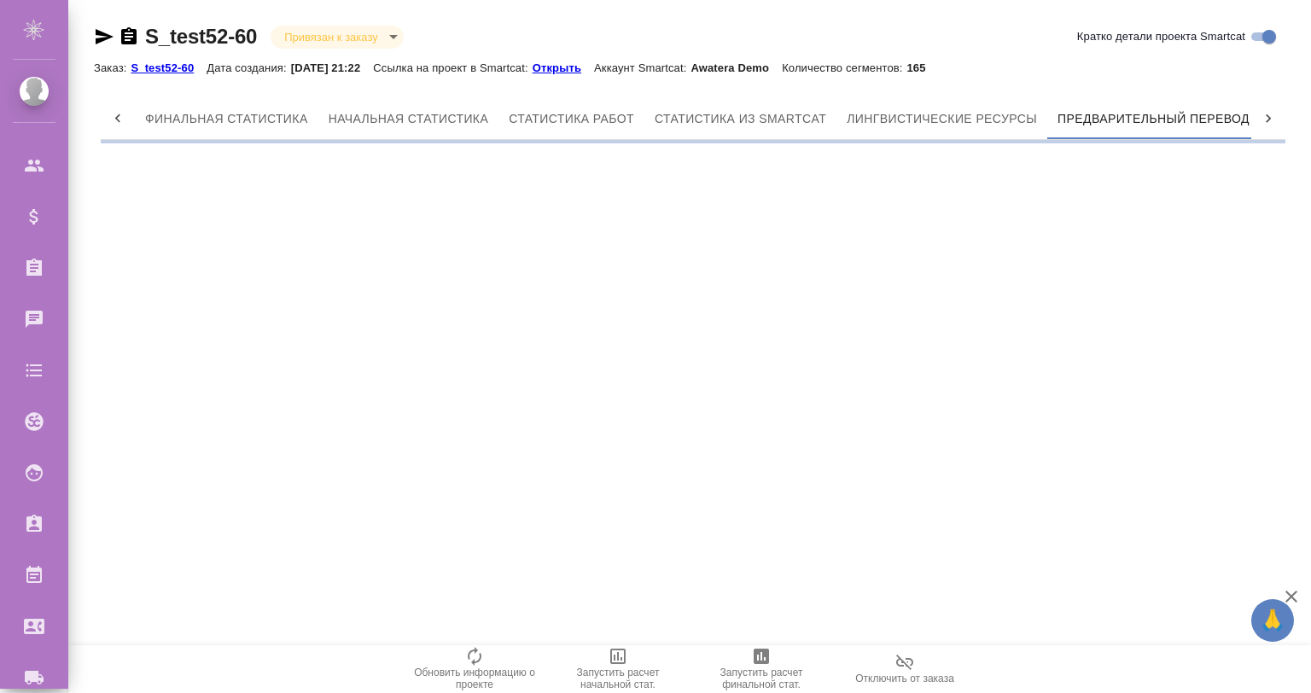
scroll to position [0, 8]
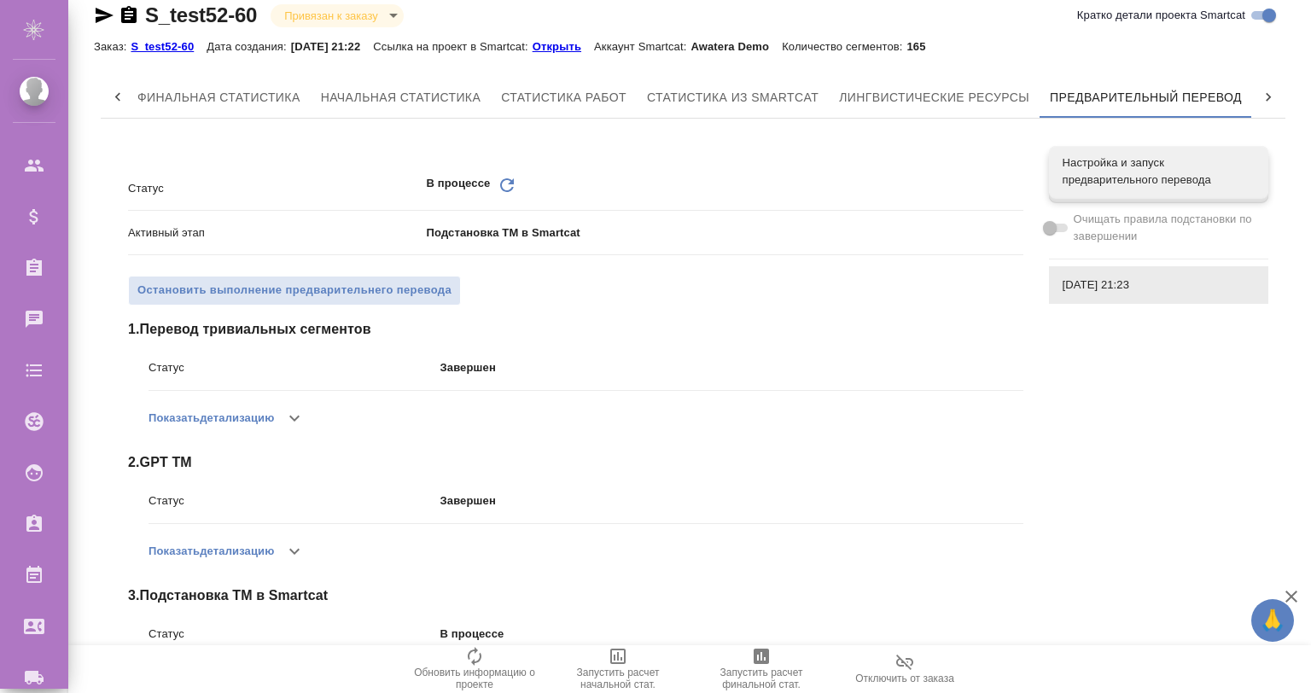
scroll to position [103, 0]
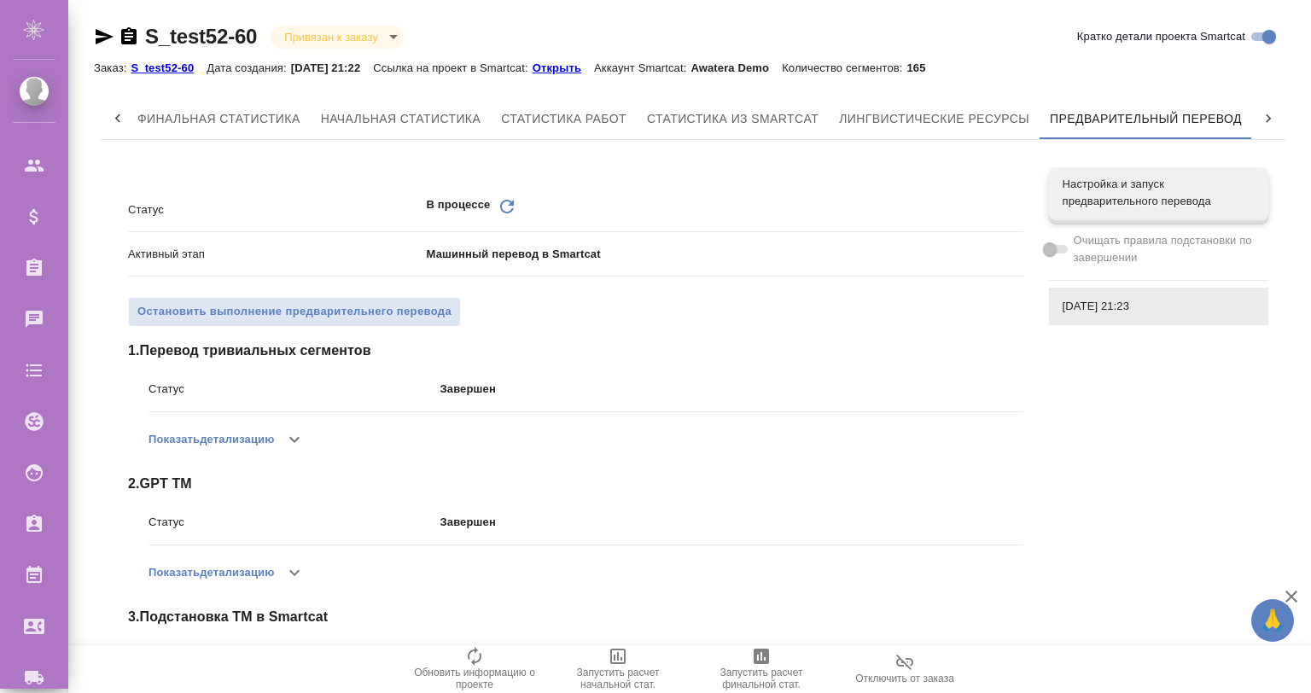
scroll to position [195, 0]
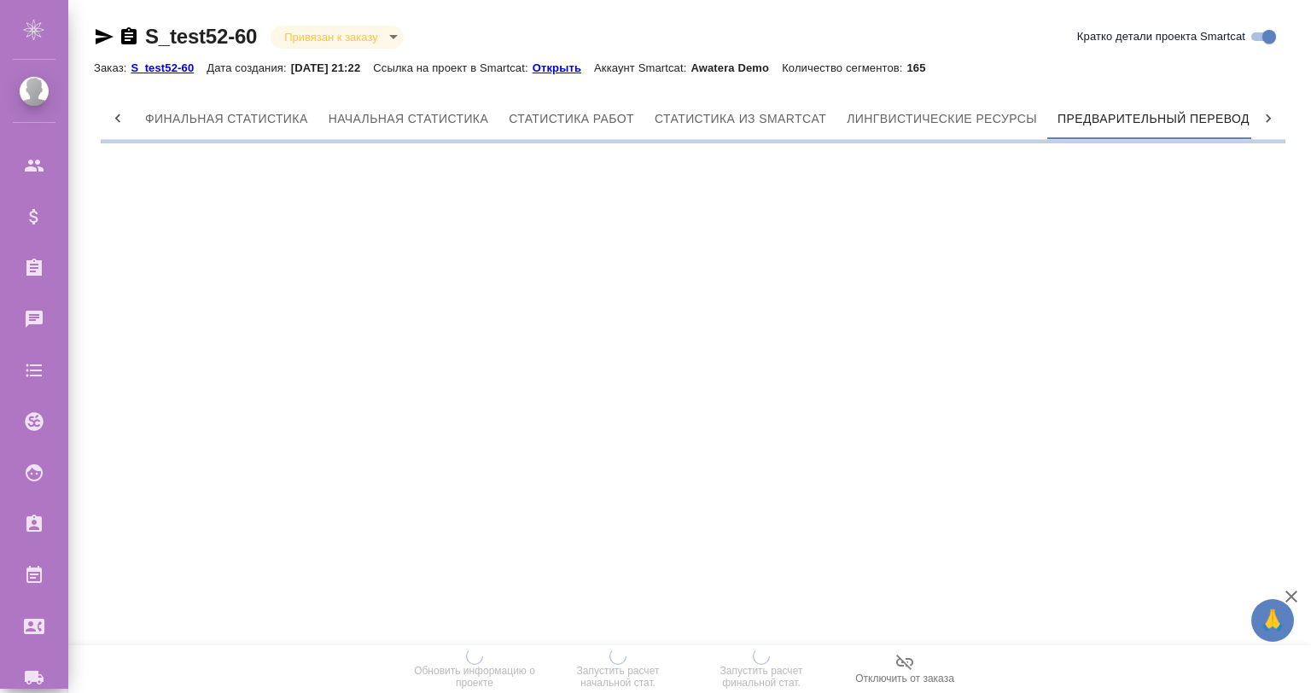
scroll to position [0, 8]
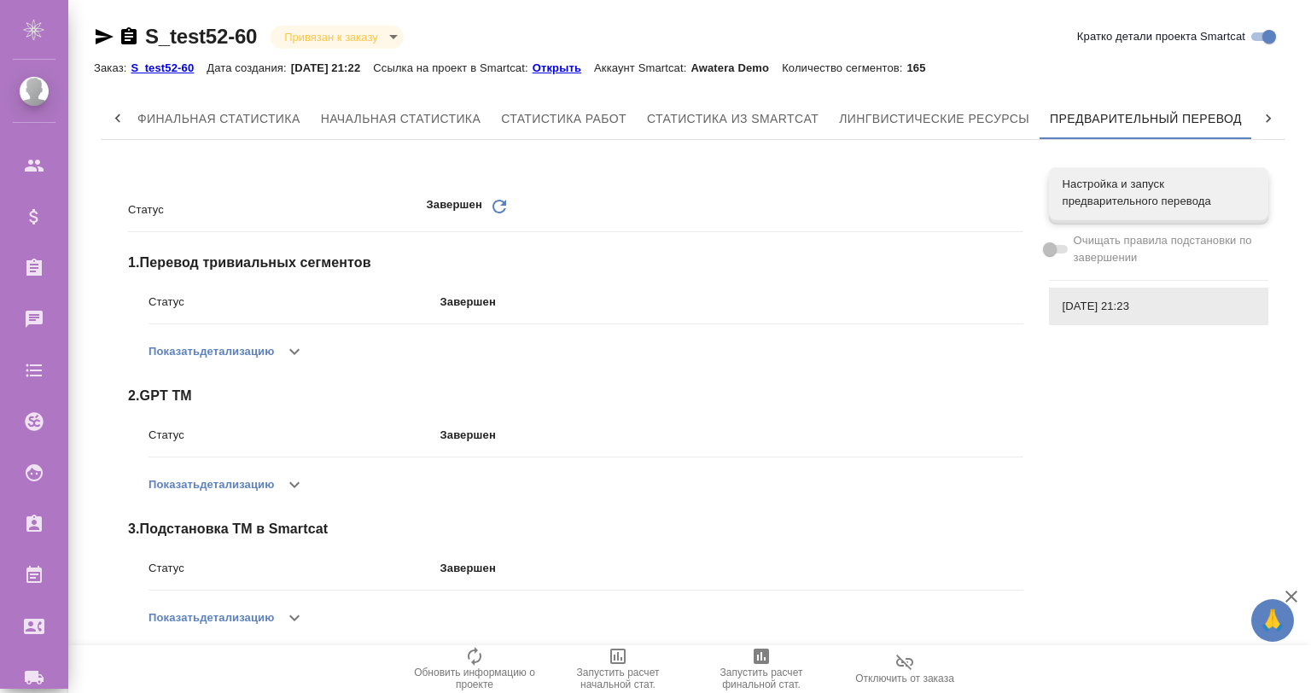
click at [577, 71] on p "Открыть" at bounding box center [563, 67] width 61 height 13
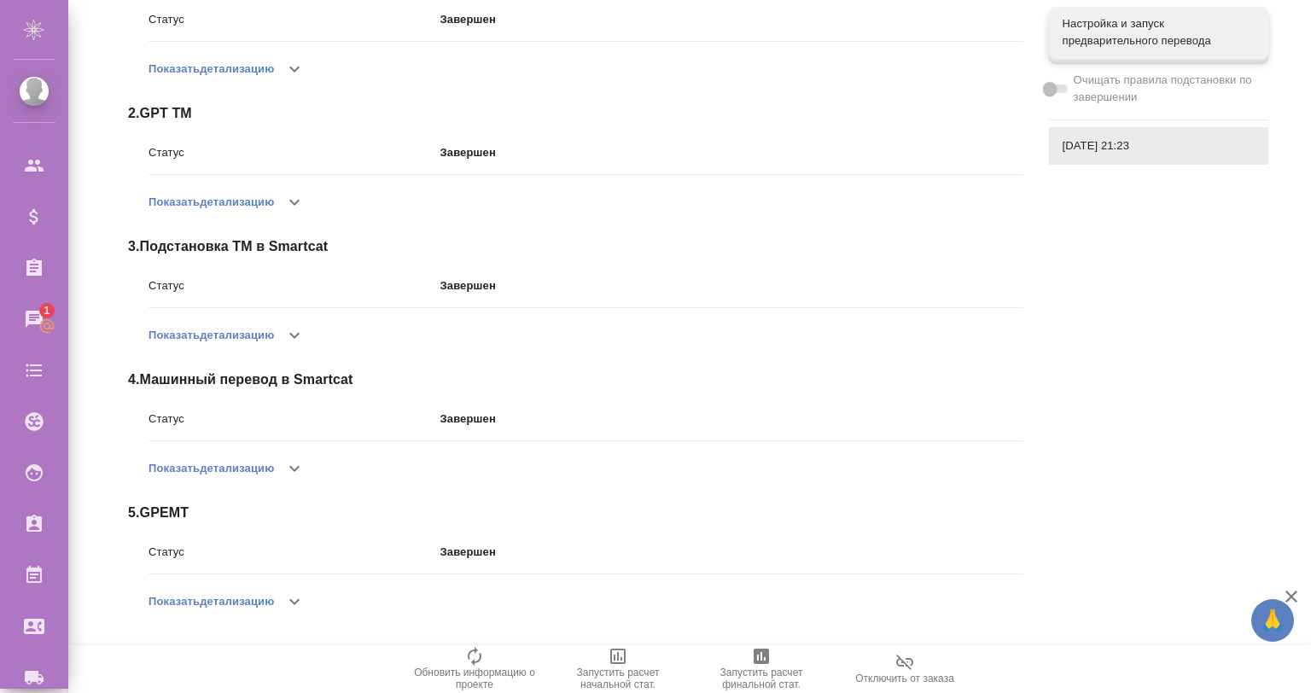
scroll to position [0, 0]
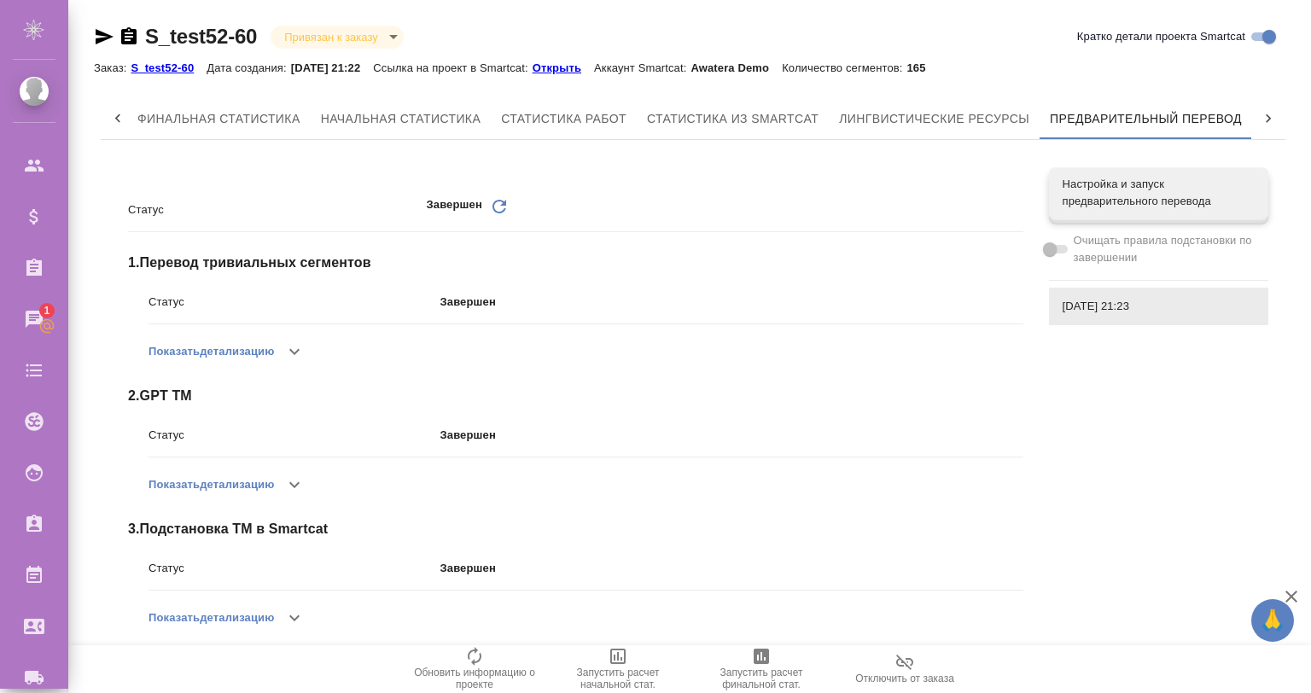
click at [160, 67] on p "S_test52-60" at bounding box center [169, 67] width 76 height 13
click at [1195, 179] on span "Настройка и запуск предварительного перевода" at bounding box center [1159, 193] width 192 height 34
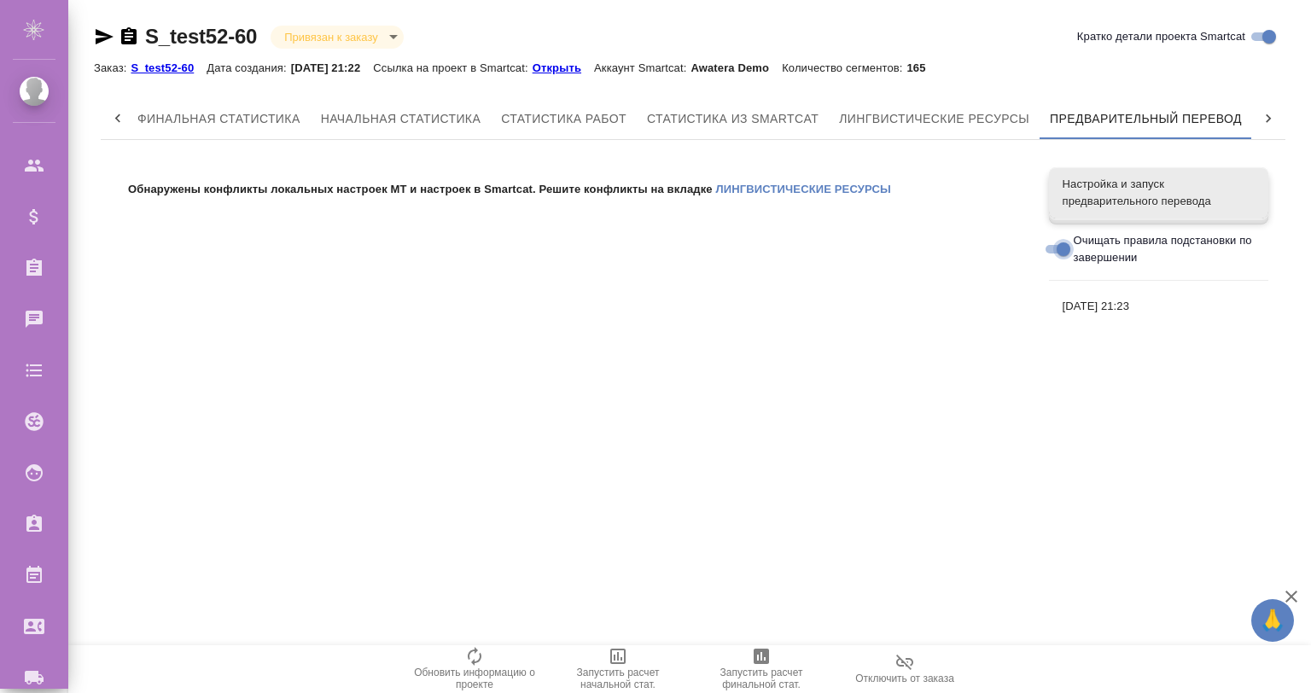
click at [1062, 239] on input "Очищать правила подстановки по завершении" at bounding box center [1063, 249] width 61 height 20
checkbox input "false"
click at [930, 109] on span "Лингвистические ресурсы" at bounding box center [934, 118] width 190 height 21
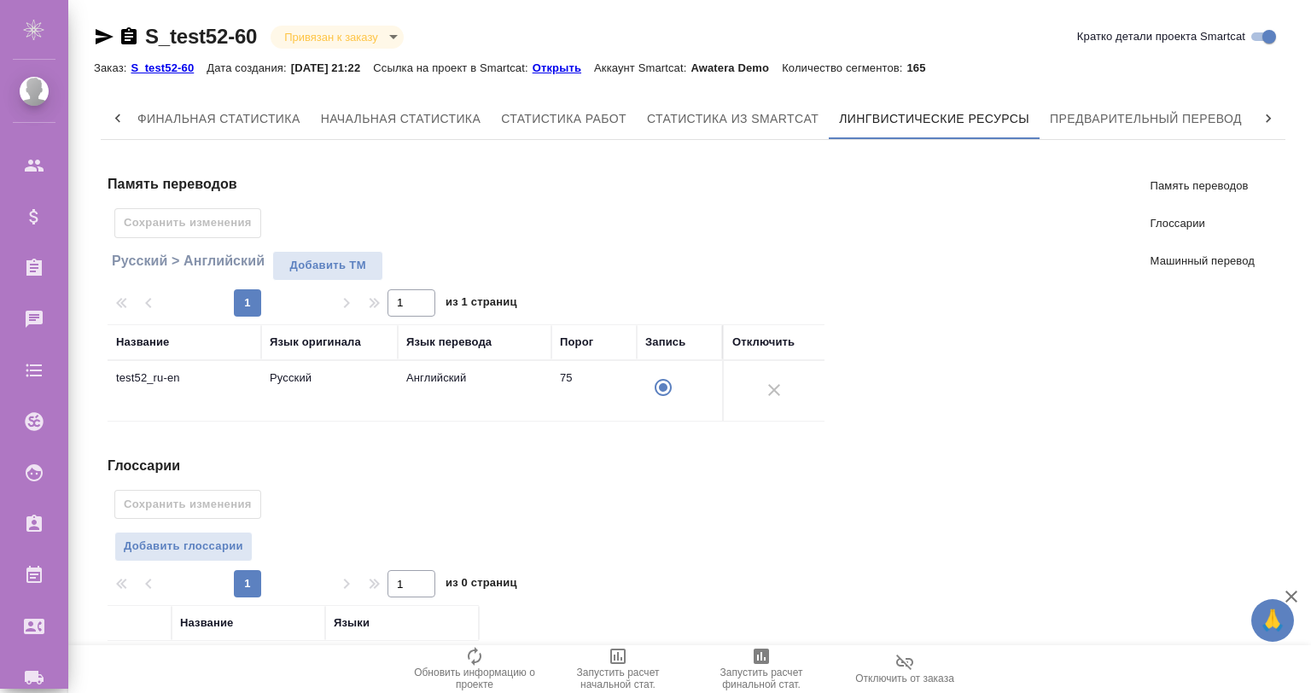
scroll to position [266, 0]
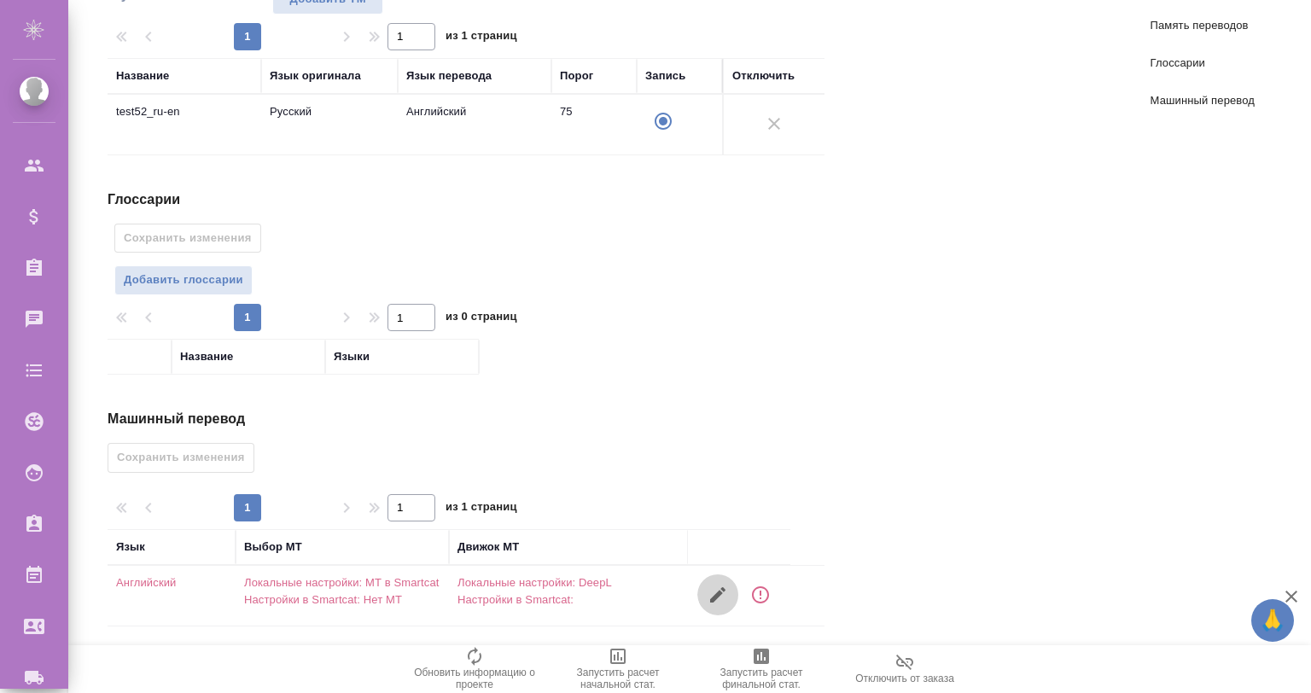
click at [706, 582] on button "button" at bounding box center [717, 594] width 41 height 41
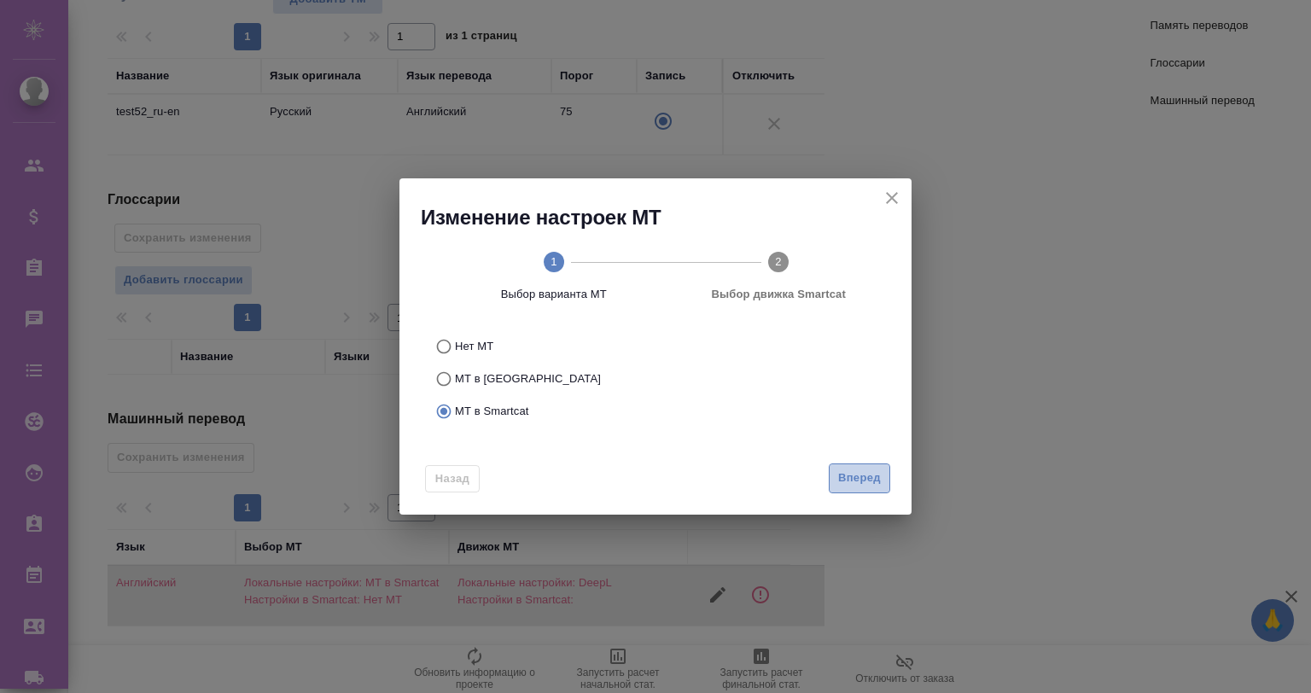
click at [879, 467] on button "Вперед" at bounding box center [859, 478] width 61 height 30
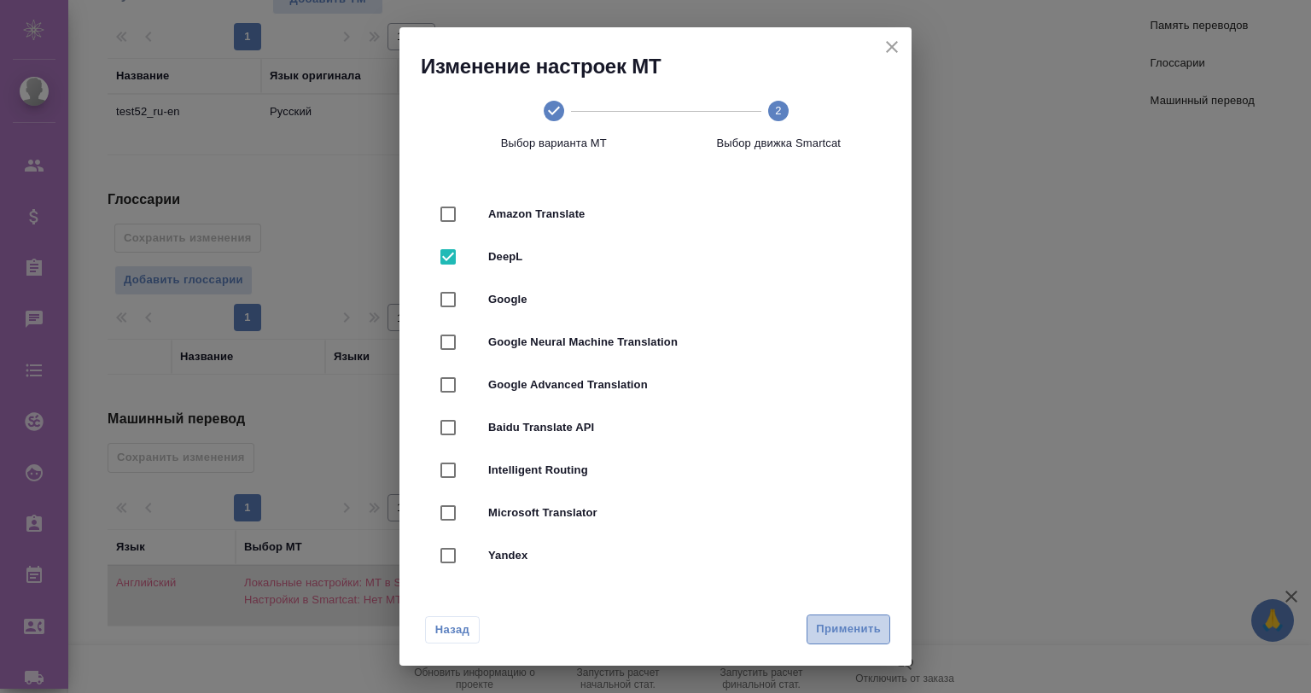
click at [833, 618] on button "Применить" at bounding box center [849, 630] width 84 height 30
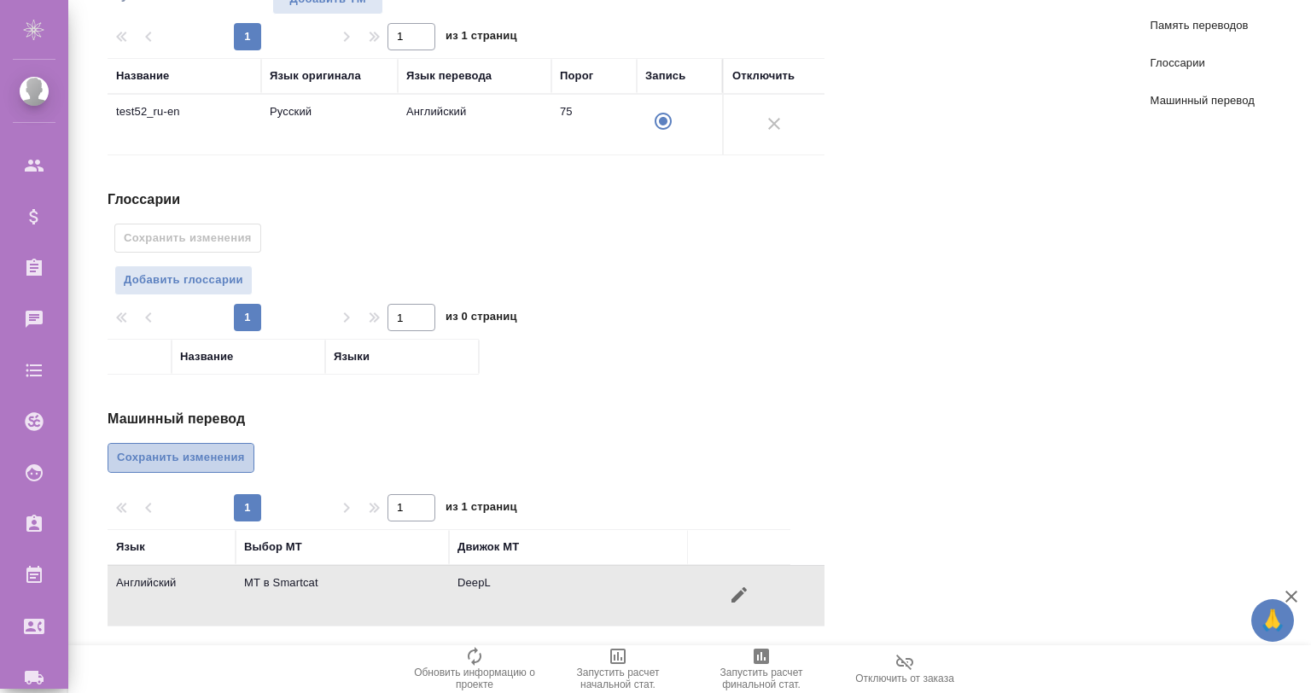
click at [164, 455] on span "Сохранить изменения" at bounding box center [181, 458] width 128 height 20
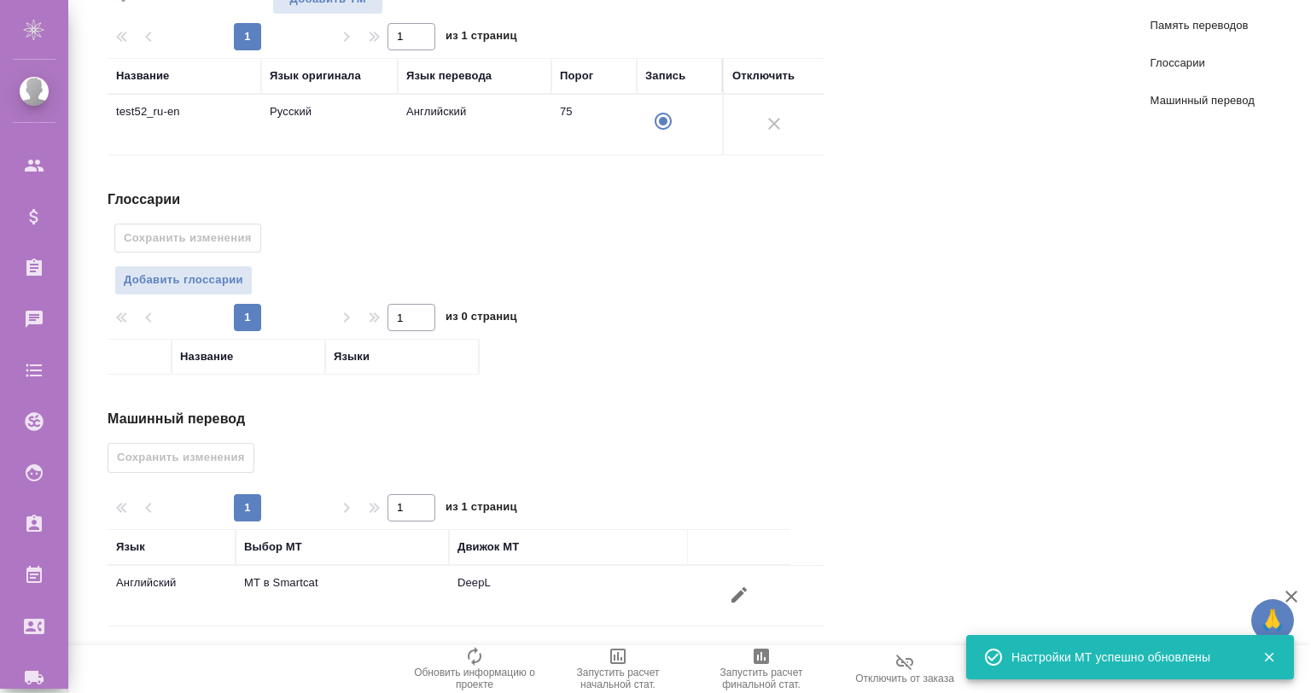
scroll to position [0, 0]
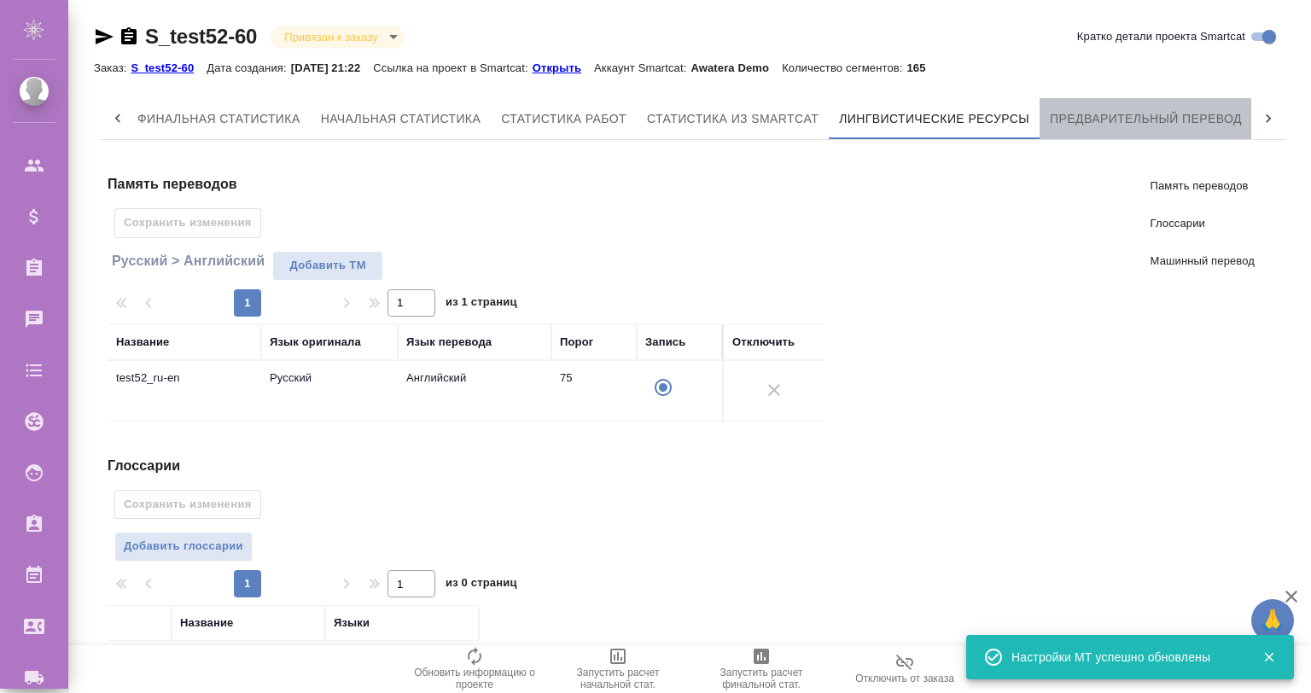
click at [1123, 123] on span "Предварительный перевод" at bounding box center [1146, 118] width 192 height 21
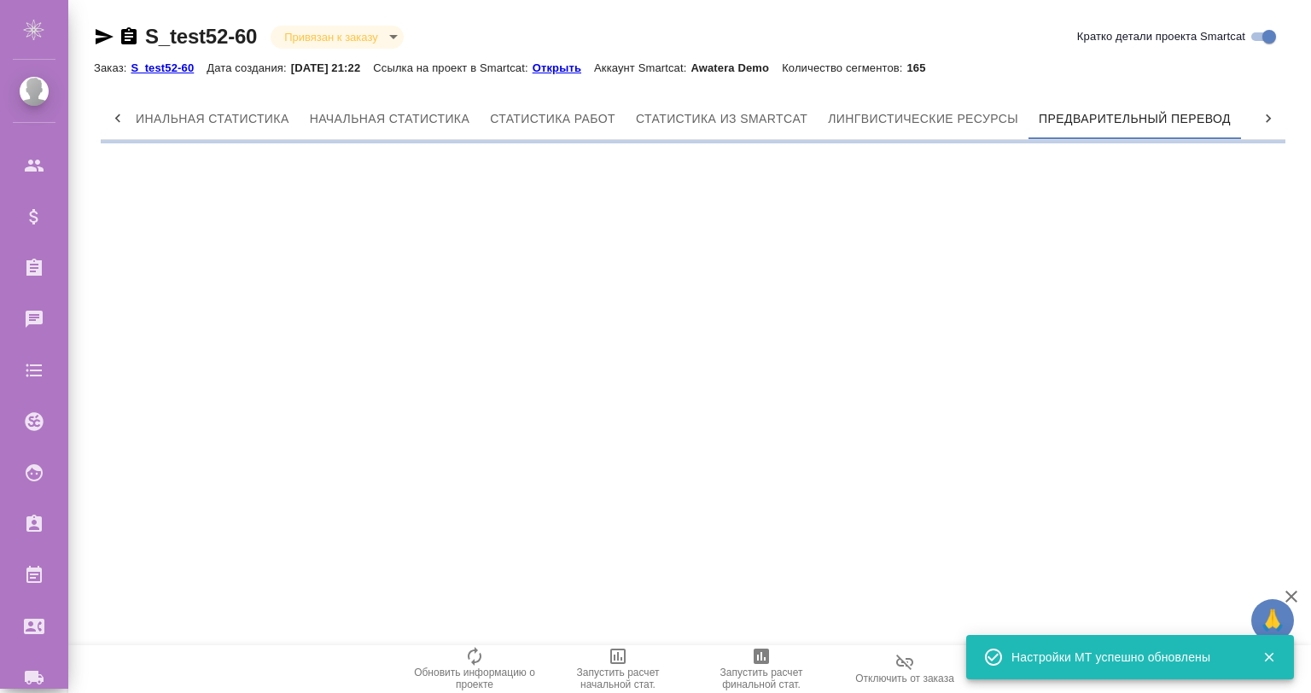
scroll to position [0, 20]
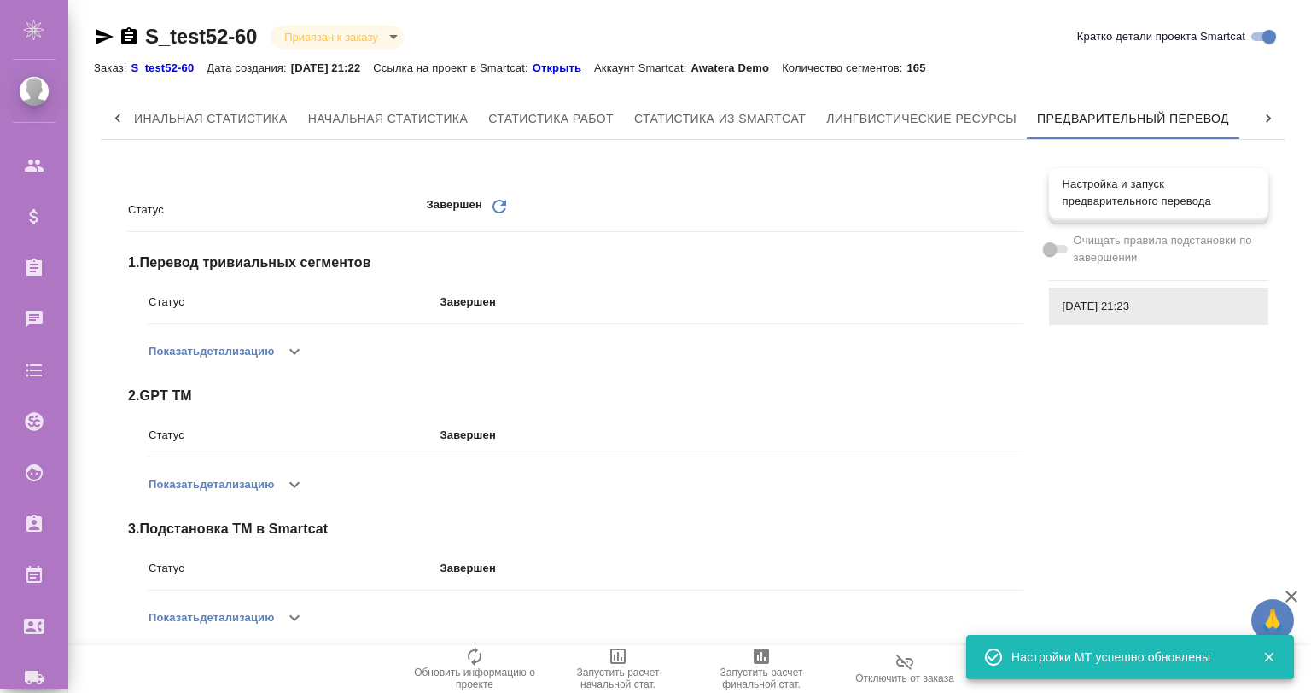
click at [1120, 193] on span "Настройка и запуск предварительного перевода" at bounding box center [1159, 193] width 192 height 34
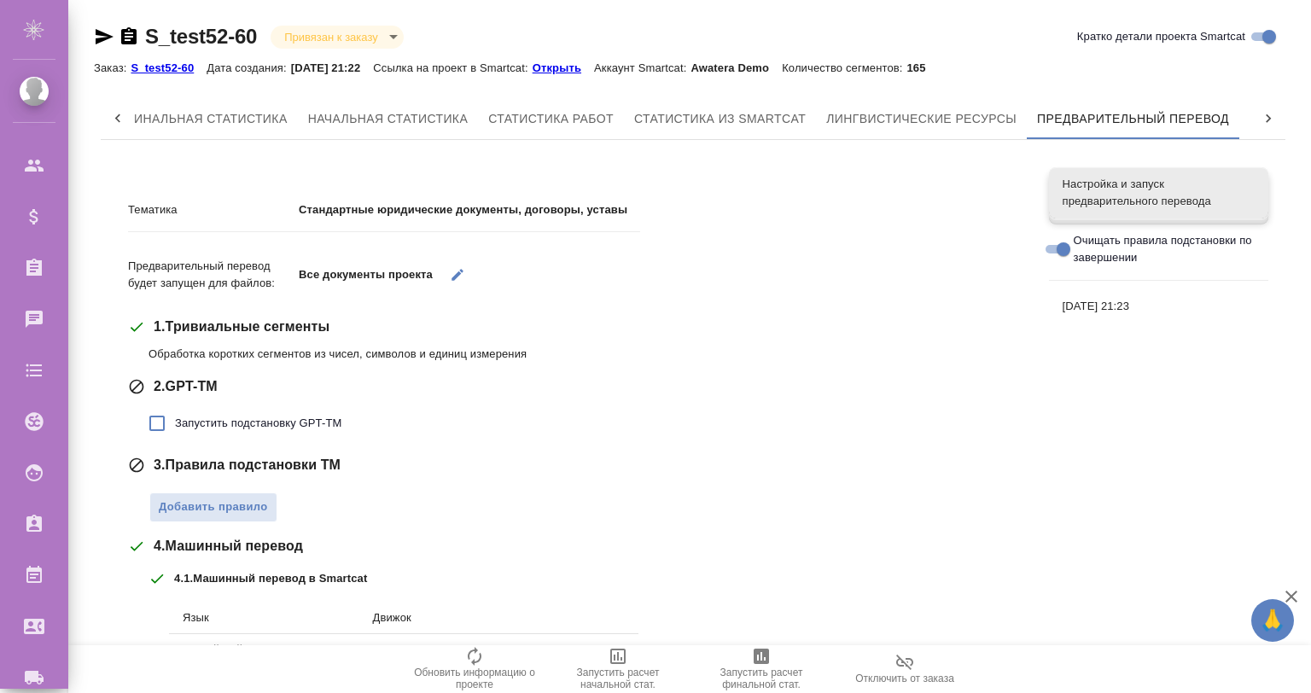
click at [1045, 236] on label "Очищать правила подстановки по завершении" at bounding box center [1148, 249] width 216 height 34
click at [1045, 239] on input "Очищать правила подстановки по завершении" at bounding box center [1063, 249] width 61 height 20
checkbox input "false"
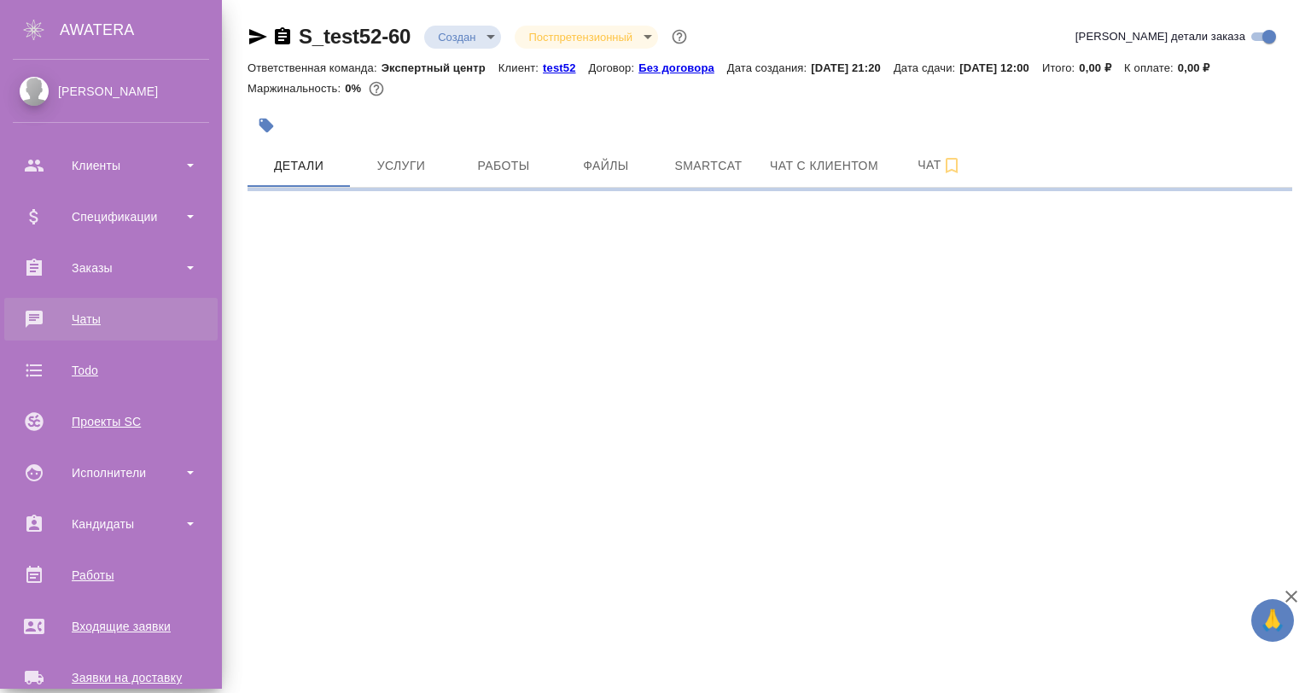
select select "RU"
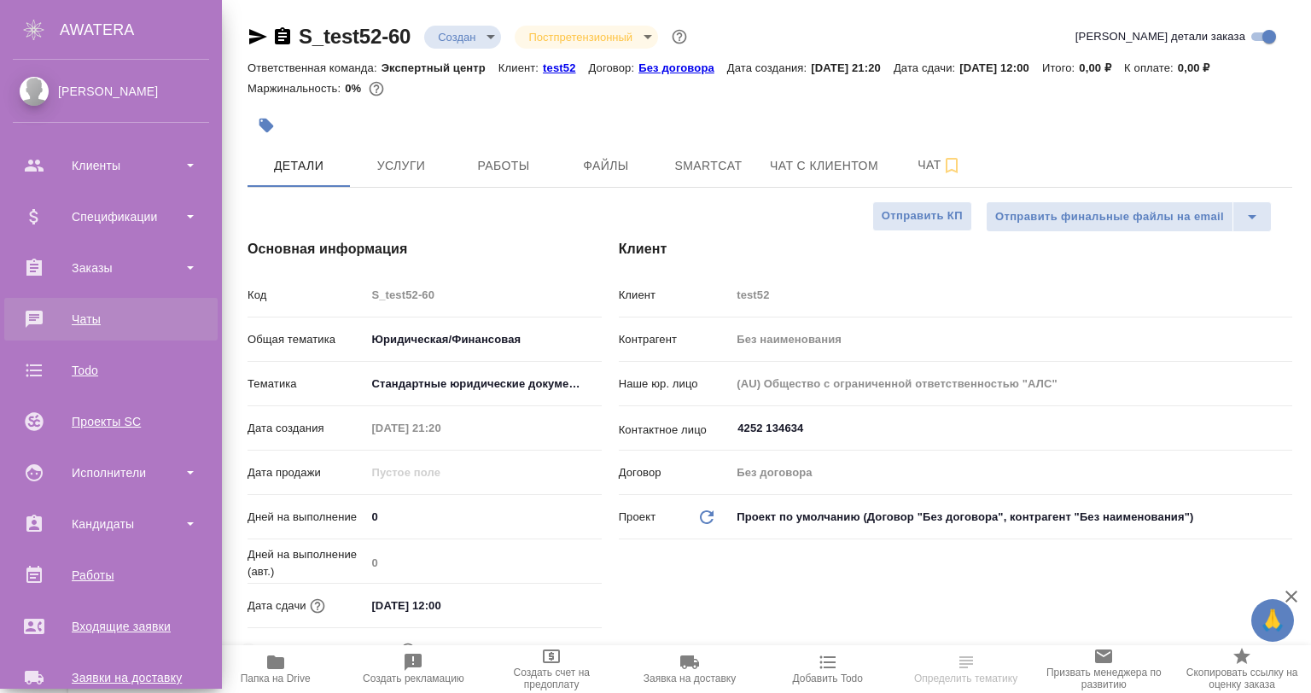
type textarea "x"
click at [41, 328] on div "Чаты" at bounding box center [111, 319] width 196 height 26
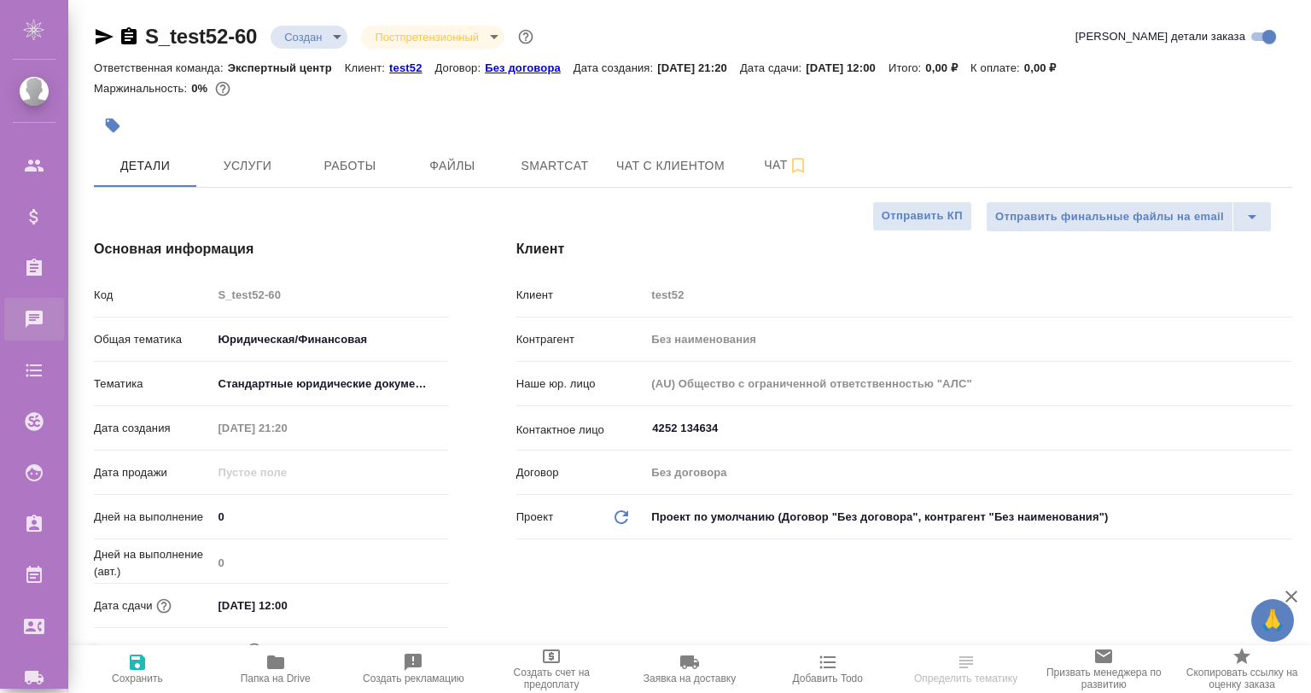
type textarea "x"
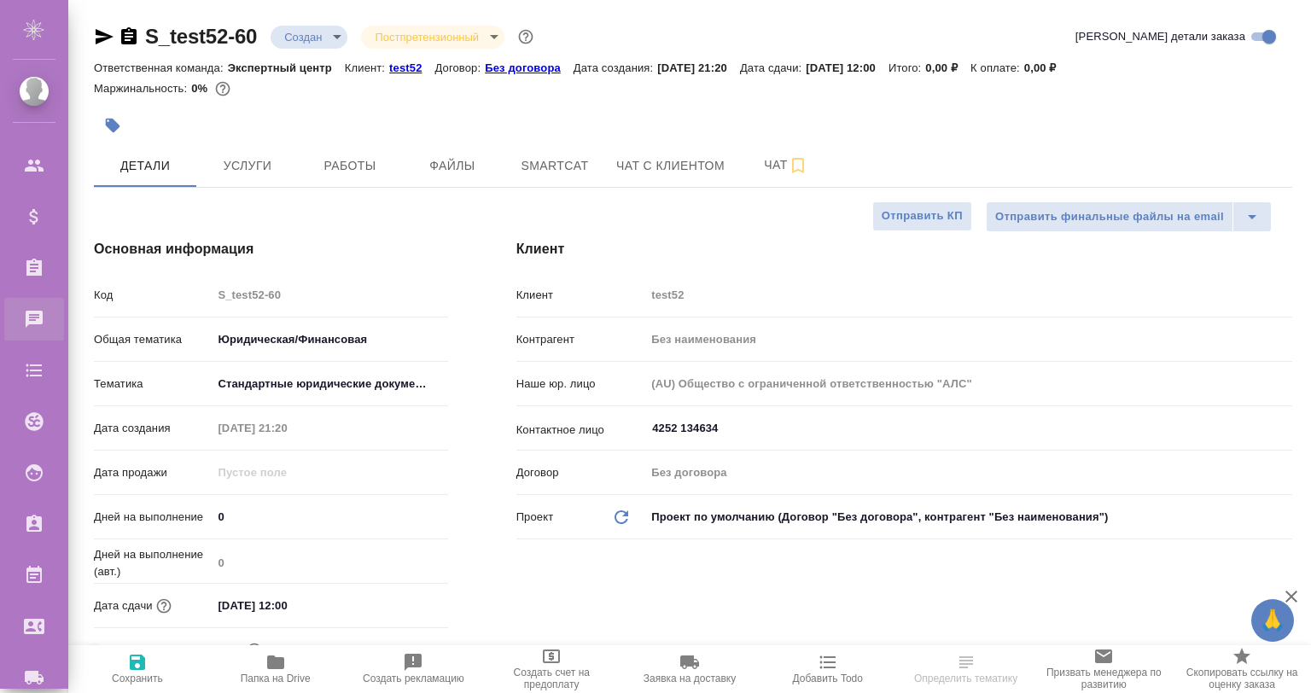
type textarea "x"
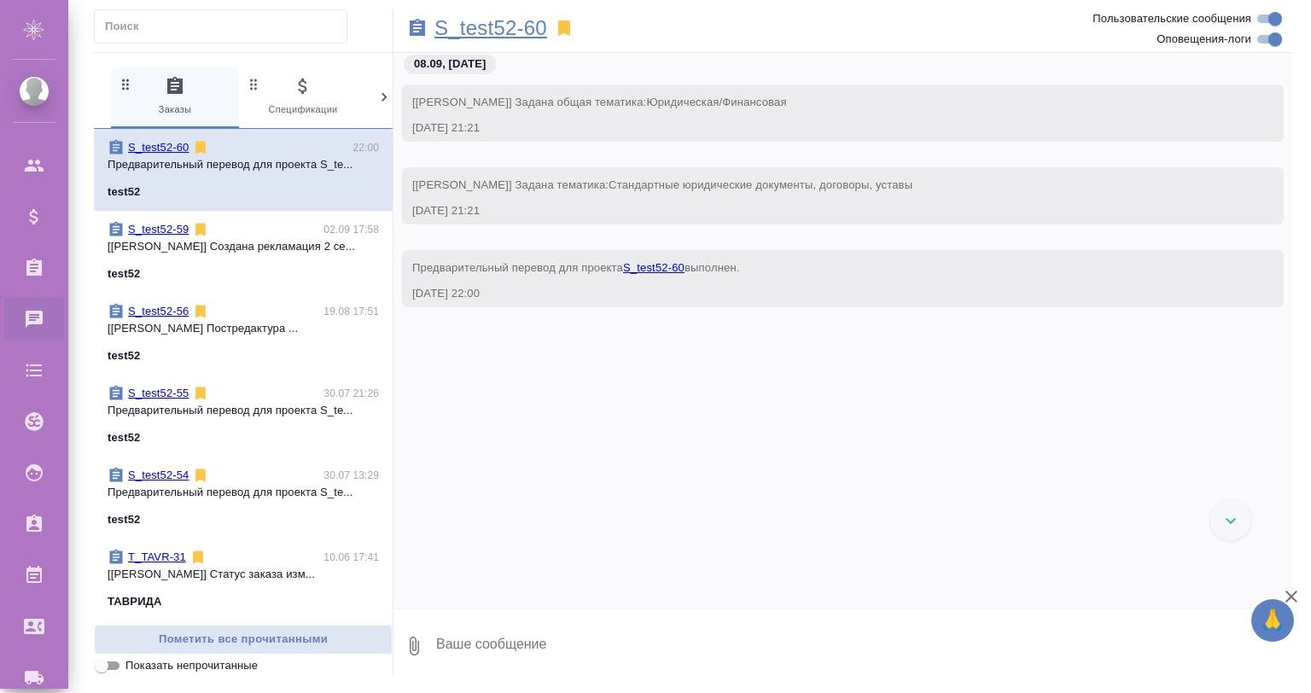
click at [498, 34] on p "S_test52-60" at bounding box center [490, 28] width 113 height 17
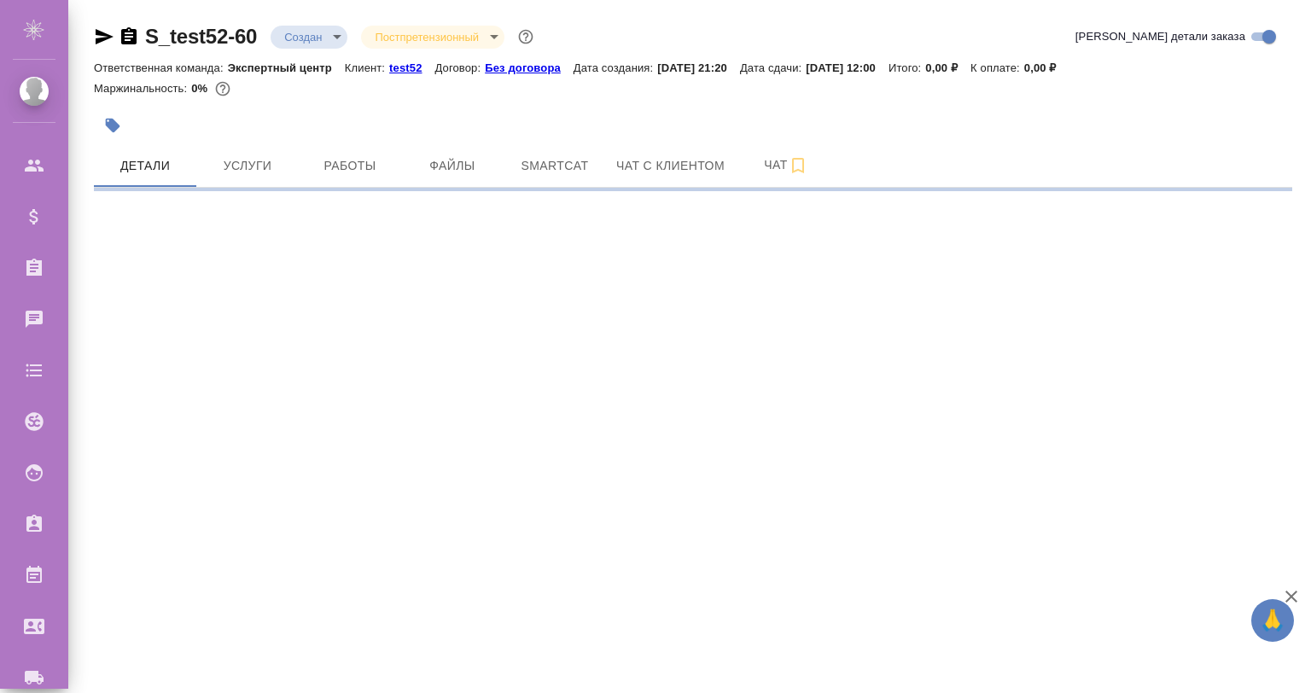
select select "RU"
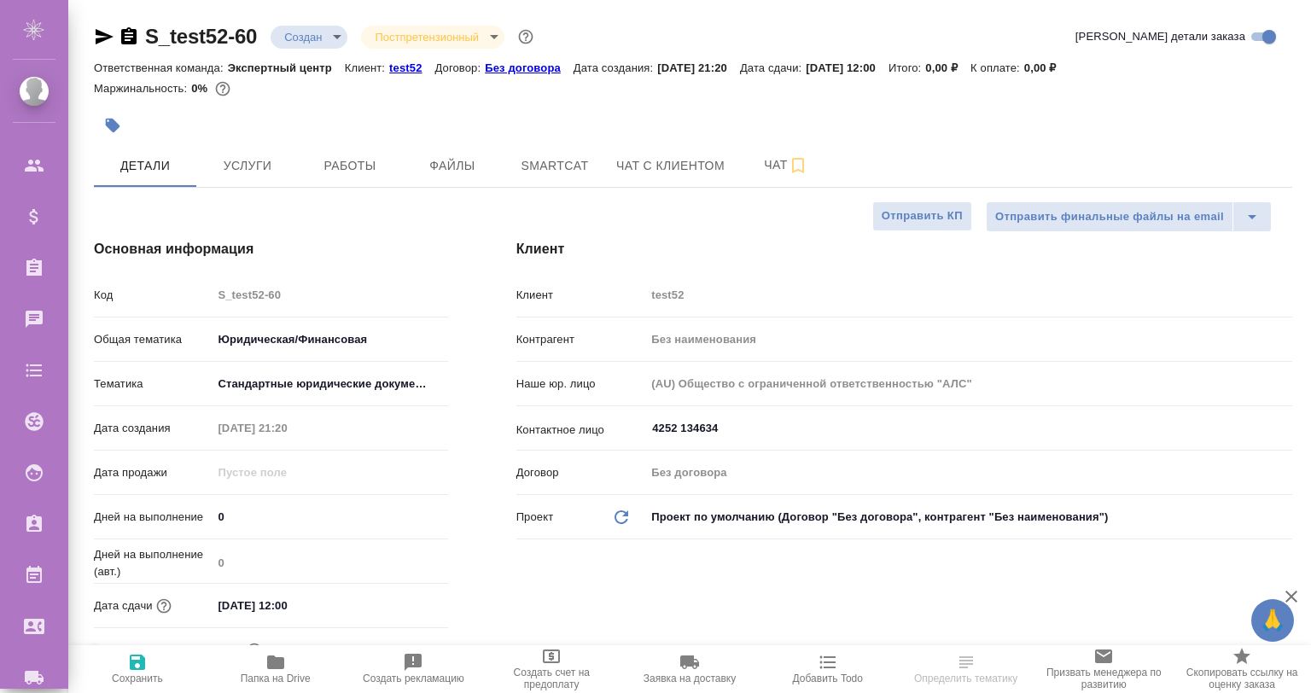
type textarea "x"
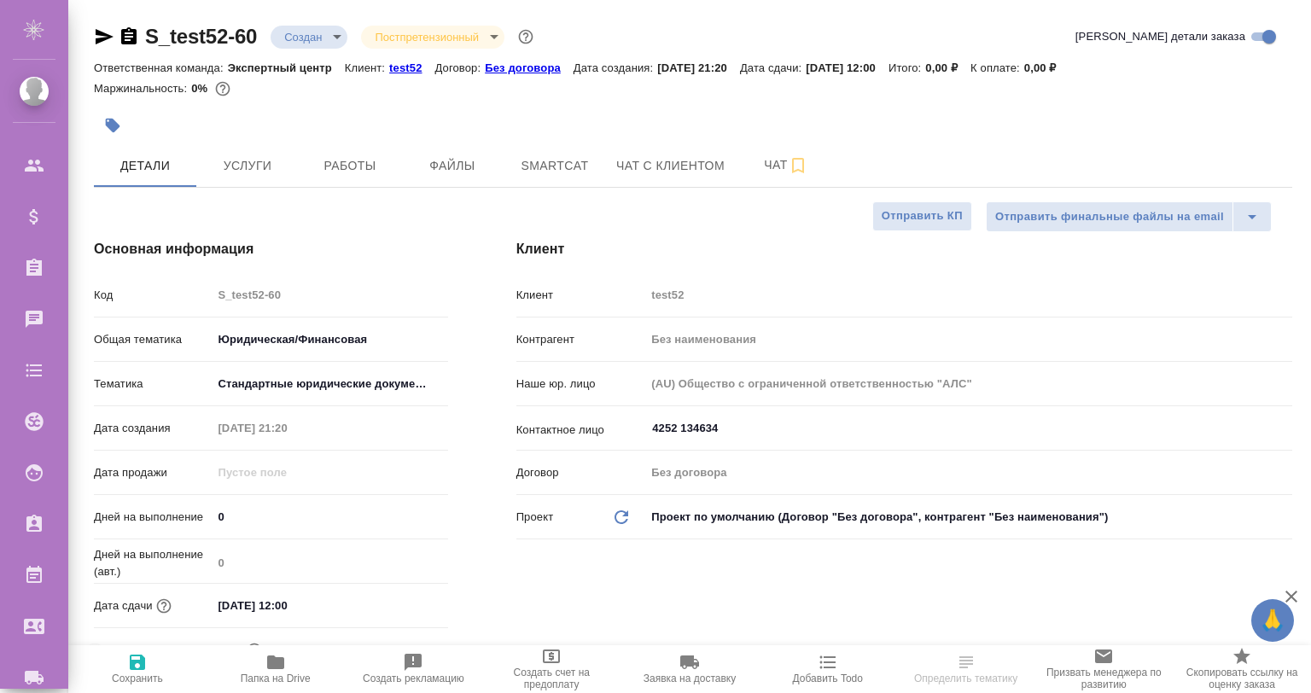
type textarea "x"
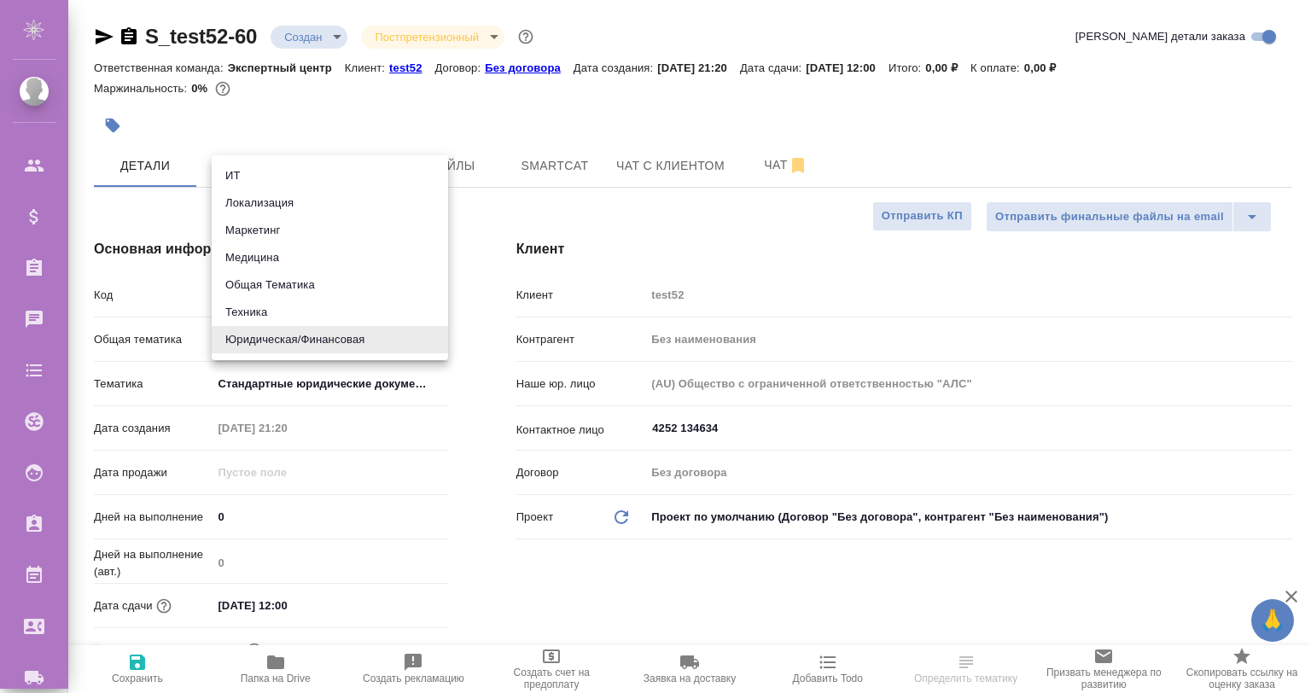
click at [329, 346] on body "🙏 .cls-1 fill:#fff; AWATERA [PERSON_NAME] Спецификации Заказы 0 Чаты Todo Проек…" at bounding box center [655, 415] width 1311 height 830
click at [307, 225] on li "Маркетинг" at bounding box center [330, 230] width 236 height 27
type input "marketing"
type textarea "x"
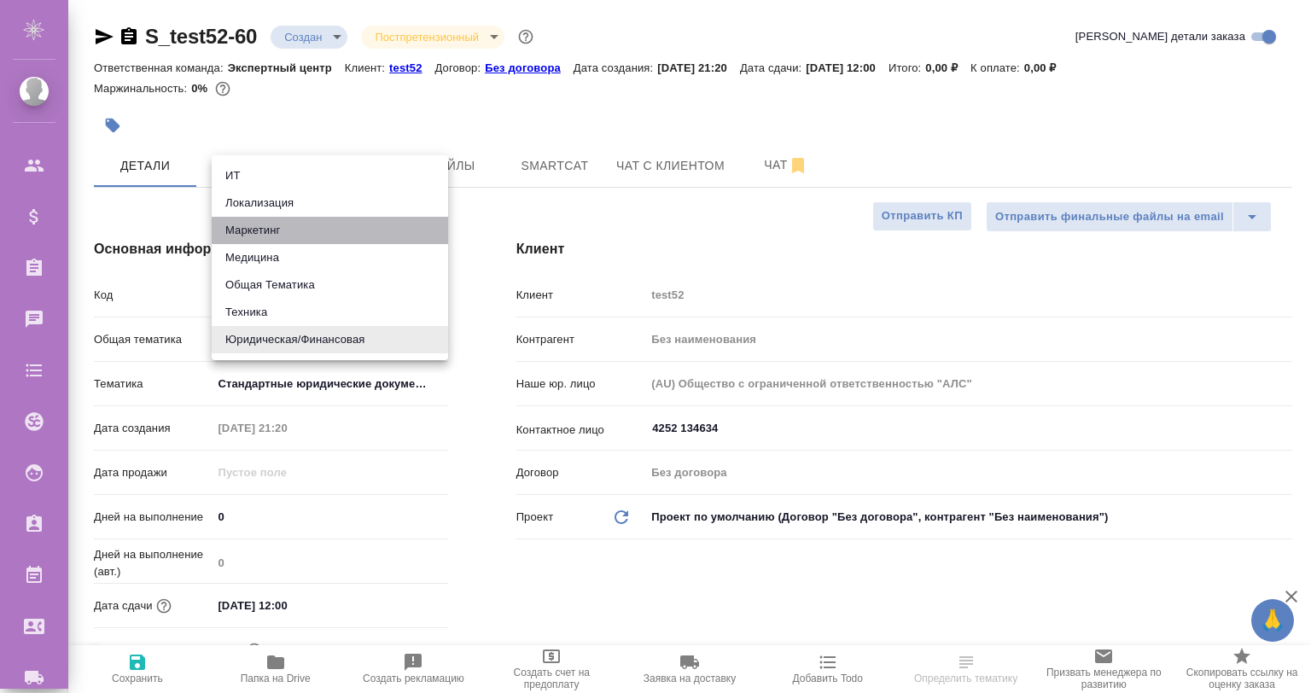
type textarea "x"
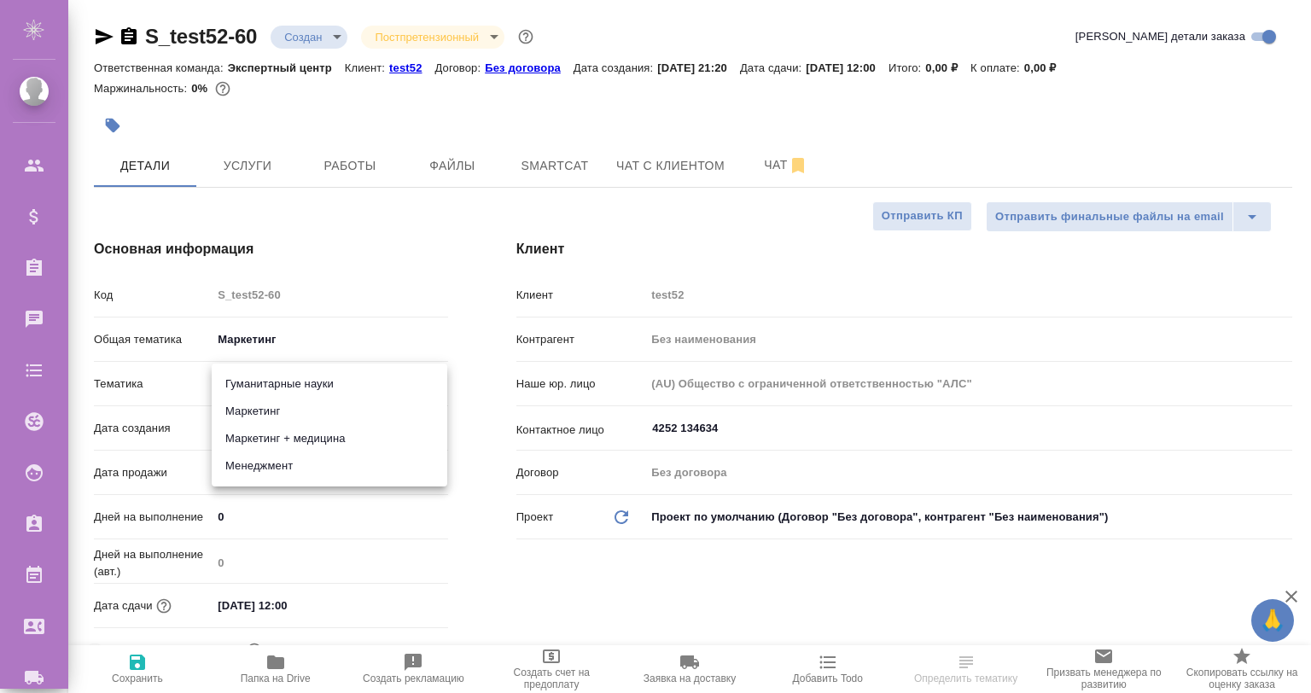
click at [294, 369] on body "🙏 .cls-1 fill:#fff; AWATERA [PERSON_NAME] Спецификации Заказы 0 Чаты Todo Проек…" at bounding box center [655, 415] width 1311 height 830
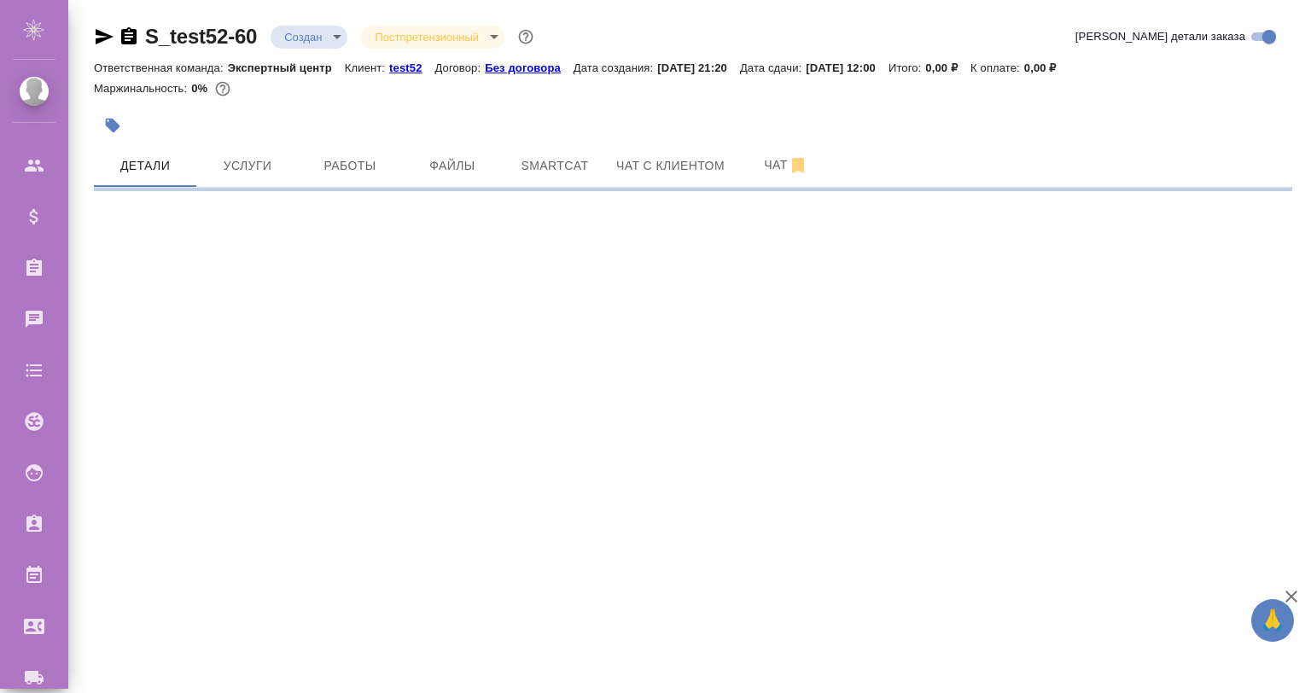
click at [306, 405] on div ".cls-1 fill:#fff; AWATERA [PERSON_NAME] Спецификации Заказы 0 Чаты Todo Проекты…" at bounding box center [655, 346] width 1311 height 693
select select "RU"
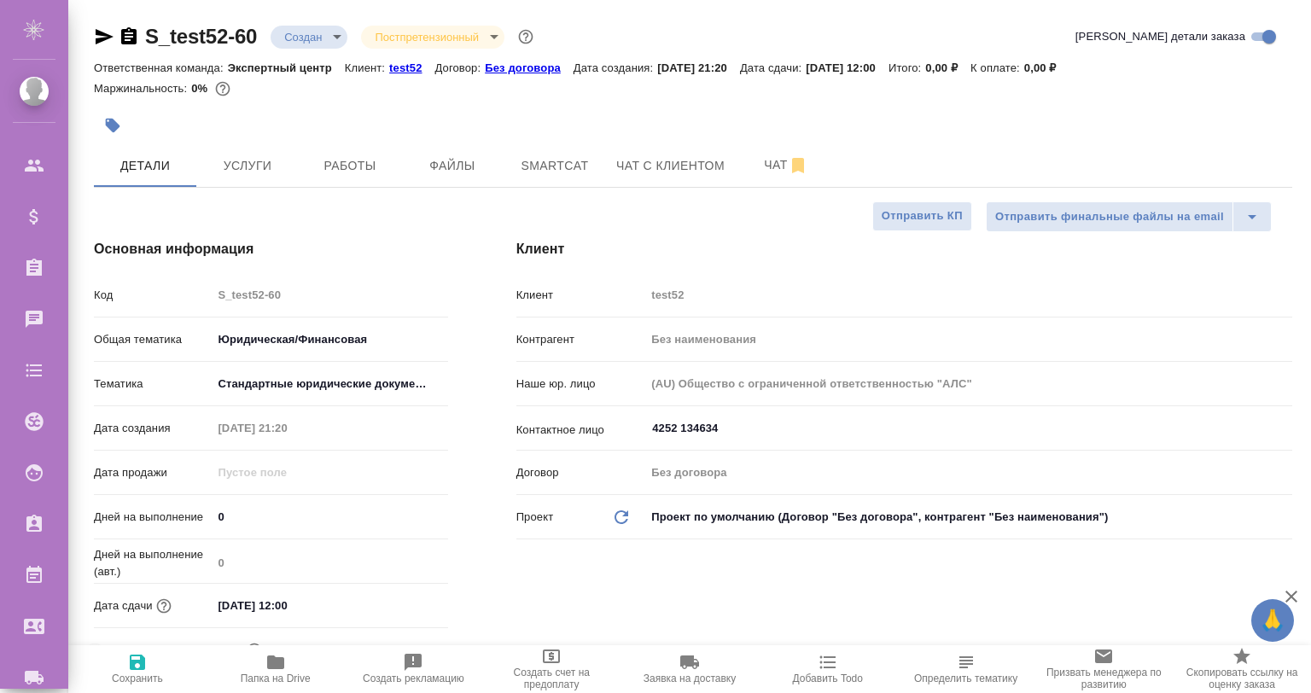
type textarea "x"
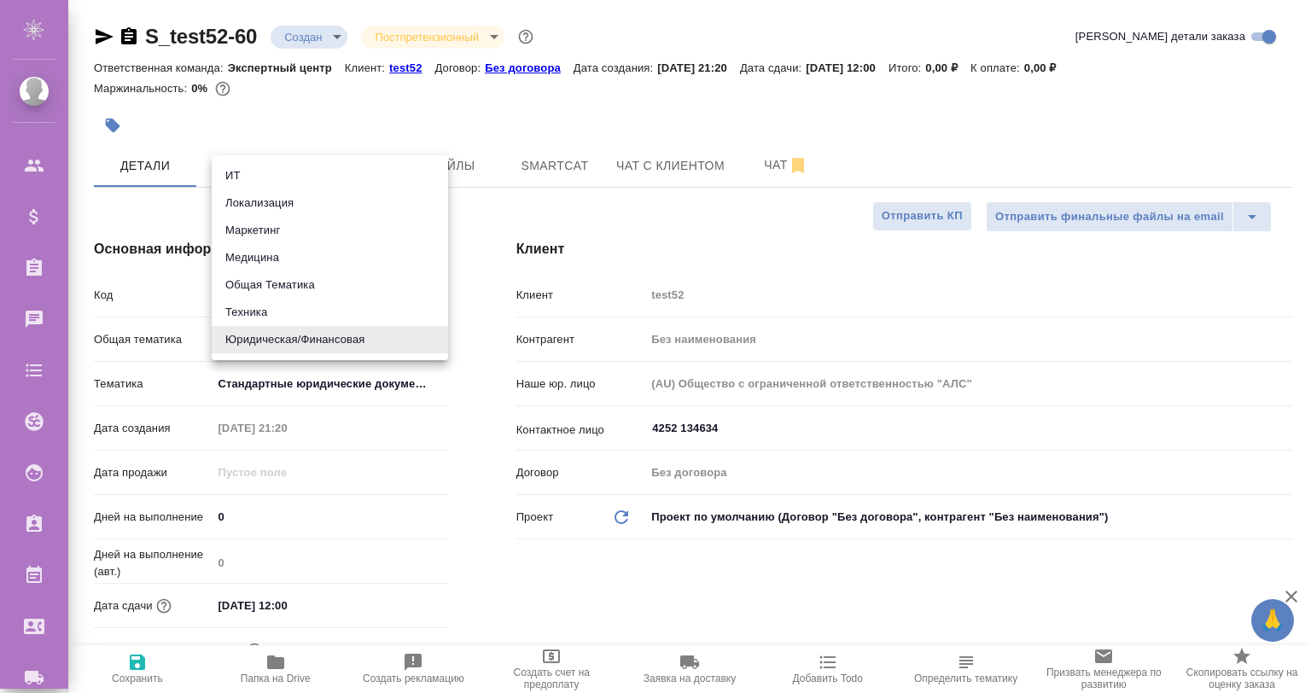
click at [321, 335] on body "🙏 .cls-1 fill:#fff; AWATERA [PERSON_NAME] Спецификации Заказы 0 Чаты Todo Проек…" at bounding box center [655, 415] width 1311 height 830
click at [266, 227] on li "Маркетинг" at bounding box center [330, 230] width 236 height 27
type input "marketing"
type textarea "x"
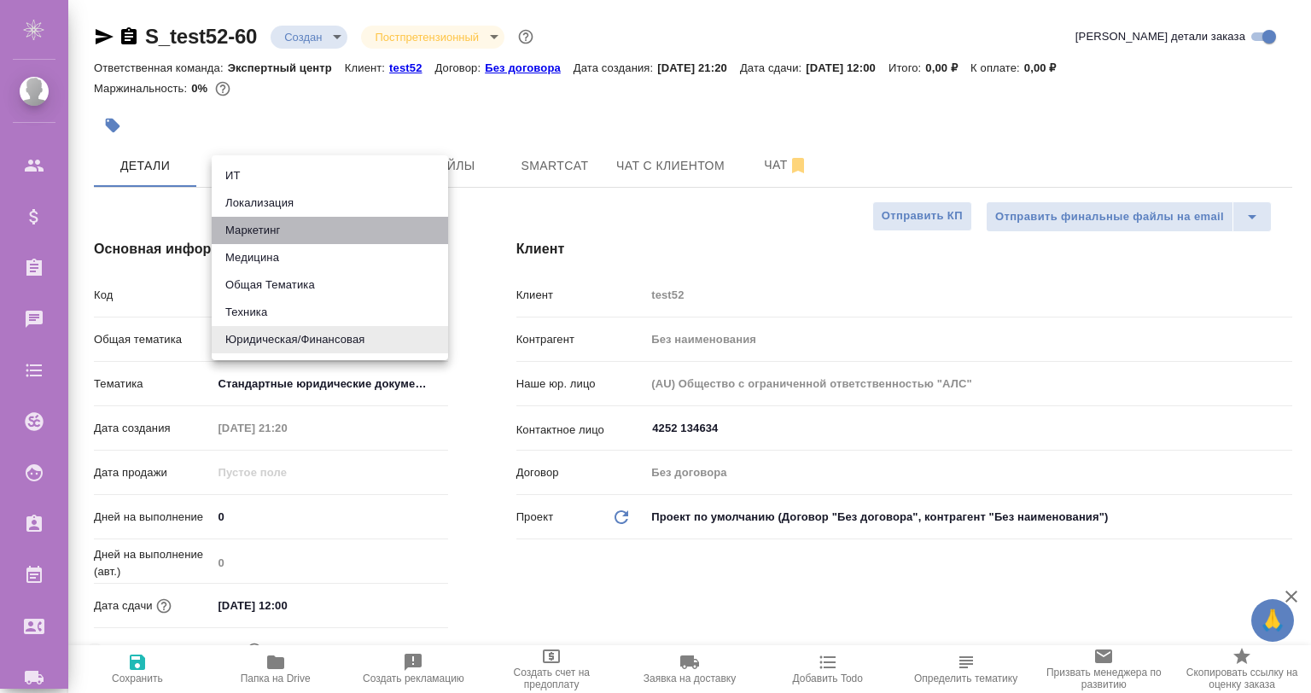
type textarea "x"
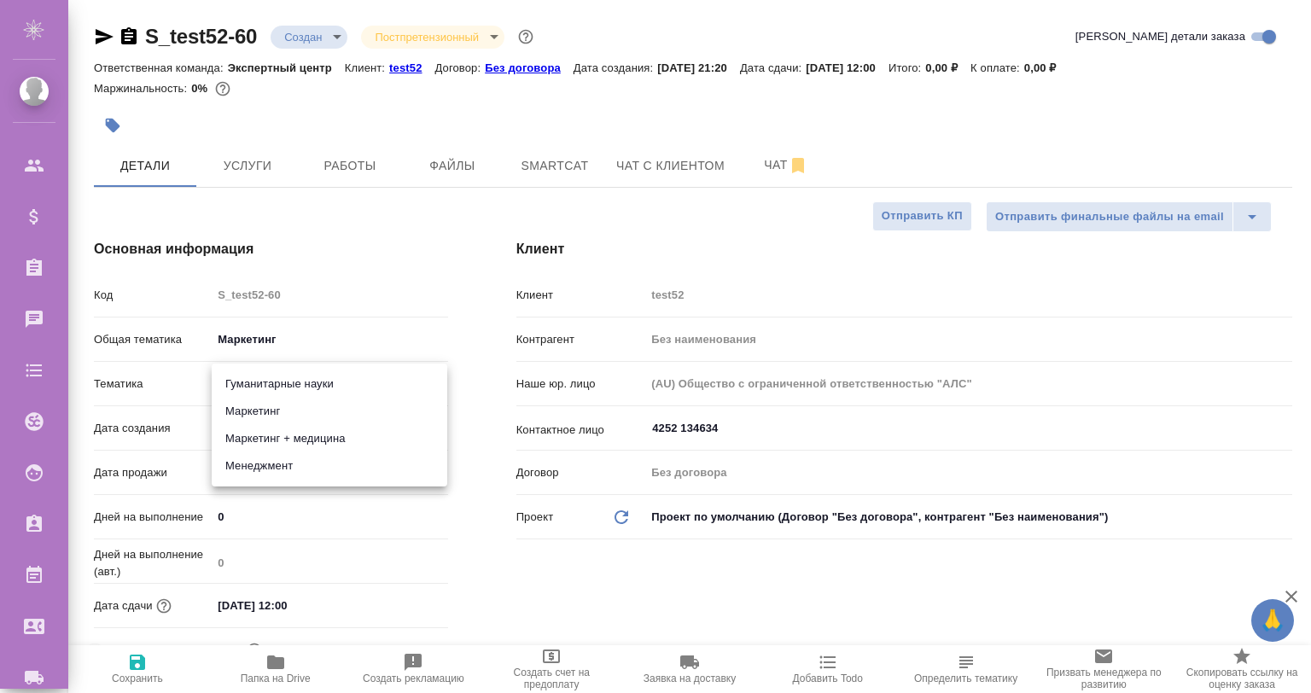
click at [244, 386] on body "🙏 .cls-1 fill:#fff; AWATERA [PERSON_NAME] Спецификации Заказы 0 Чаты Todo Проек…" at bounding box center [655, 415] width 1311 height 830
click at [251, 411] on li "Маркетинг" at bounding box center [330, 411] width 236 height 27
type input "5a8b8b956a9677013d343d63"
type textarea "x"
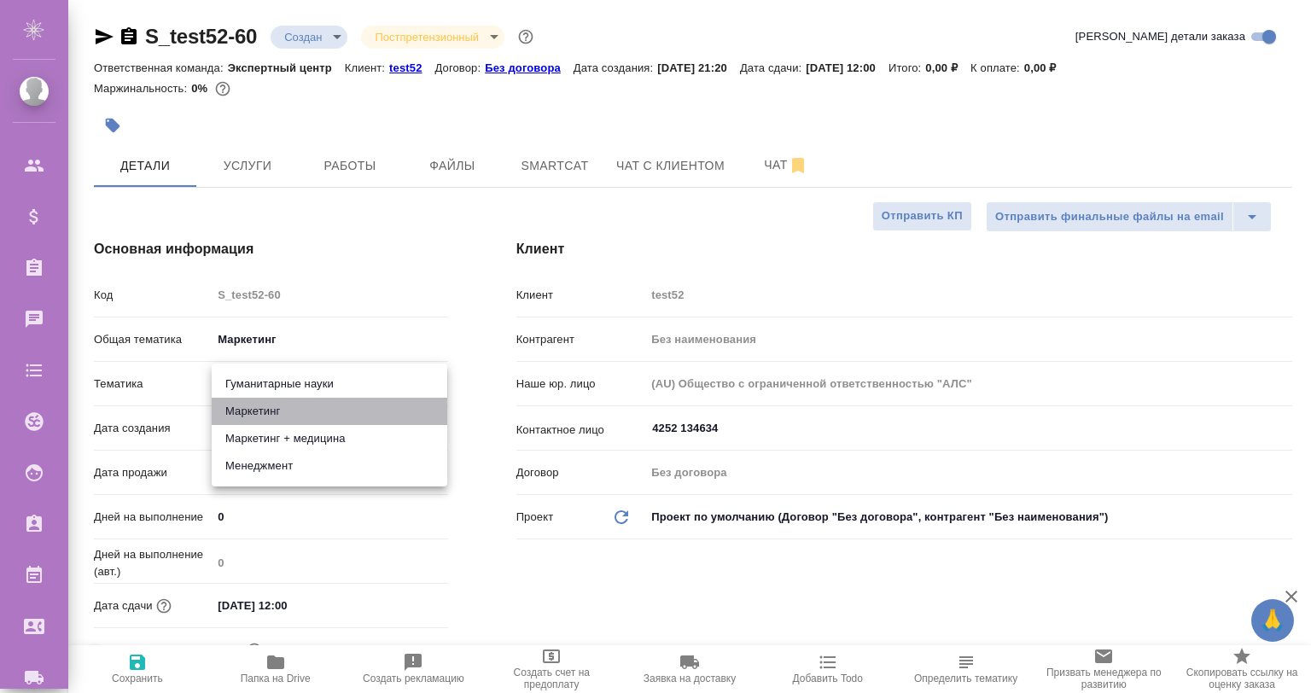
type textarea "x"
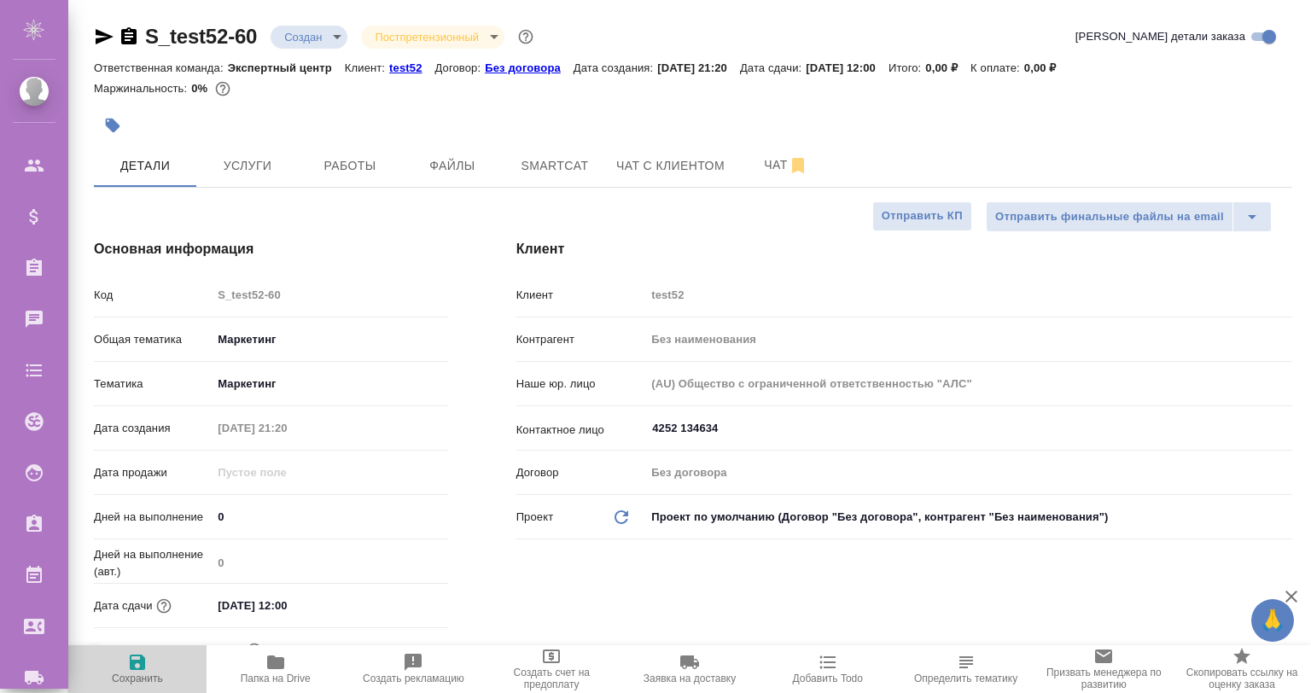
click at [147, 668] on icon "button" at bounding box center [137, 662] width 20 height 20
type textarea "x"
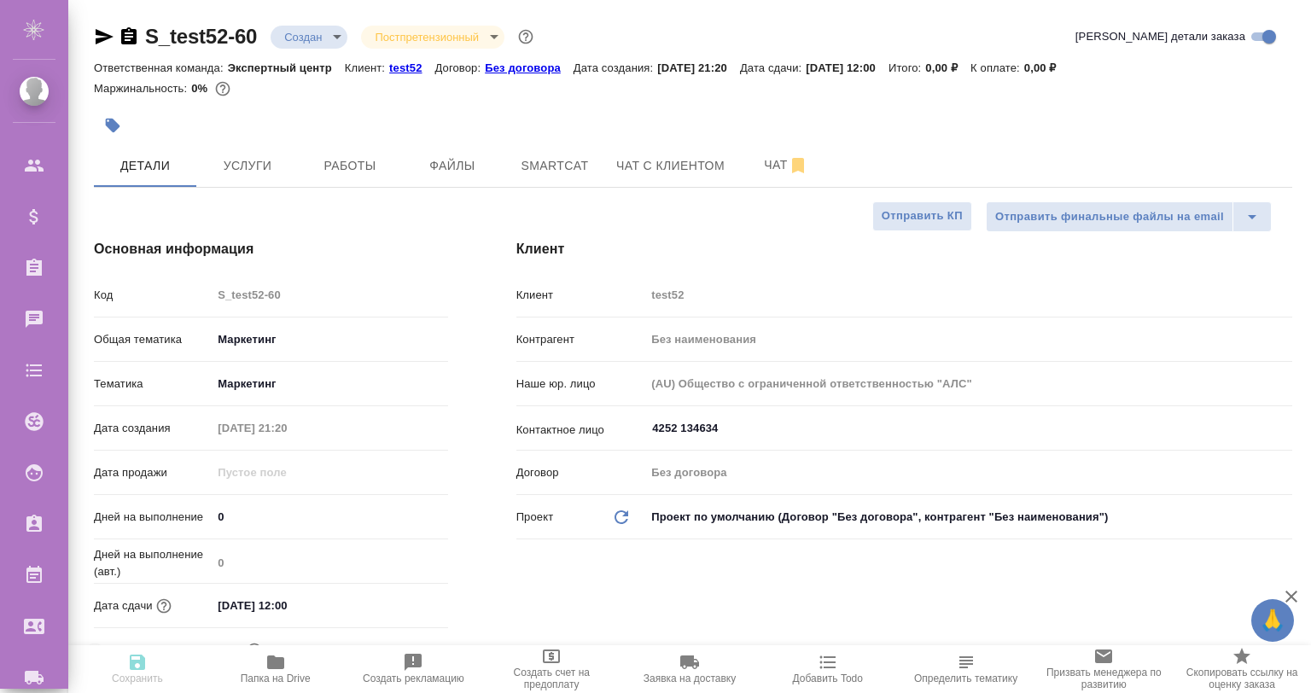
type textarea "x"
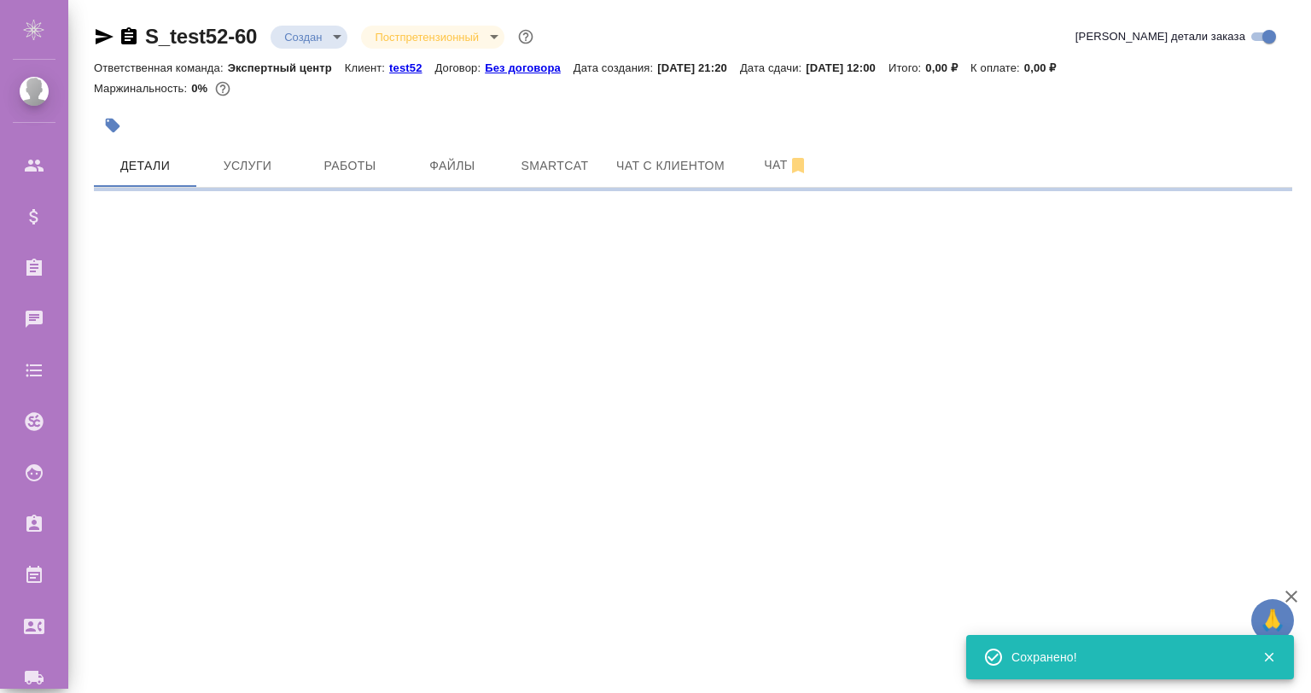
select select "RU"
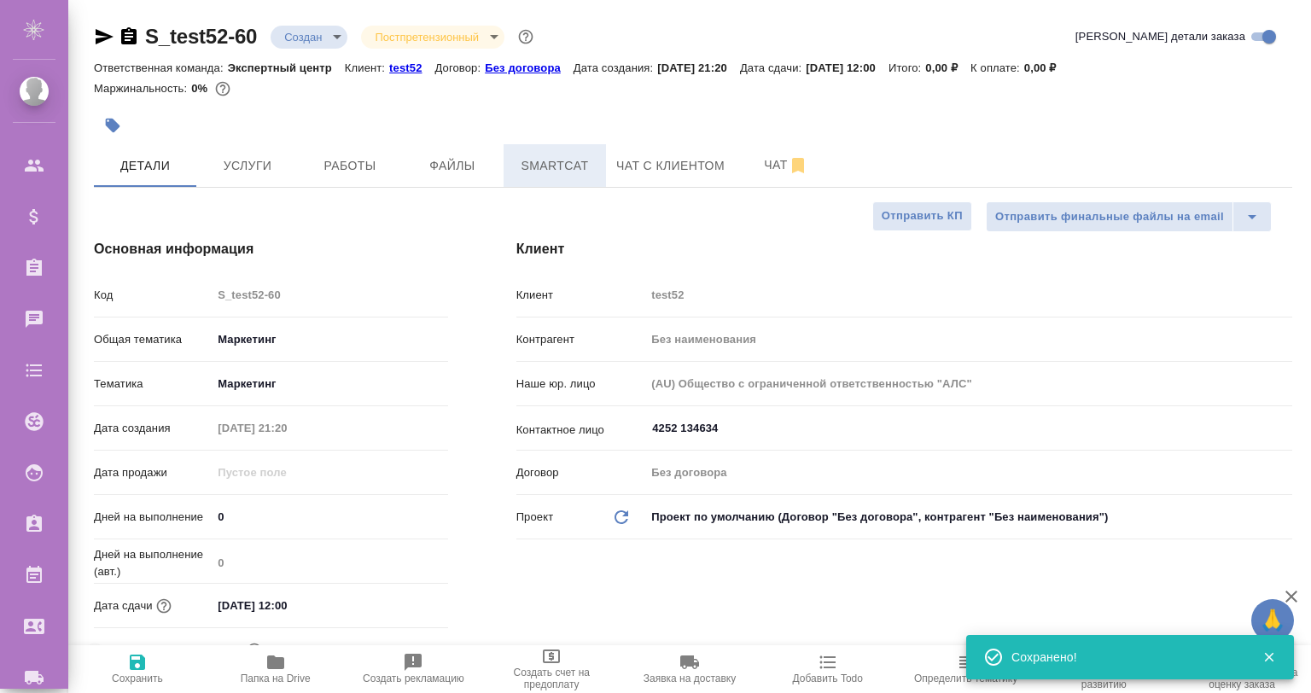
type textarea "x"
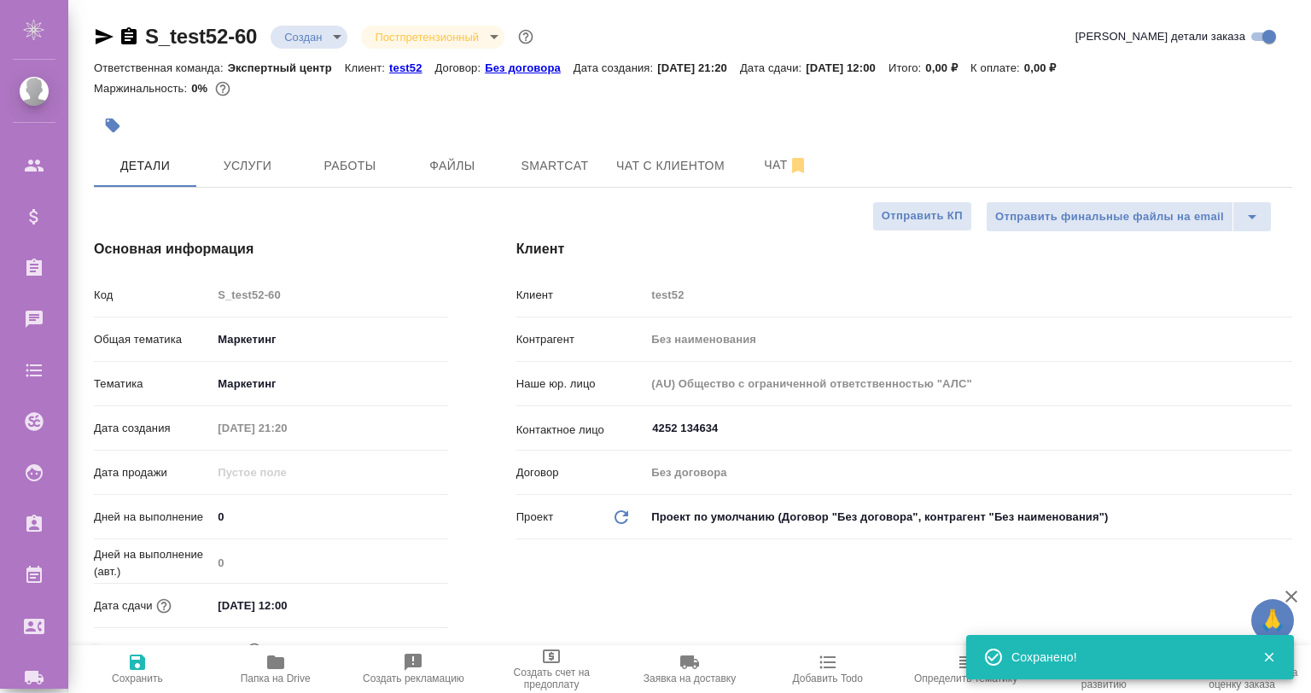
type textarea "x"
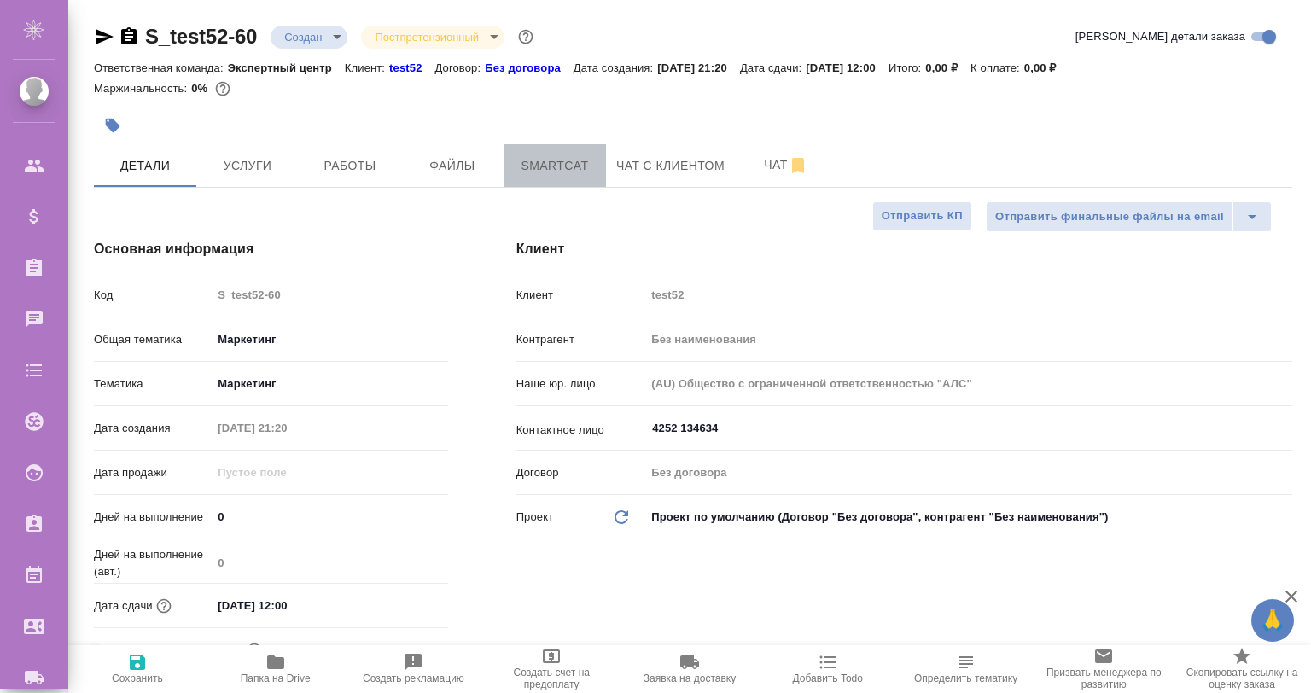
click at [517, 161] on span "Smartcat" at bounding box center [555, 165] width 82 height 21
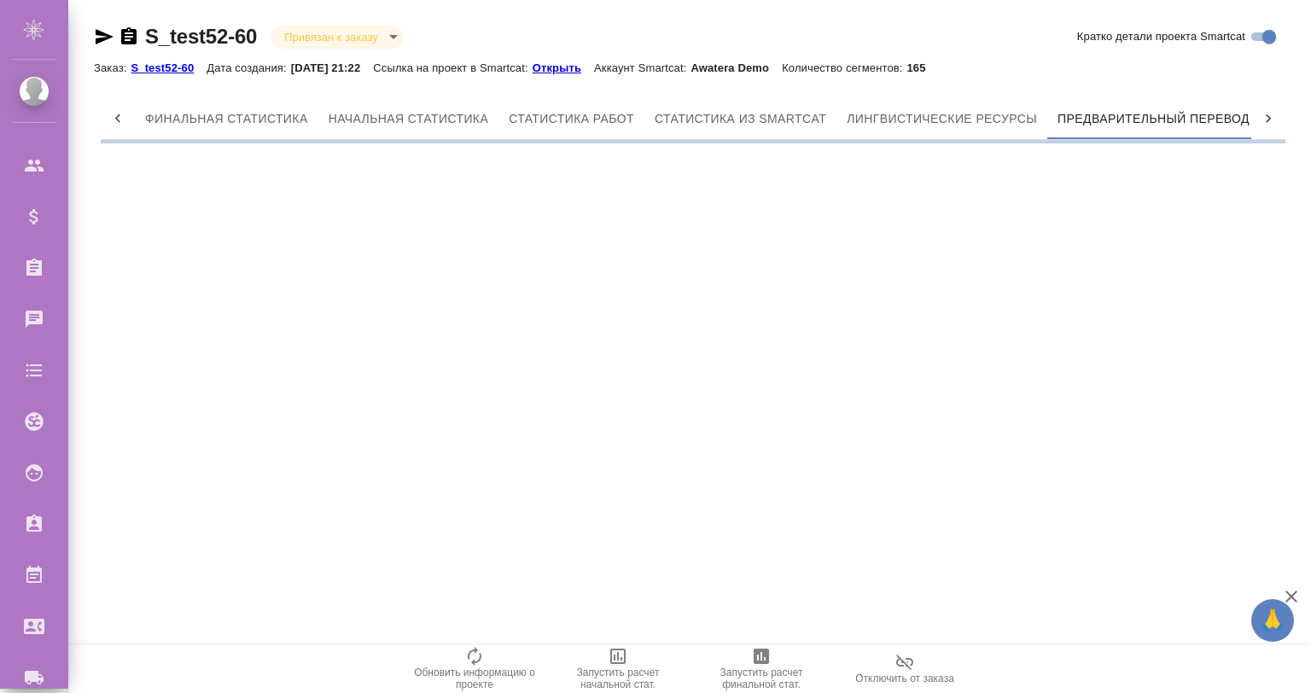
scroll to position [0, 8]
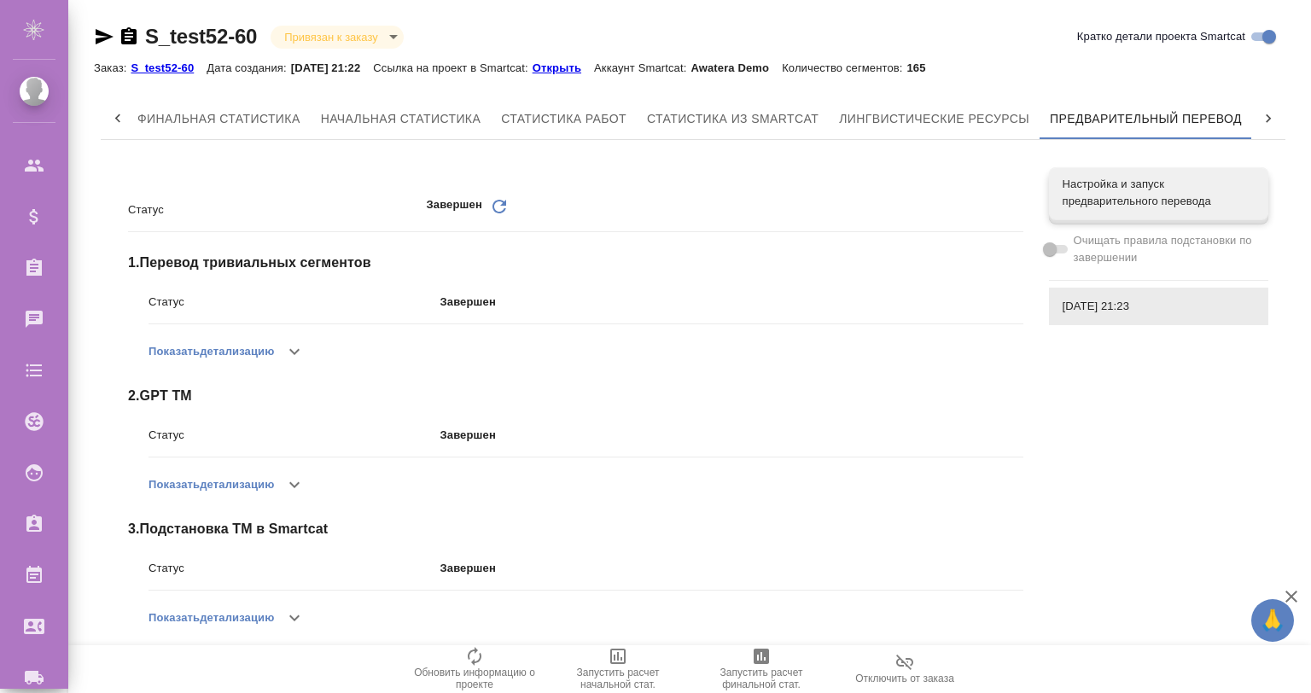
scroll to position [283, 0]
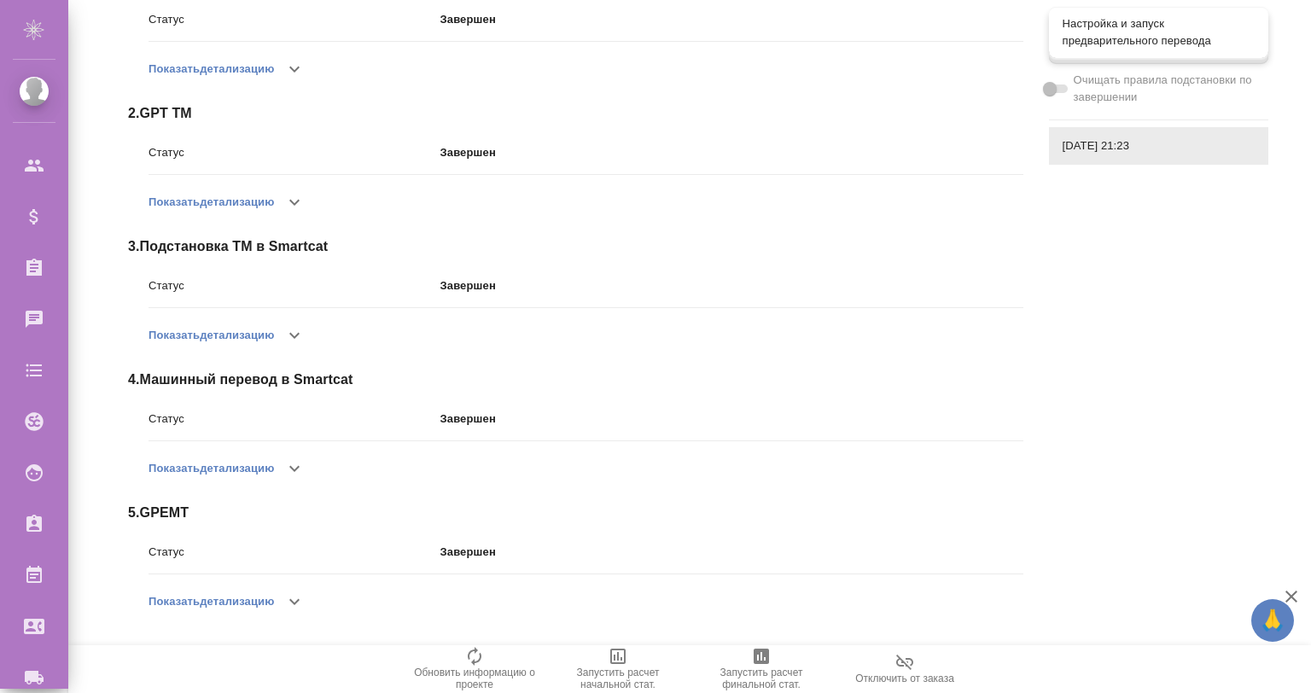
click at [1133, 15] on div "Настройка и запуск предварительного перевода" at bounding box center [1158, 32] width 219 height 51
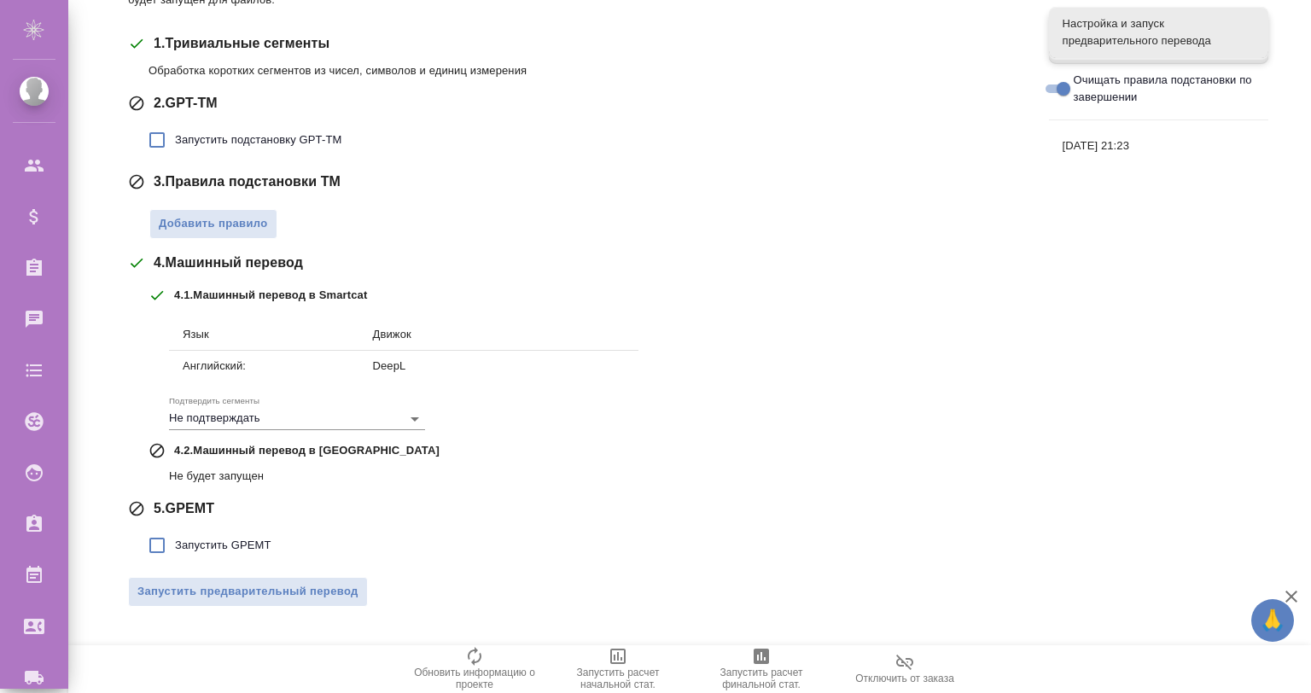
scroll to position [266, 0]
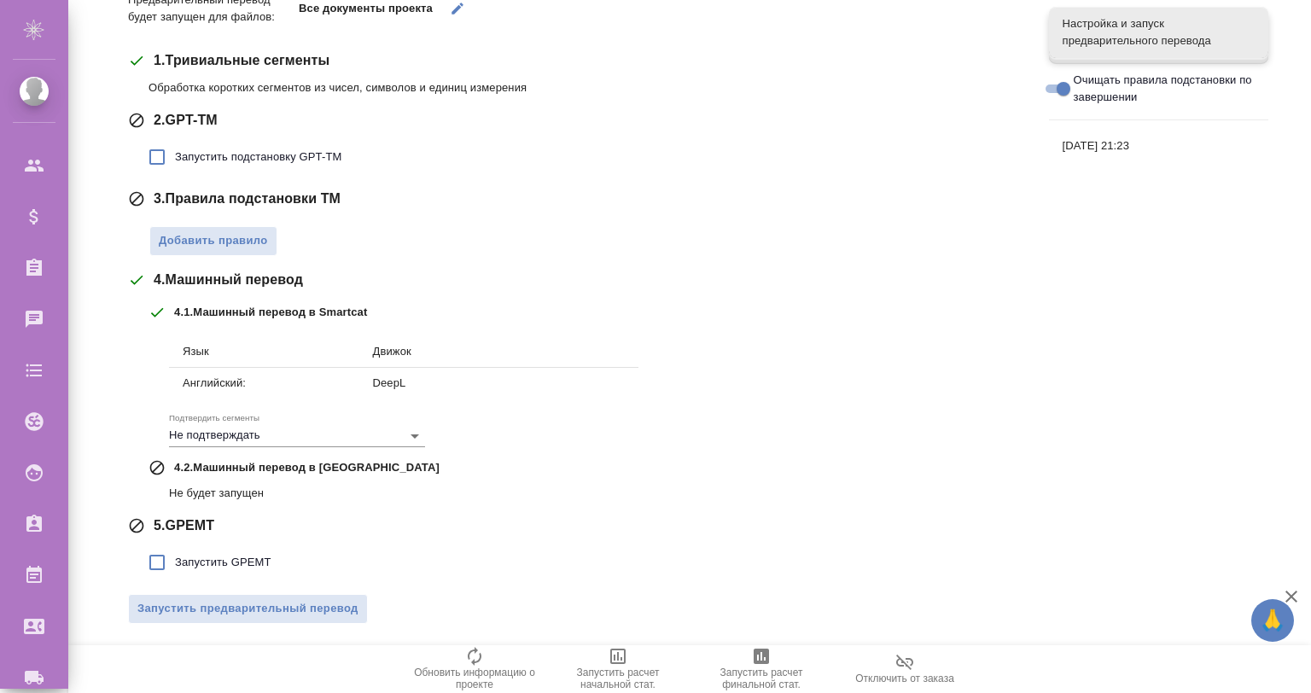
click at [1052, 80] on input "Очищать правила подстановки по завершении" at bounding box center [1063, 89] width 61 height 20
checkbox input "false"
click at [197, 159] on span "Запустить подстановку GPT-TM" at bounding box center [258, 157] width 166 height 17
click at [175, 159] on input "Запустить подстановку GPT-TM" at bounding box center [157, 157] width 36 height 36
checkbox input "true"
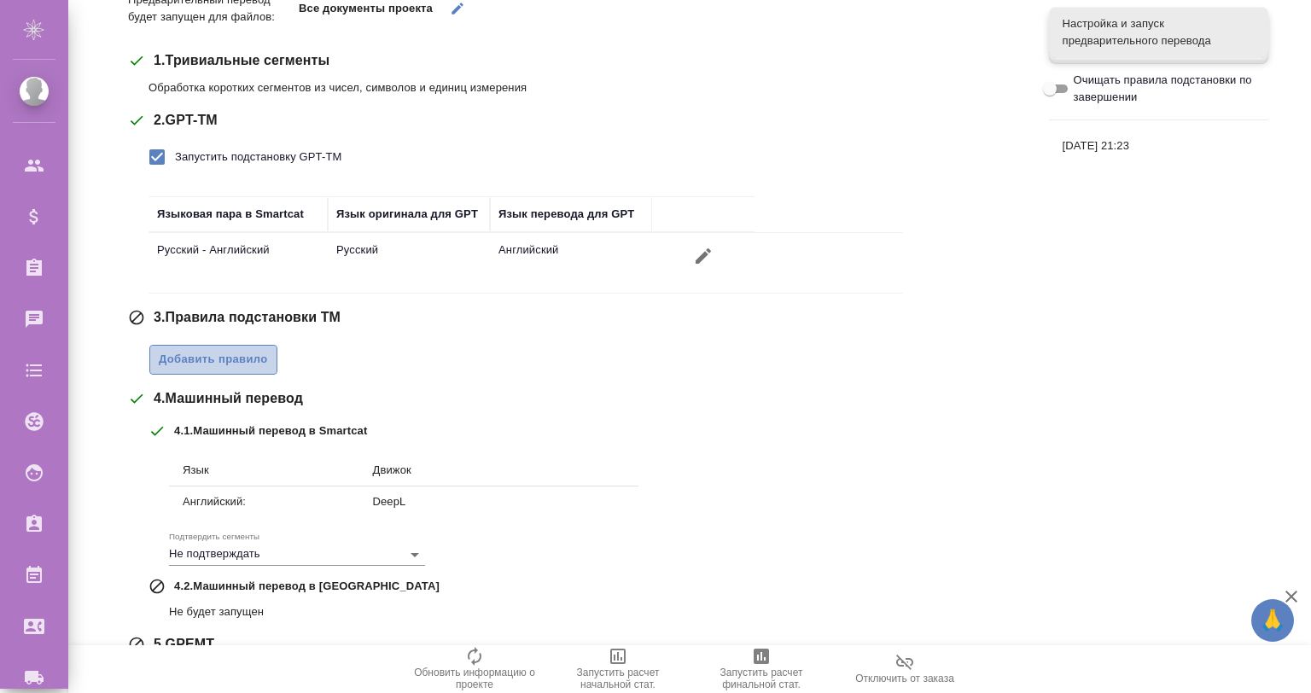
click at [188, 369] on button "Добавить правило" at bounding box center [213, 360] width 128 height 30
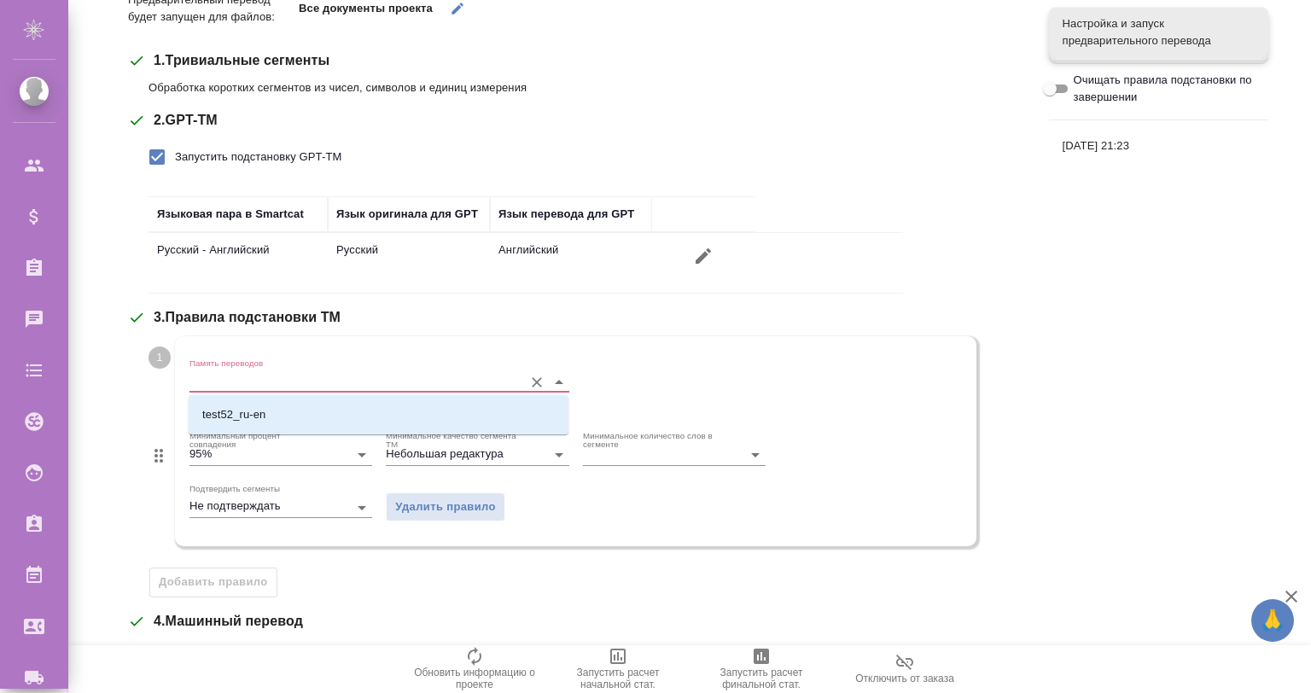
click at [236, 387] on input "Память переводов" at bounding box center [351, 381] width 325 height 20
click at [224, 417] on p "test52_ru-en" at bounding box center [233, 414] width 63 height 17
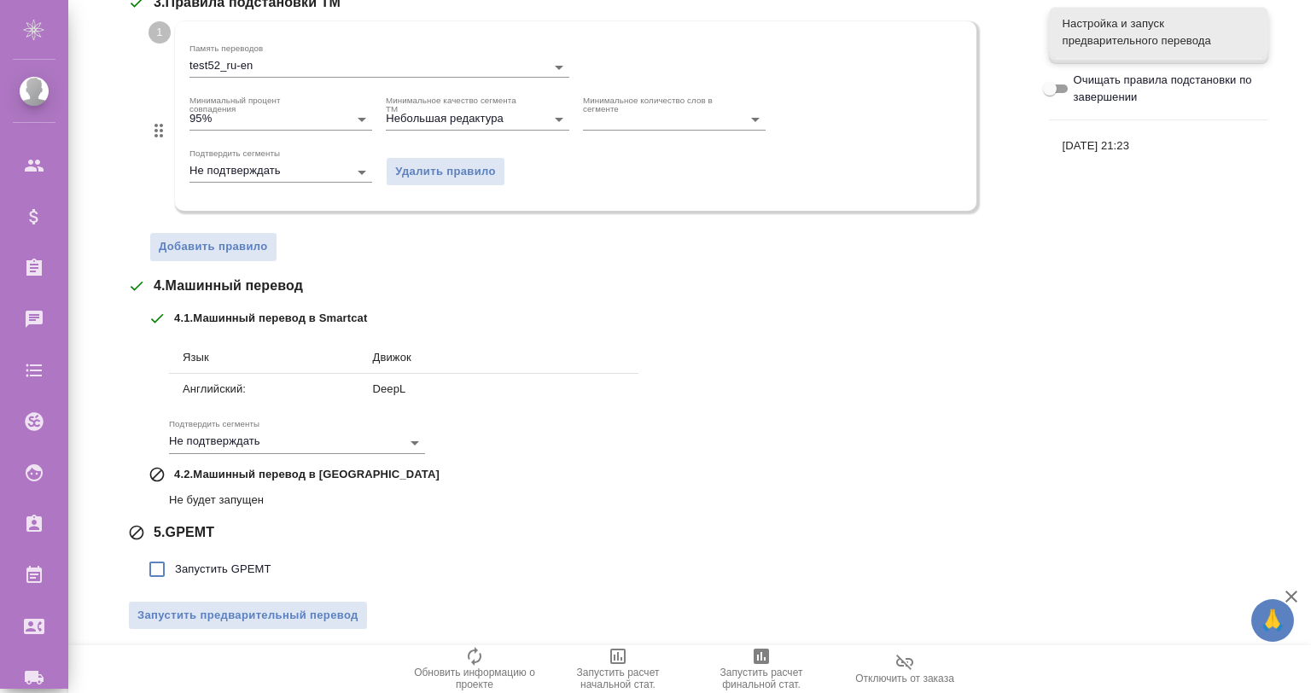
scroll to position [587, 0]
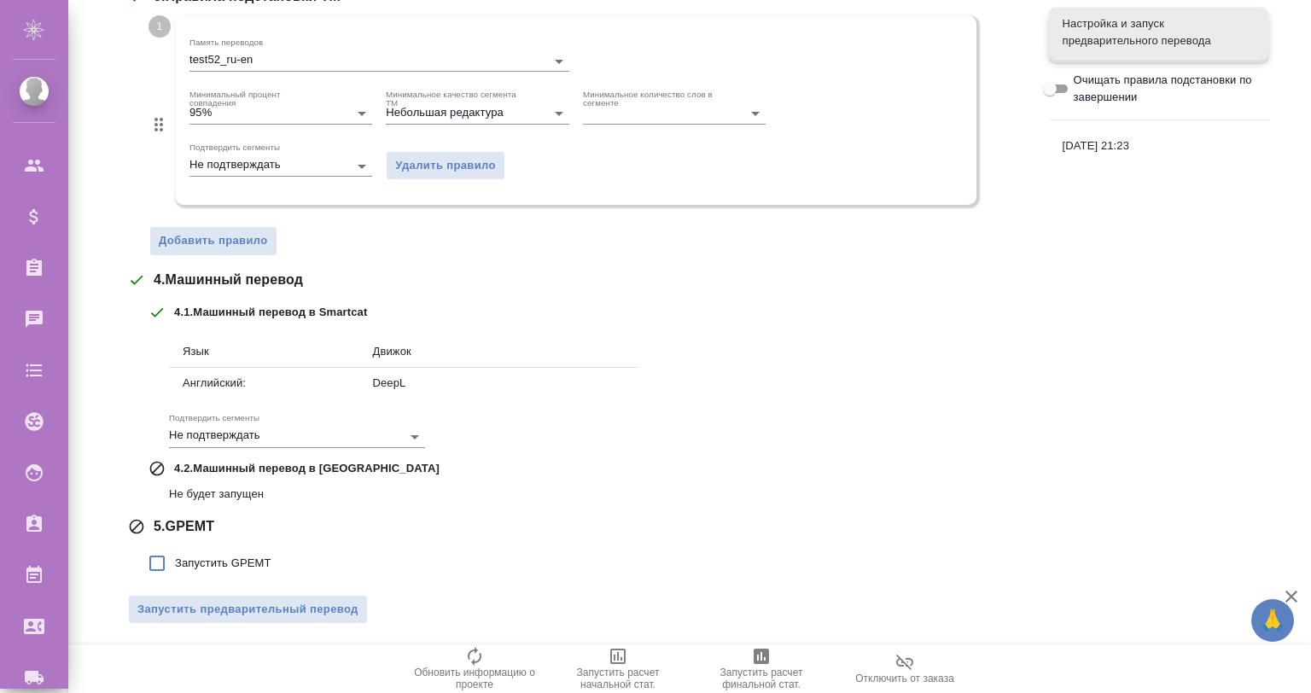
click at [208, 575] on label "Запустить GPEMT" at bounding box center [205, 563] width 132 height 36
click at [175, 575] on input "Запустить GPEMT" at bounding box center [157, 563] width 36 height 36
checkbox input "true"
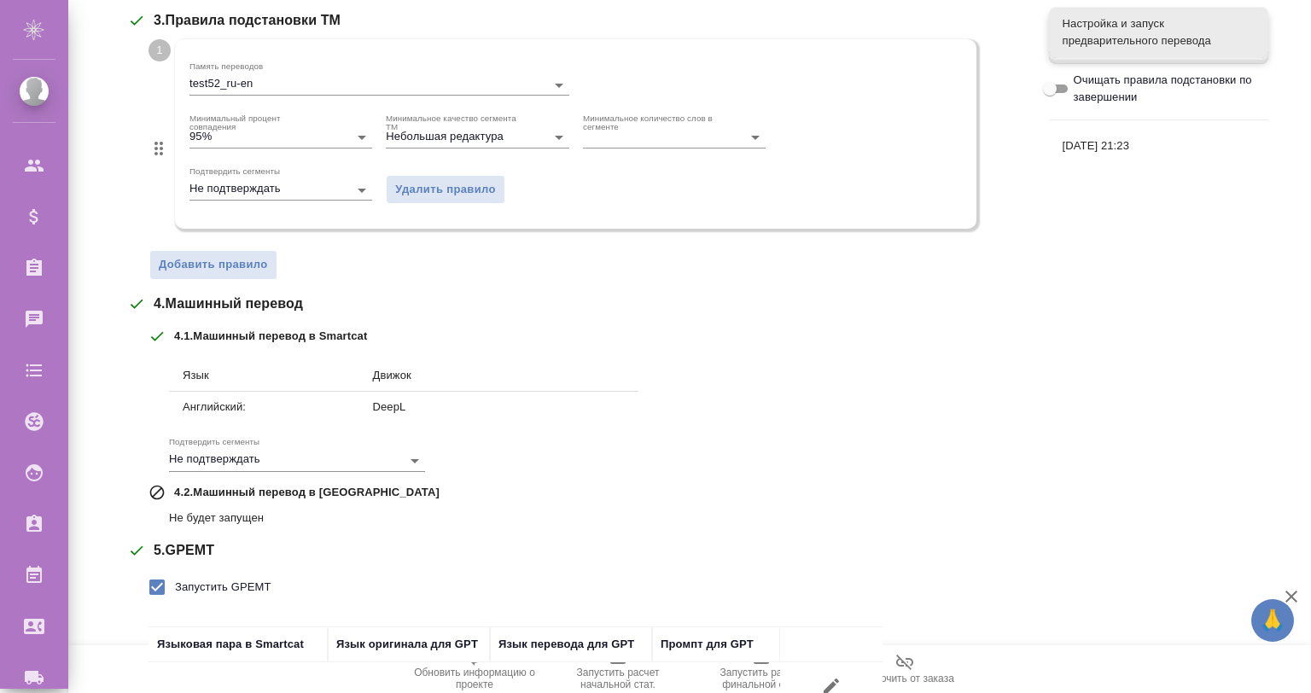
scroll to position [705, 0]
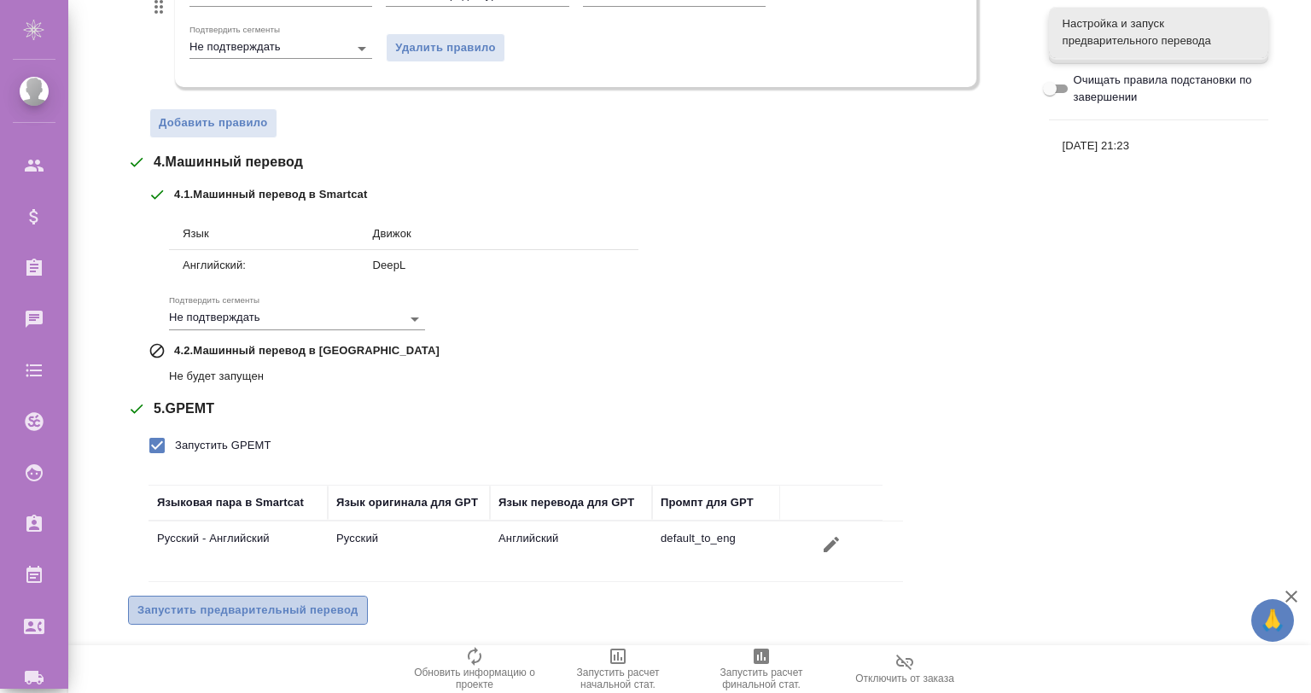
click at [346, 601] on span "Запустить предварительный перевод" at bounding box center [247, 611] width 221 height 20
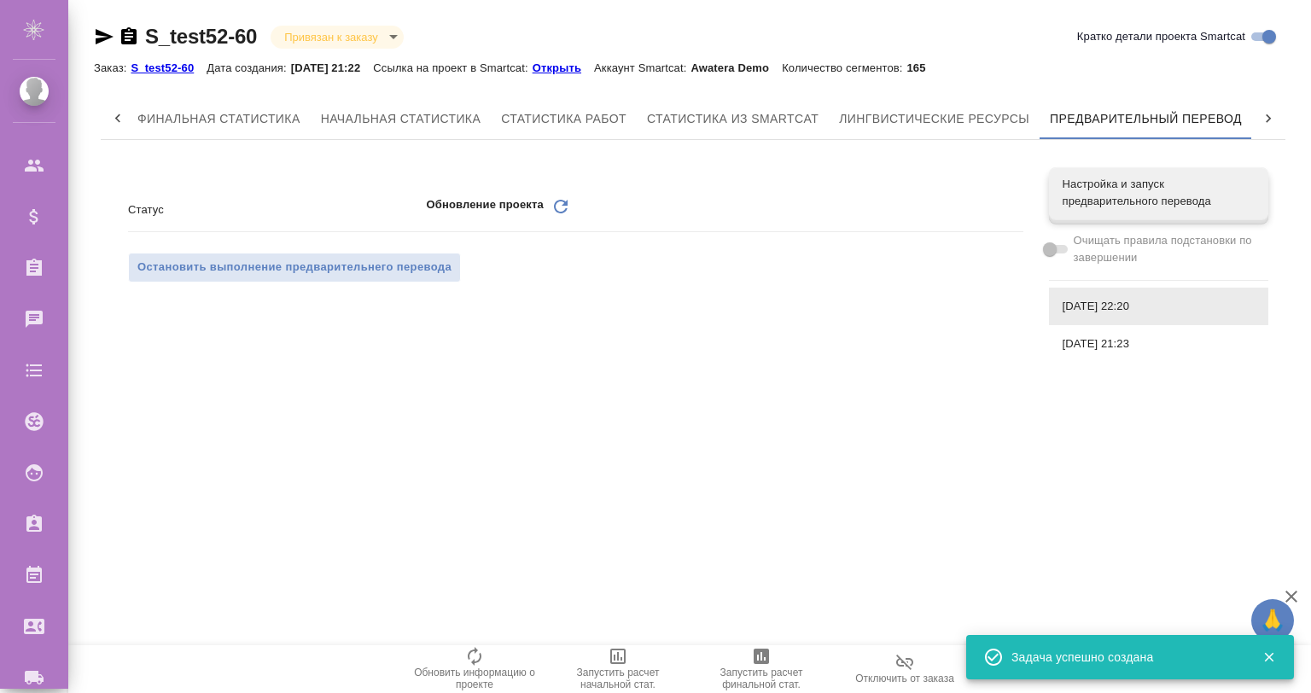
scroll to position [0, 0]
click at [725, 533] on div ".cls-1 fill:#fff; AWATERA Gvozdikov Andrey Клиенты Спецификации Заказы 0 Чаты T…" at bounding box center [655, 346] width 1311 height 693
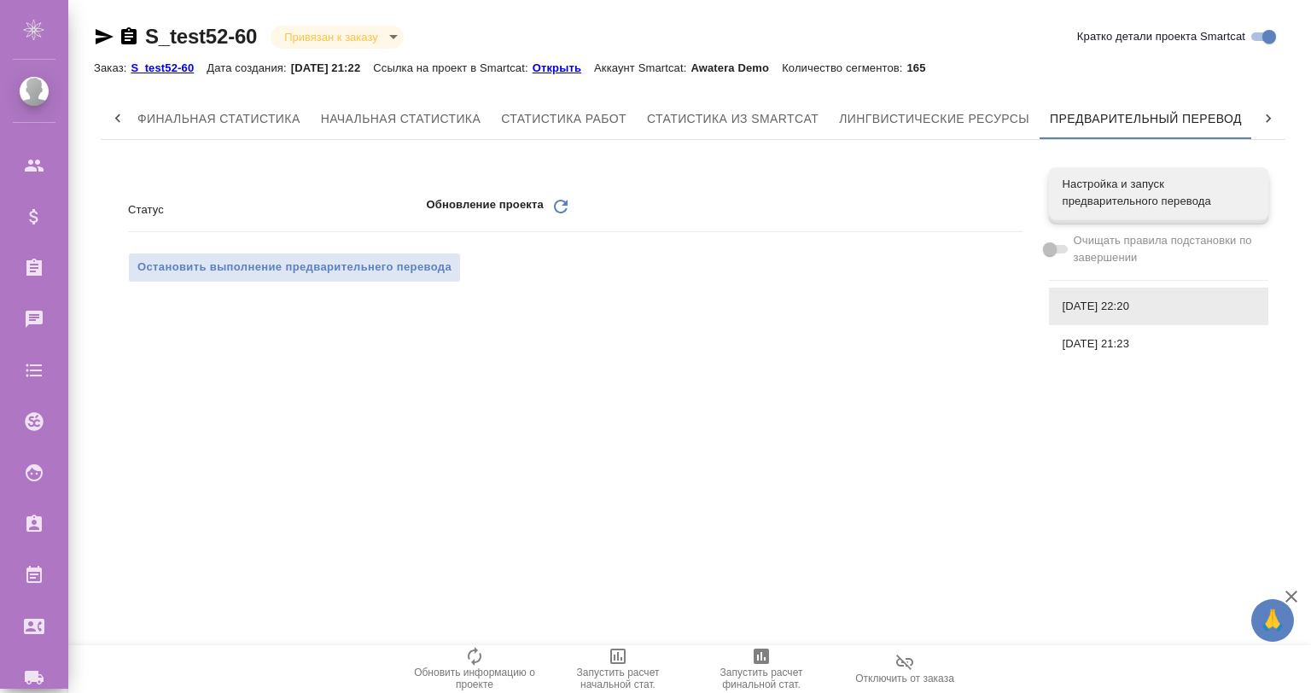
drag, startPoint x: 649, startPoint y: 465, endPoint x: 645, endPoint y: 690, distance: 224.5
click at [650, 469] on div ".cls-1 fill:#fff; AWATERA Gvozdikov Andrey Клиенты Спецификации Заказы 0 Чаты T…" at bounding box center [655, 346] width 1311 height 693
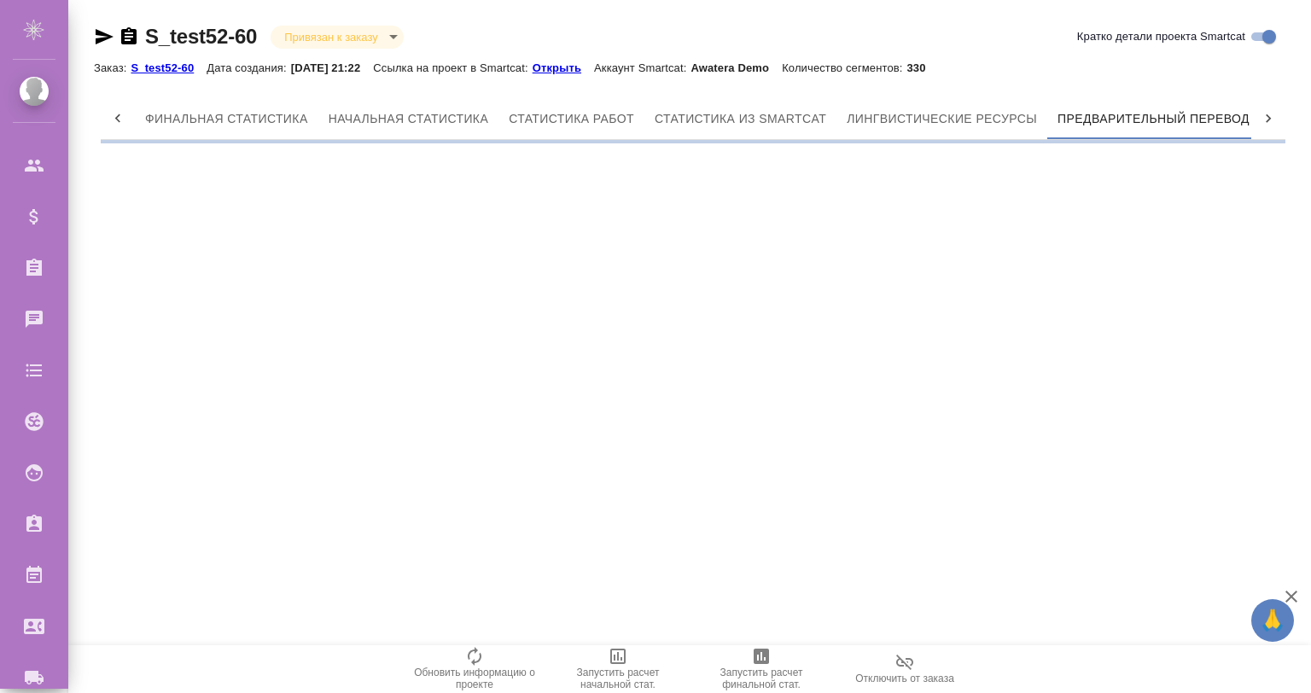
scroll to position [0, 8]
click at [106, 37] on icon "button" at bounding box center [104, 36] width 20 height 20
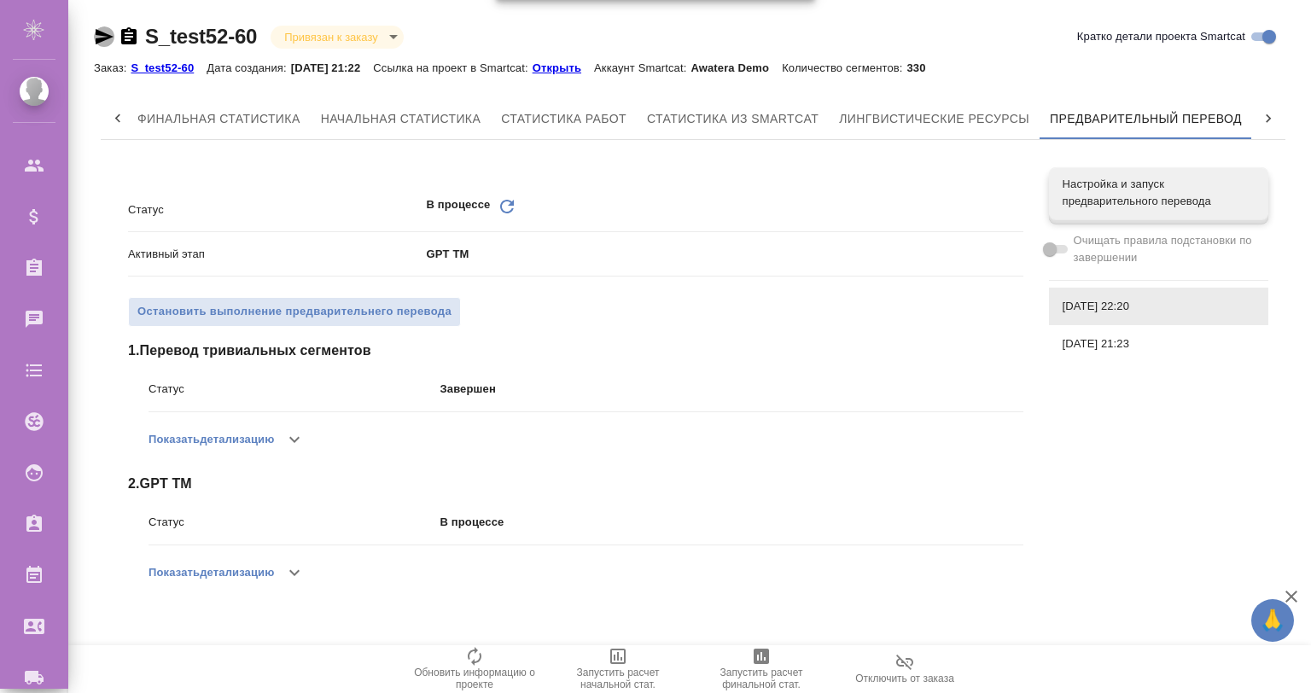
click at [99, 32] on icon "button" at bounding box center [105, 36] width 18 height 15
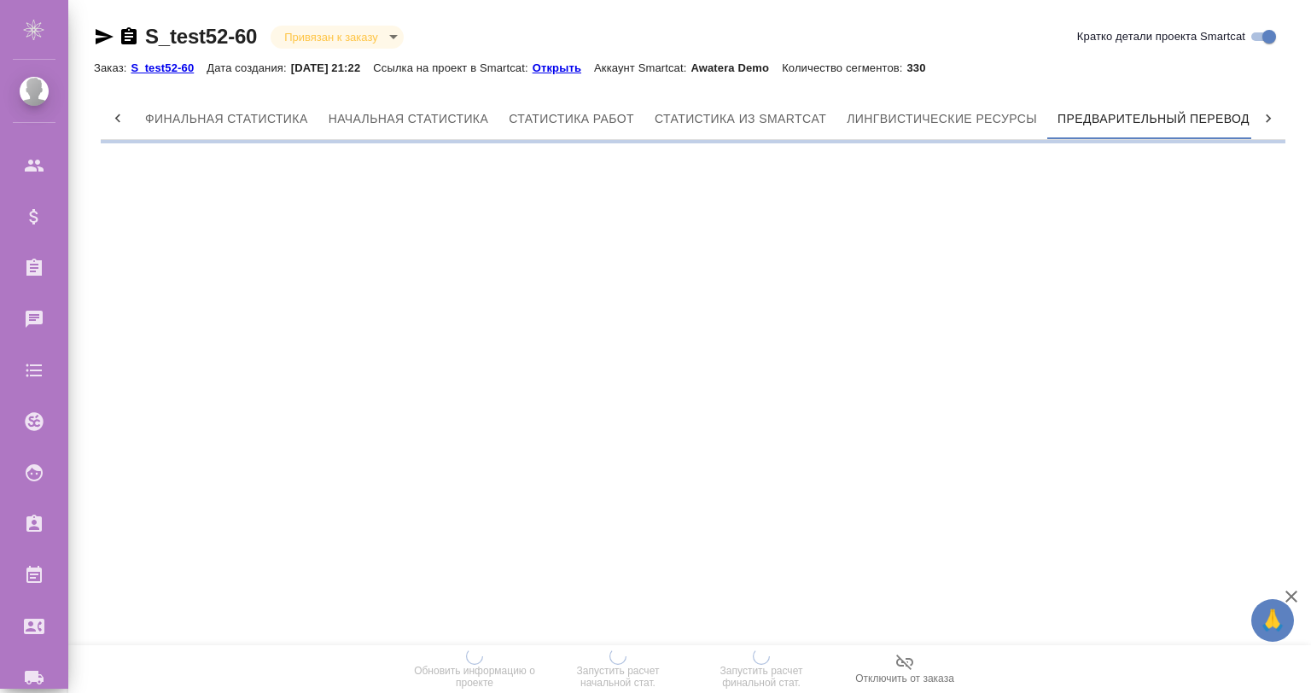
scroll to position [0, 8]
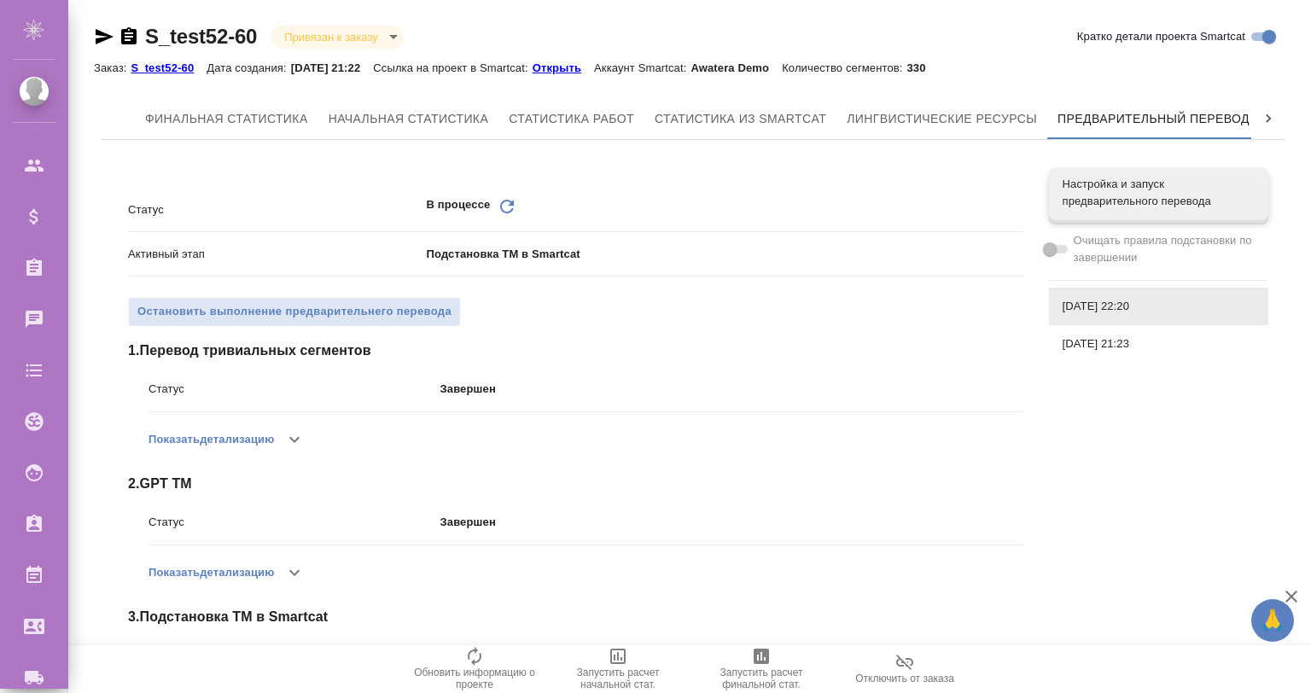
scroll to position [0, 8]
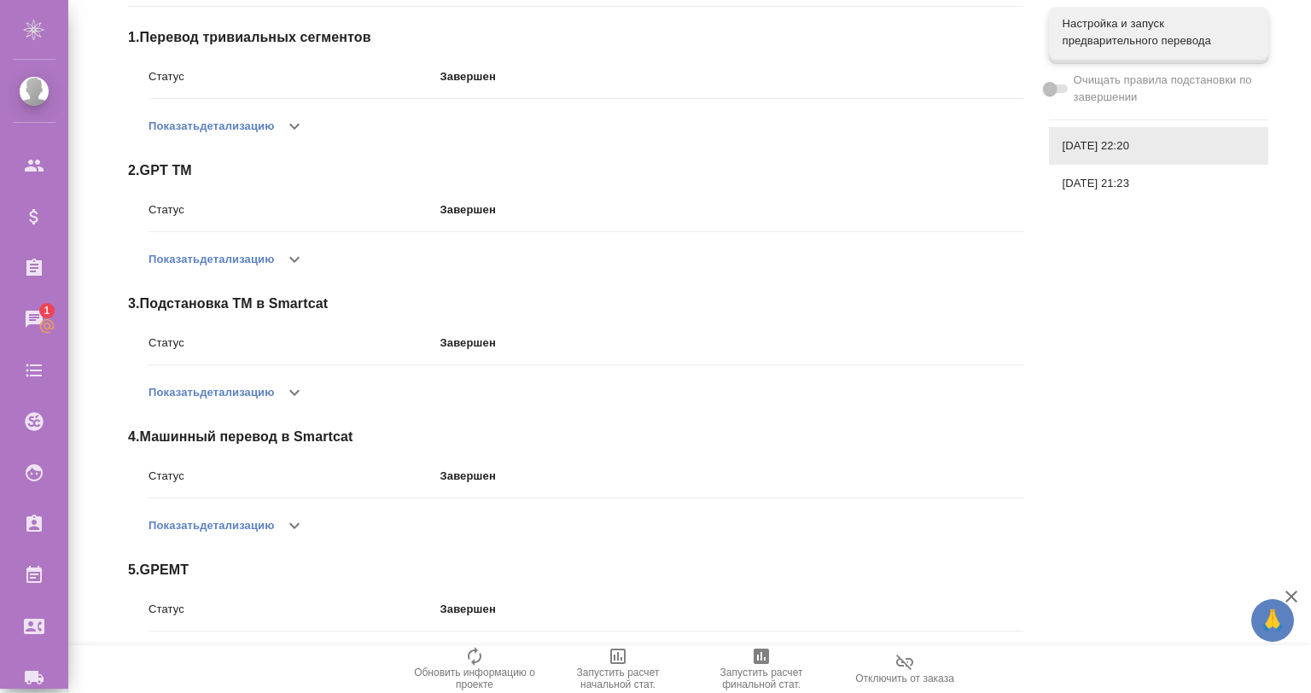
scroll to position [283, 0]
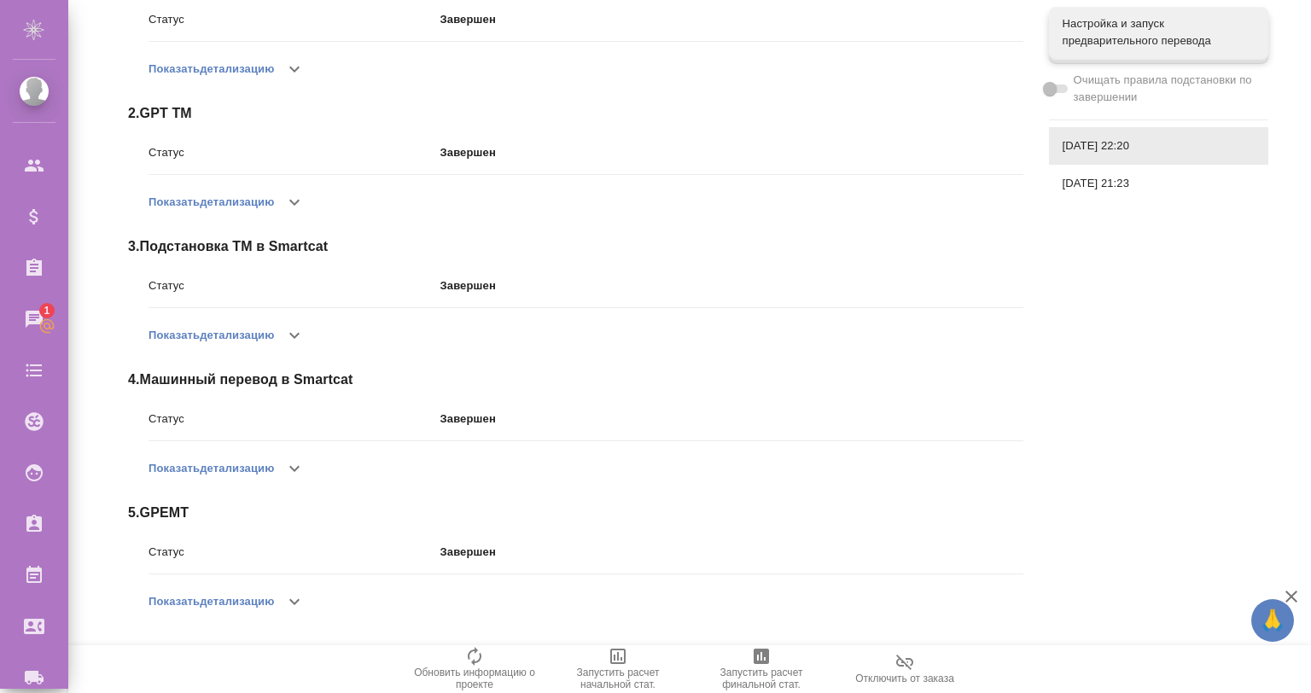
click at [305, 594] on icon "button" at bounding box center [294, 601] width 20 height 20
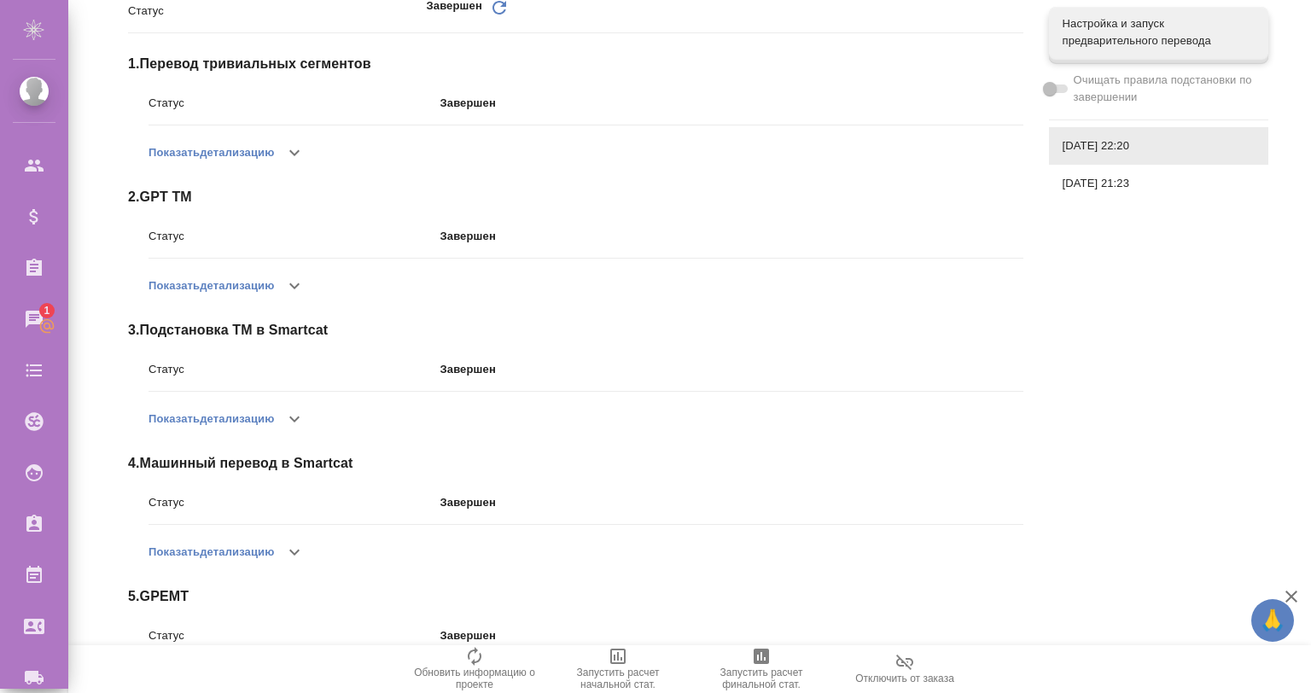
scroll to position [29, 0]
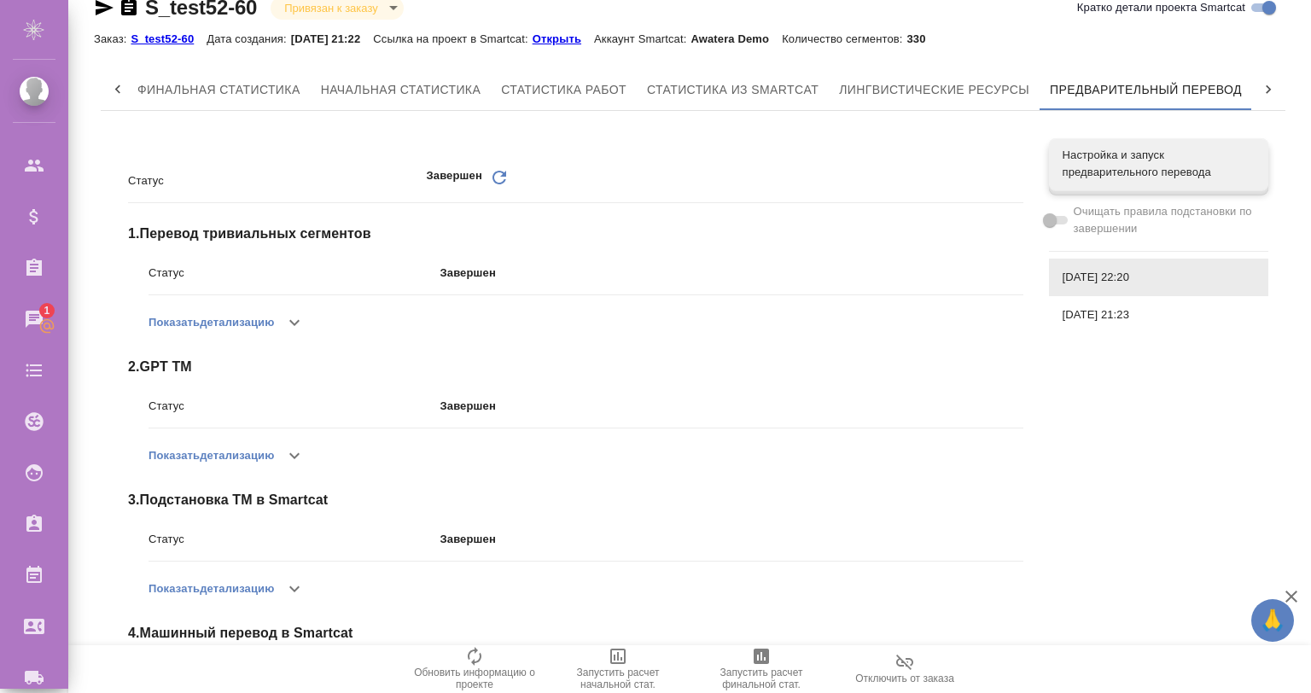
click at [288, 310] on button "button" at bounding box center [294, 322] width 41 height 41
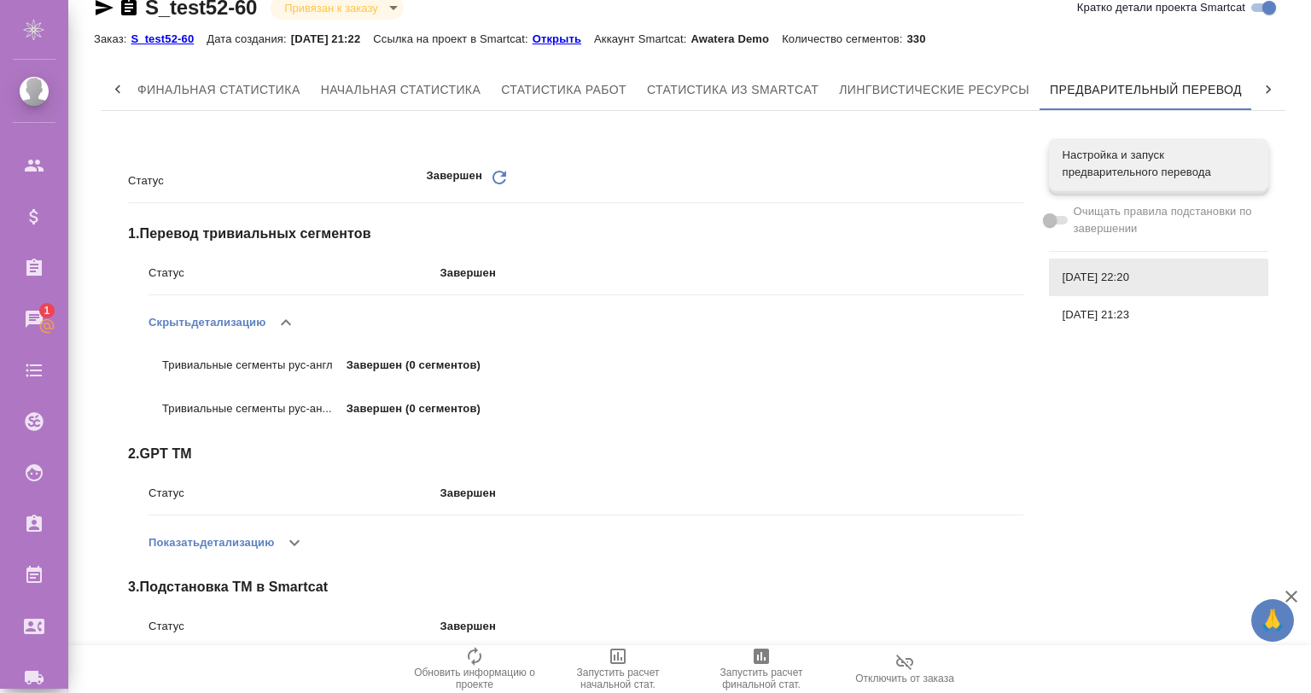
scroll to position [199, 0]
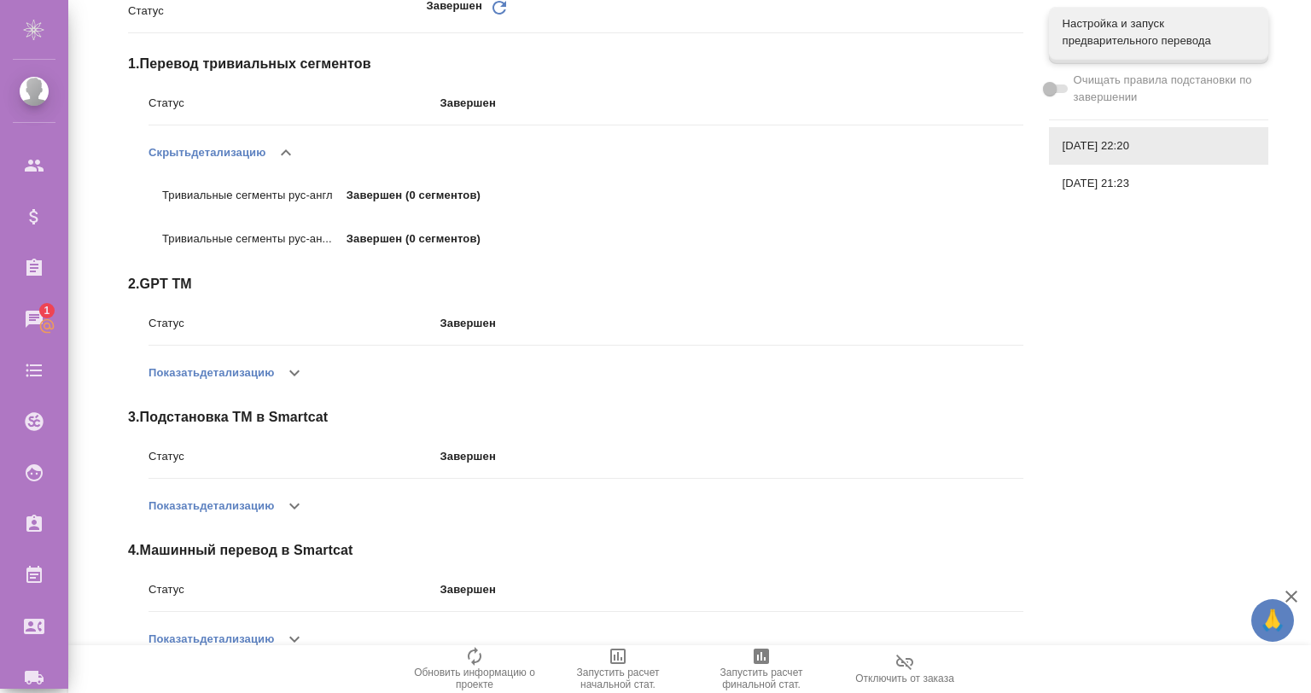
click at [295, 372] on icon "button" at bounding box center [294, 373] width 10 height 6
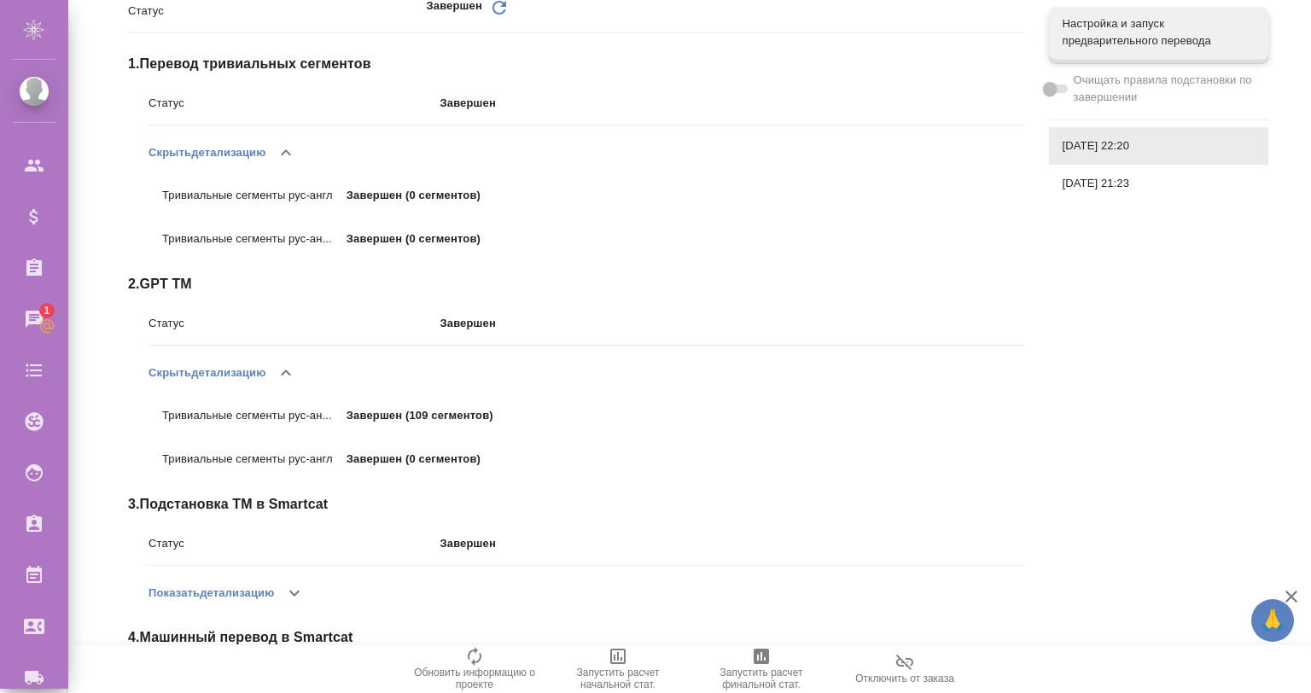
scroll to position [369, 0]
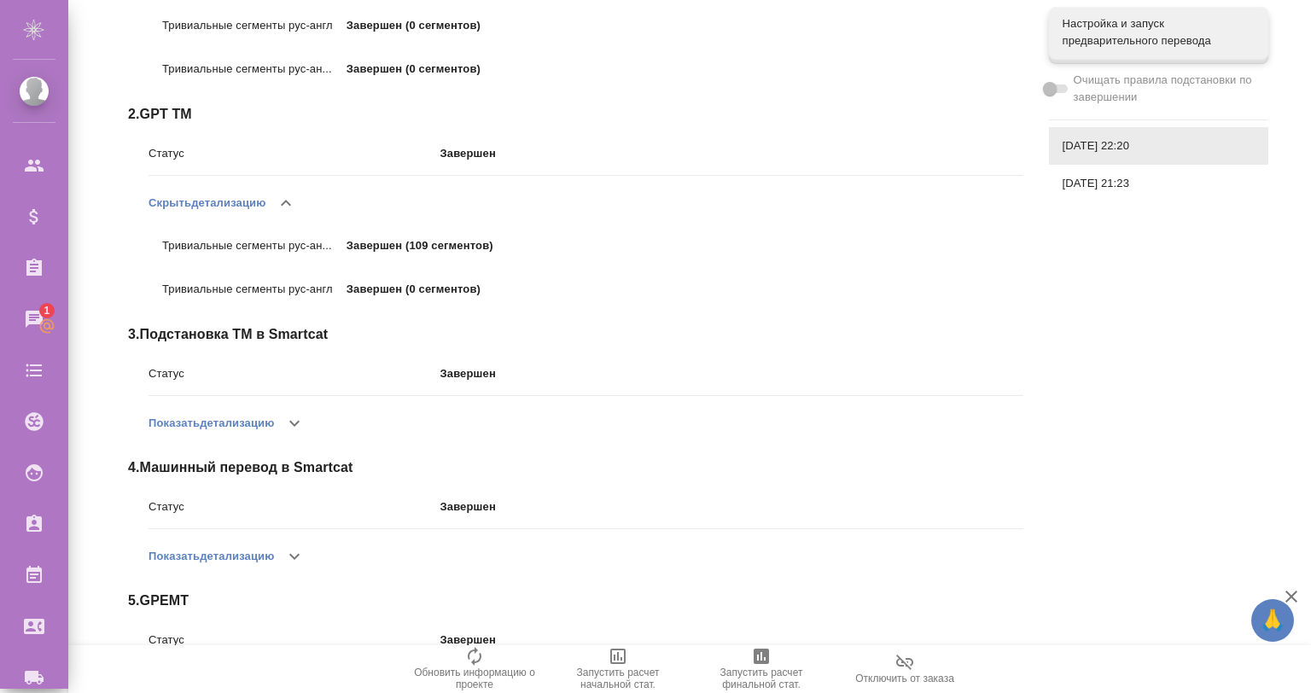
click at [294, 420] on icon "button" at bounding box center [294, 423] width 20 height 20
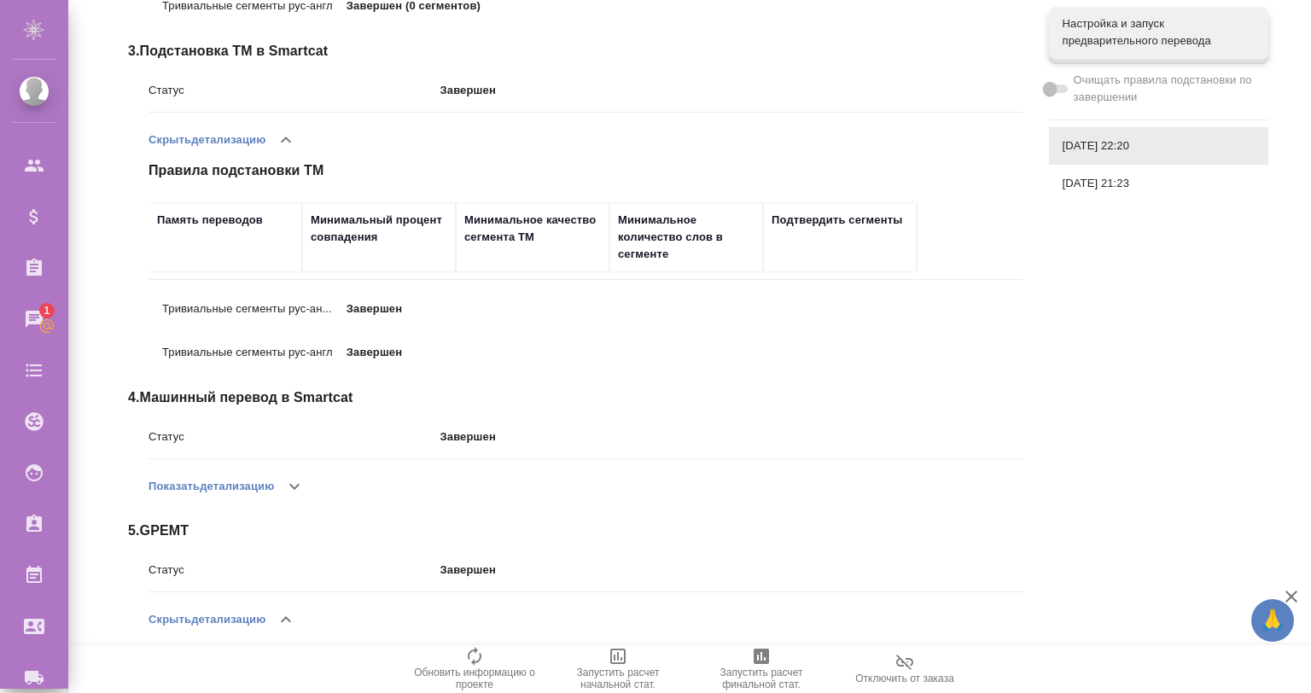
scroll to position [756, 0]
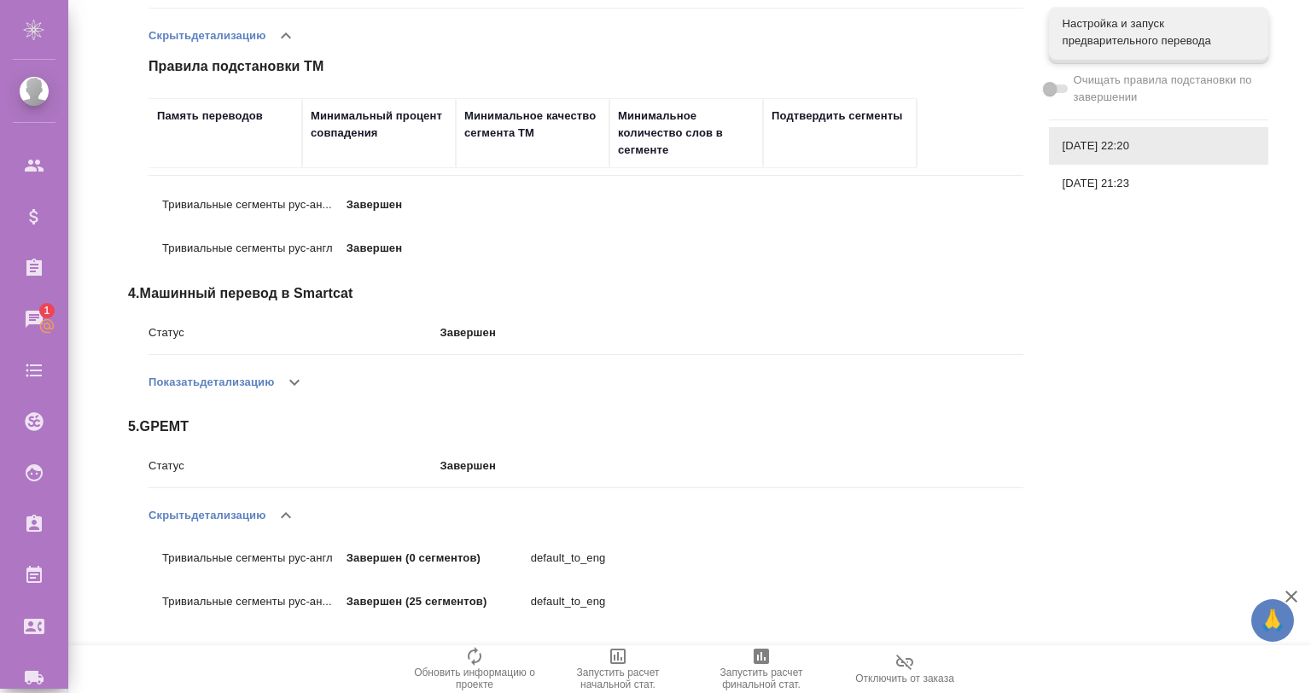
click at [300, 391] on icon "button" at bounding box center [294, 382] width 20 height 20
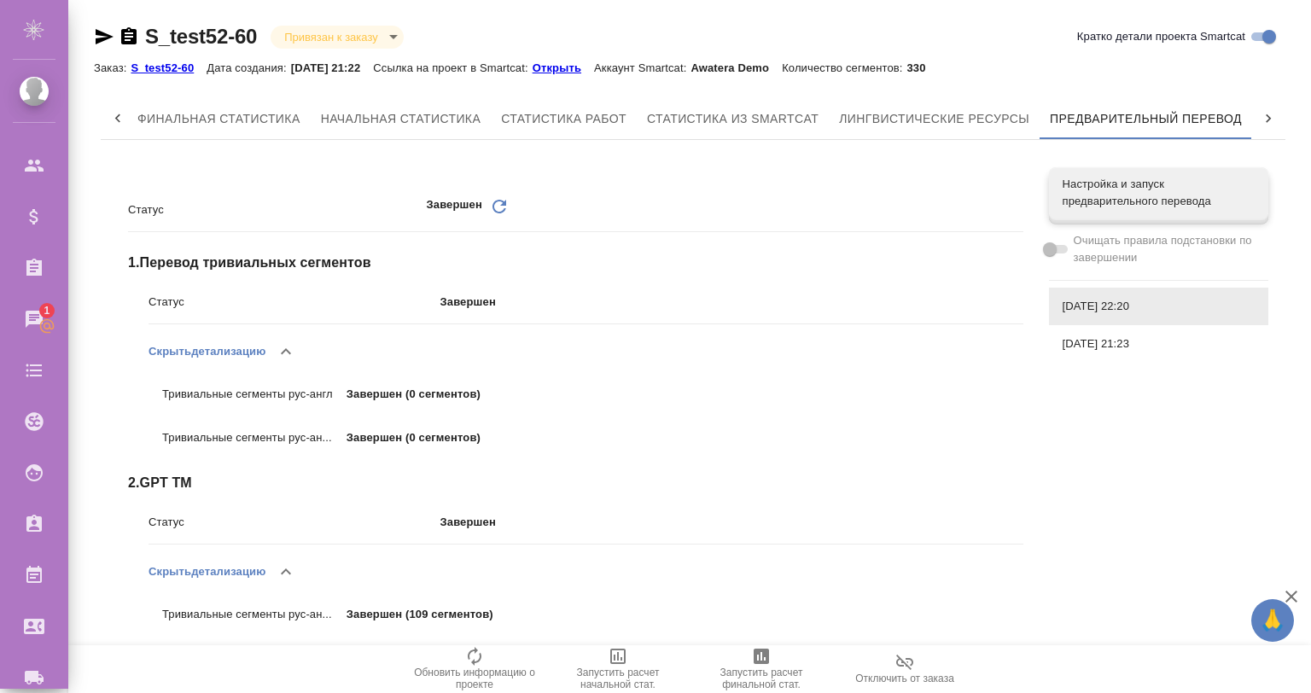
scroll to position [0, 0]
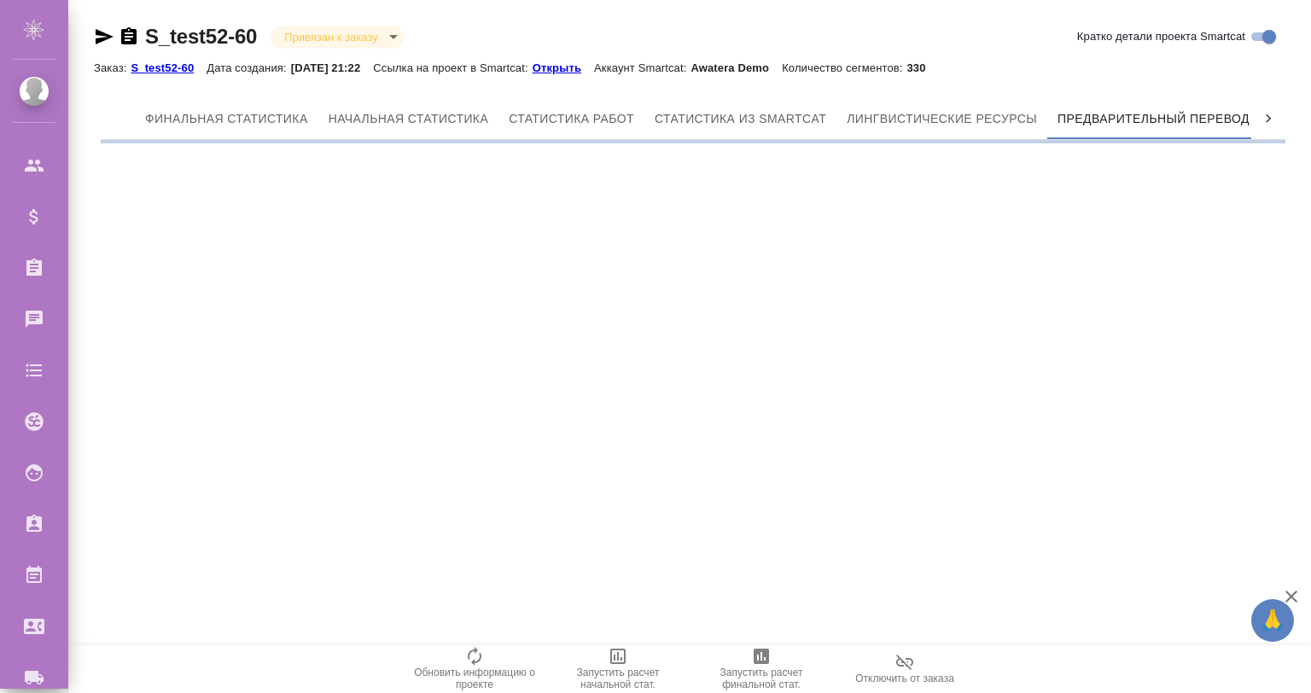
scroll to position [0, 8]
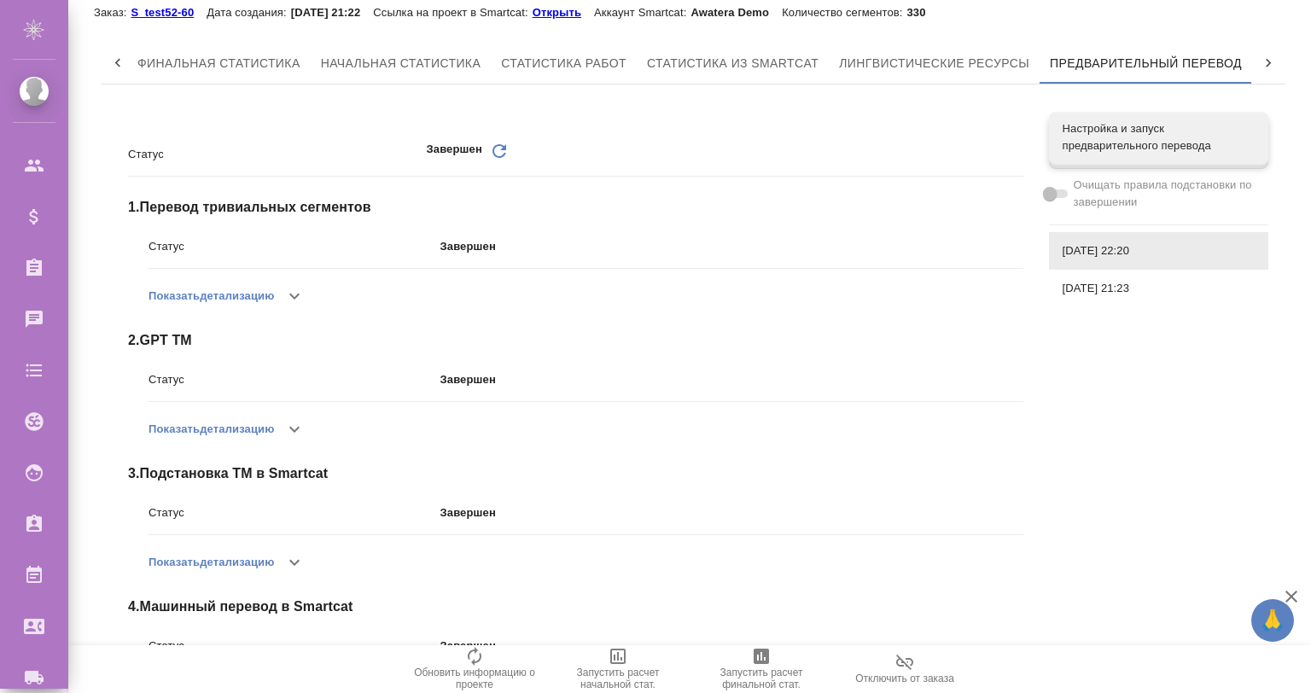
scroll to position [283, 0]
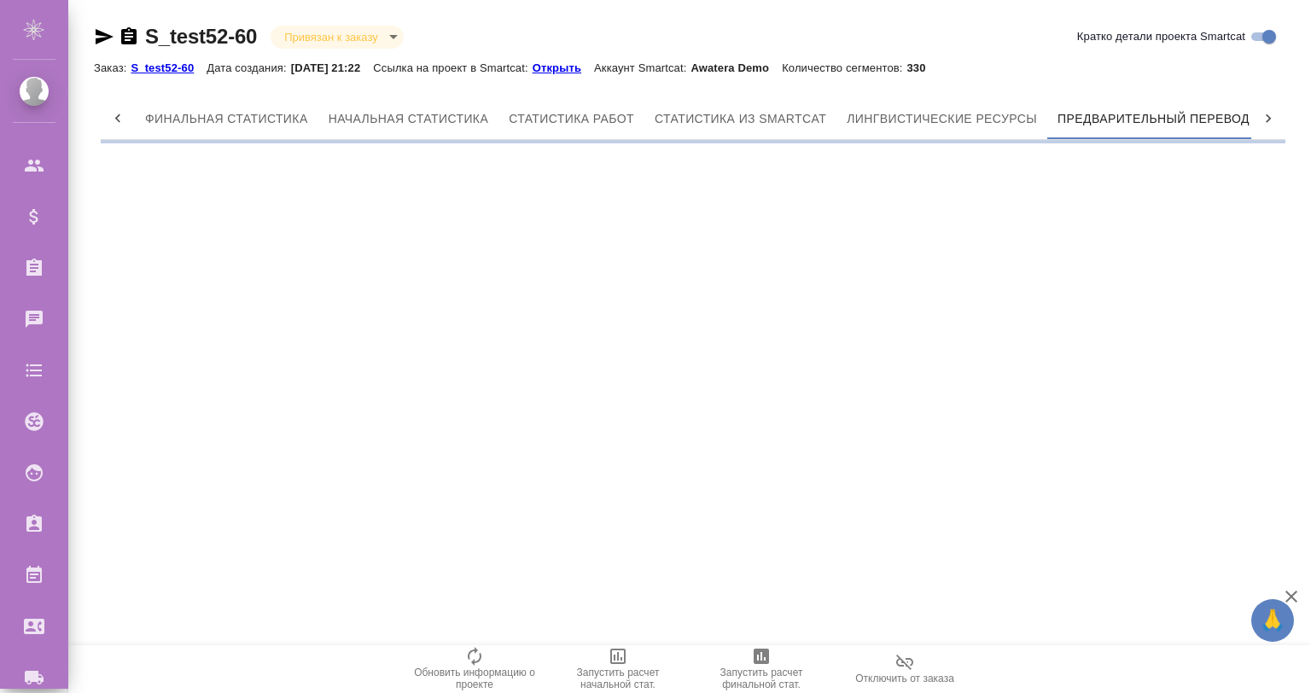
scroll to position [0, 8]
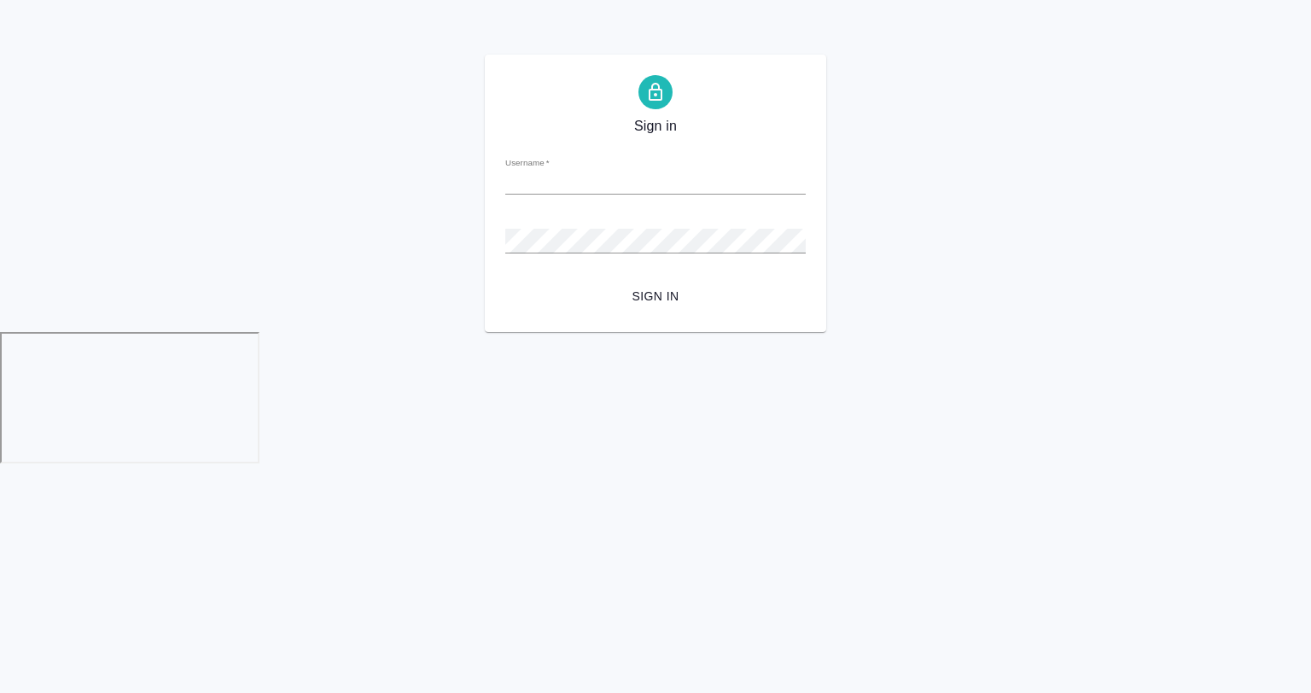
type input "[EMAIL_ADDRESS][DOMAIN_NAME]"
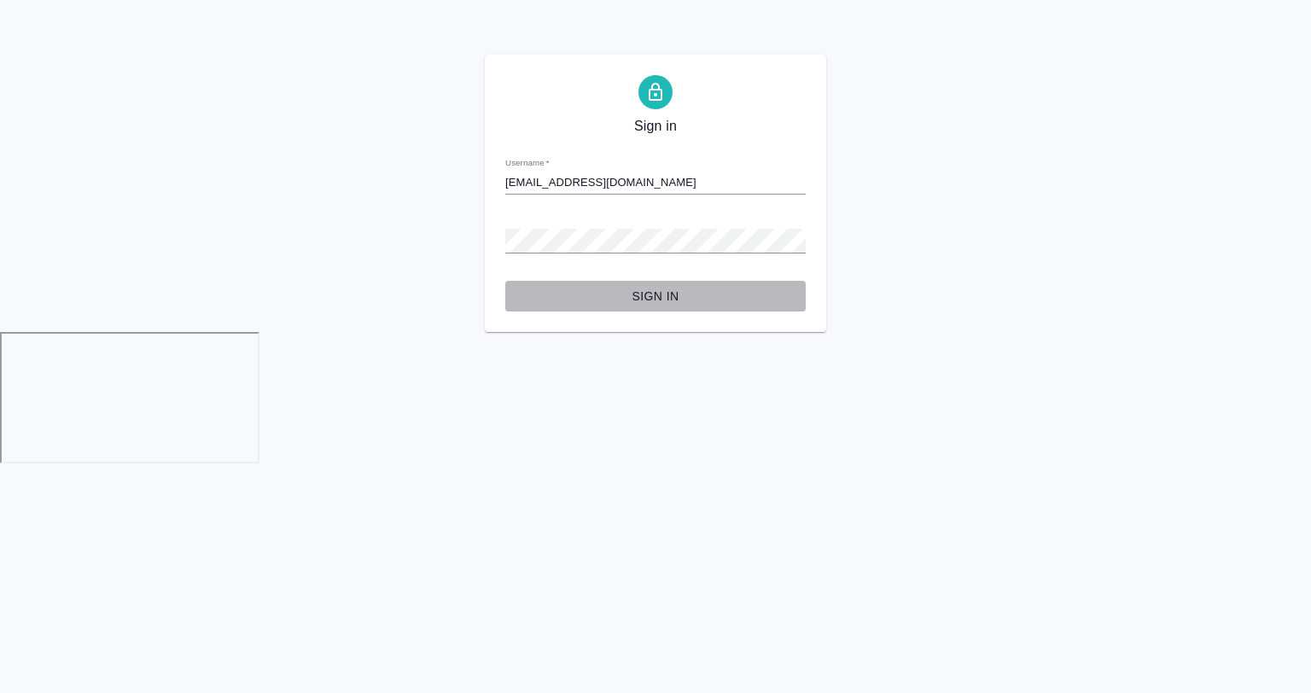
click at [586, 294] on span "Sign in" at bounding box center [655, 296] width 273 height 21
click at [505, 281] on button "Sign in" at bounding box center [655, 297] width 300 height 32
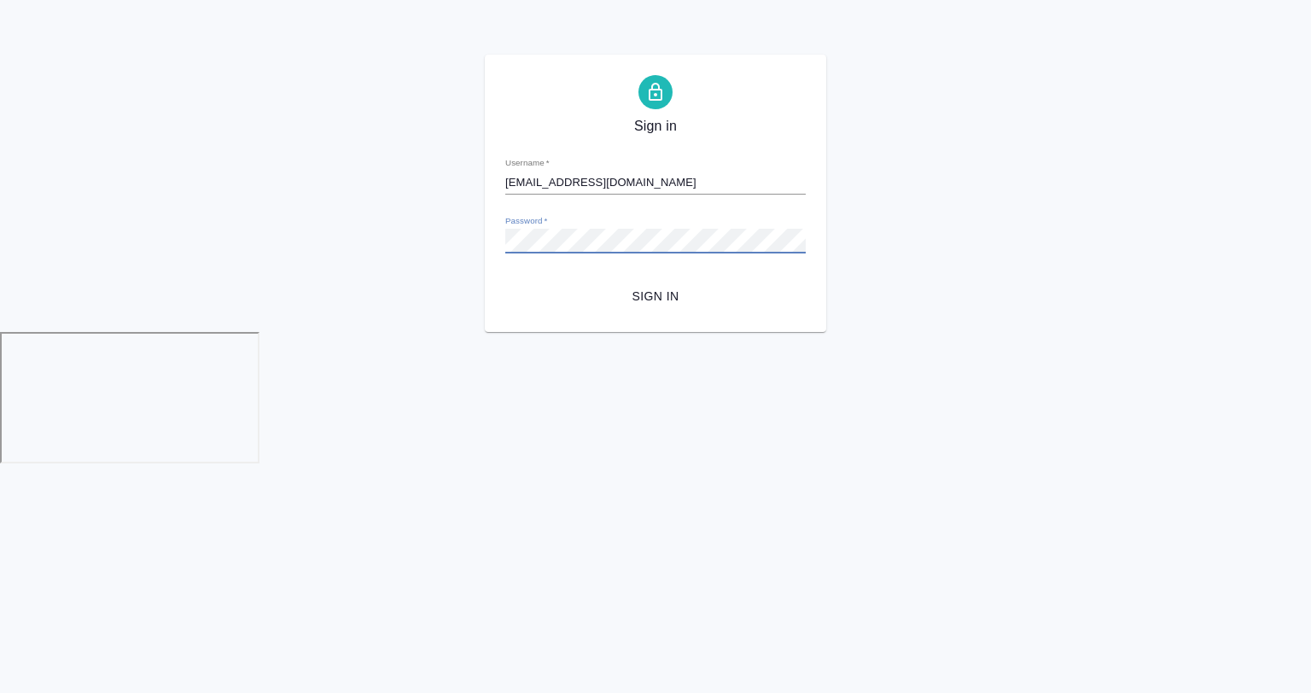
click at [505, 281] on button "Sign in" at bounding box center [655, 297] width 300 height 32
